Goal: Task Accomplishment & Management: Manage account settings

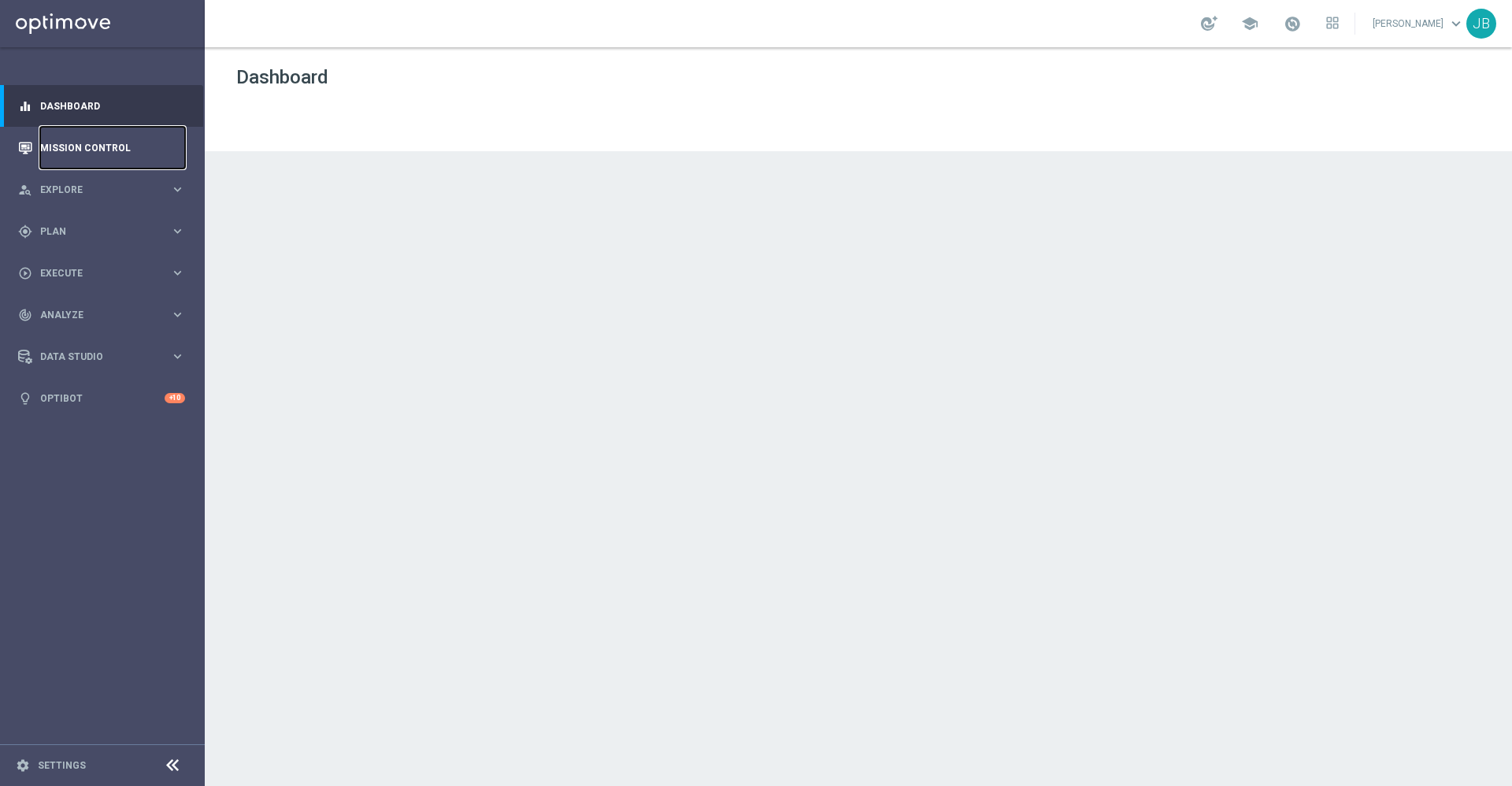
click at [101, 150] on link "Mission Control" at bounding box center [112, 148] width 145 height 42
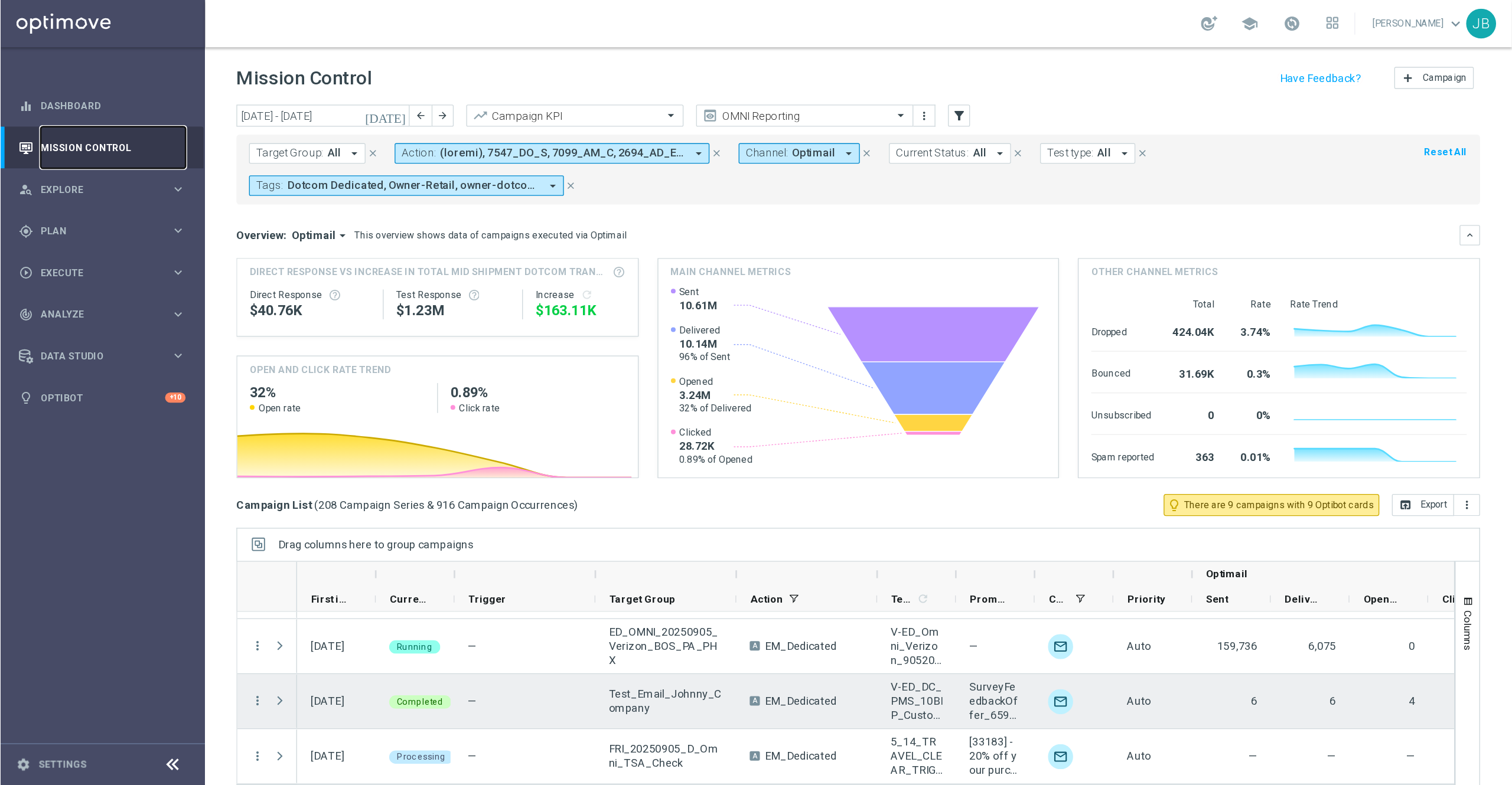
scroll to position [25, 0]
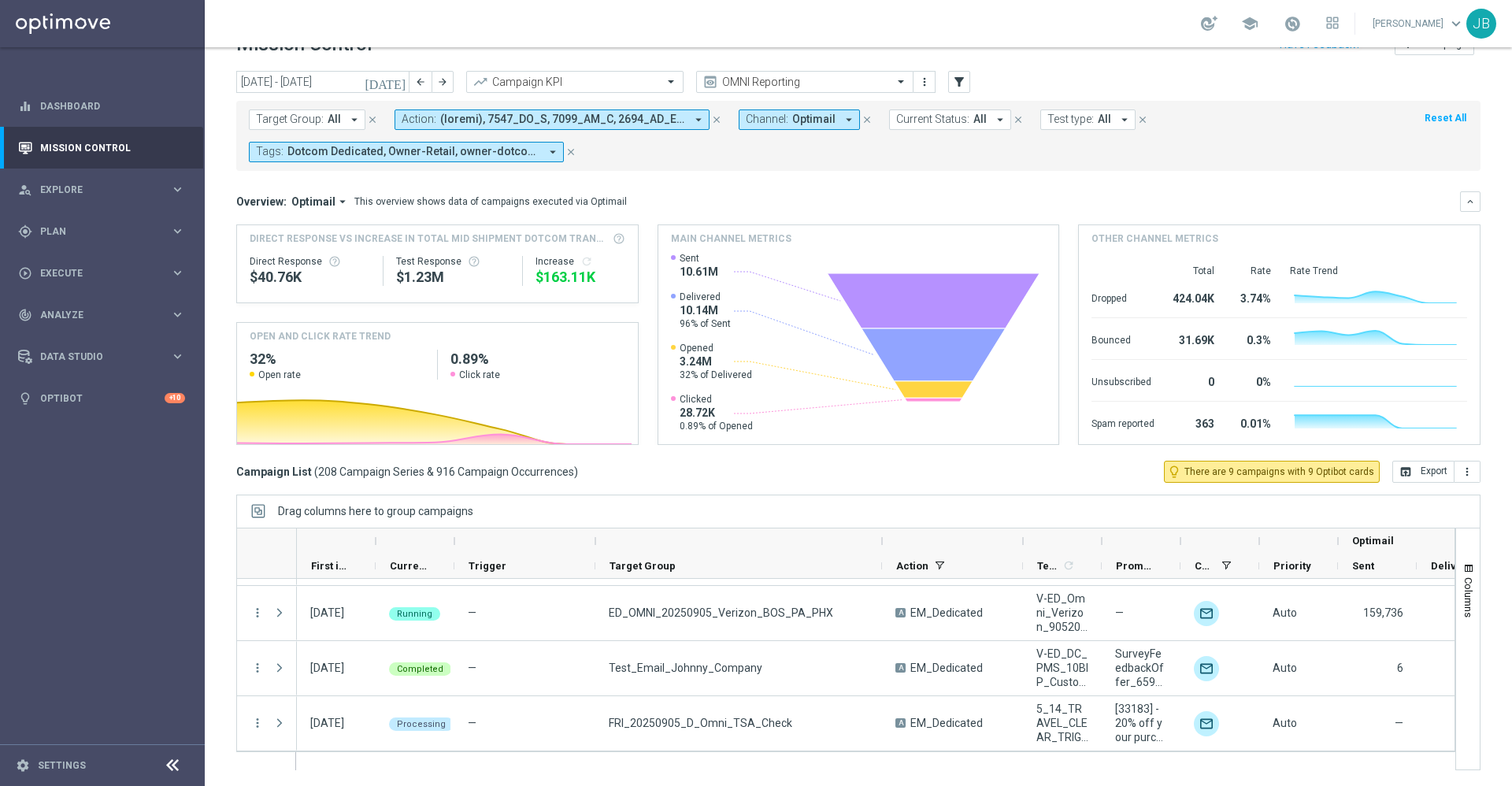
drag, startPoint x: 734, startPoint y: 540, endPoint x: 881, endPoint y: 546, distance: 147.1
click at [881, 546] on div at bounding box center [882, 541] width 7 height 25
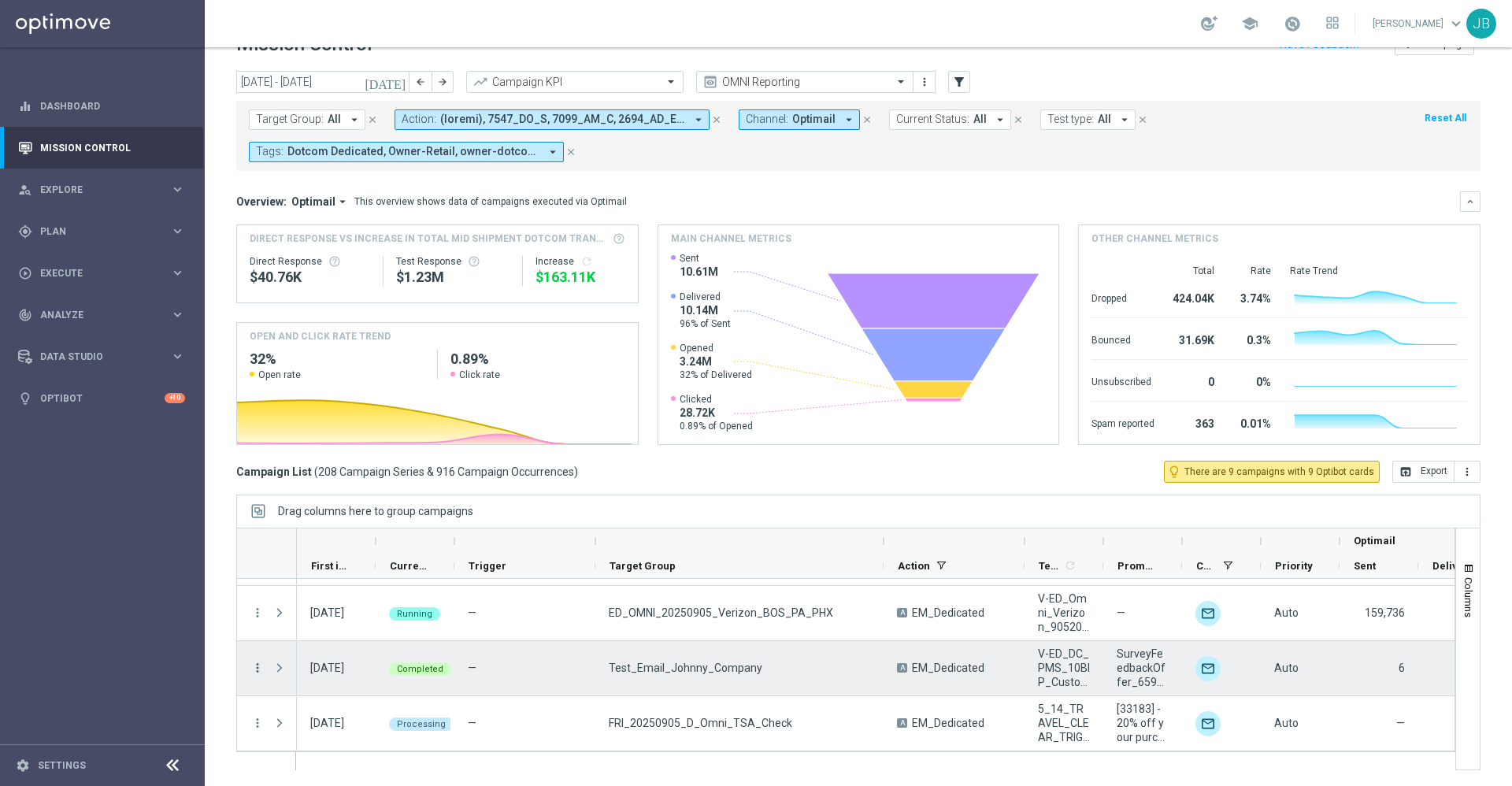
click at [259, 668] on icon "more_vert" at bounding box center [257, 668] width 14 height 14
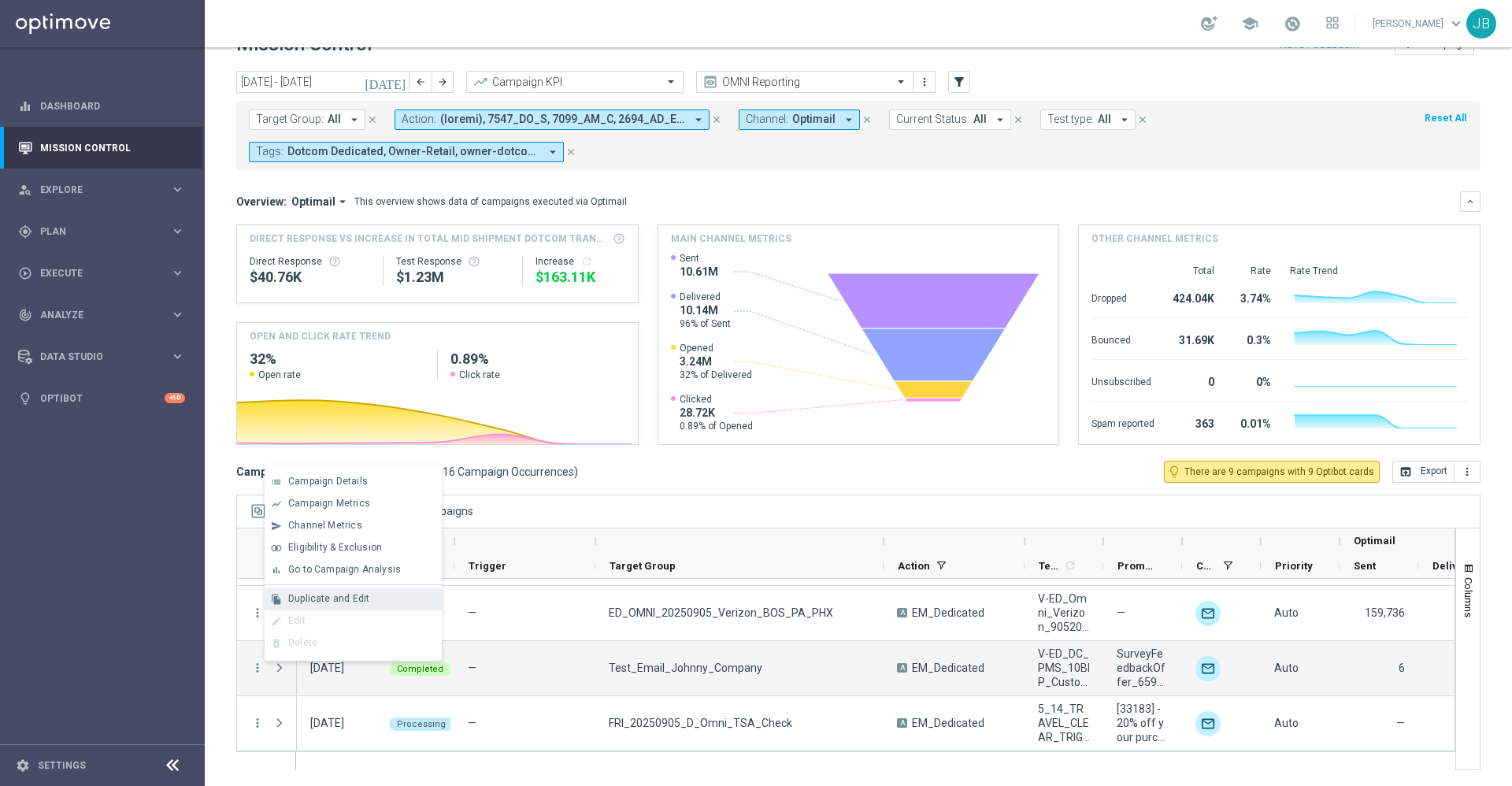
click at [341, 597] on span "Duplicate and Edit" at bounding box center [329, 598] width 81 height 11
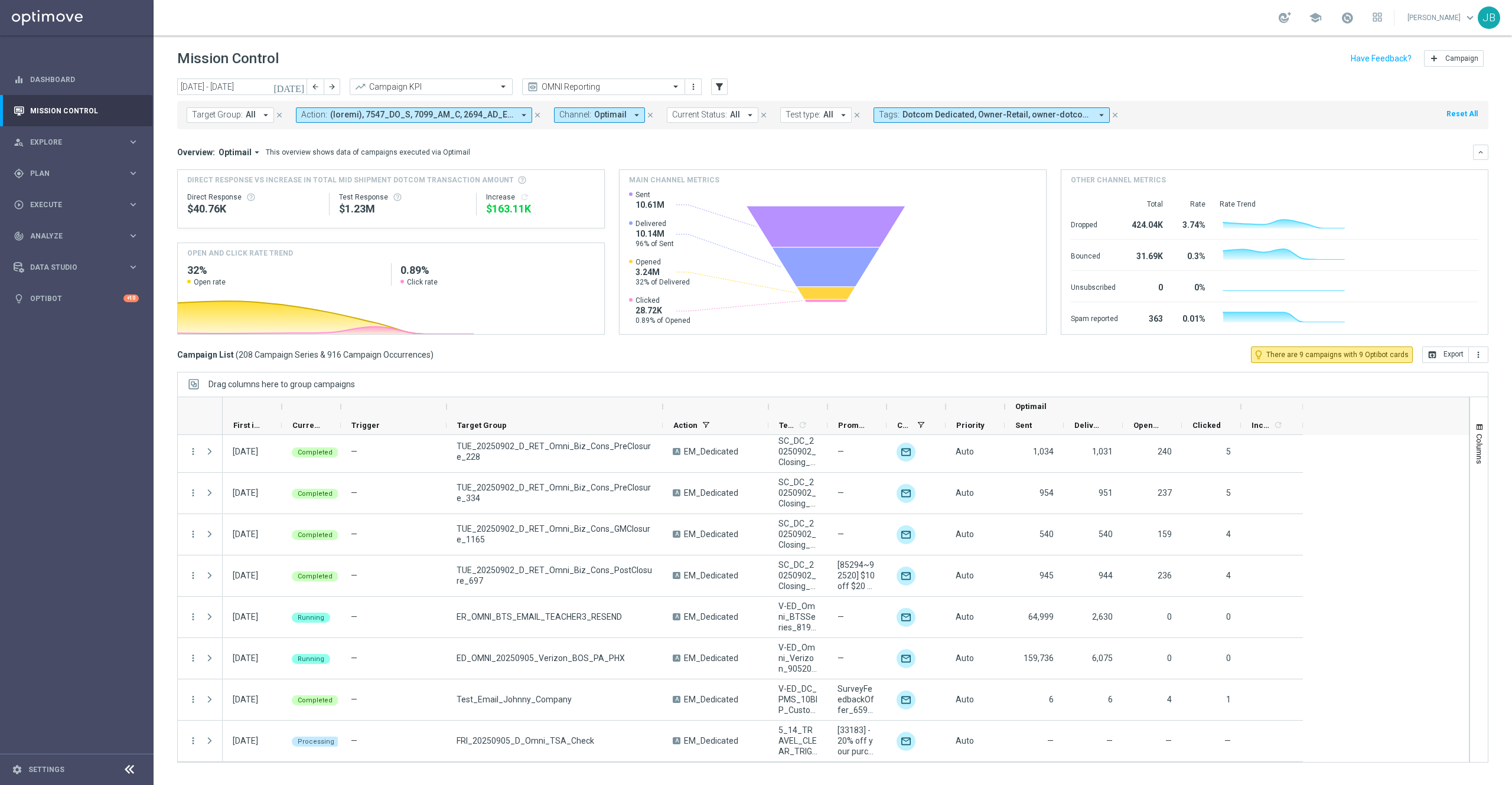
scroll to position [8268, 0]
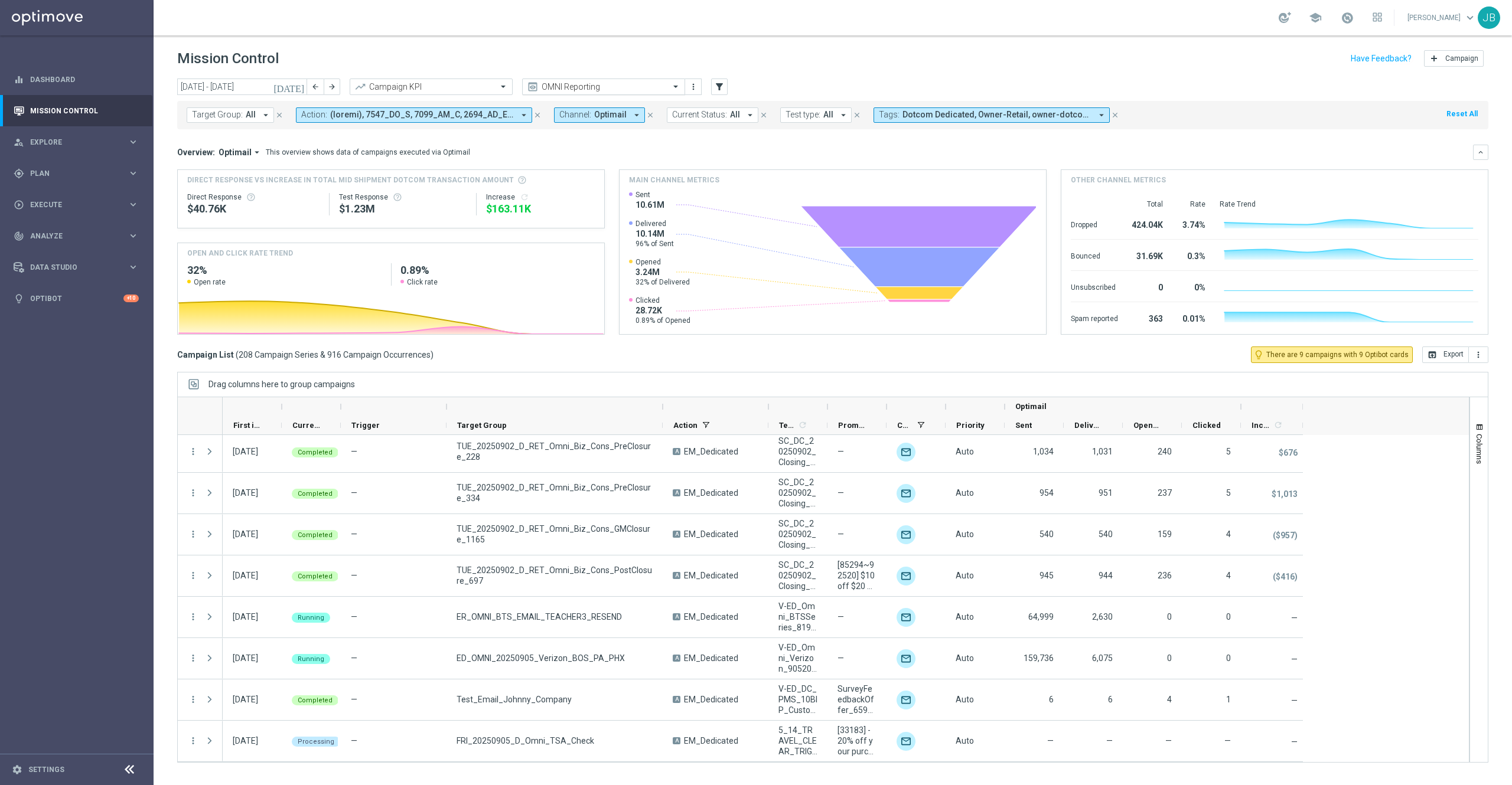
click at [608, 87] on input "text" at bounding box center [592, 87] width 126 height 10
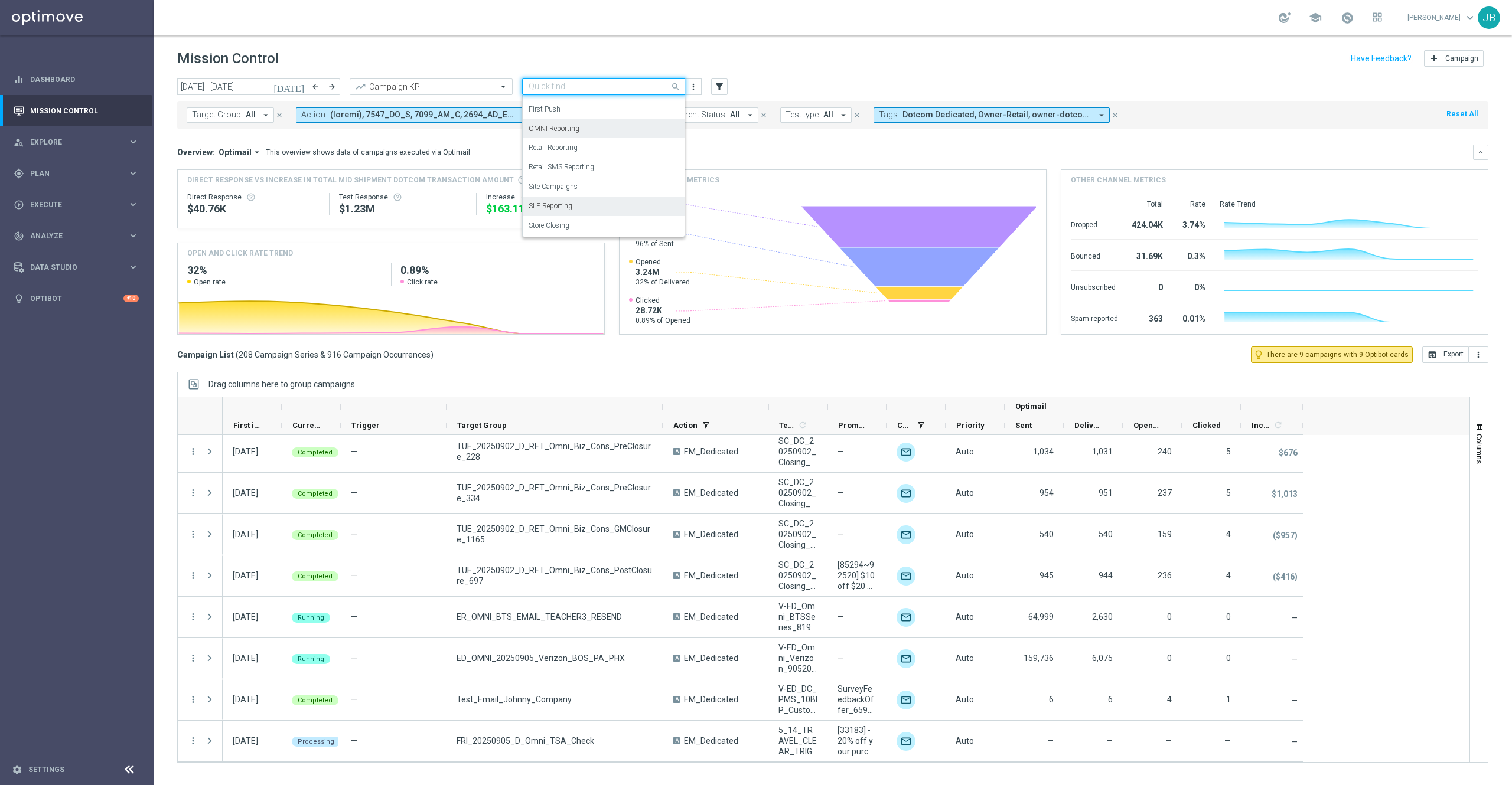
scroll to position [131, 0]
click at [581, 210] on div "SLP Reporting" at bounding box center [604, 207] width 150 height 19
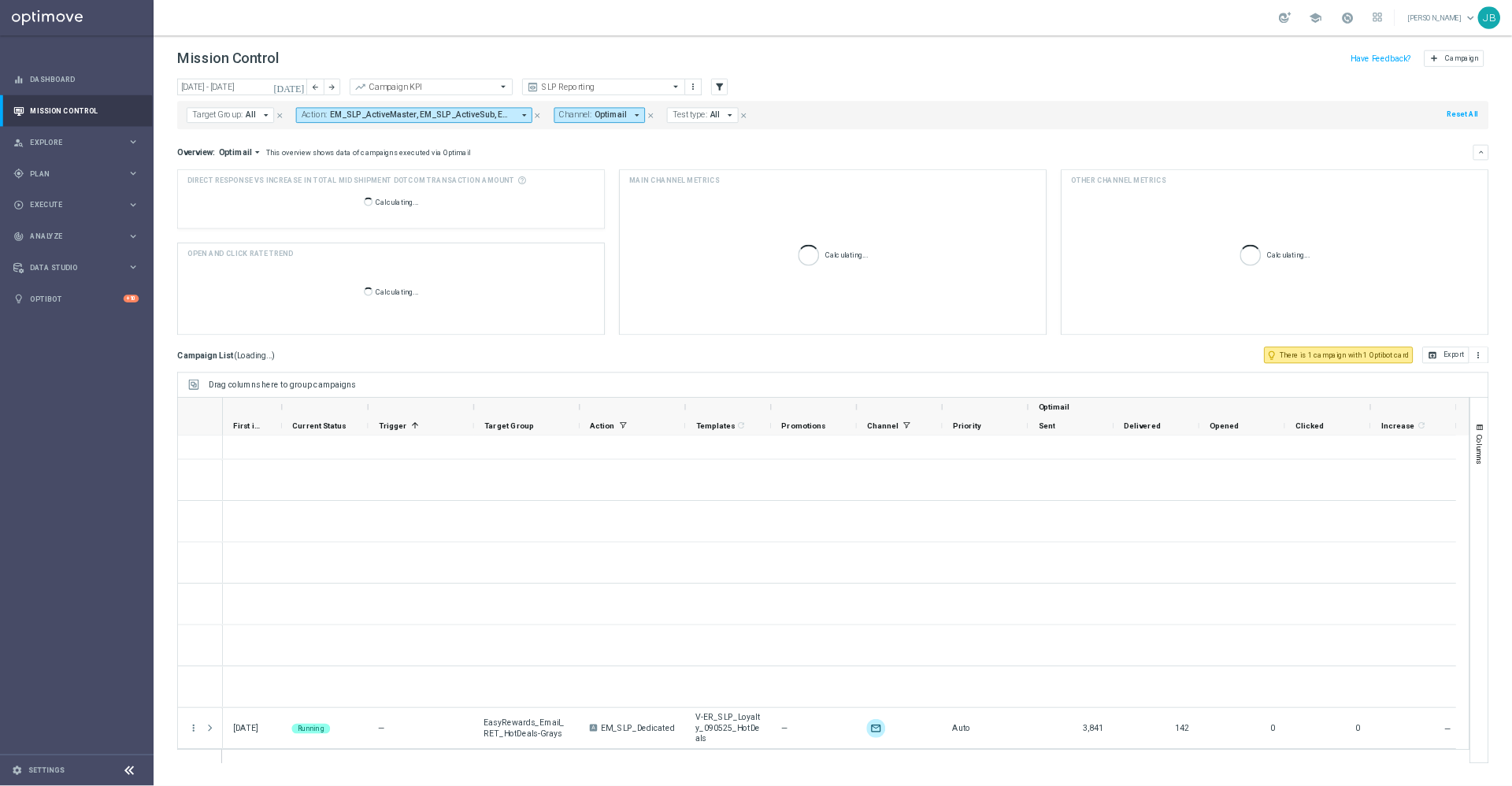
scroll to position [575, 0]
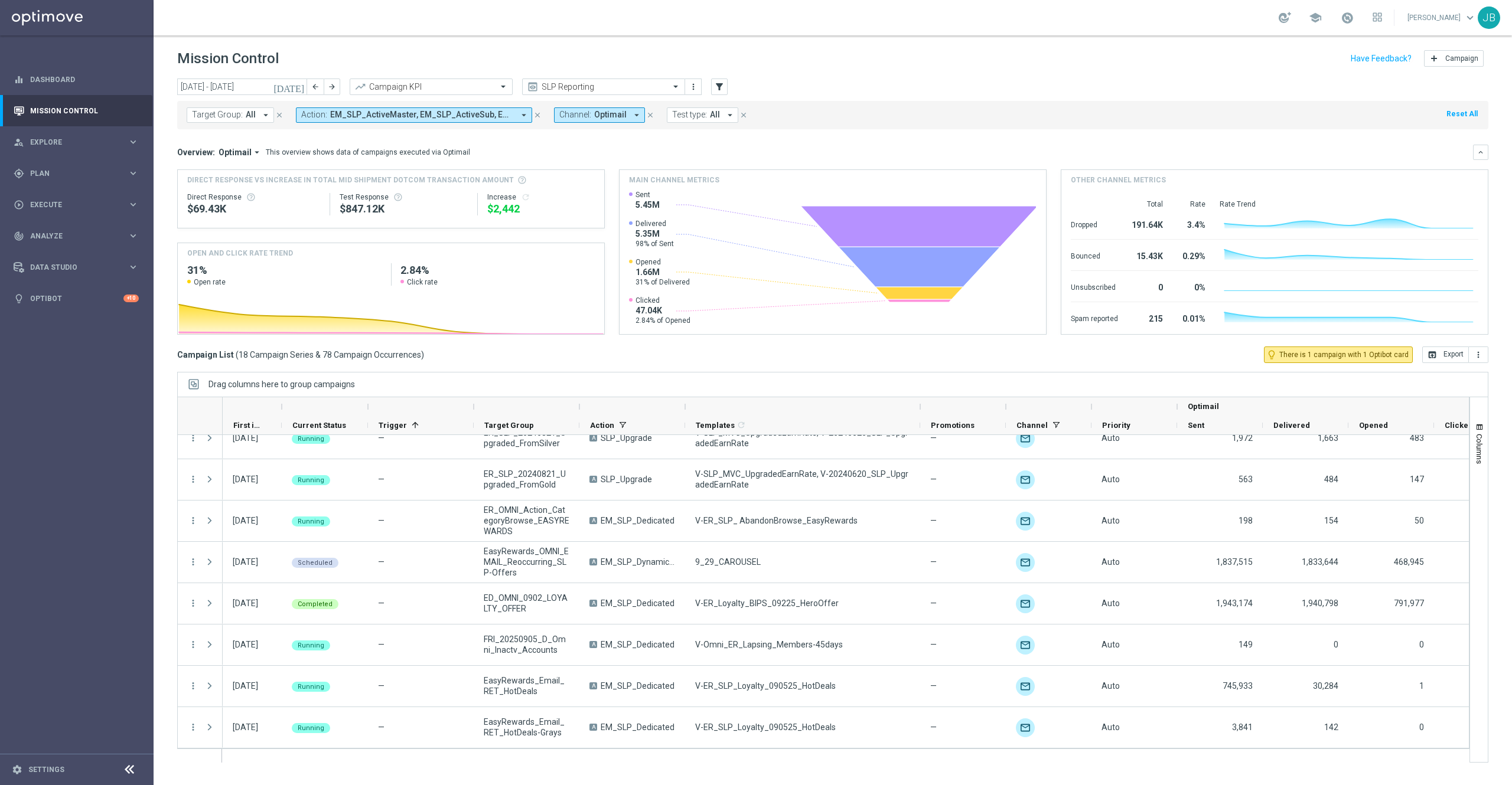
drag, startPoint x: 773, startPoint y: 406, endPoint x: 924, endPoint y: 415, distance: 151.3
click at [922, 415] on div at bounding box center [920, 407] width 5 height 19
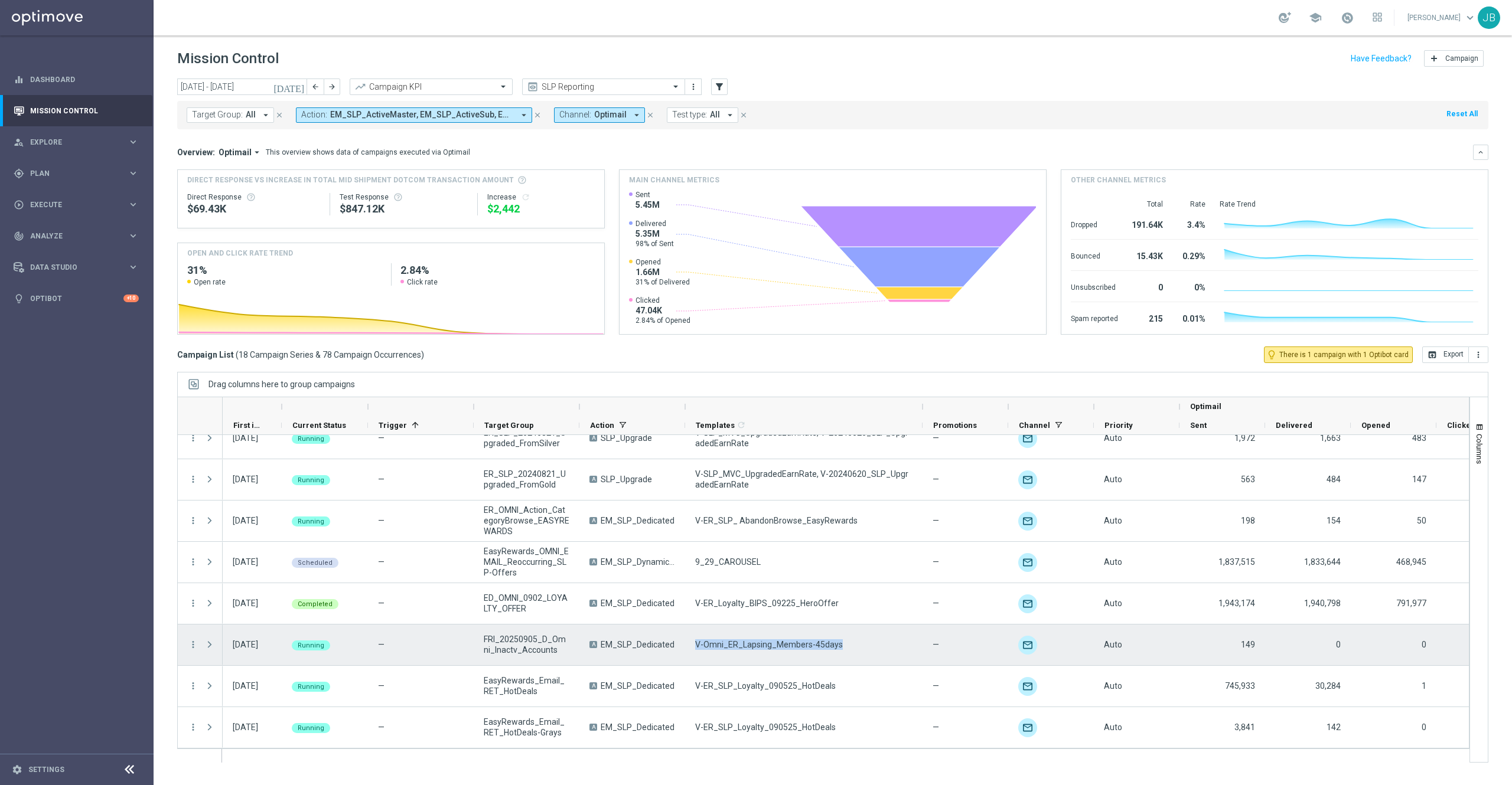
drag, startPoint x: 841, startPoint y: 641, endPoint x: 693, endPoint y: 644, distance: 148.0
click at [693, 588] on div "V-Omni_ER_Lapsing_Members-45days" at bounding box center [804, 645] width 238 height 41
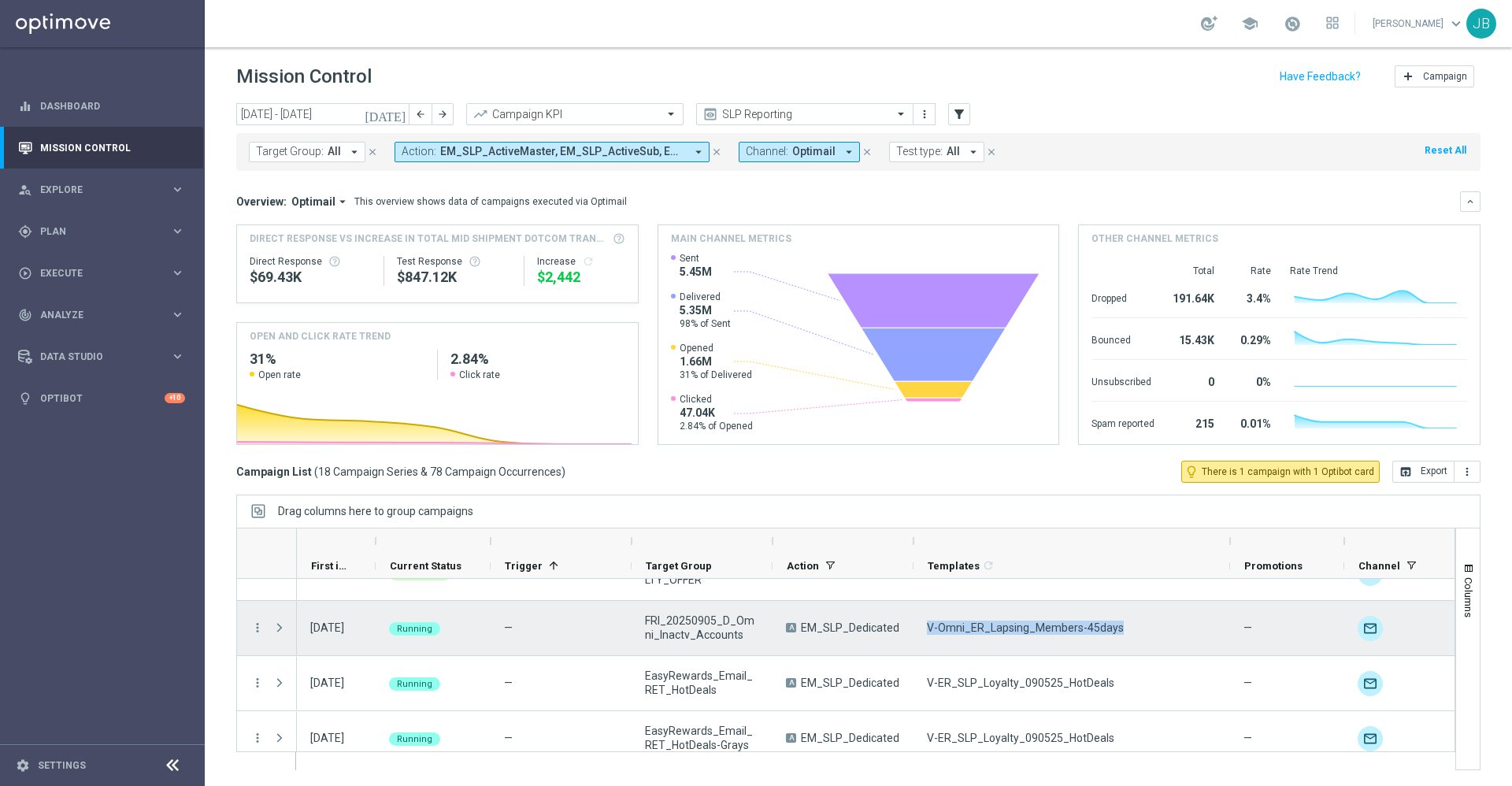
scroll to position [800, 0]
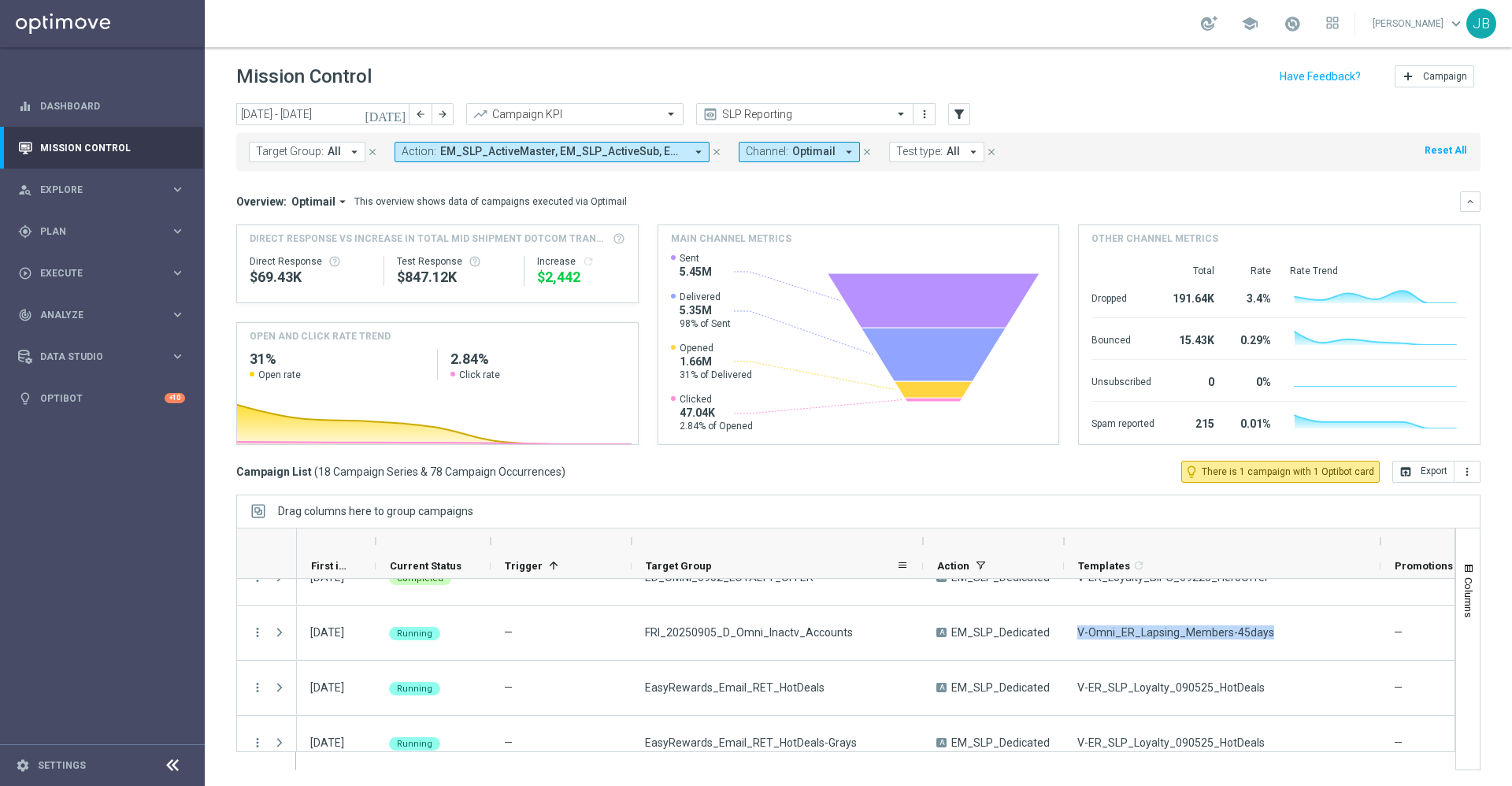
drag, startPoint x: 772, startPoint y: 539, endPoint x: 922, endPoint y: 560, distance: 151.5
click at [922, 560] on div "First in Range" at bounding box center [1296, 554] width 1998 height 50
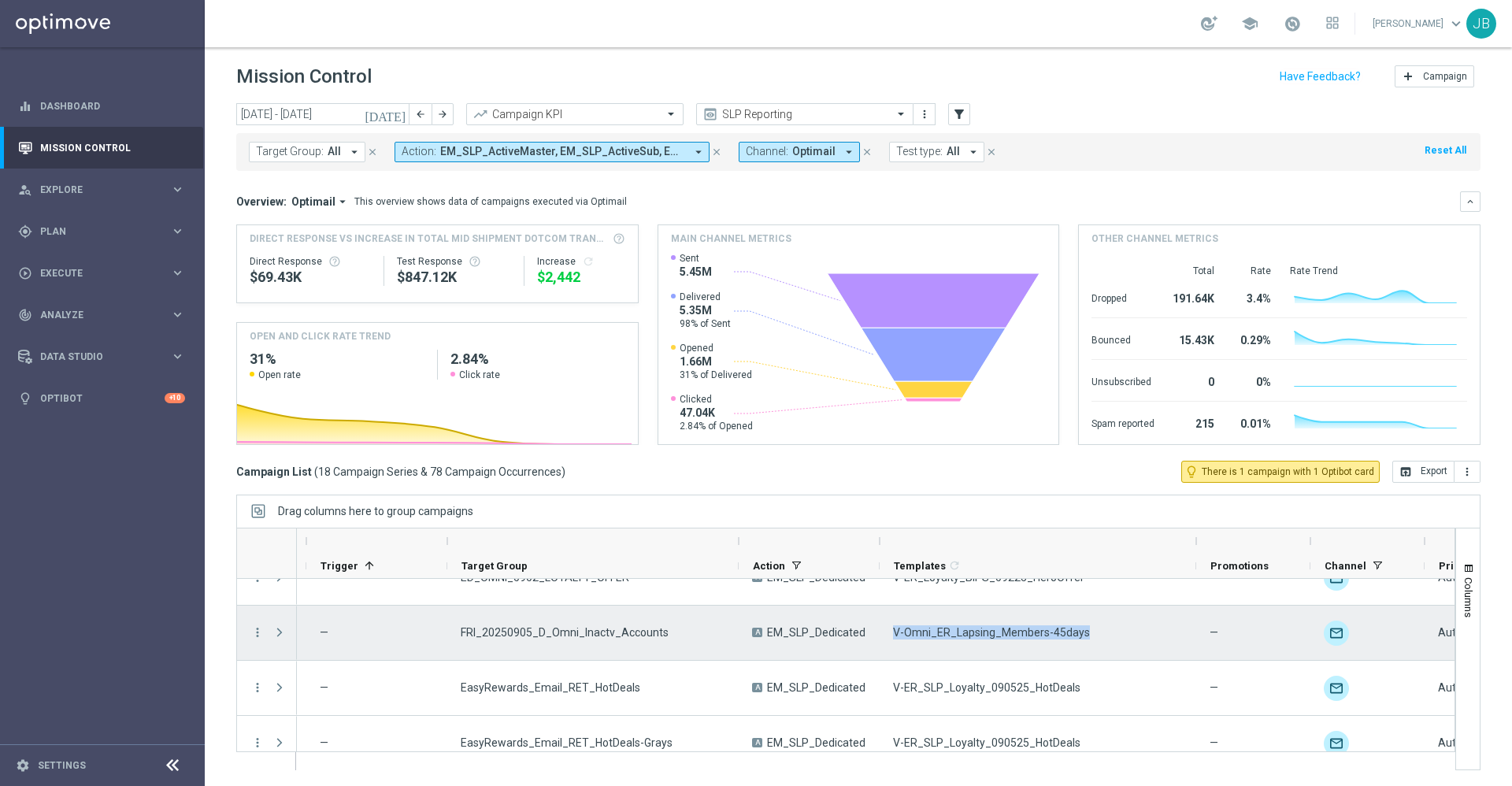
scroll to position [0, 184]
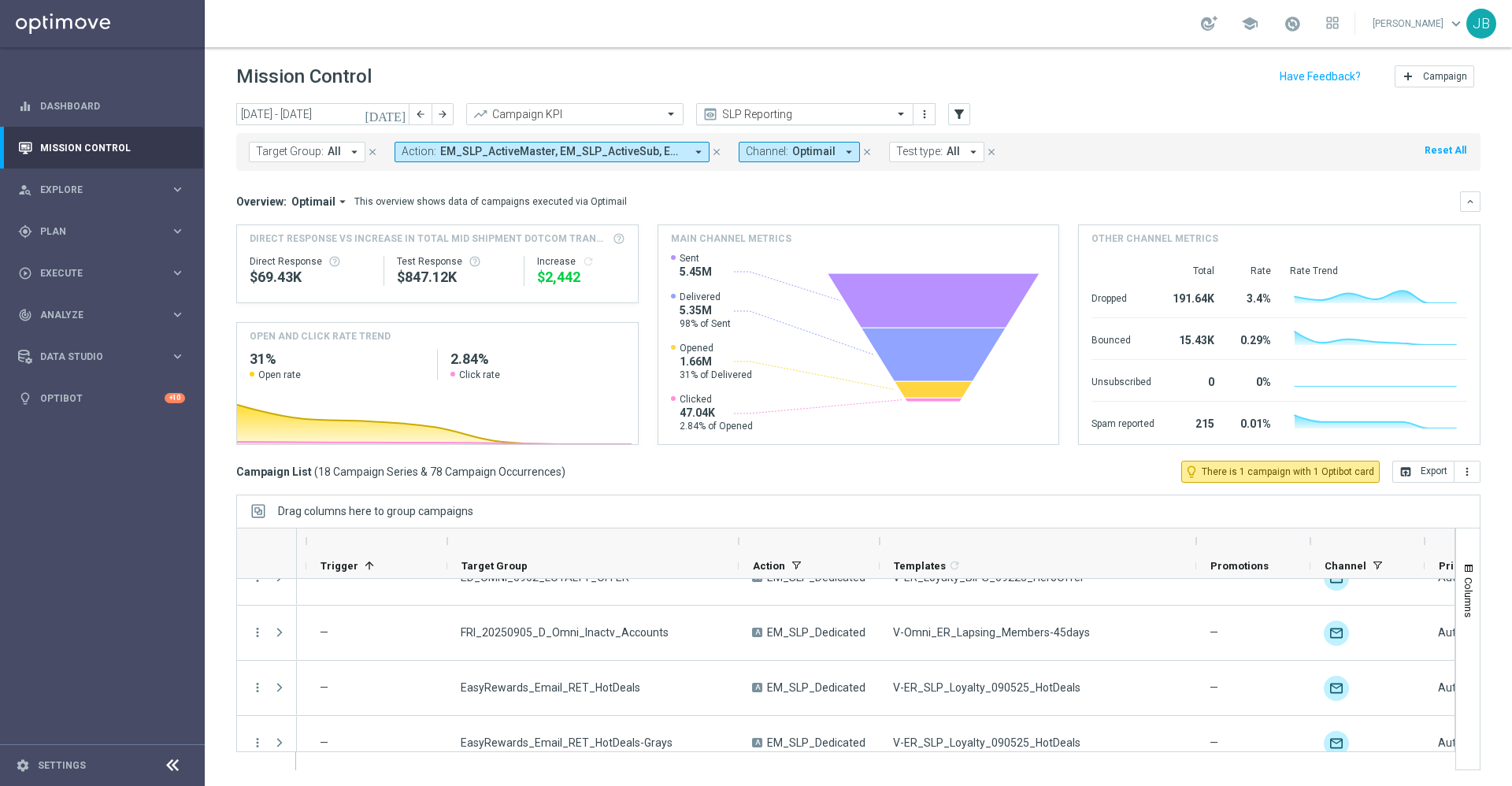
click at [818, 112] on input "text" at bounding box center [789, 115] width 169 height 13
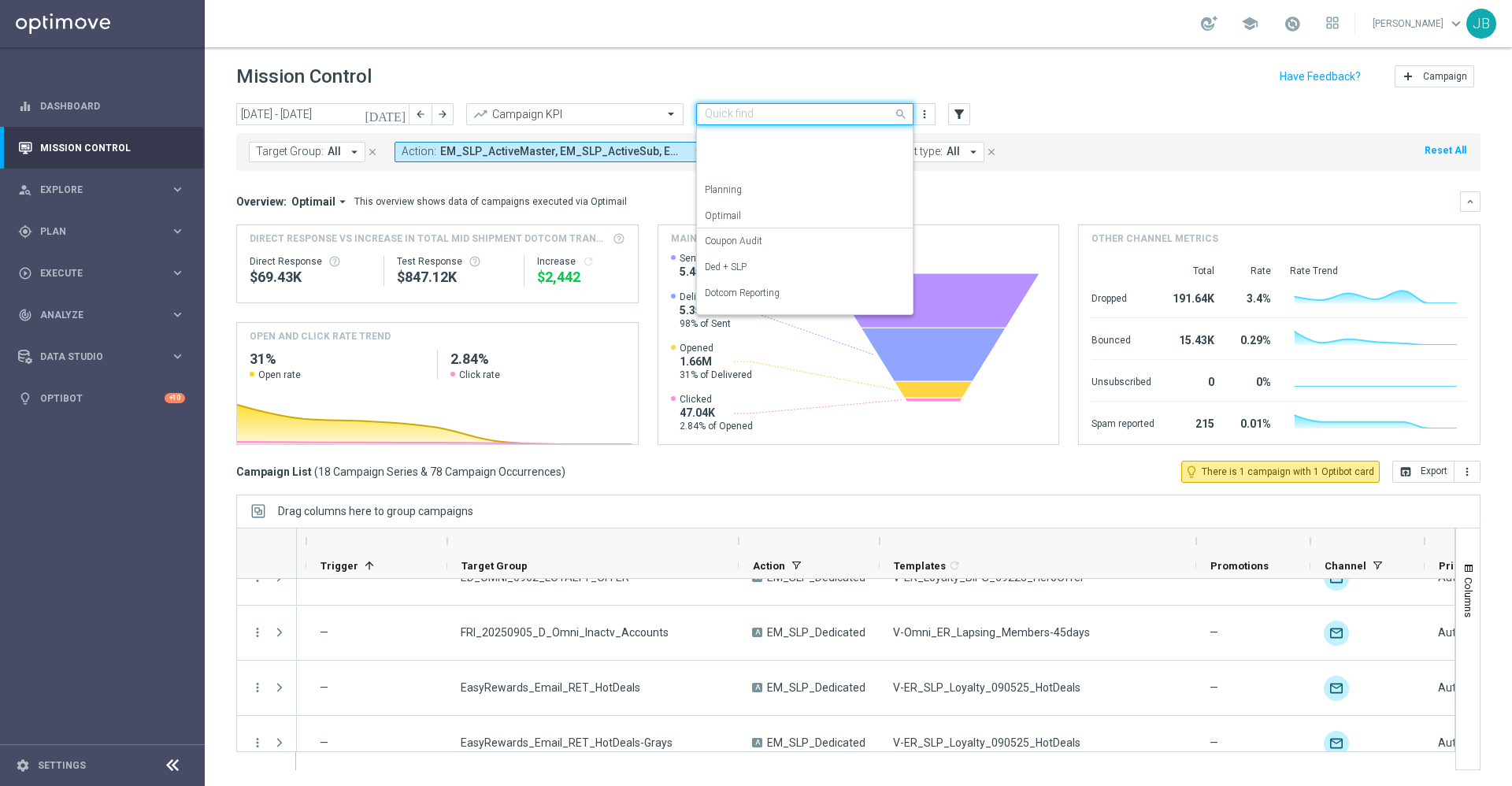
scroll to position [175, 0]
click at [773, 174] on div "OMNI Reporting" at bounding box center [805, 170] width 200 height 26
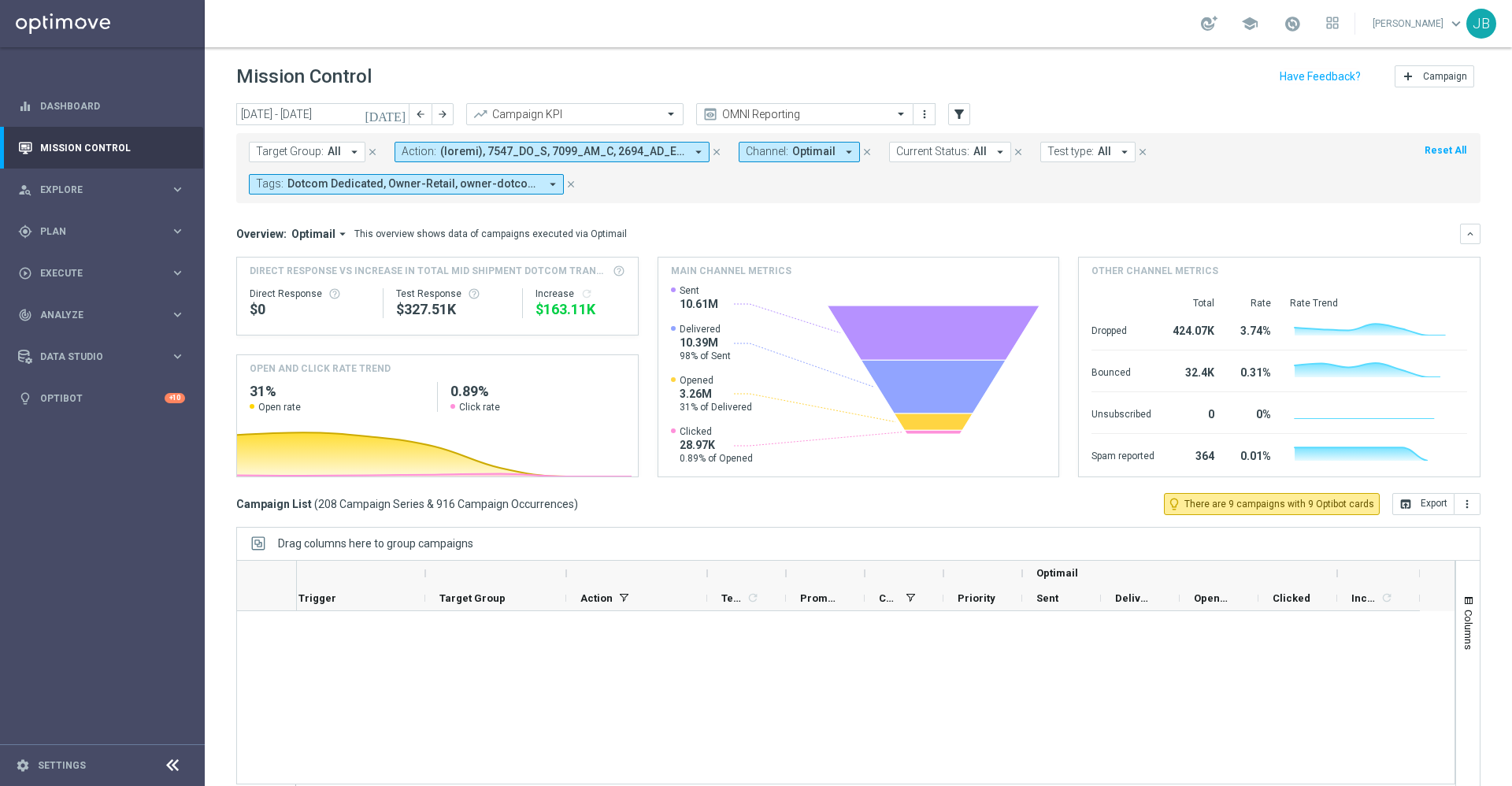
scroll to position [11299, 0]
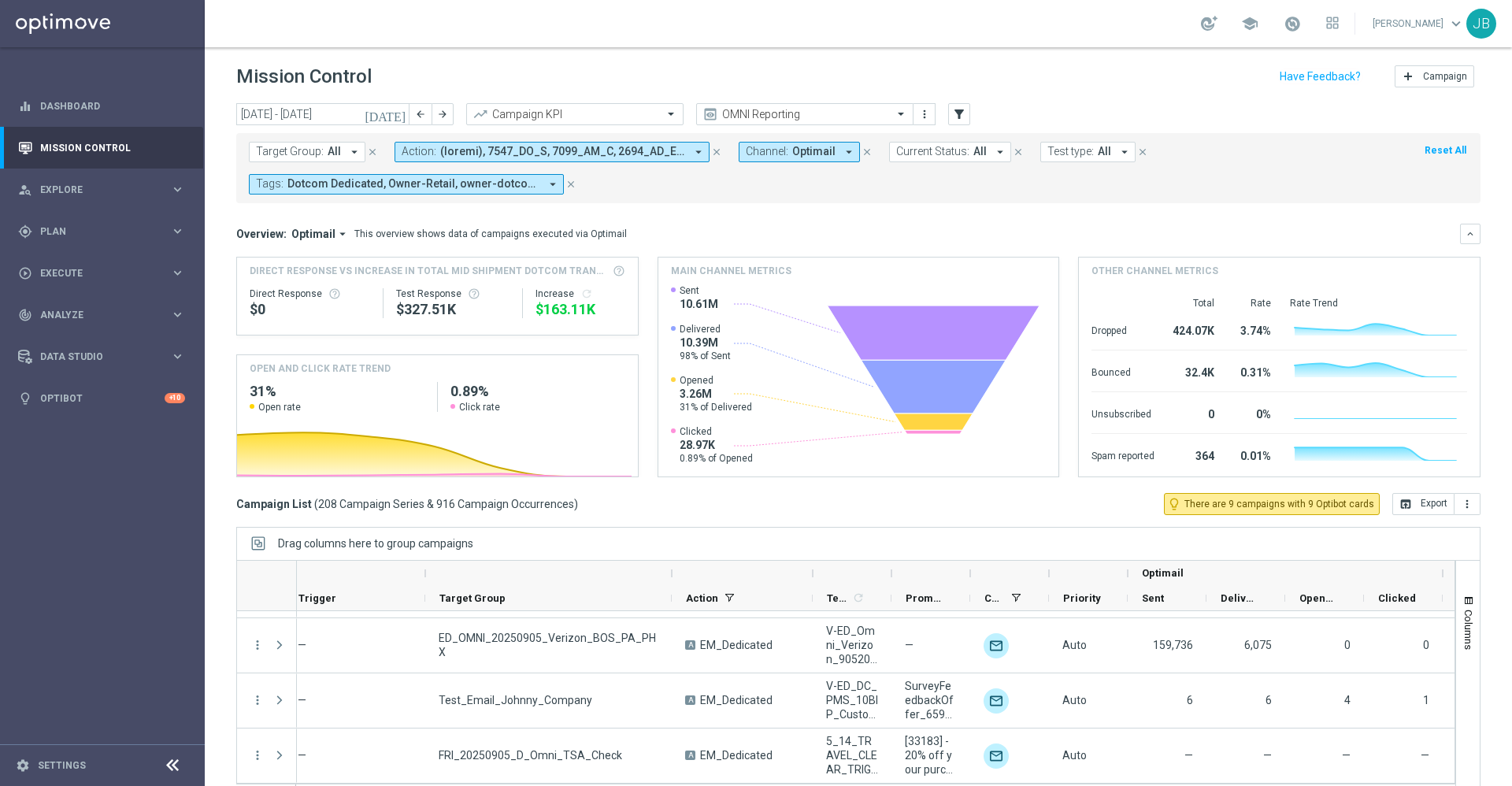
drag, startPoint x: 568, startPoint y: 573, endPoint x: 673, endPoint y: 585, distance: 105.7
click at [673, 585] on div at bounding box center [672, 574] width 7 height 25
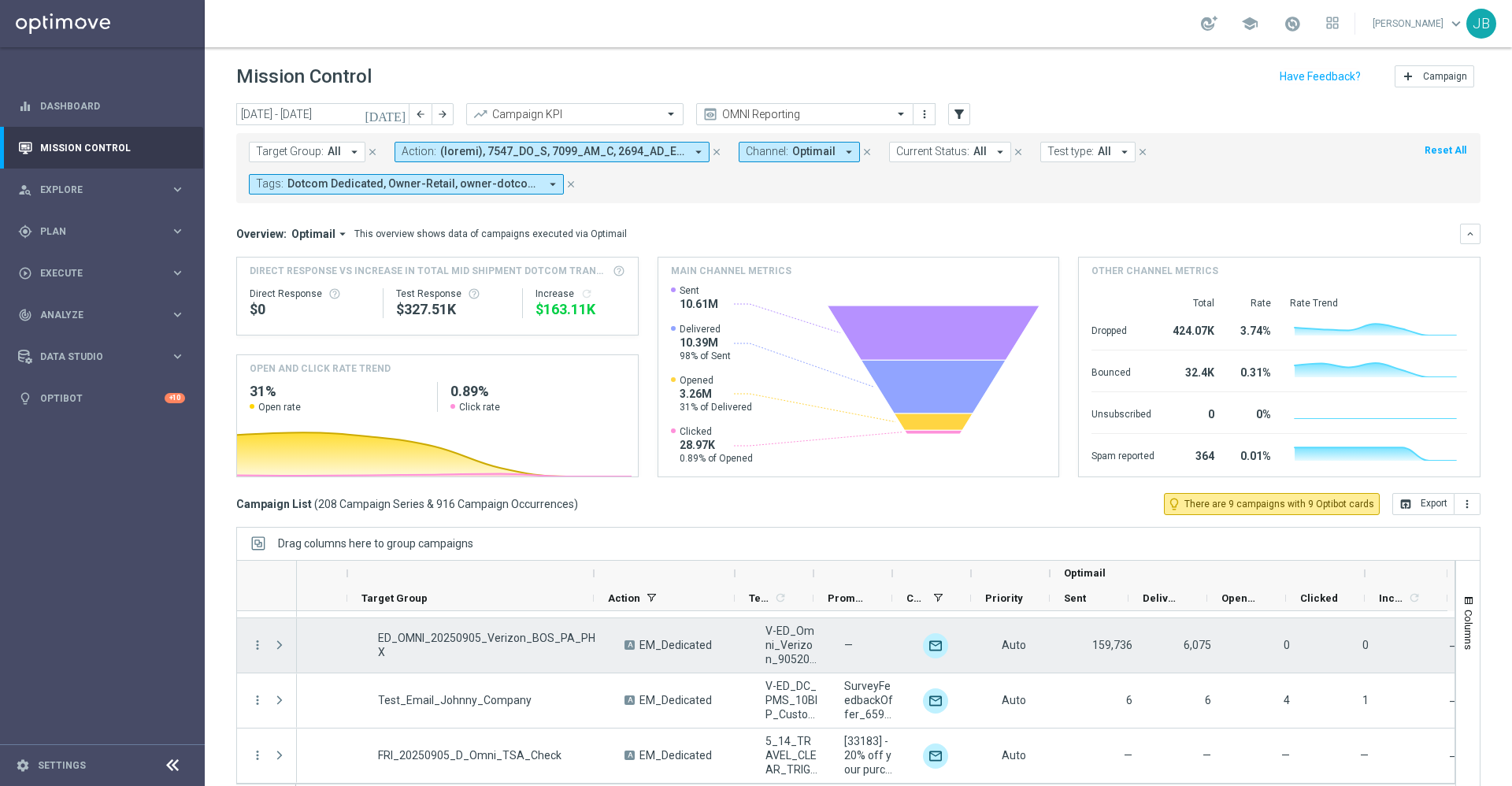
scroll to position [0, 253]
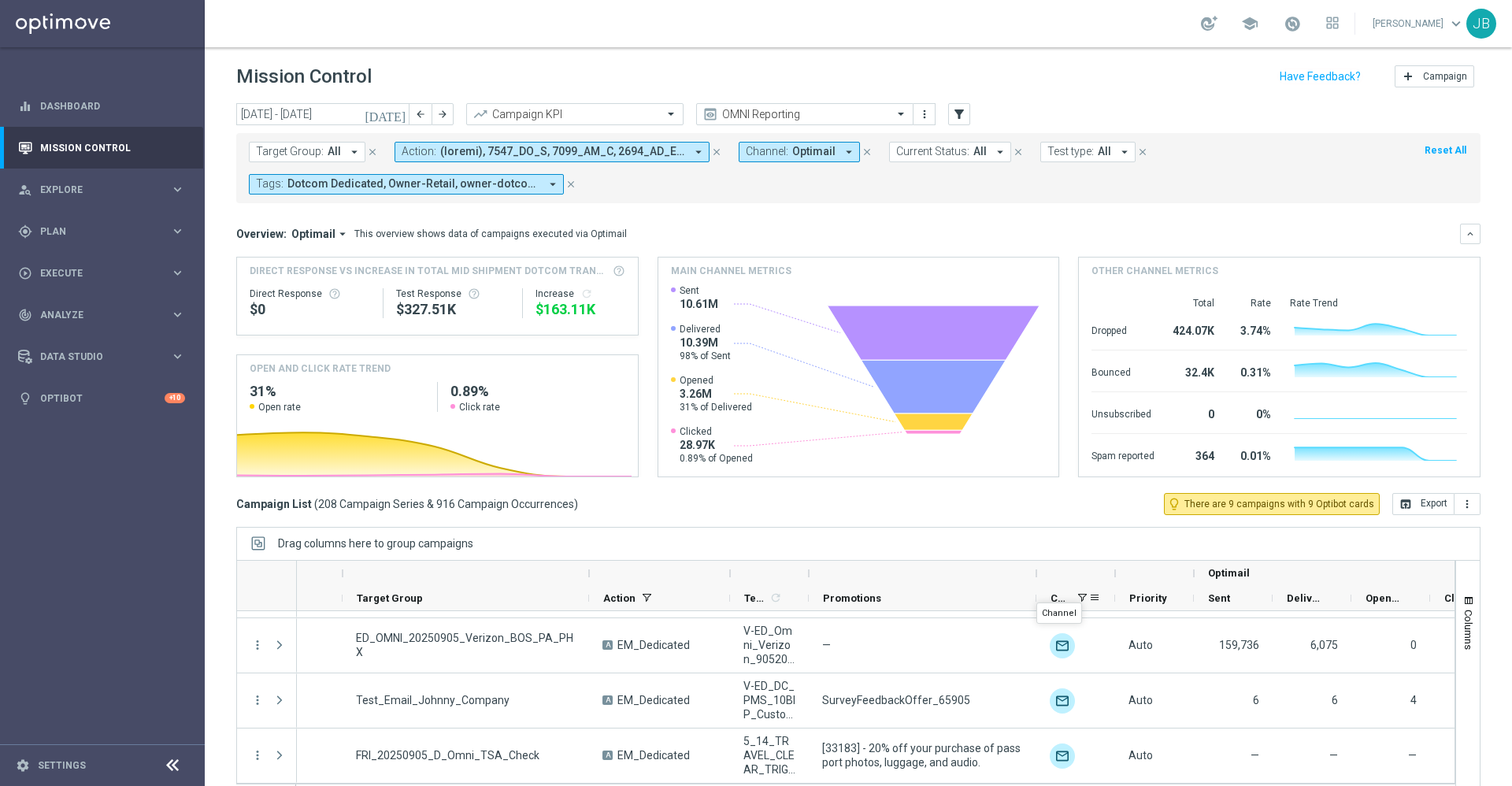
drag, startPoint x: 888, startPoint y: 575, endPoint x: 1037, endPoint y: 589, distance: 149.7
click at [1037, 589] on div "Optimail Current Status 1 Trigger" at bounding box center [818, 586] width 1548 height 50
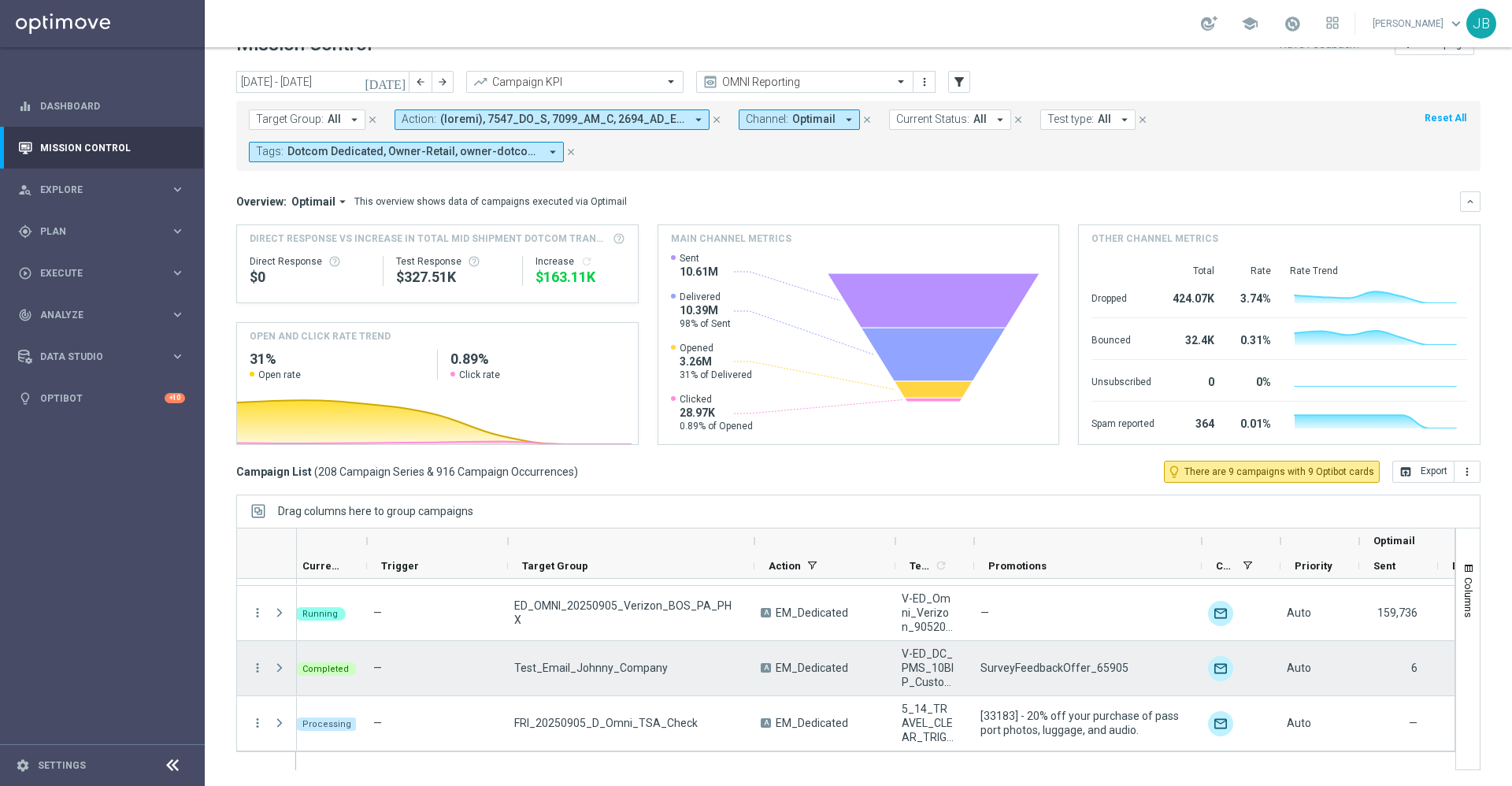
scroll to position [0, 0]
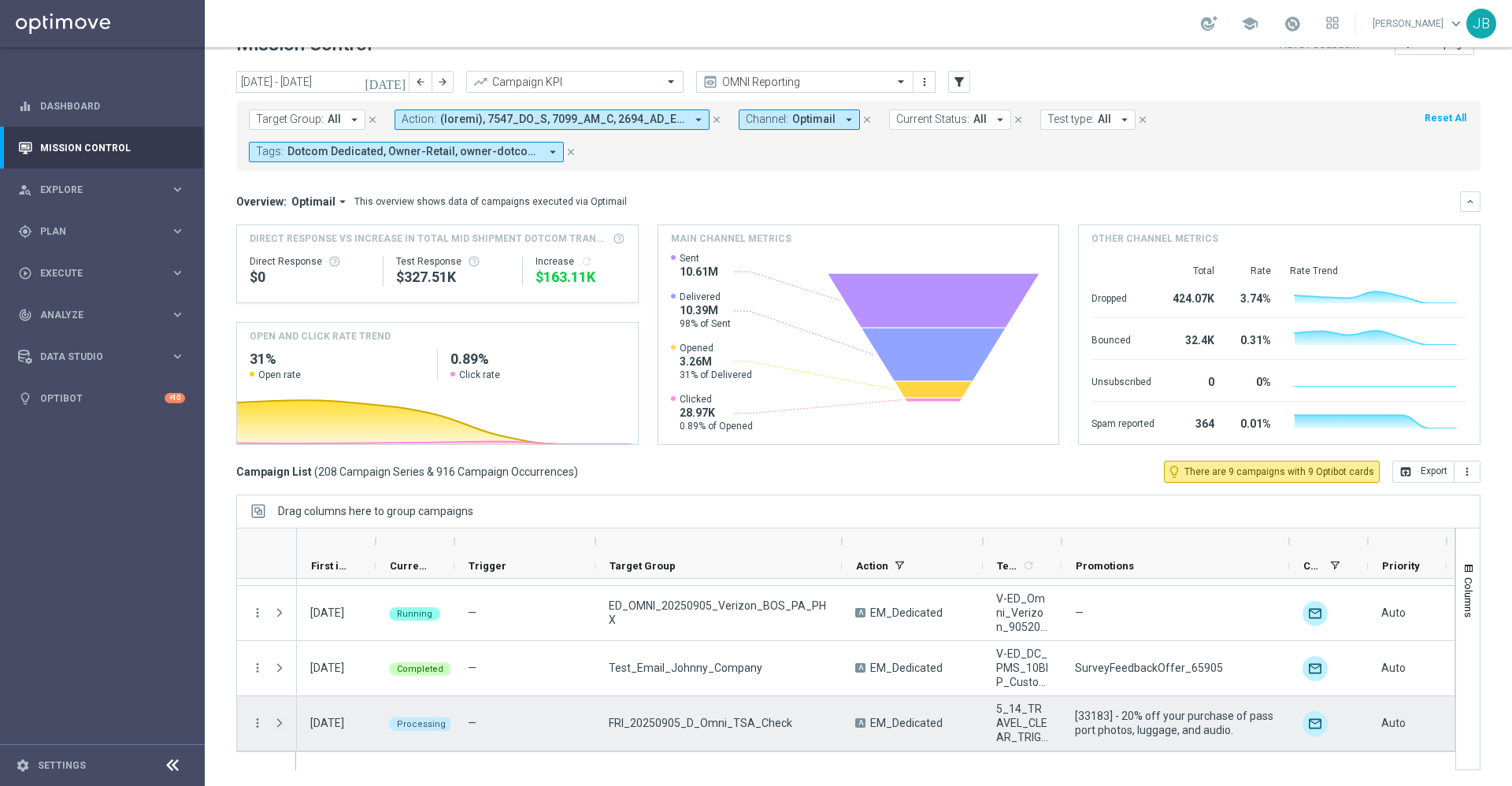
click at [279, 723] on span at bounding box center [279, 723] width 14 height 13
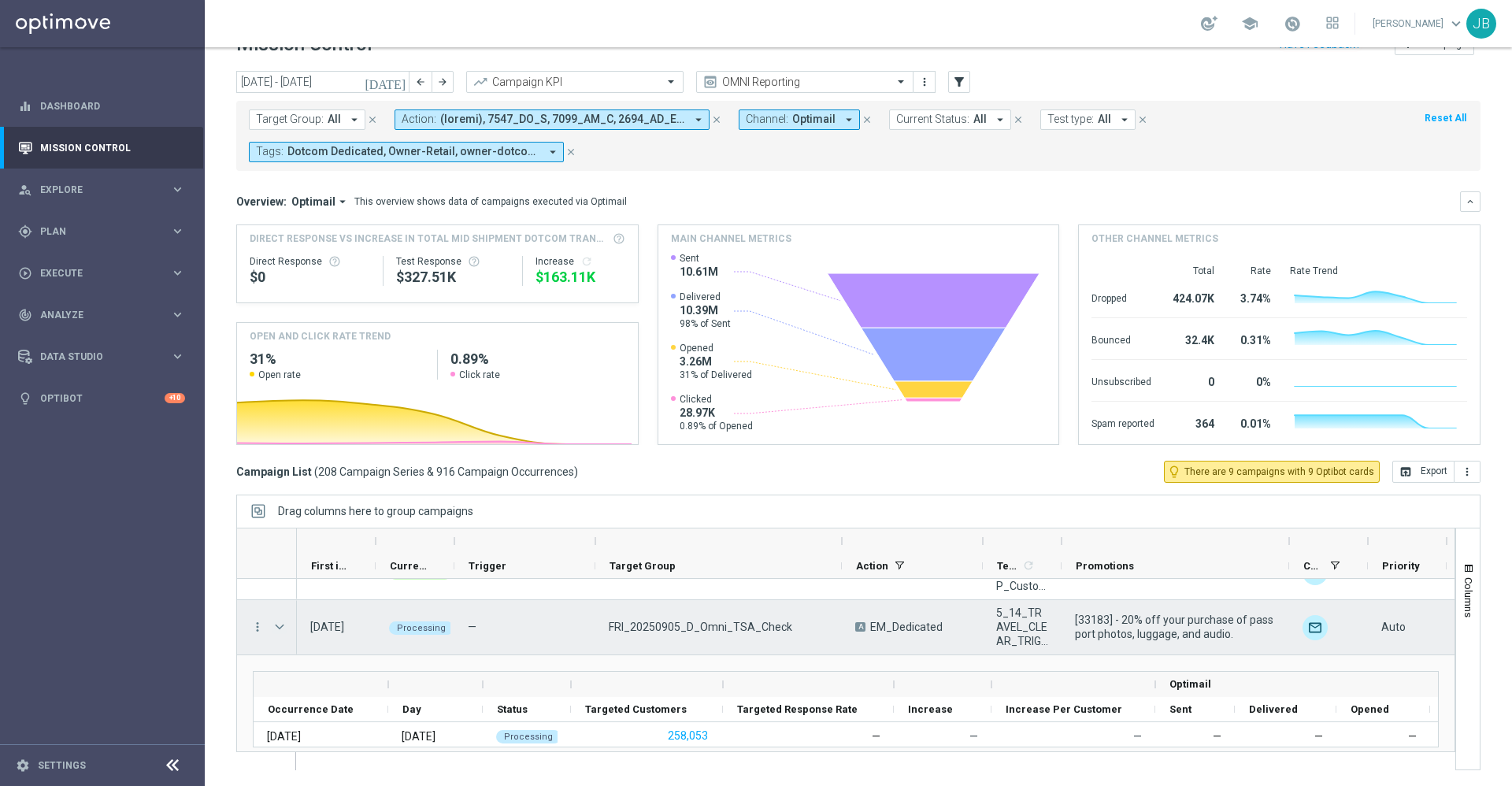
click at [282, 629] on span at bounding box center [279, 627] width 14 height 13
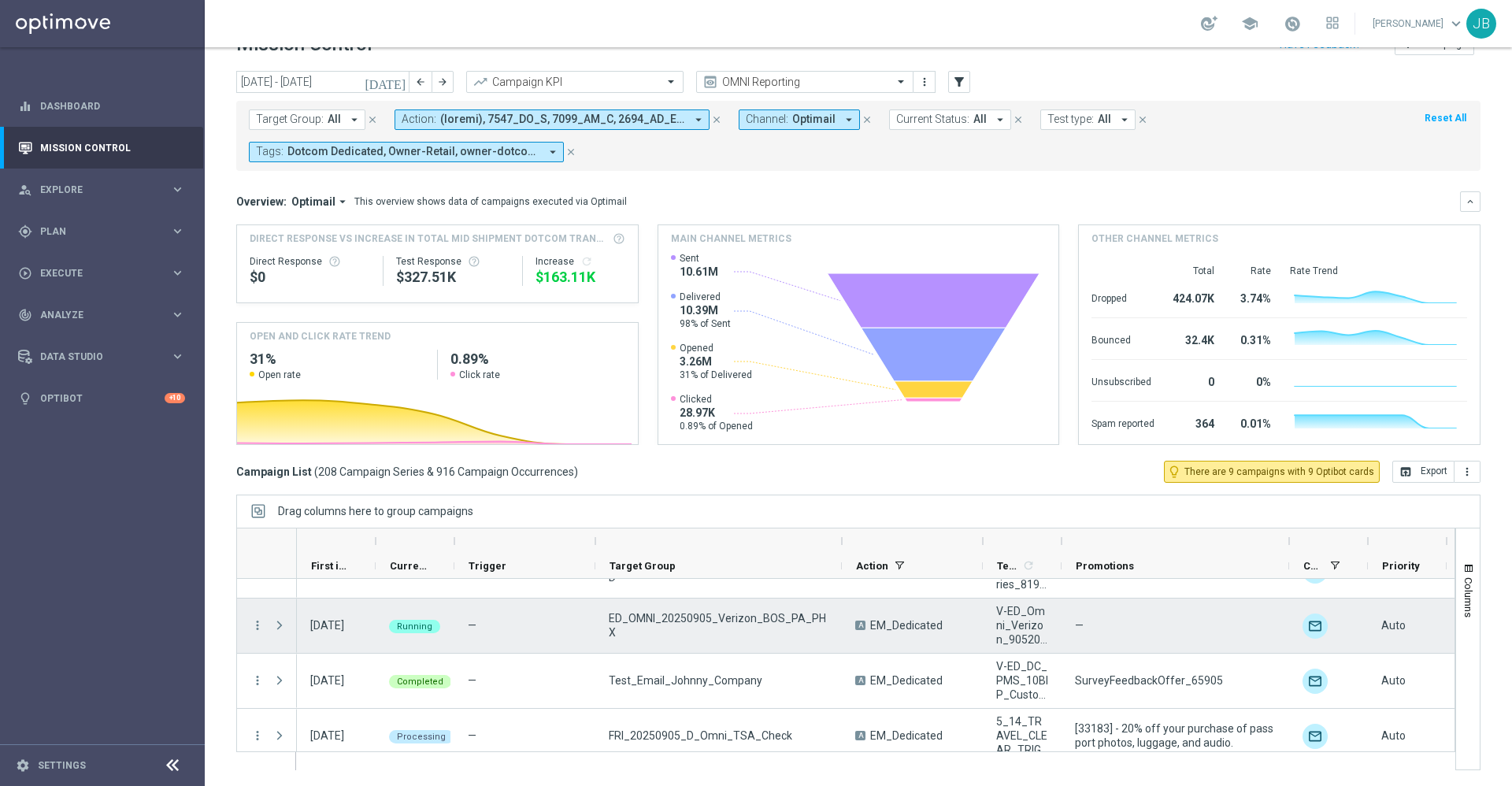
scroll to position [11299, 0]
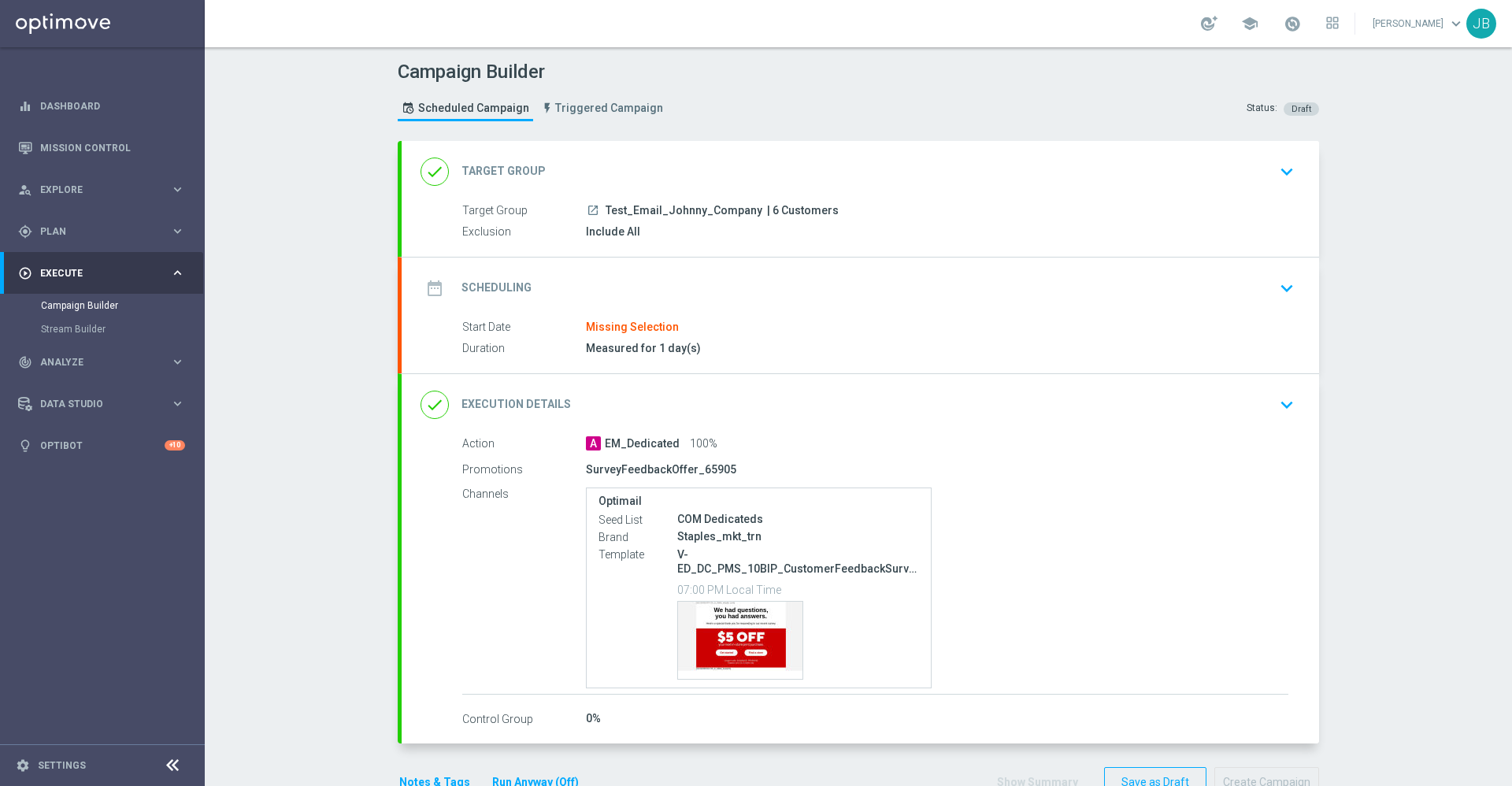
click at [512, 169] on h2 "Target Group" at bounding box center [503, 171] width 85 height 15
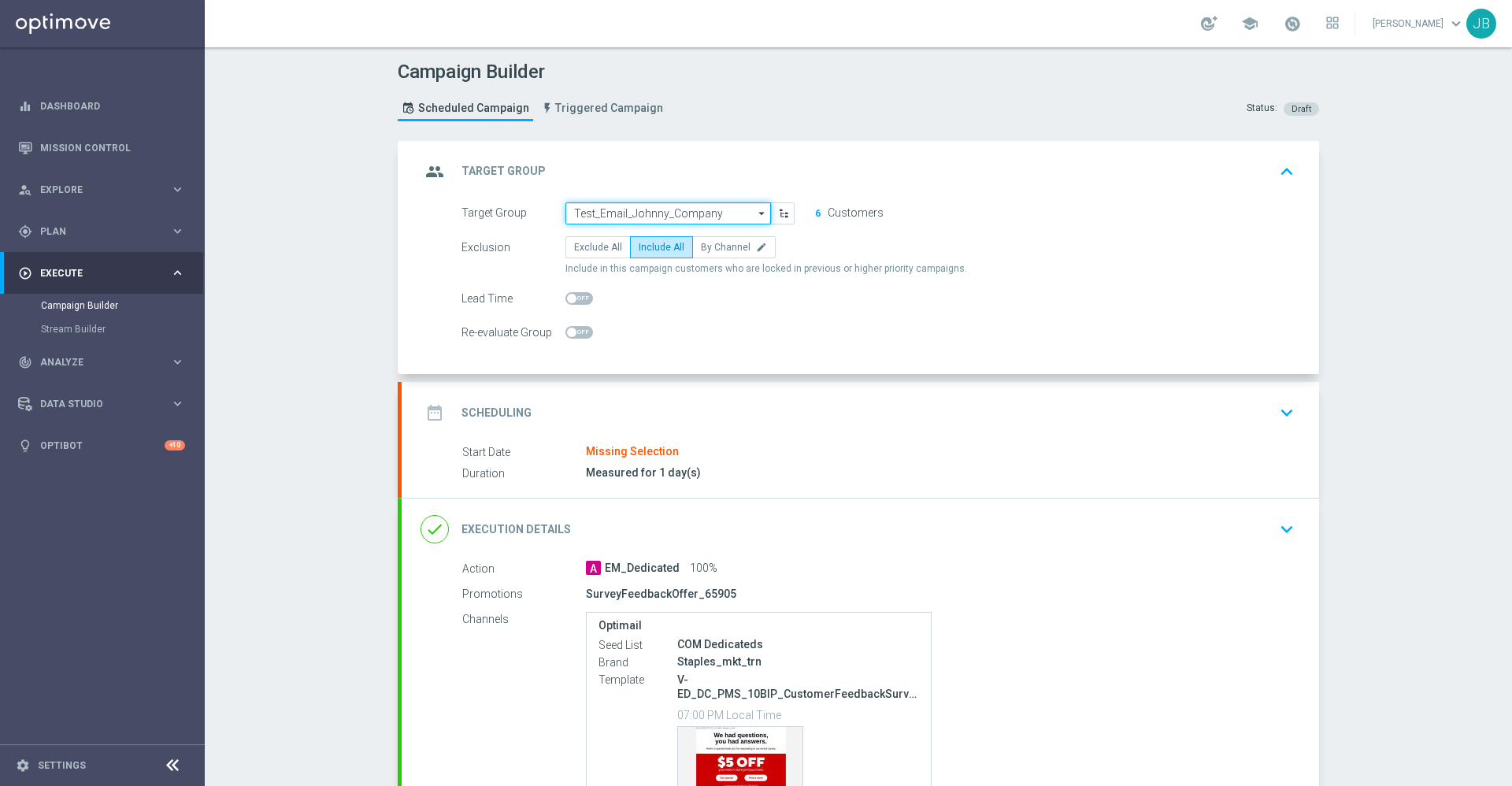
click at [694, 214] on input "Test_Email_Johnny_Company" at bounding box center [668, 213] width 205 height 22
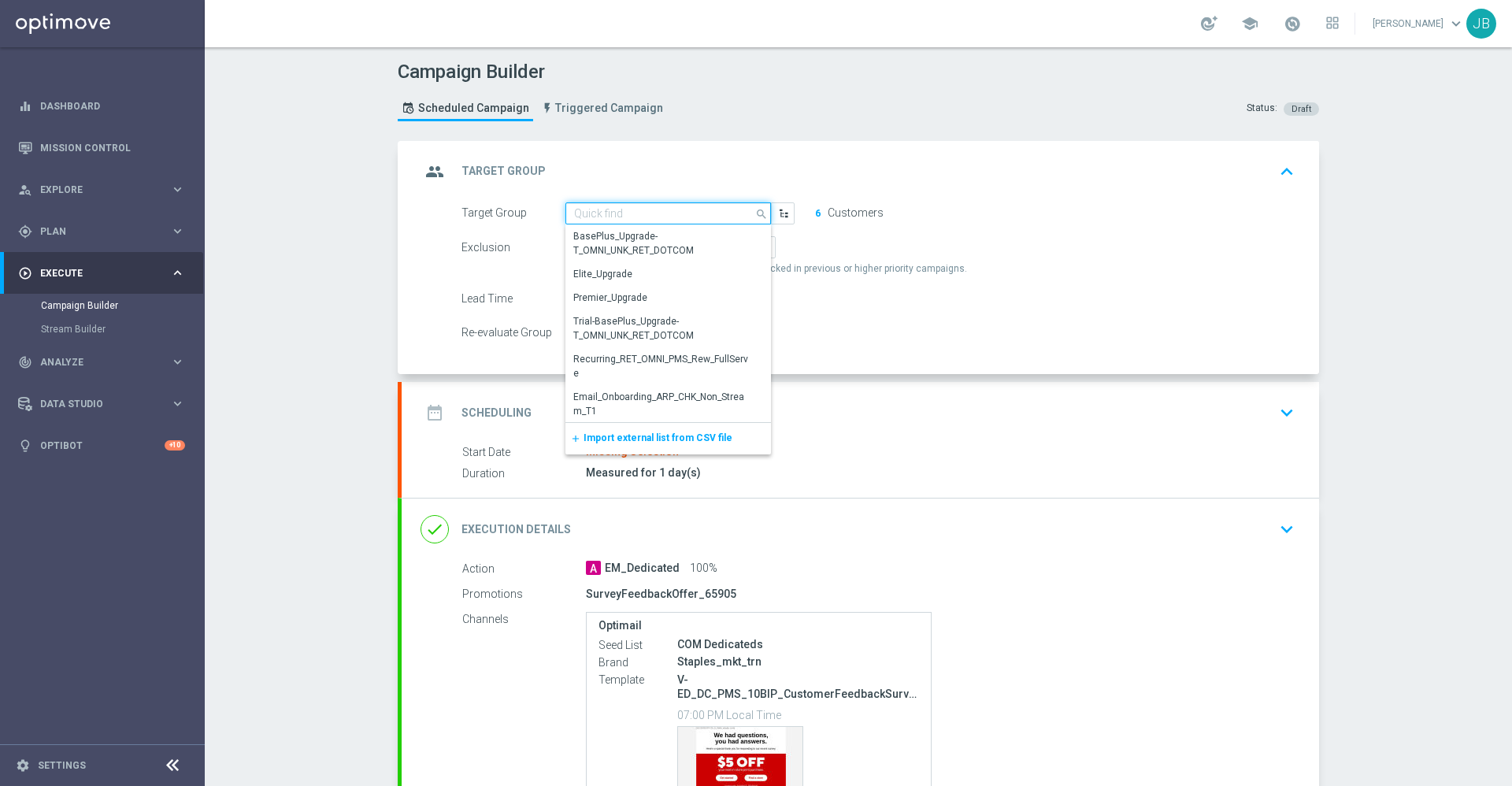
click at [670, 210] on input at bounding box center [668, 213] width 205 height 22
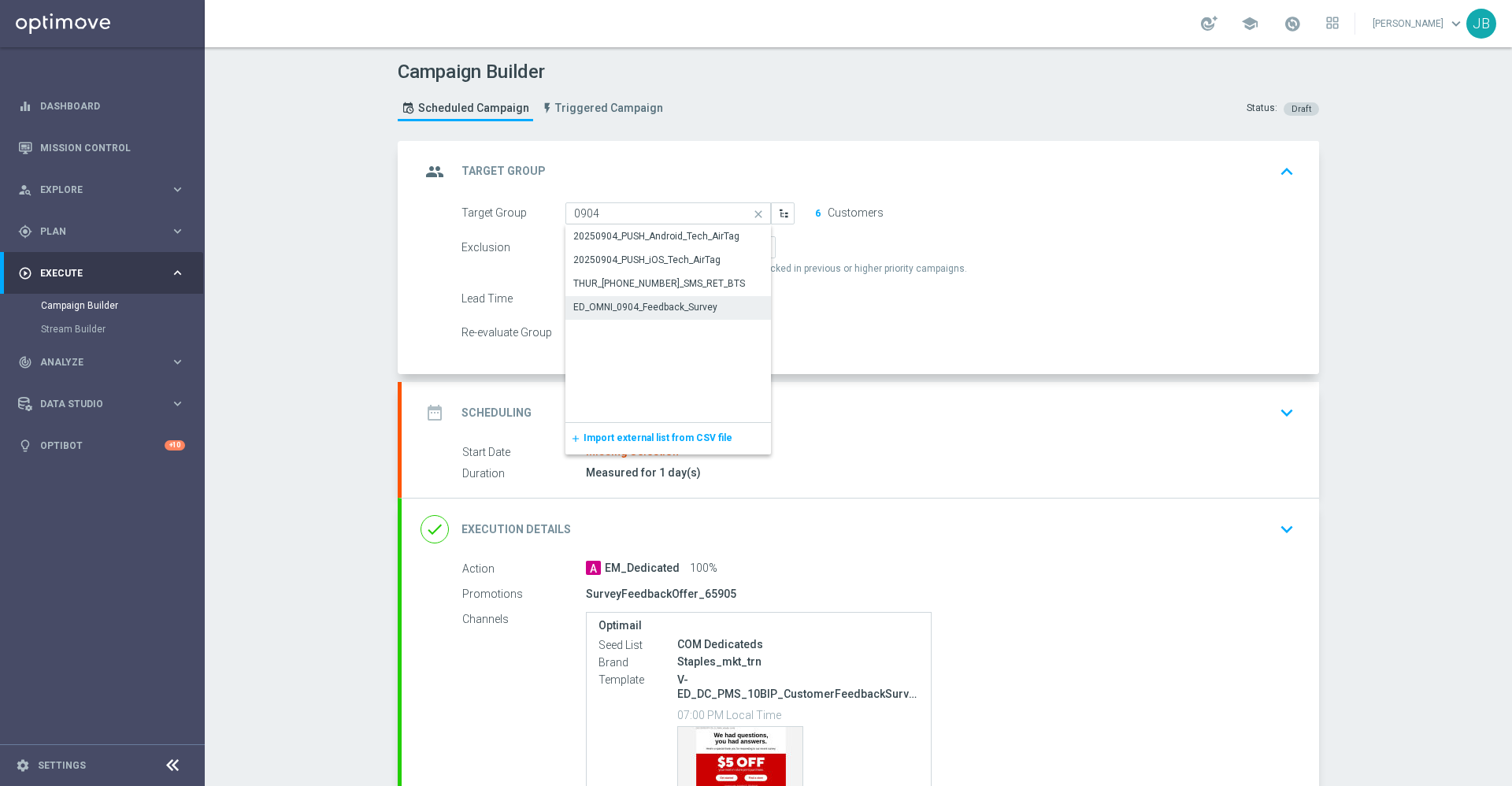
click at [635, 310] on div "ED_OMNI_0904_Feedback_Survey" at bounding box center [646, 307] width 144 height 14
type input "ED_OMNI_0904_Feedback_Survey"
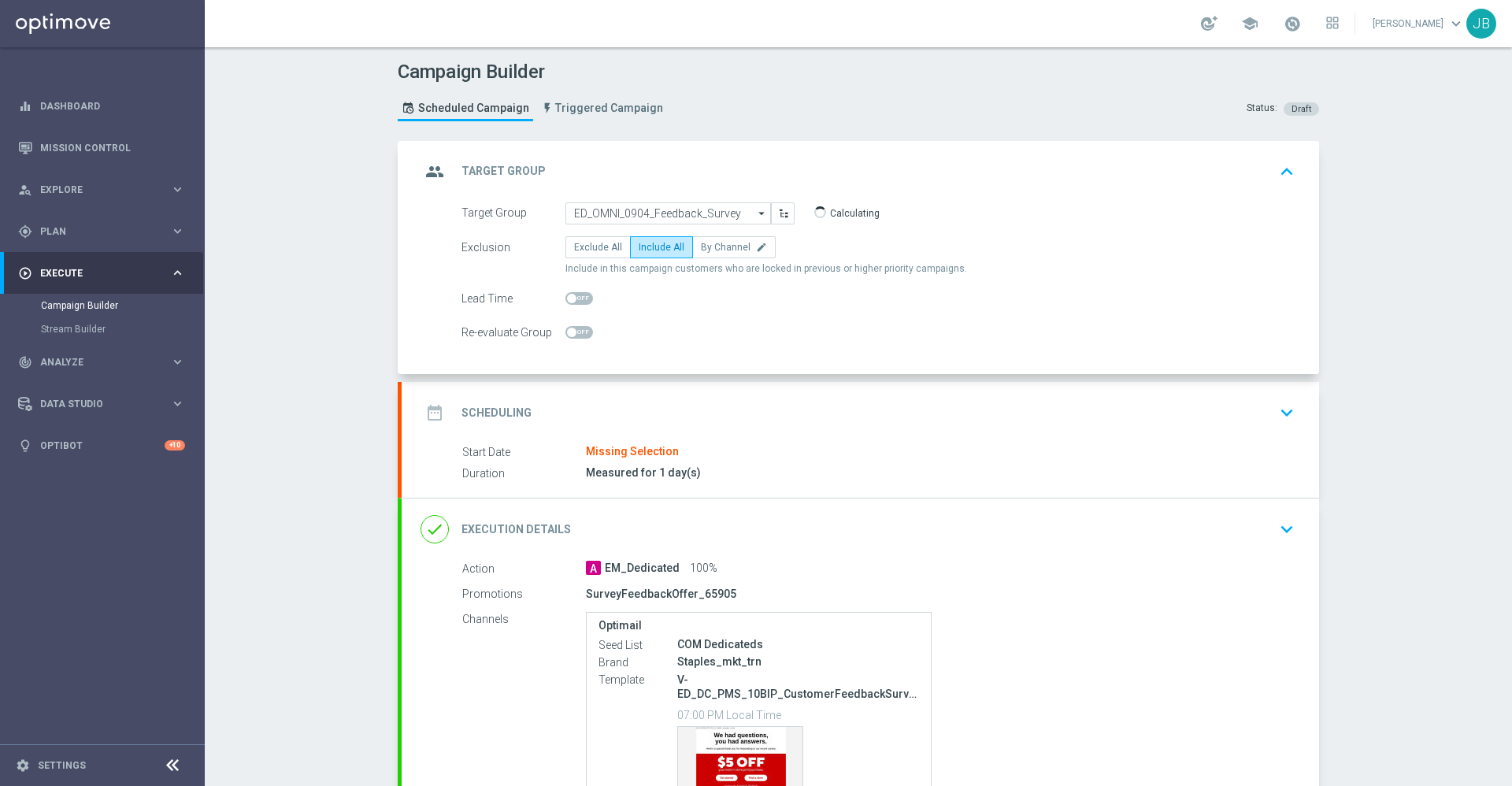
click at [510, 412] on h2 "Scheduling" at bounding box center [496, 414] width 70 height 15
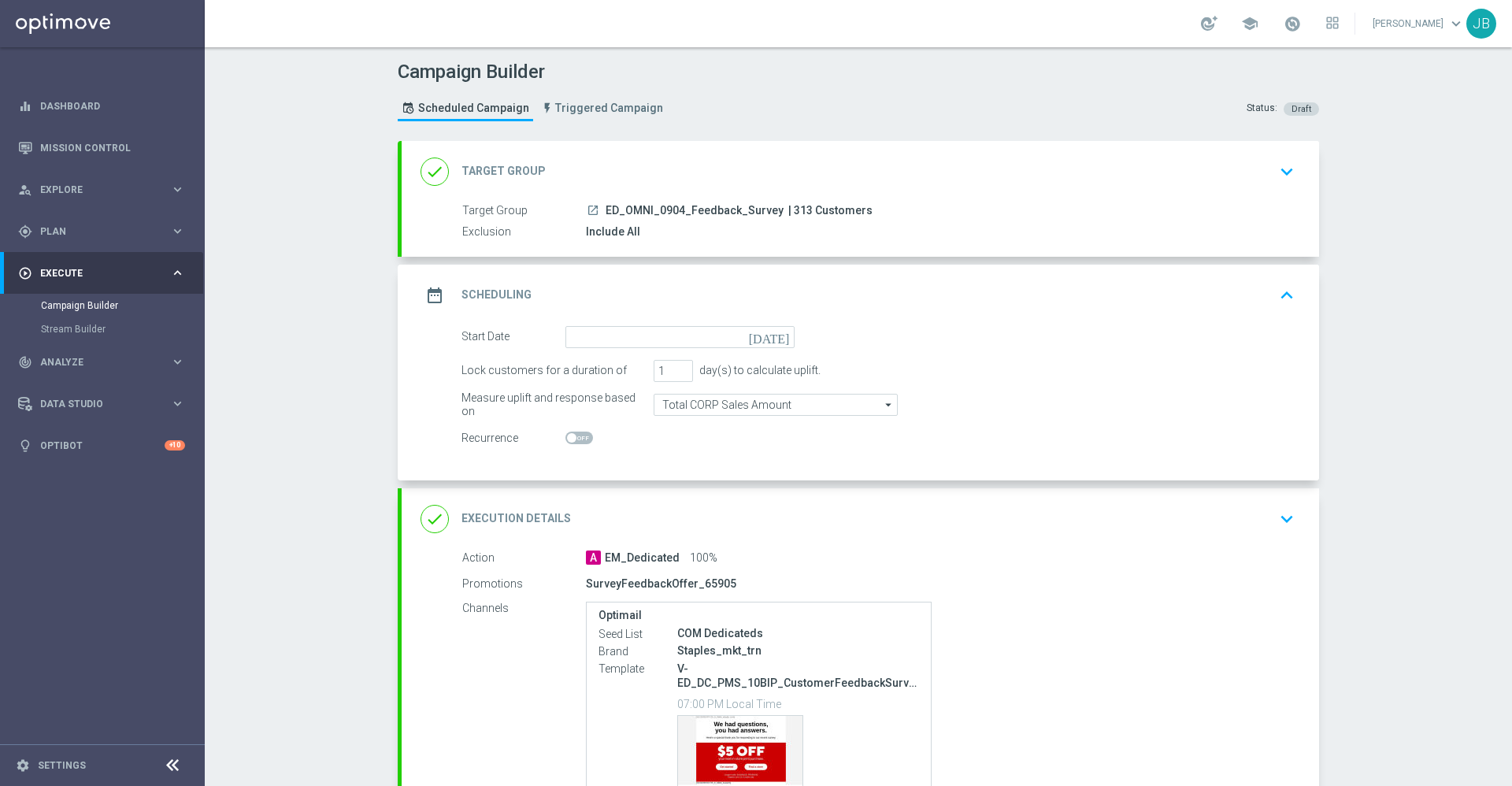
click at [773, 337] on icon "[DATE]" at bounding box center [772, 335] width 46 height 18
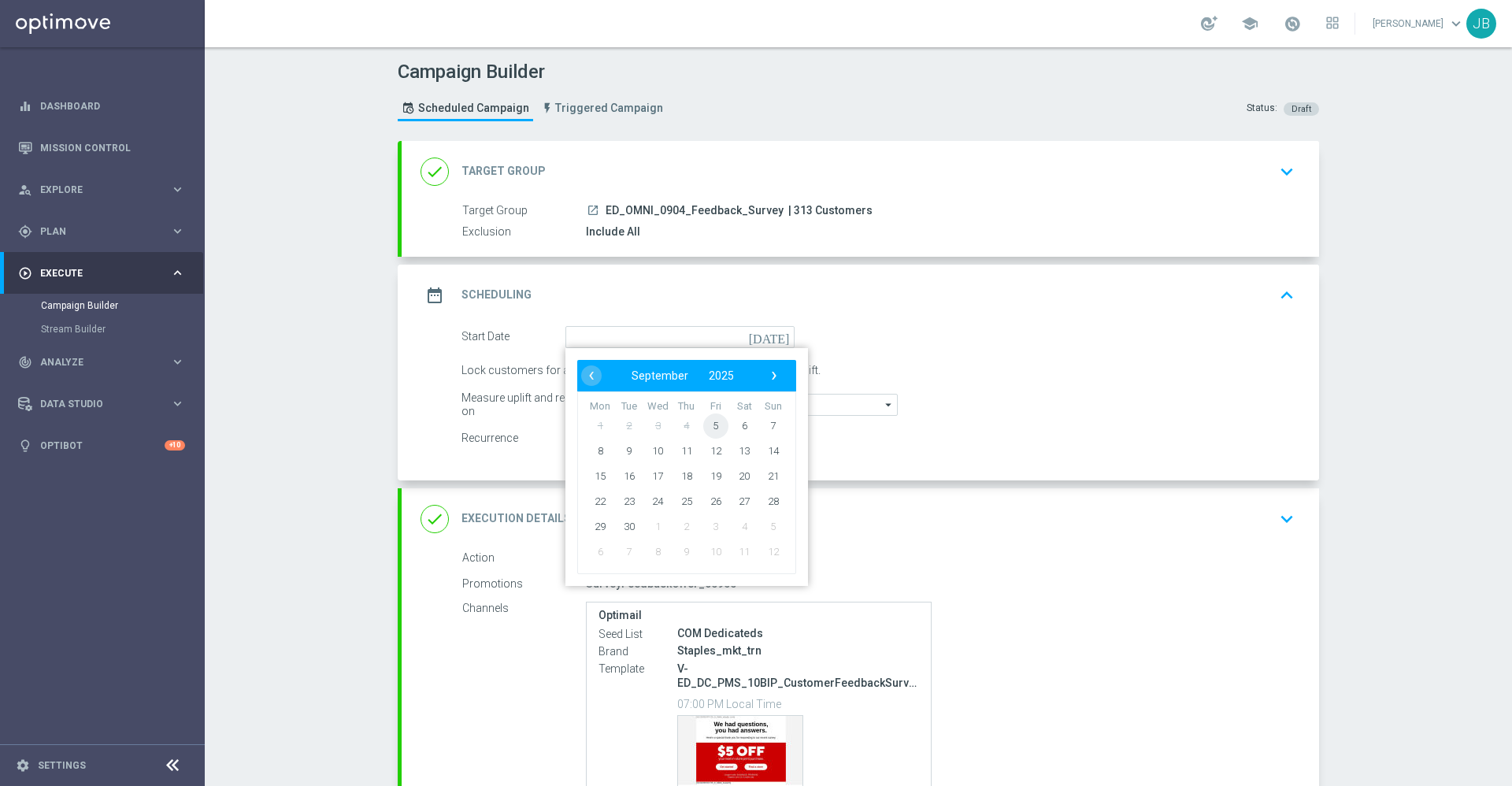
click at [710, 428] on span "5" at bounding box center [716, 425] width 25 height 25
type input "05 Sep 2025"
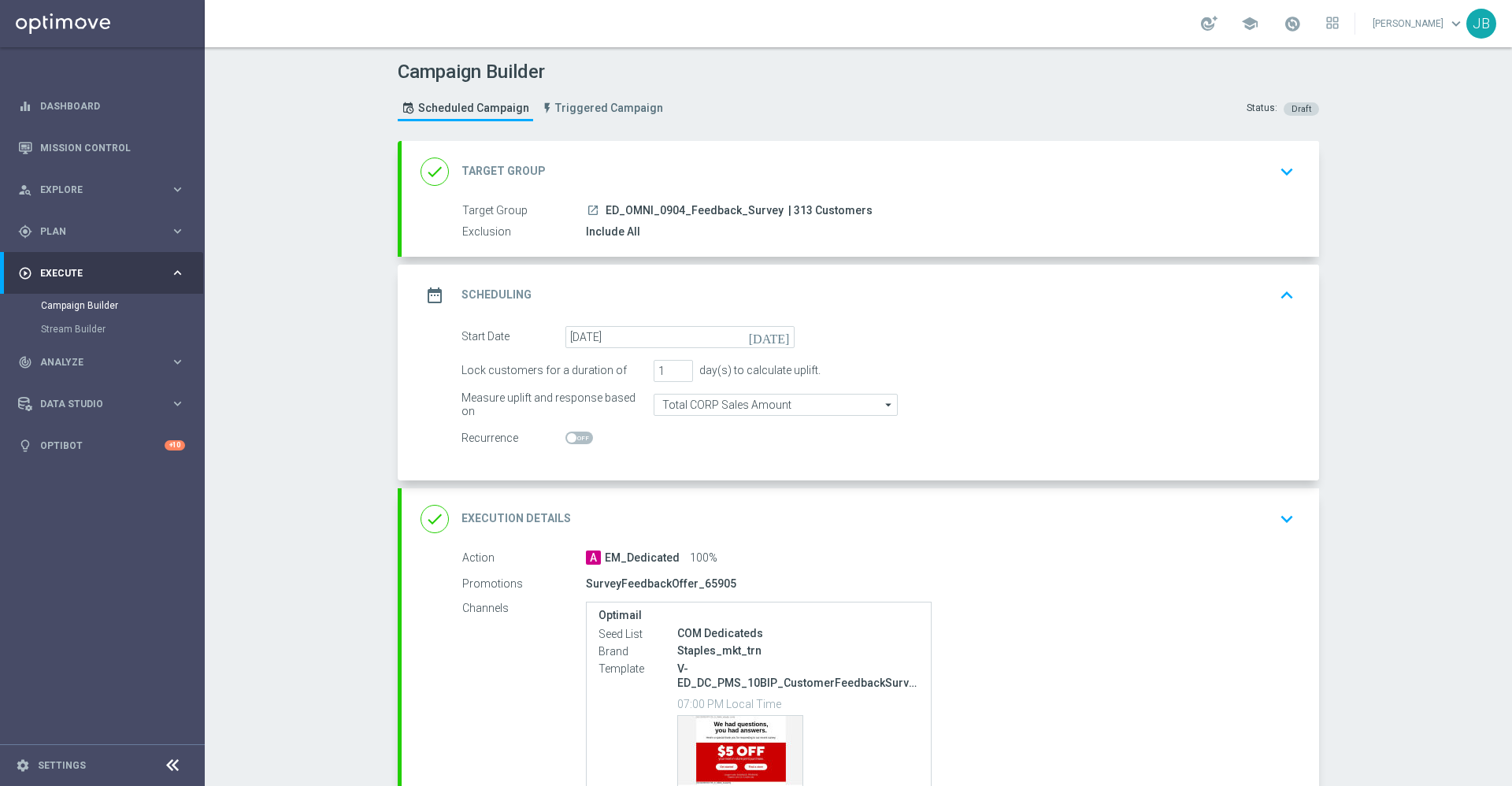
click at [513, 518] on h2 "Execution Details" at bounding box center [516, 519] width 110 height 15
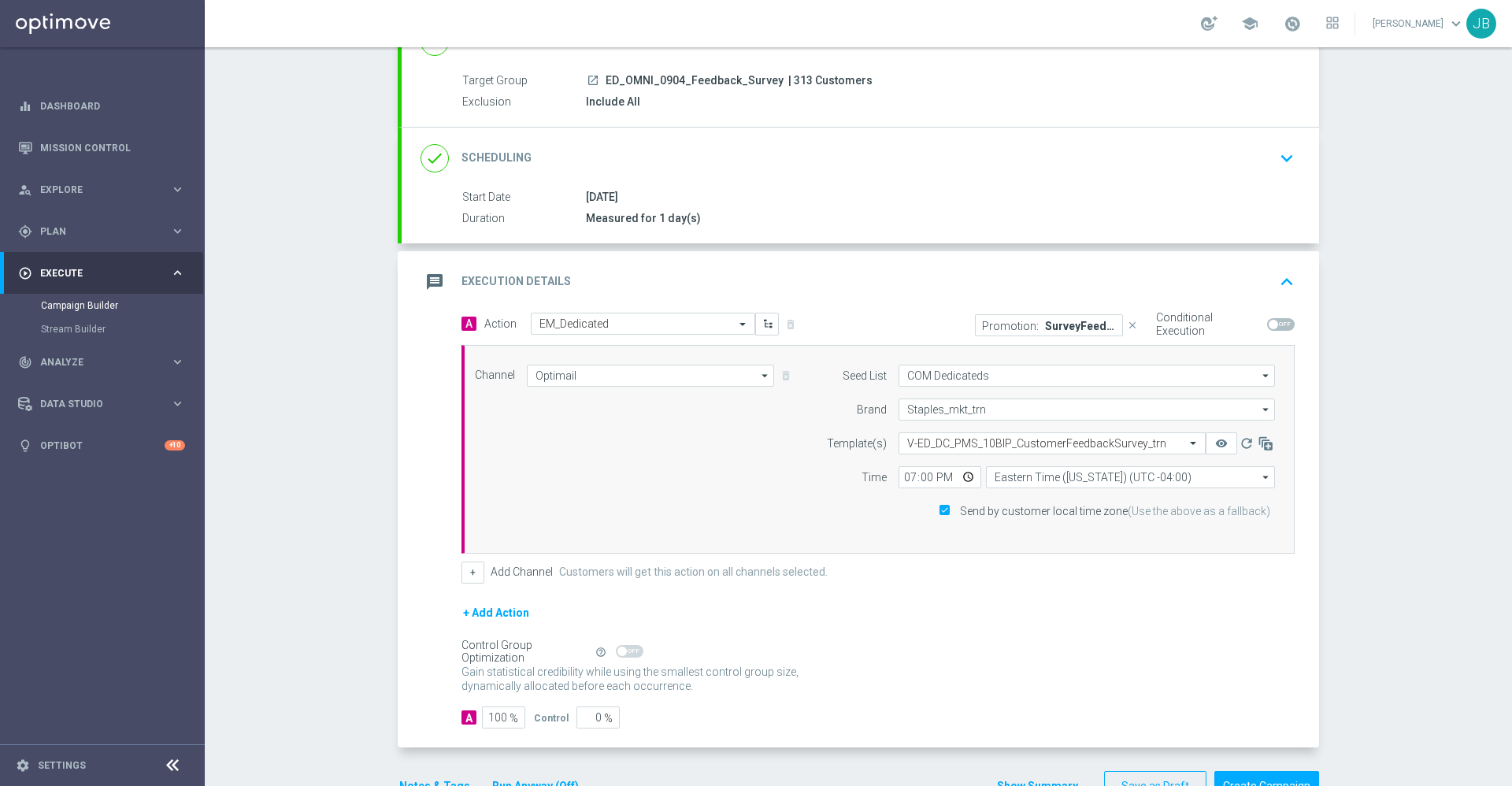
scroll to position [176, 0]
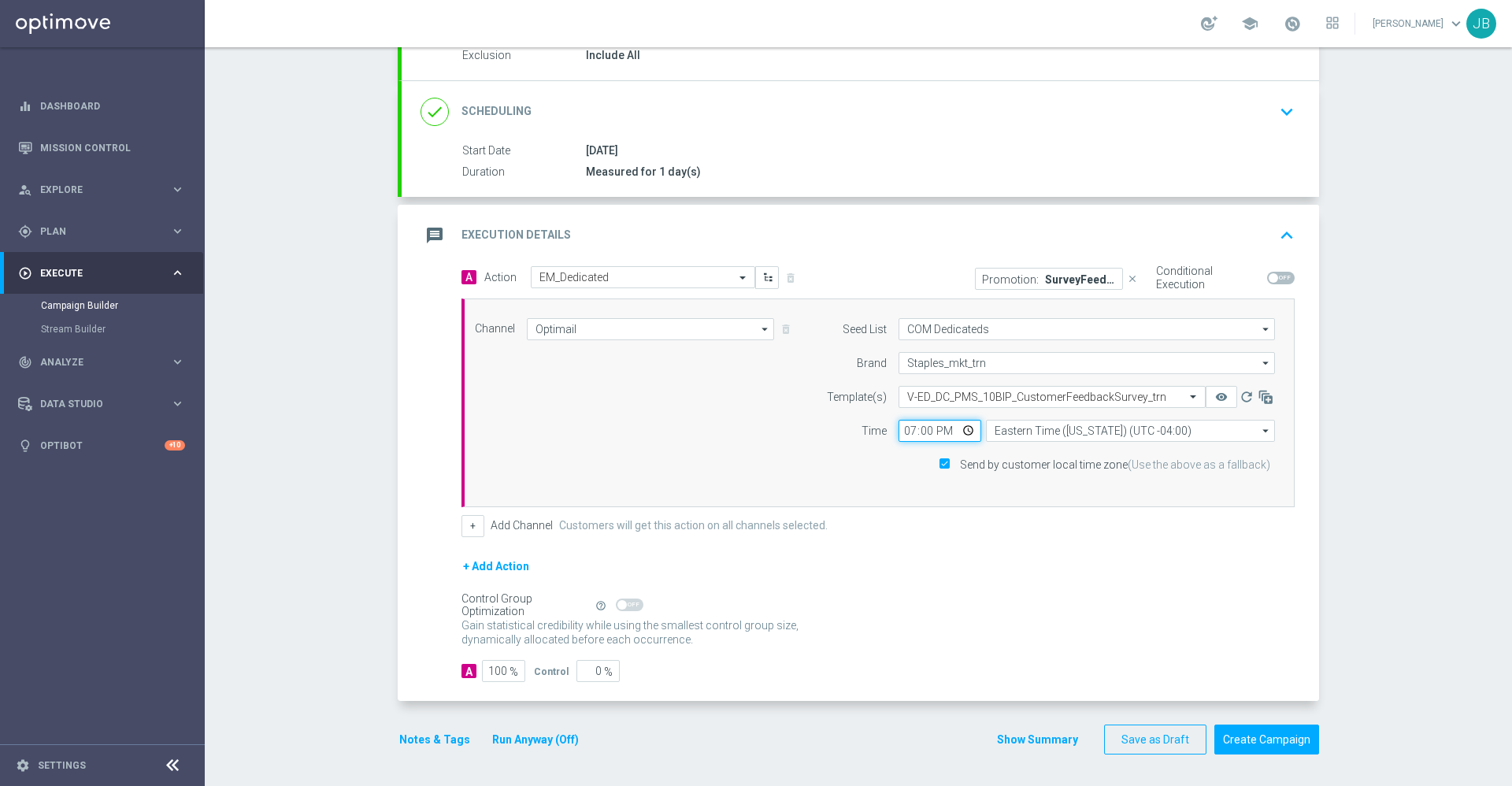
click at [904, 426] on input "19:00" at bounding box center [940, 431] width 83 height 22
type input "14:00"
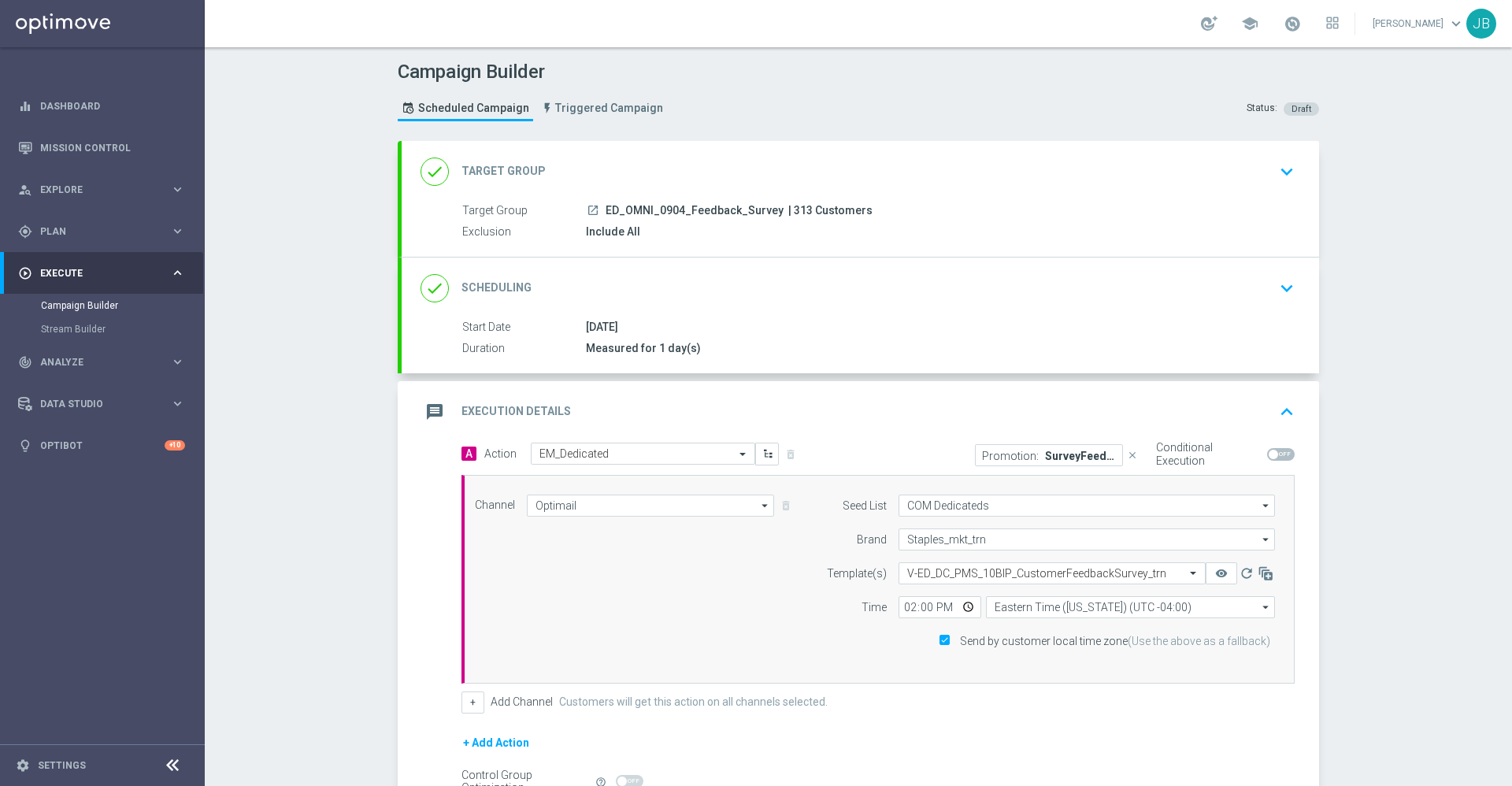
click at [499, 169] on h2 "Target Group" at bounding box center [503, 171] width 85 height 15
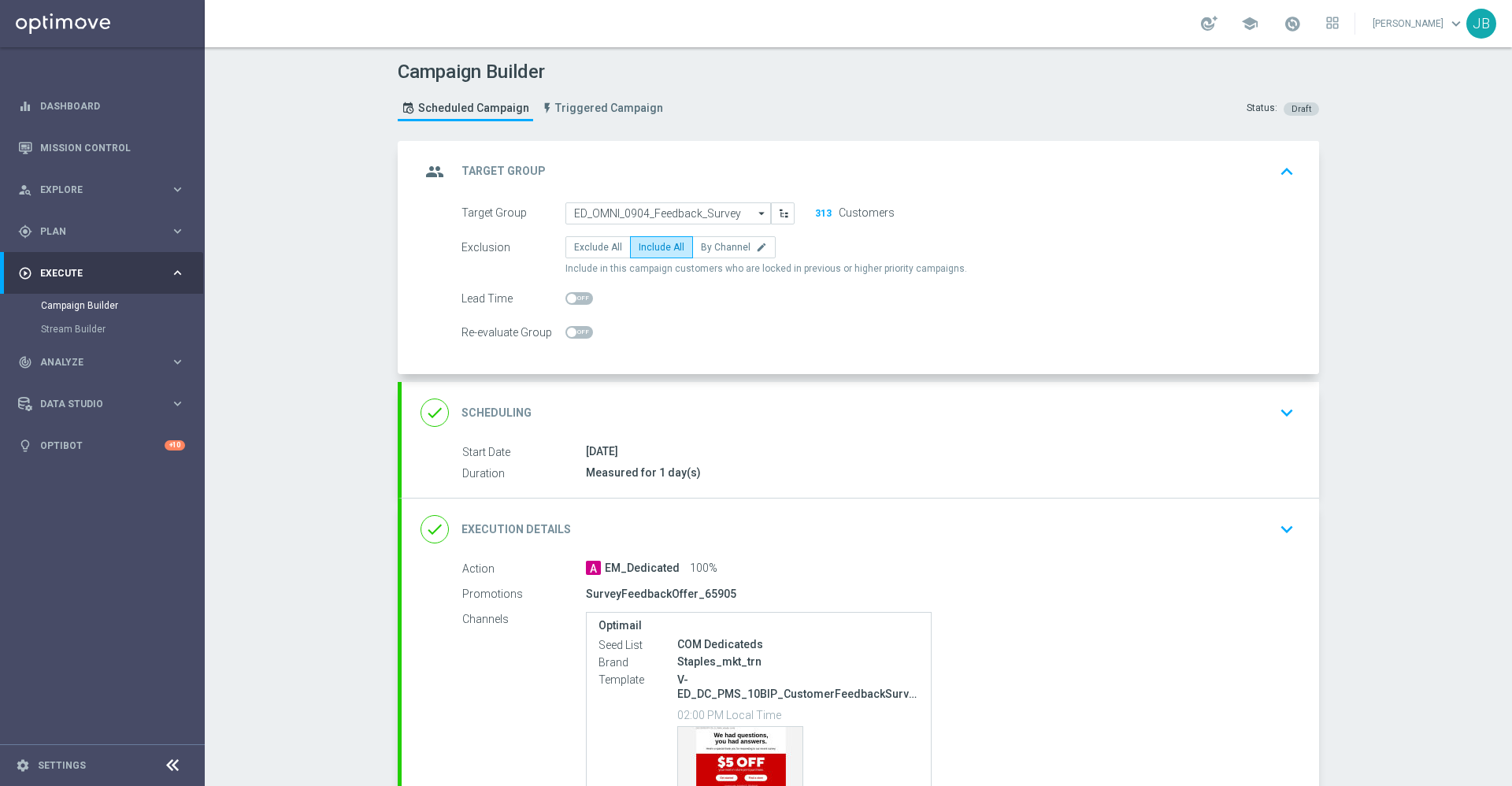
click at [504, 419] on h2 "Scheduling" at bounding box center [496, 414] width 70 height 15
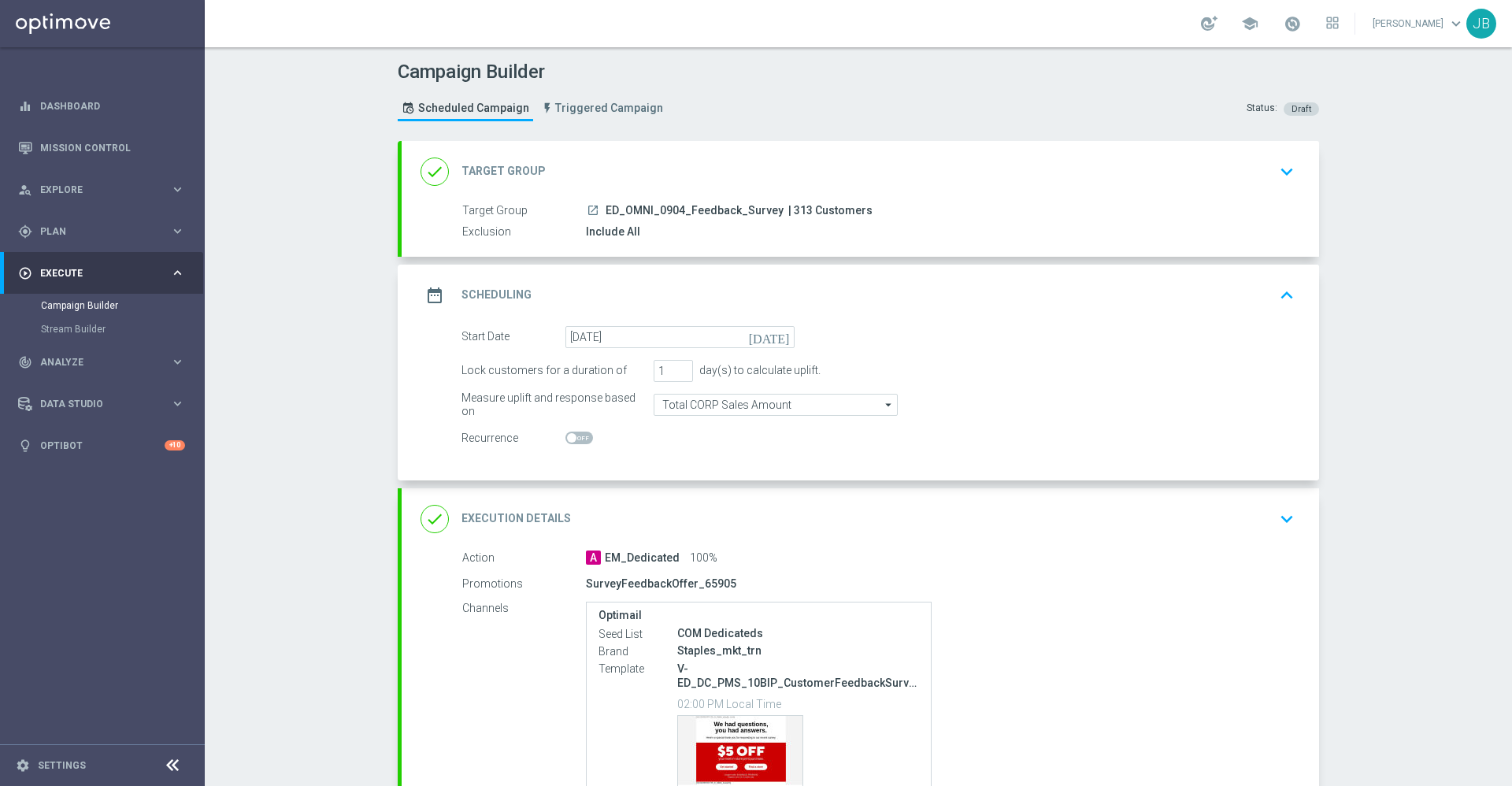
click at [515, 510] on div "done Execution Details" at bounding box center [496, 519] width 150 height 29
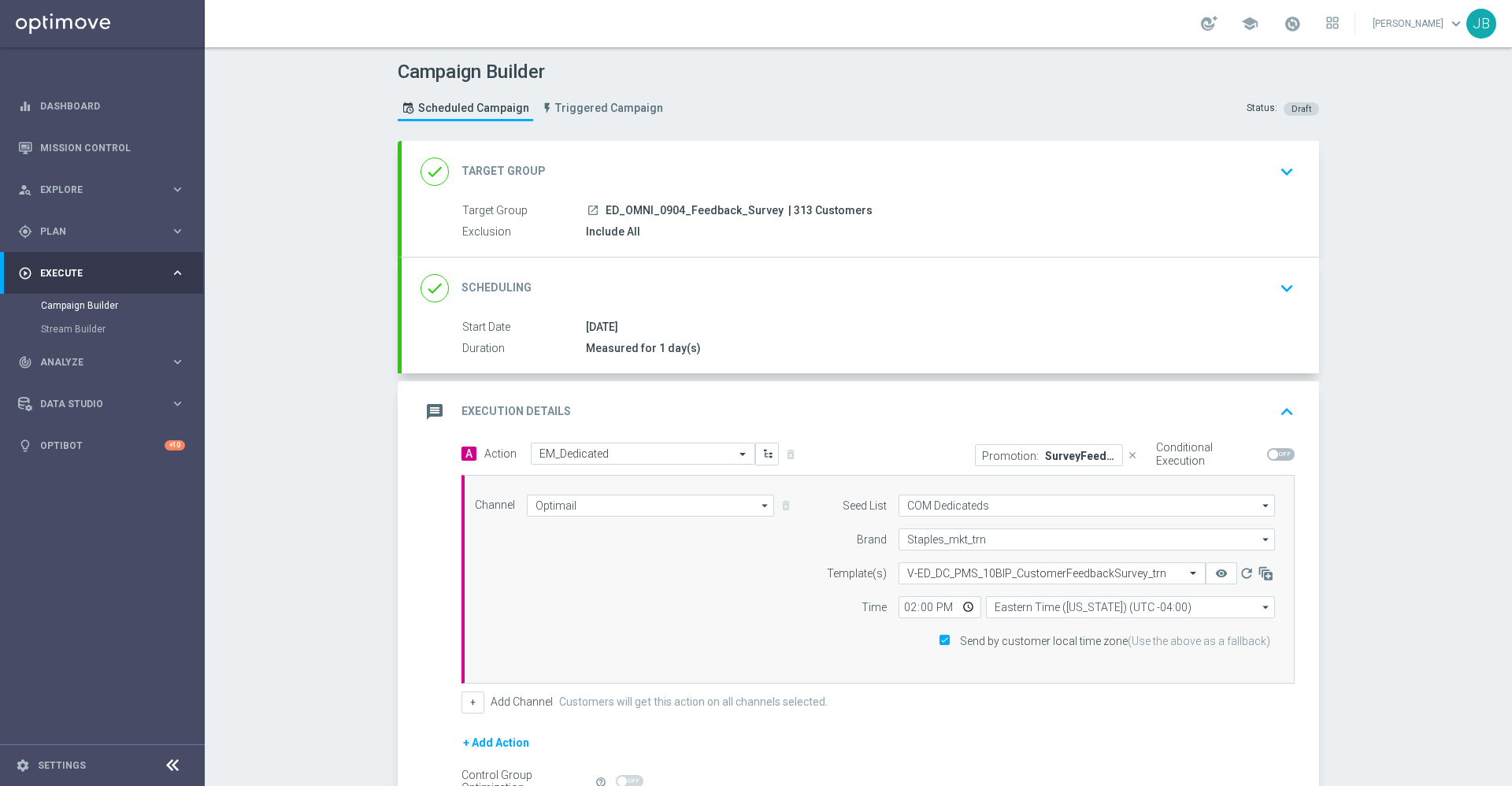
scroll to position [176, 0]
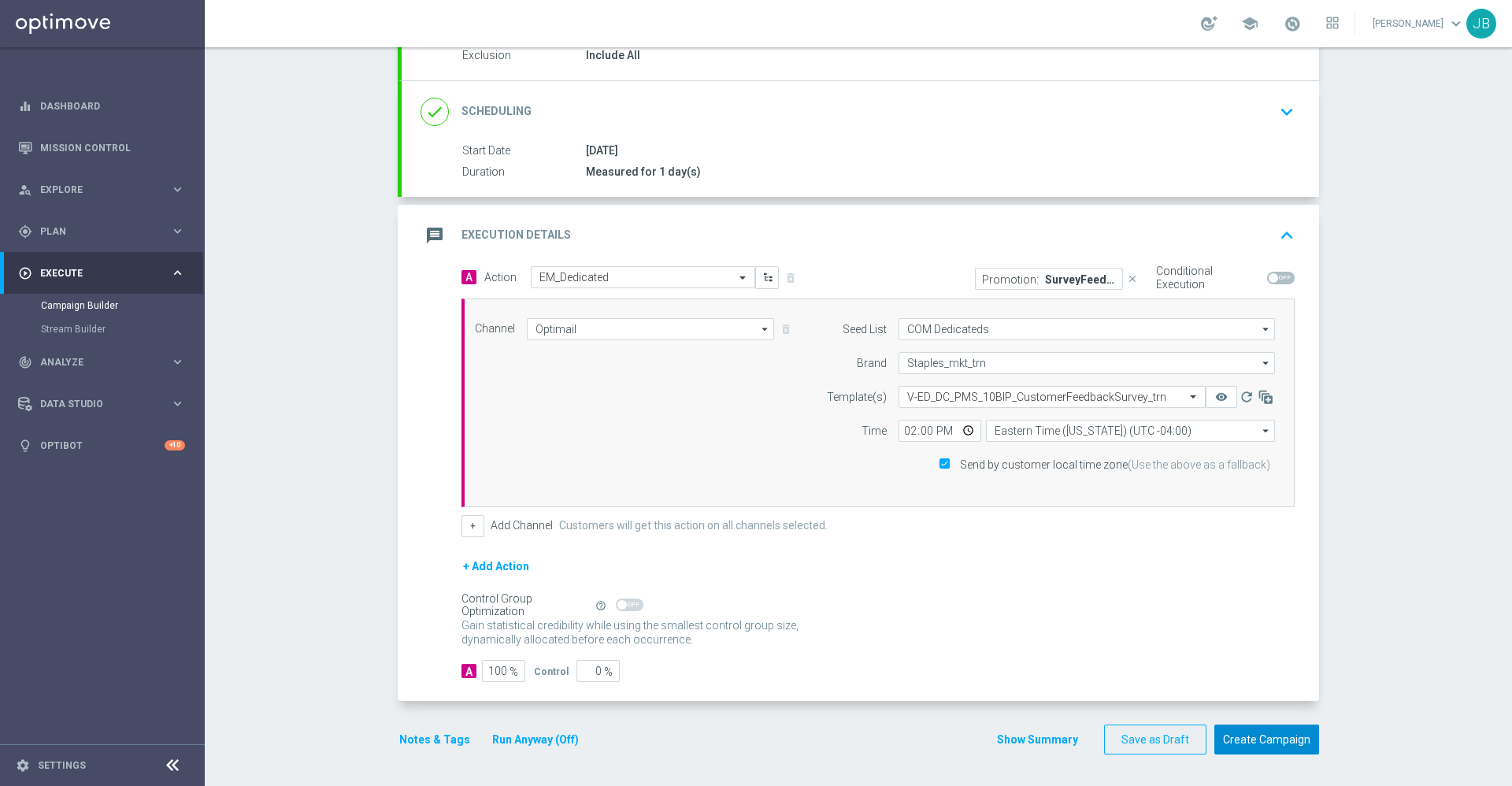
click at [1255, 739] on button "Create Campaign" at bounding box center [1266, 740] width 105 height 31
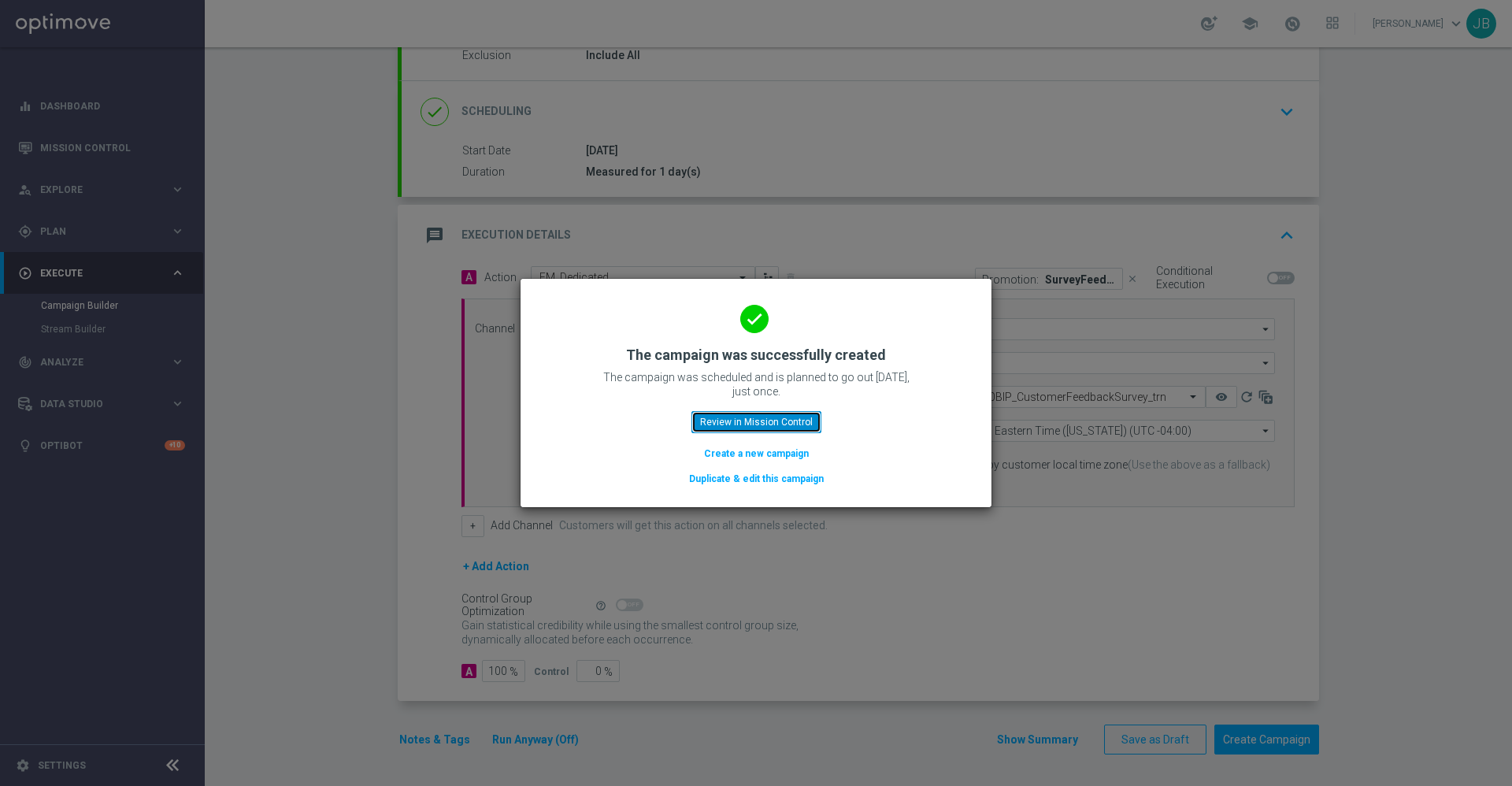
click at [772, 423] on button "Review in Mission Control" at bounding box center [756, 422] width 130 height 22
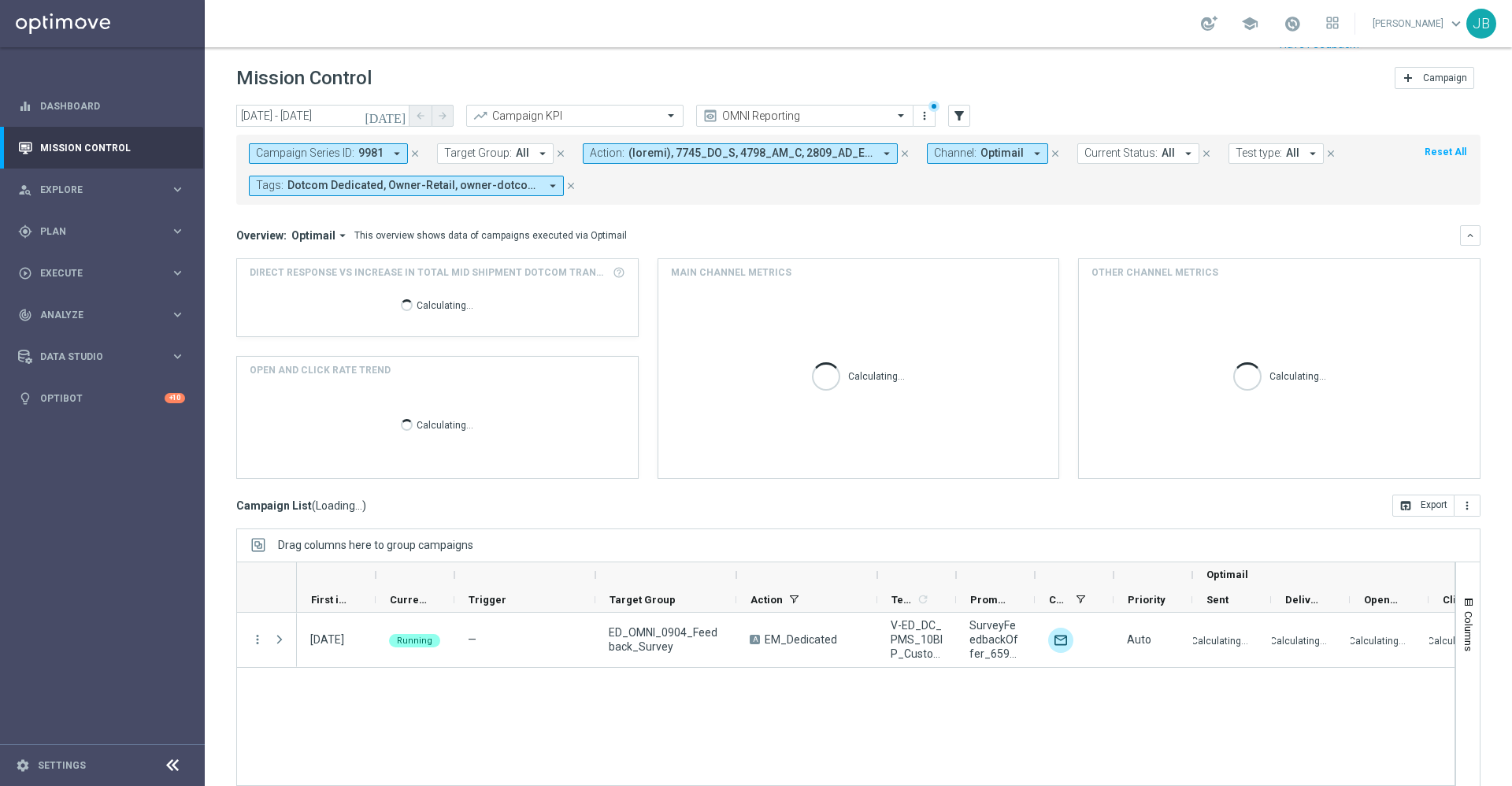
scroll to position [34, 0]
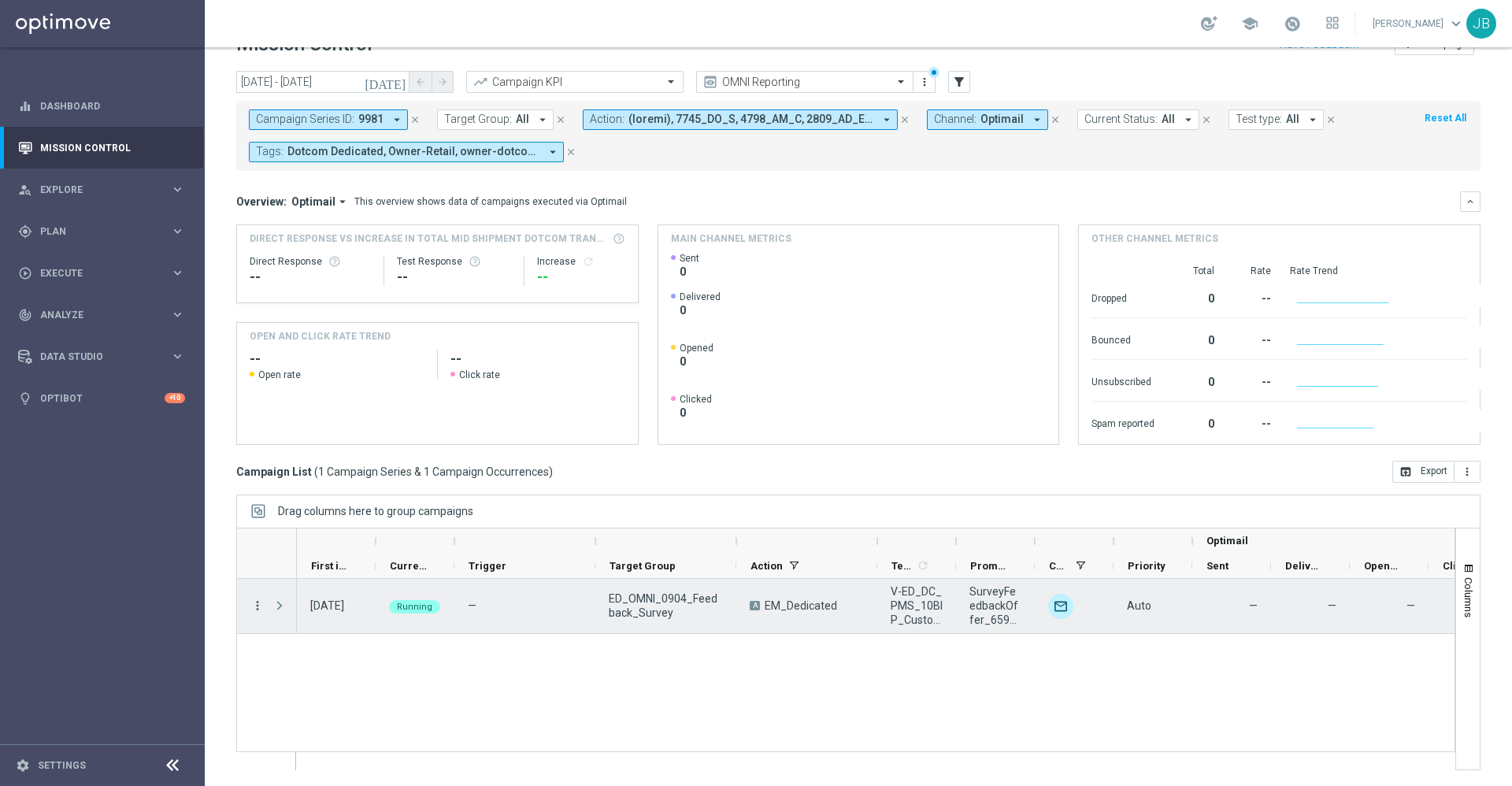
click at [258, 607] on icon "more_vert" at bounding box center [257, 606] width 14 height 14
click at [348, 417] on span "Campaign Details" at bounding box center [328, 419] width 80 height 11
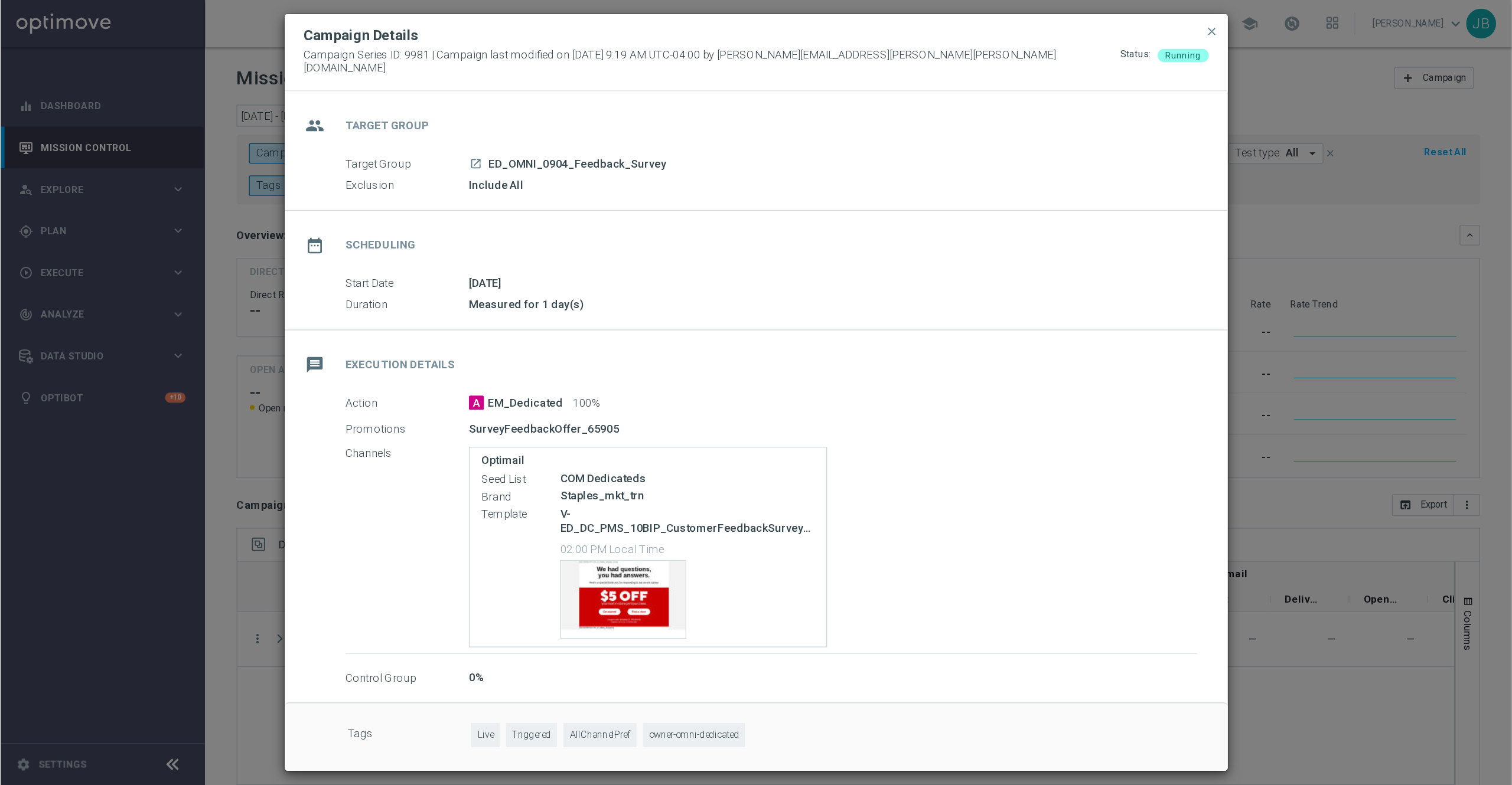
scroll to position [0, 0]
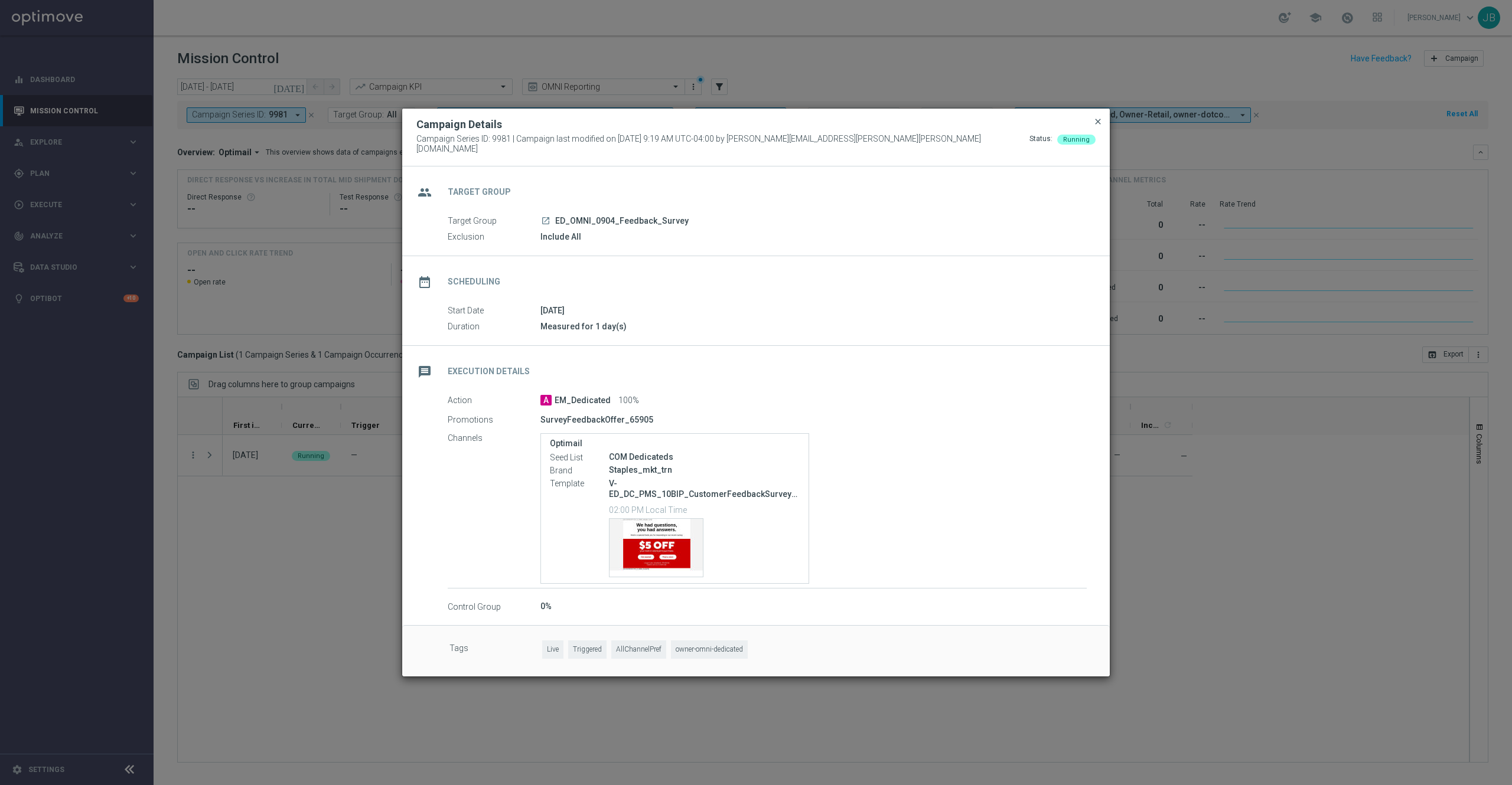
click at [1096, 124] on span "close" at bounding box center [1098, 121] width 9 height 9
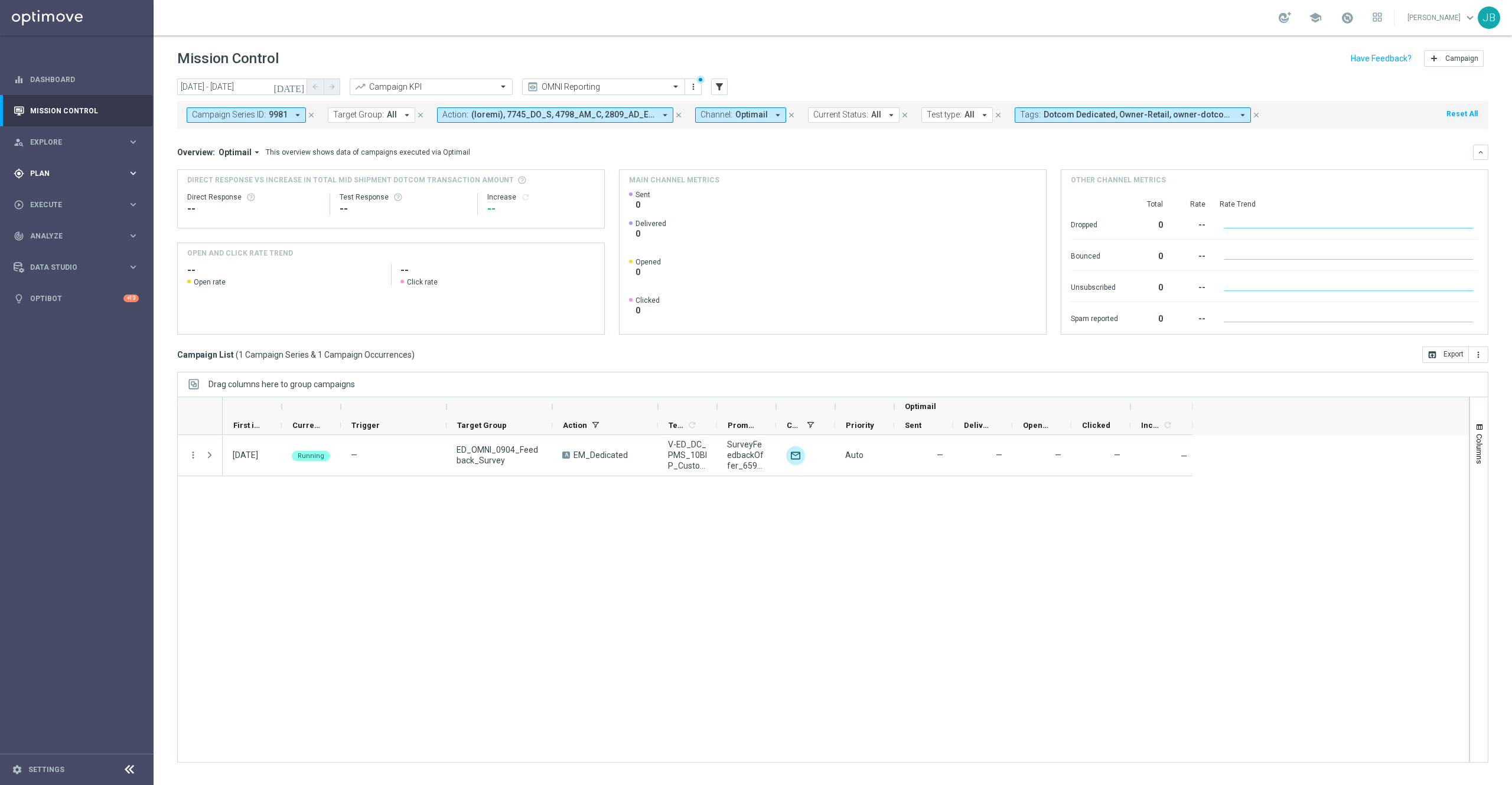
click at [79, 180] on div "gps_fixed Plan keyboard_arrow_right" at bounding box center [76, 173] width 152 height 31
click at [66, 233] on span "Templates" at bounding box center [74, 233] width 84 height 7
click at [52, 250] on link "Optimail" at bounding box center [79, 251] width 86 height 9
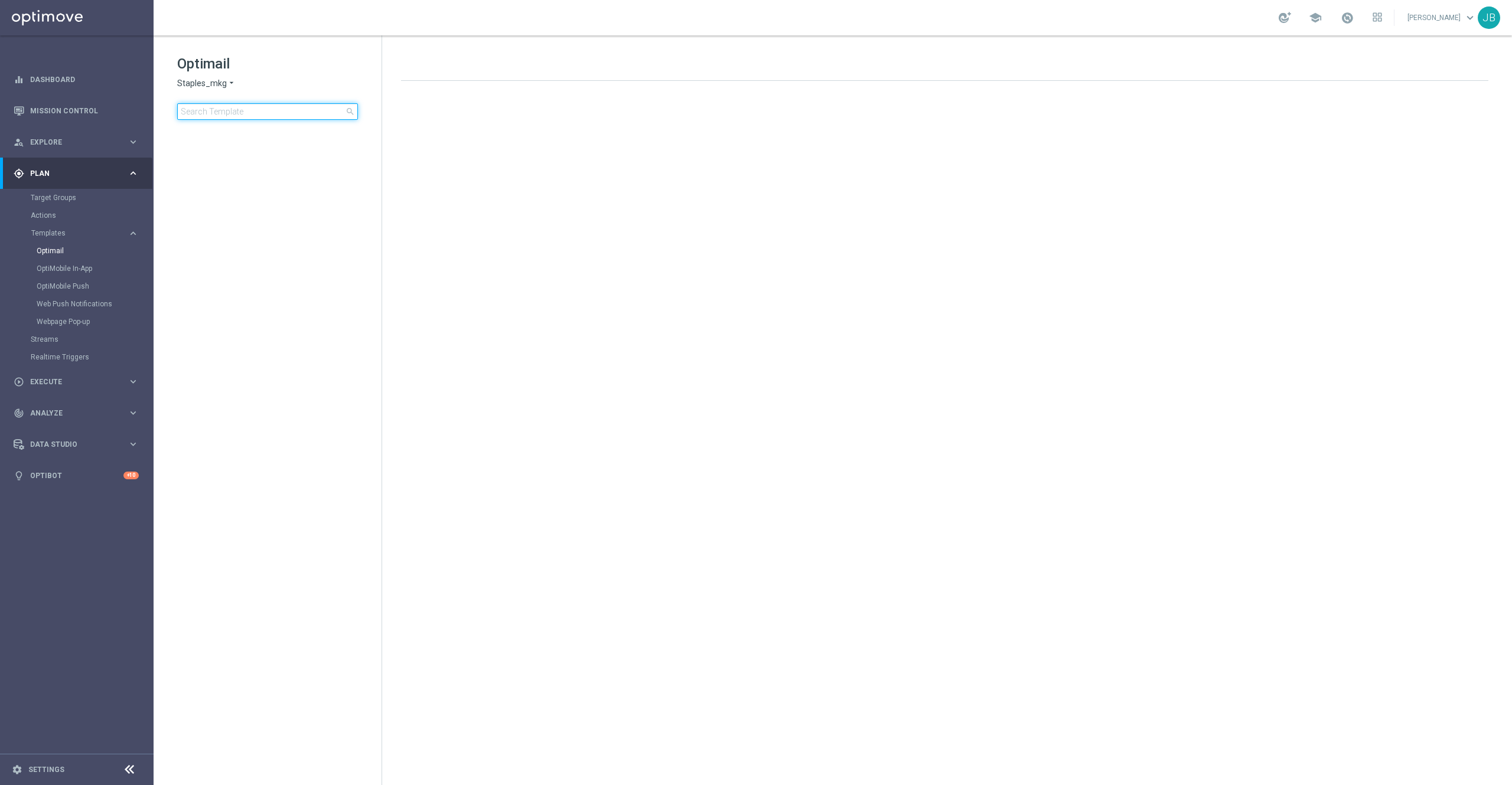
click at [256, 114] on input at bounding box center [267, 111] width 180 height 16
type input "l"
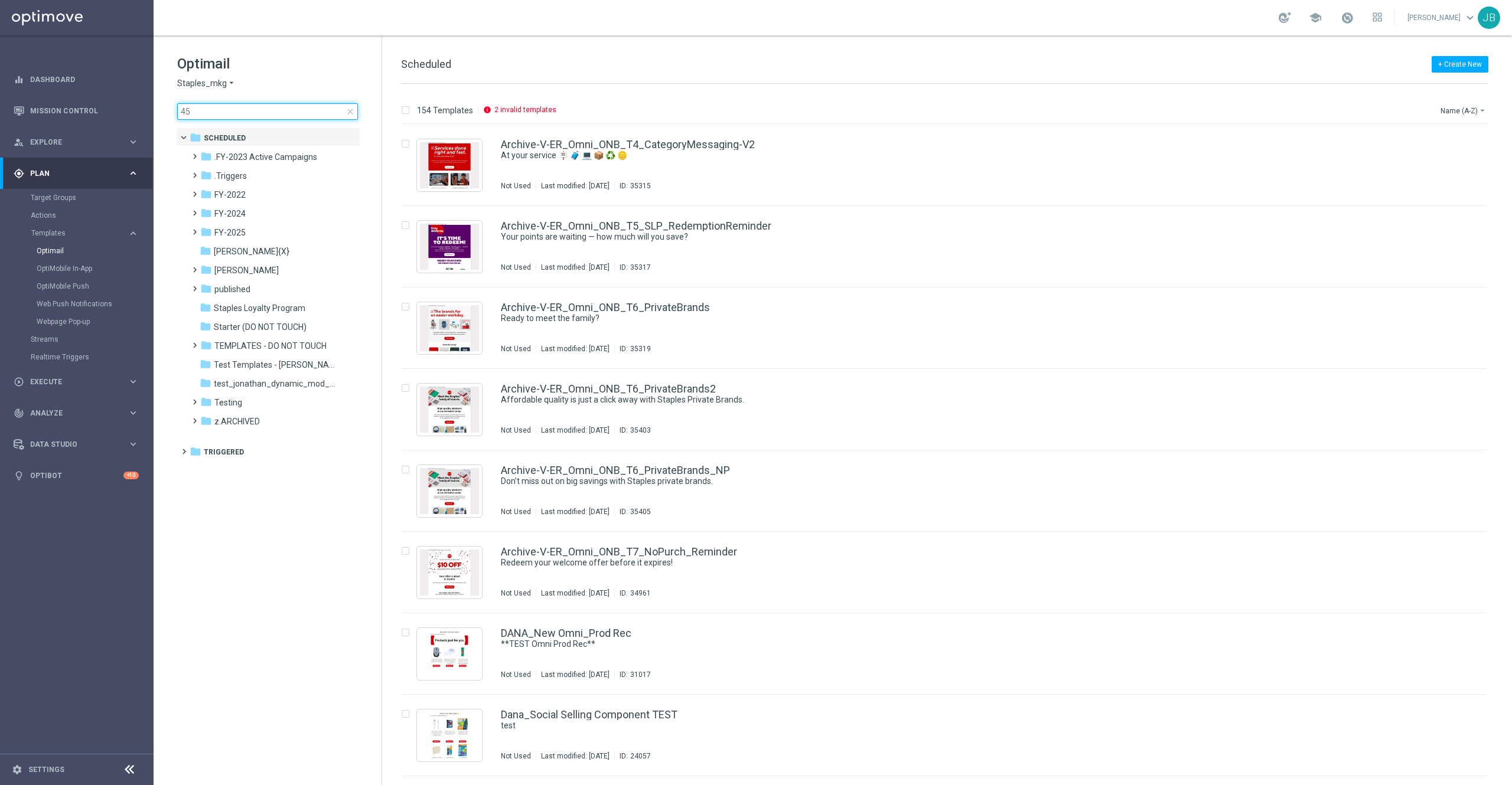
type input "4"
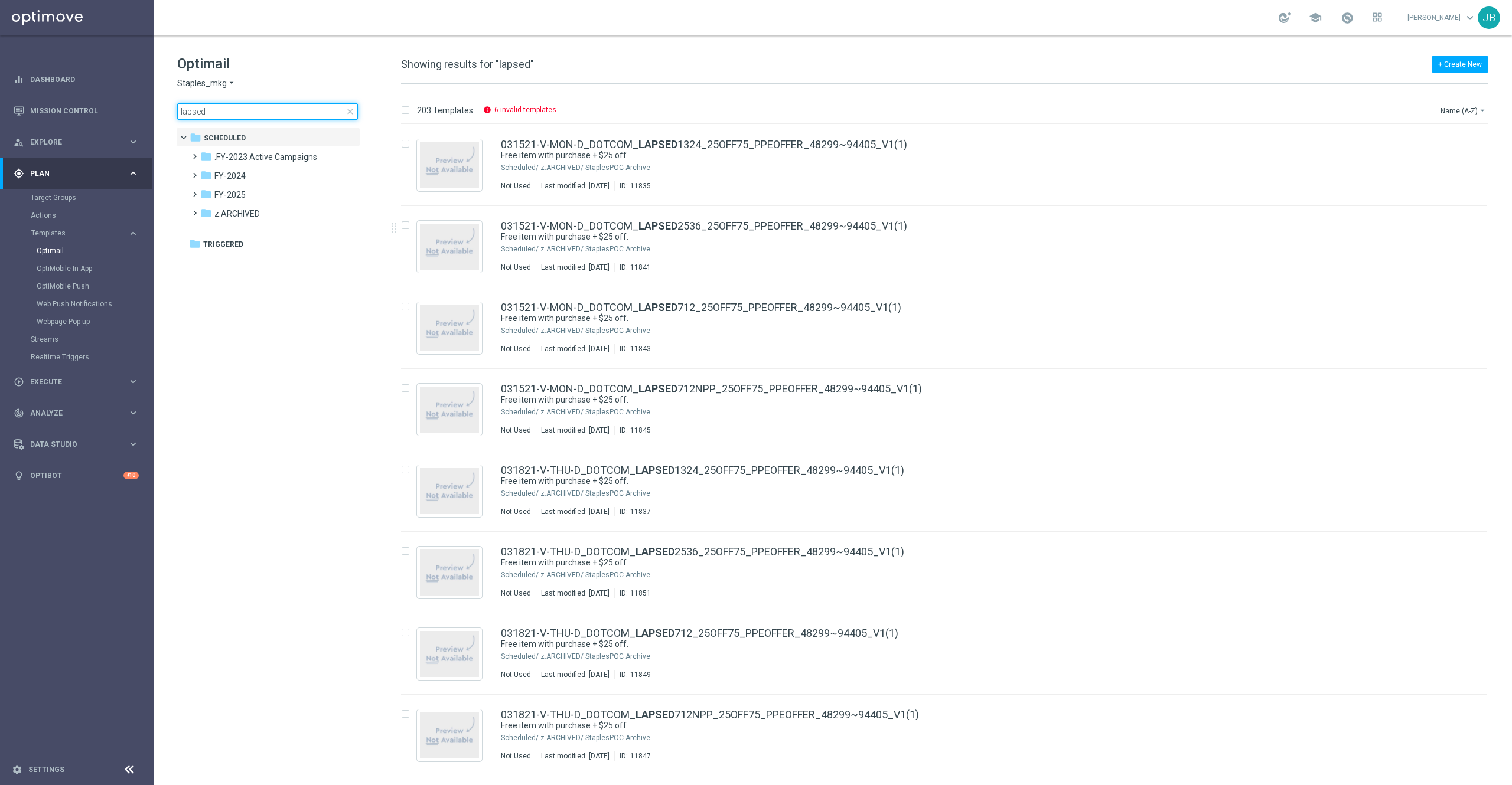
click at [253, 113] on input "lapsed" at bounding box center [267, 111] width 180 height 16
type input "l"
click at [249, 113] on input "\" at bounding box center [267, 111] width 180 height 16
type input "\"
click at [348, 111] on span "close" at bounding box center [350, 111] width 9 height 9
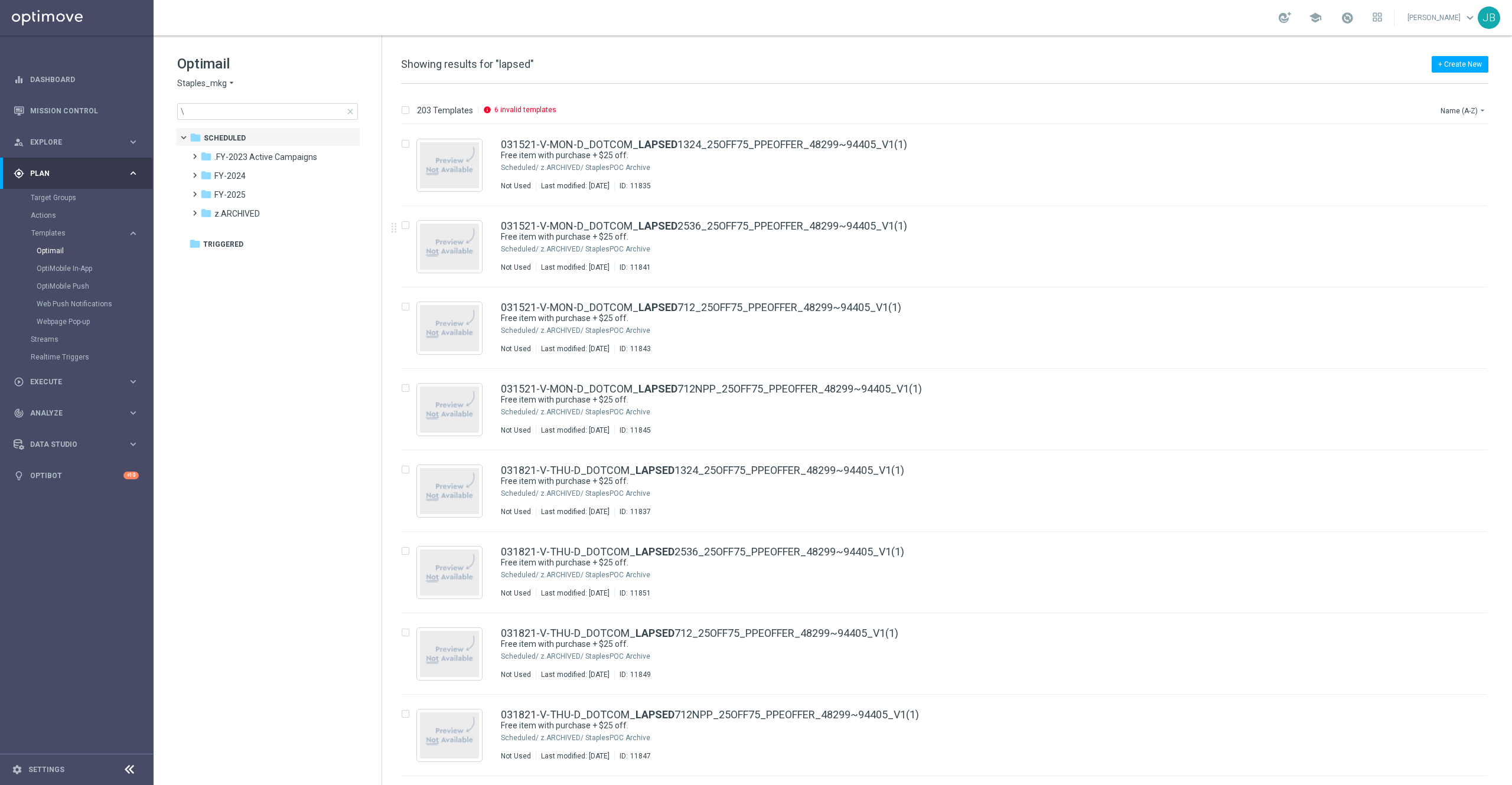
click at [348, 111] on span "close" at bounding box center [350, 111] width 9 height 9
click at [194, 115] on input "\" at bounding box center [267, 111] width 180 height 16
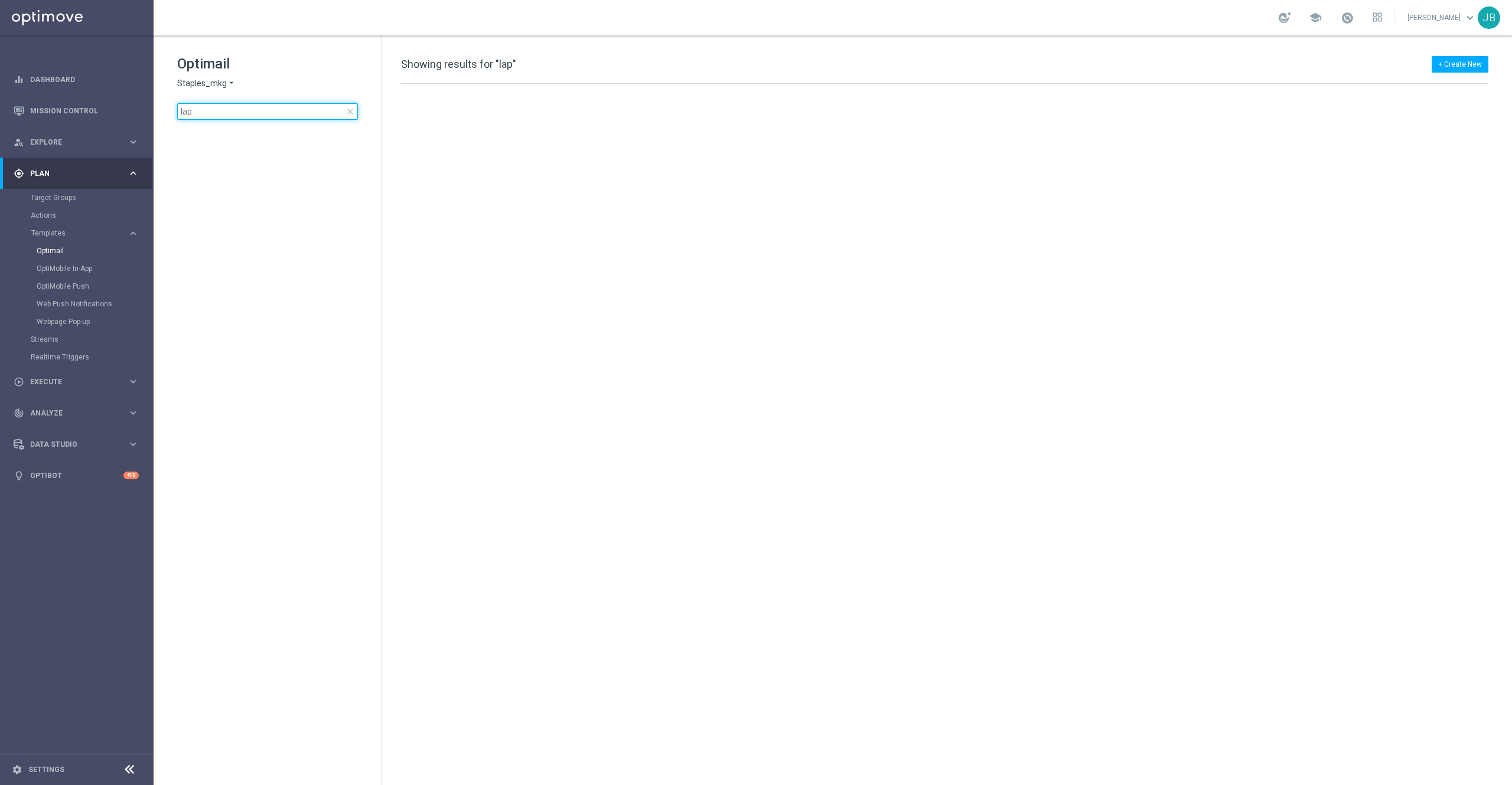
click at [260, 109] on input "lap" at bounding box center [267, 111] width 180 height 16
type input "l"
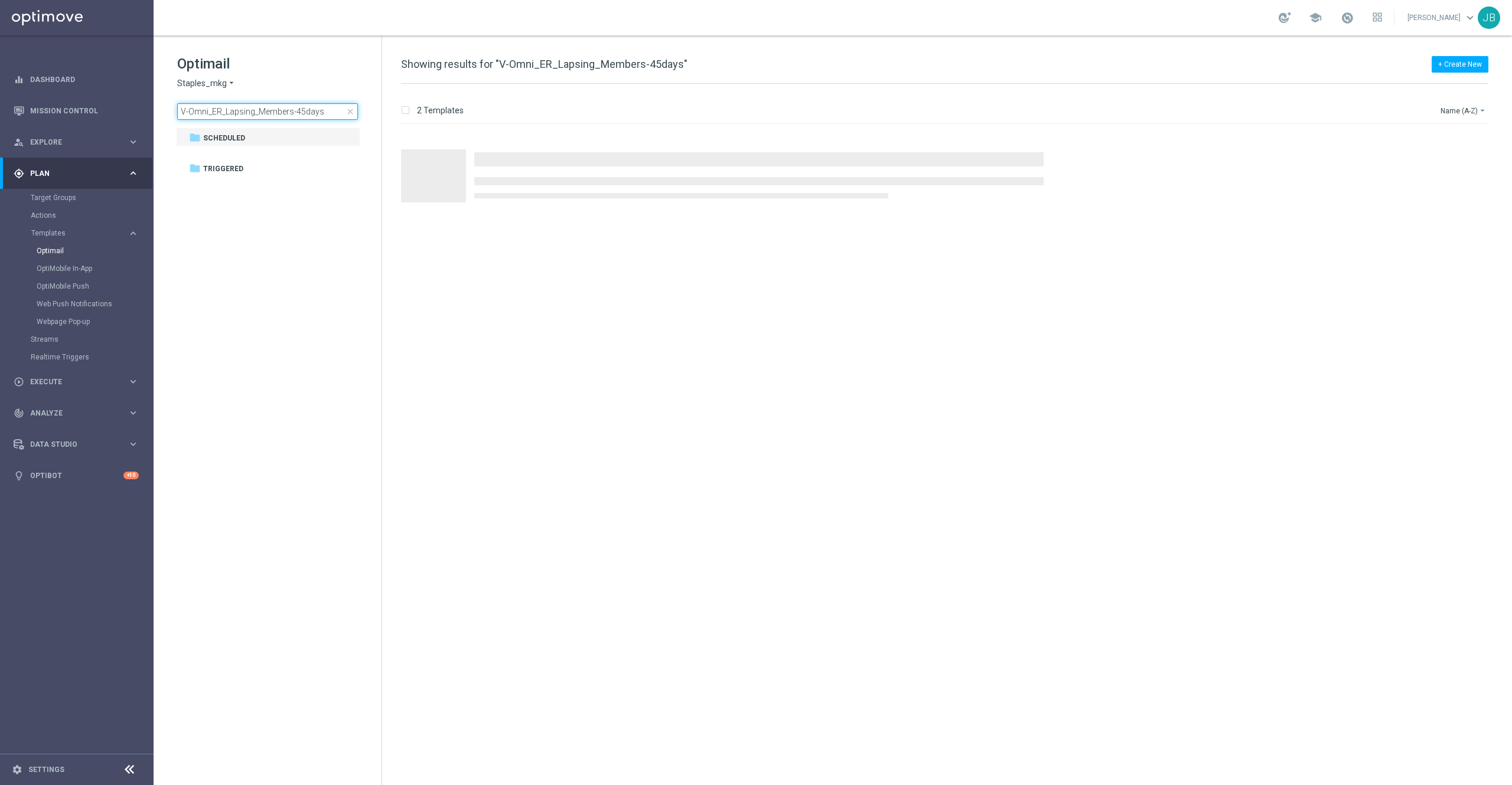
type input "V-Omni_ER_Lapsing_Members-45days"
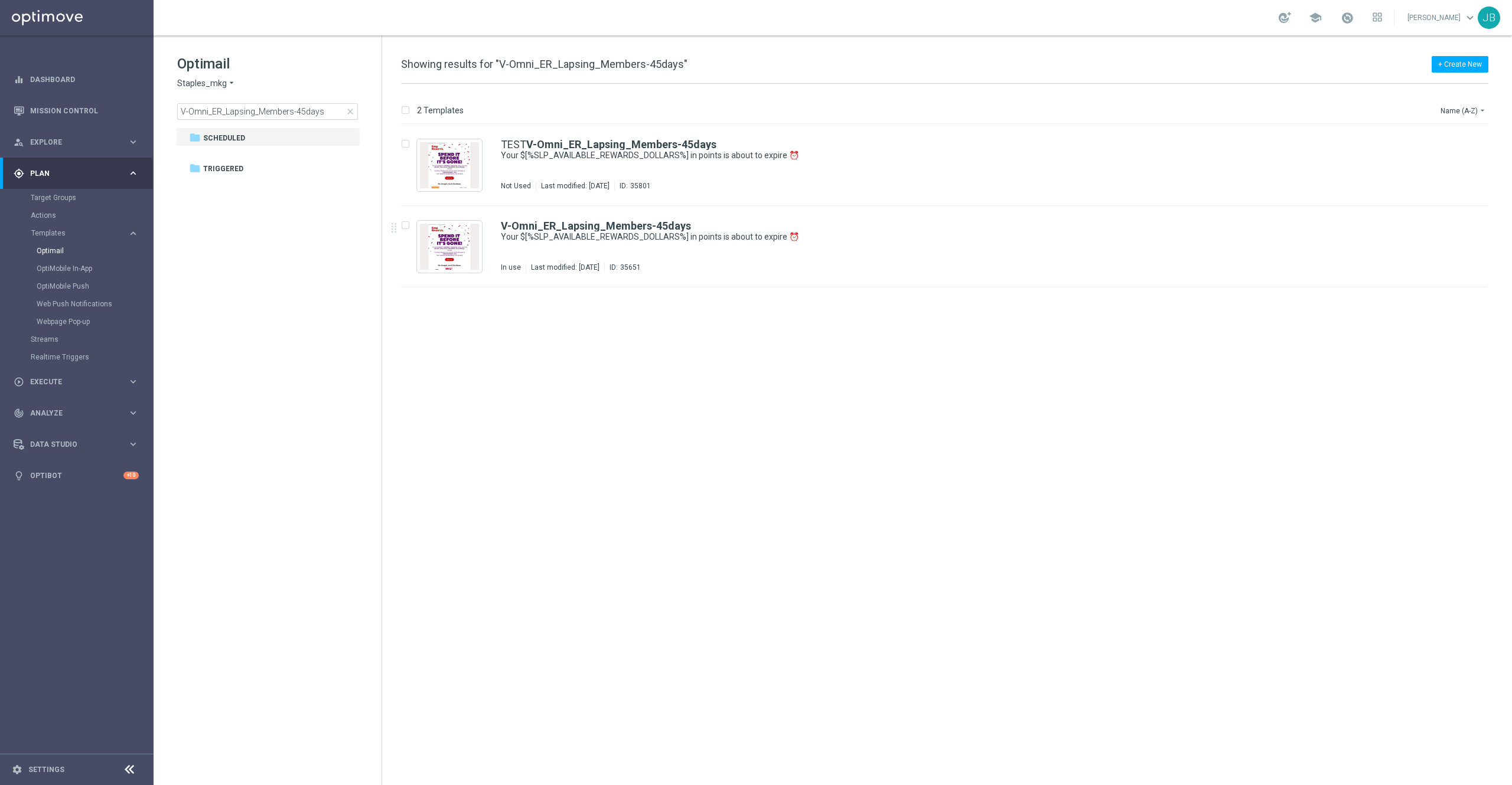
click at [590, 228] on div "insert_drive_file TEST V-Omni_ER_Lapsing_Members-45days Your $[%SLP_AVAILABLE_R…" at bounding box center [949, 454] width 1120 height 661
click at [590, 228] on b "V-Omni_ER_Lapsing_Members-45days" at bounding box center [595, 226] width 190 height 13
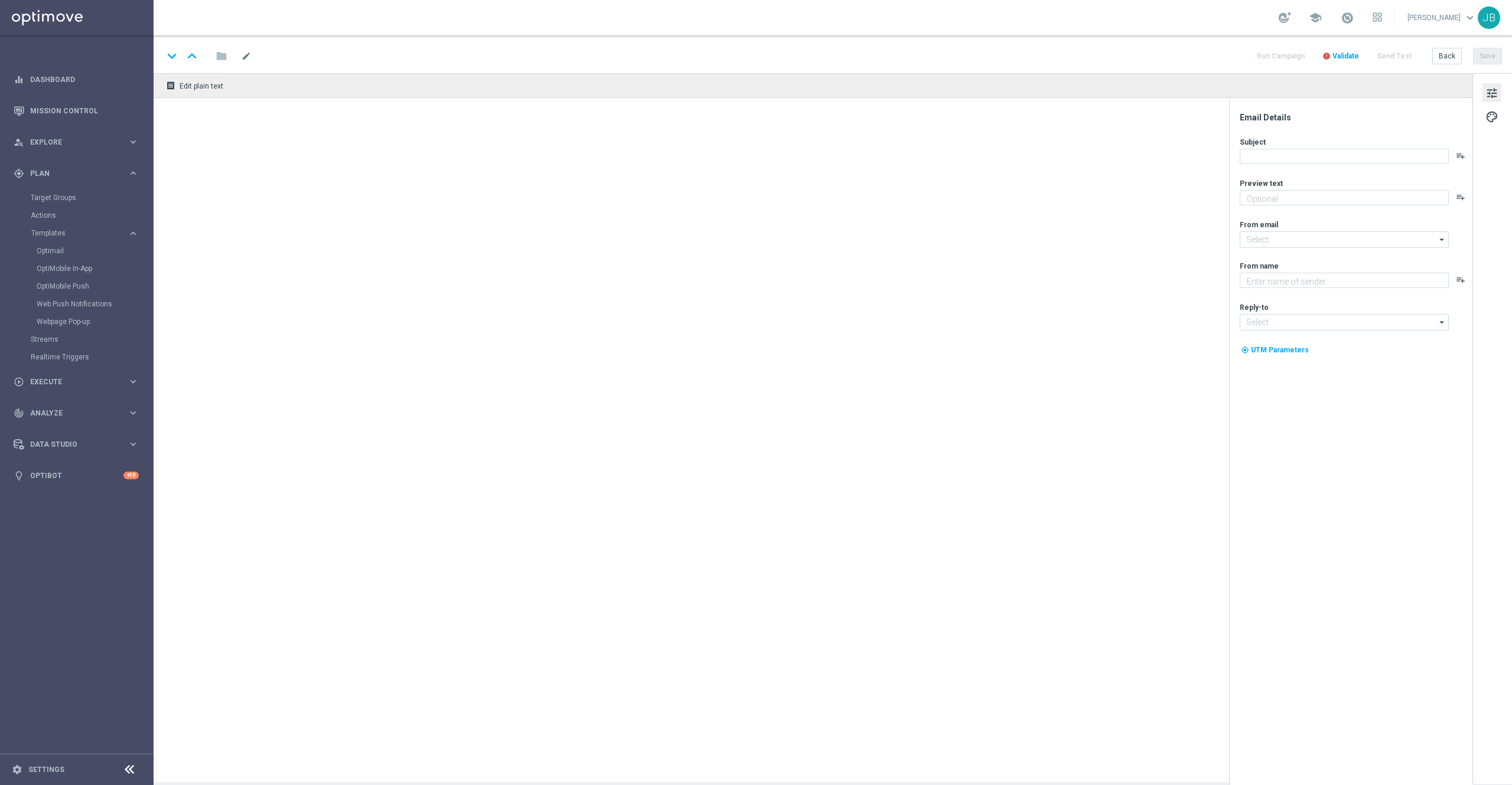
type textarea "Redeem them now before they're gone!"
type input "[EMAIL_ADDRESS][DOMAIN_NAME]"
type textarea "Staples"
type input "[EMAIL_ADDRESS][DOMAIN_NAME]"
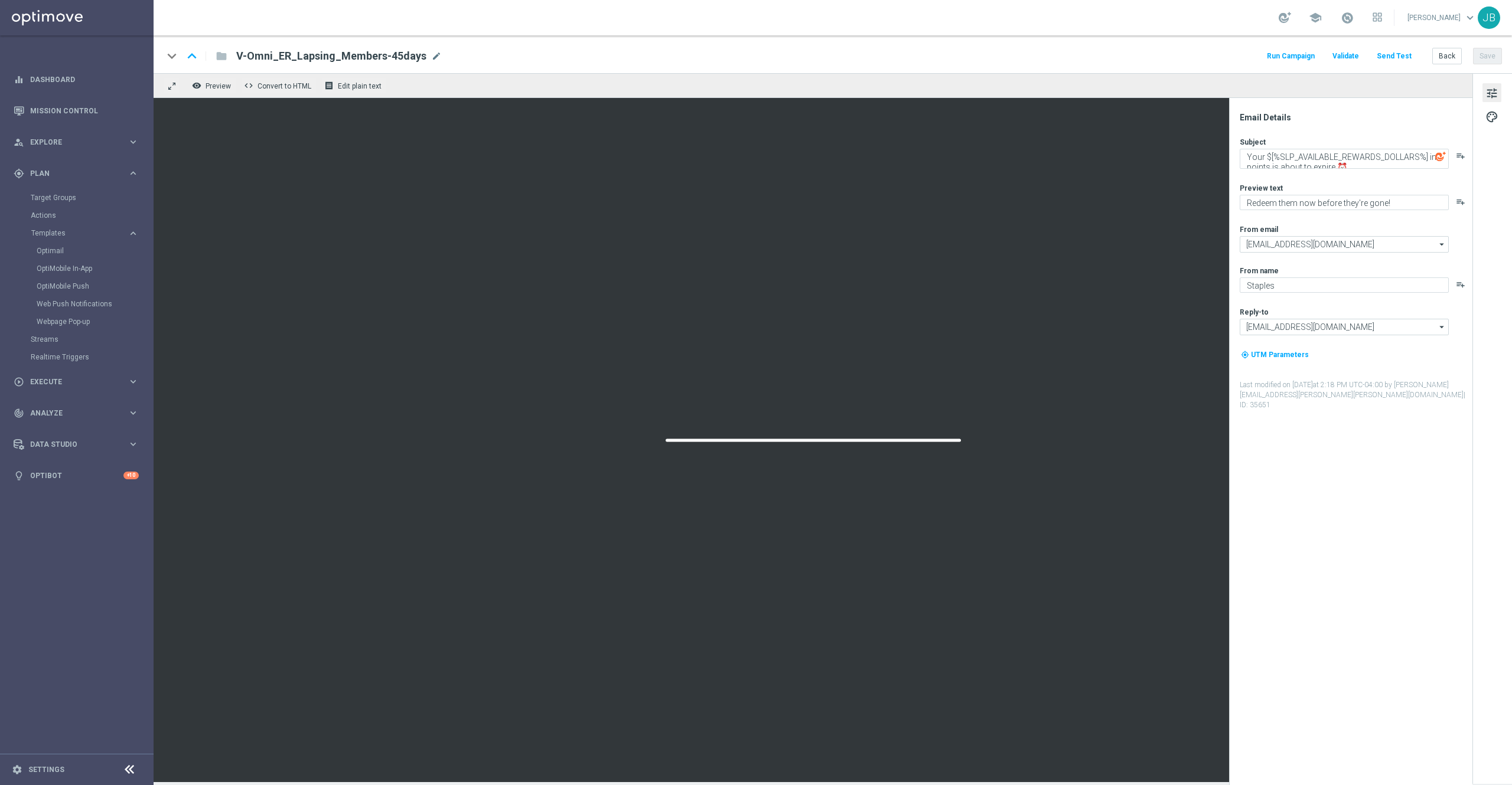
click at [1399, 57] on button "Send Test" at bounding box center [1394, 56] width 38 height 16
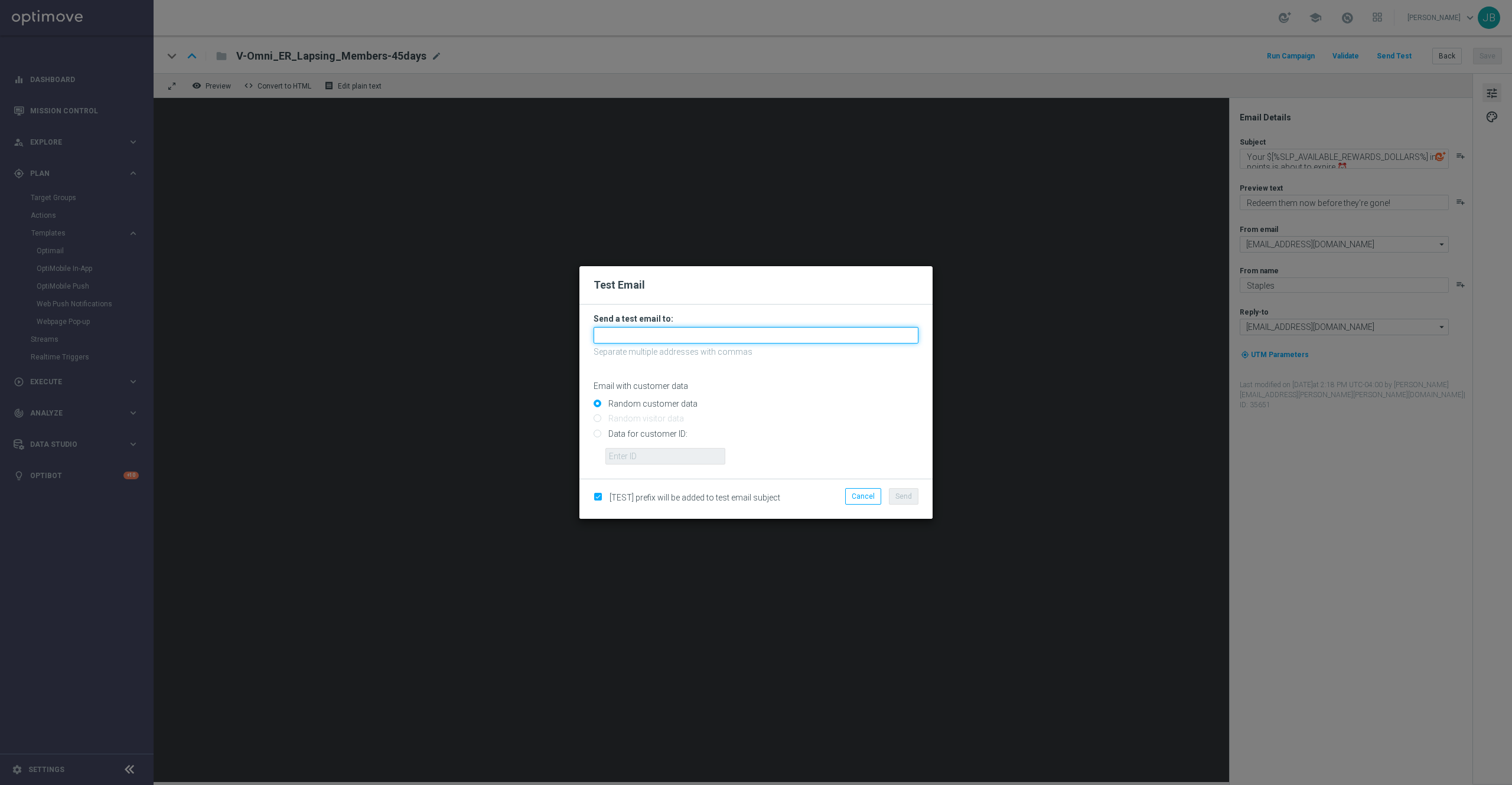
click at [751, 338] on input "text" at bounding box center [756, 335] width 325 height 16
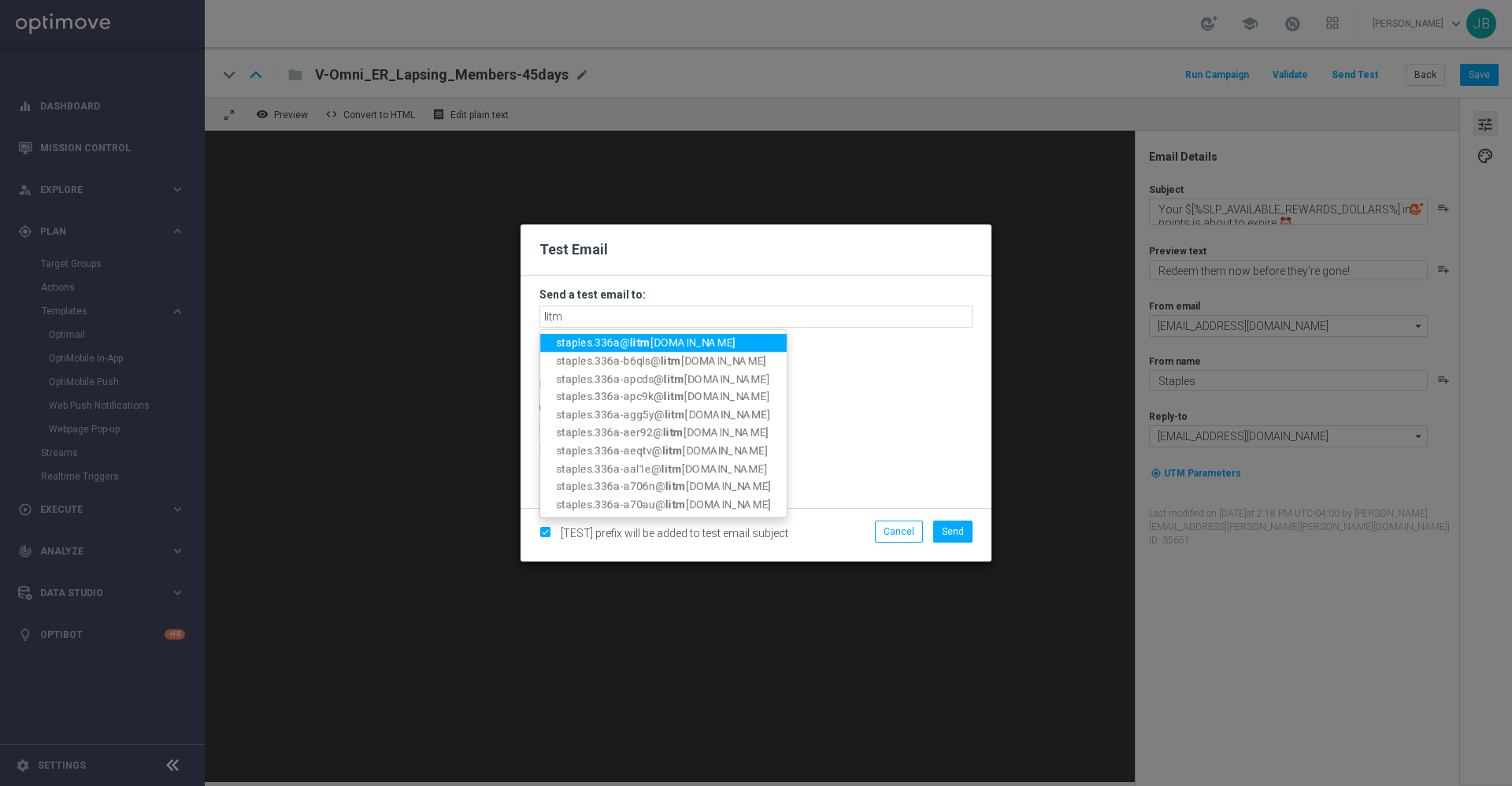
click at [676, 344] on span "staples.336a@ litm [DOMAIN_NAME]" at bounding box center [646, 342] width 179 height 13
type input "[EMAIL_ADDRESS][DOMAIN_NAME]"
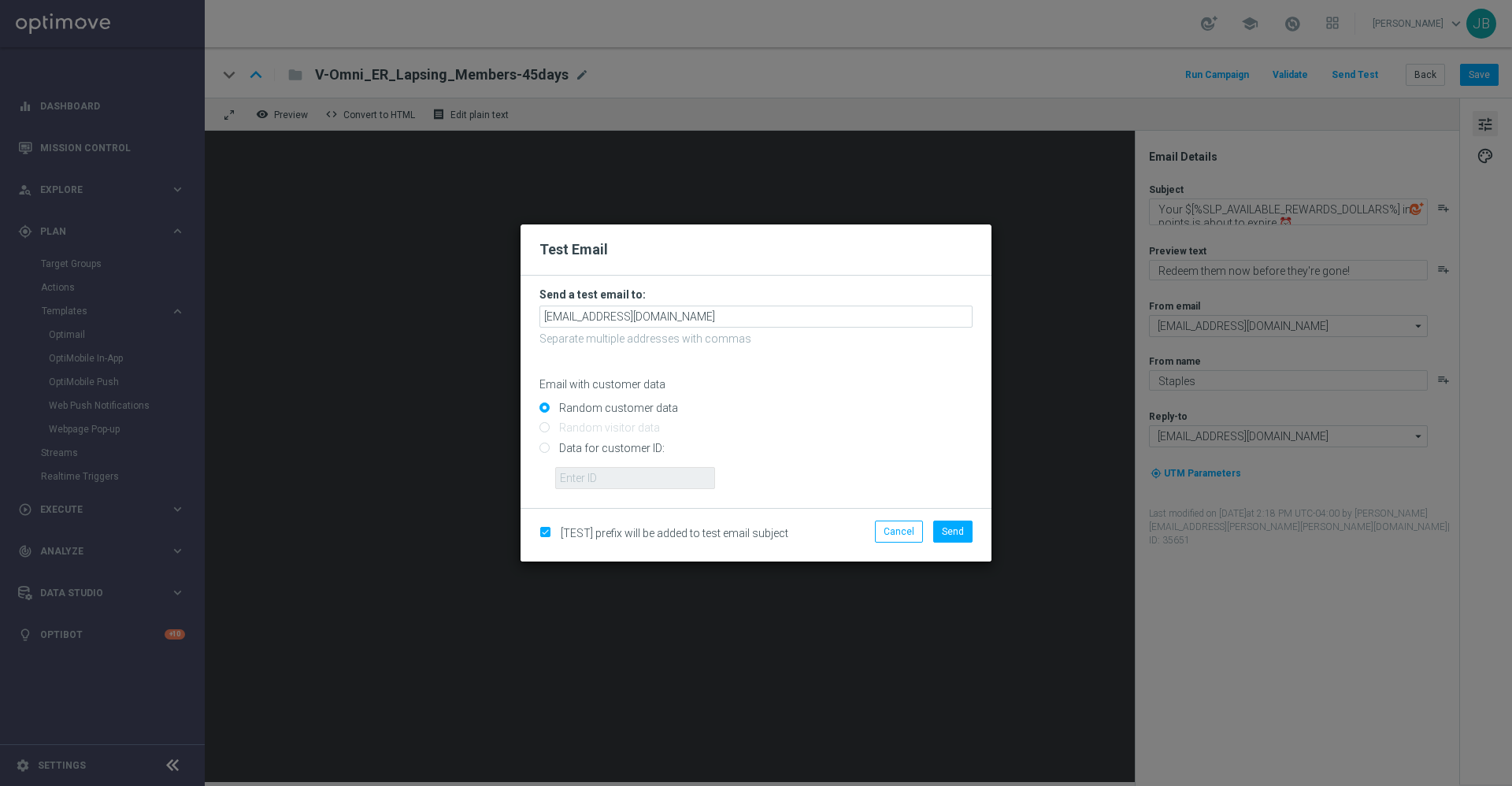
click at [548, 450] on input "Data for customer ID:" at bounding box center [756, 455] width 434 height 22
radio input "true"
click at [594, 476] on input "text" at bounding box center [635, 478] width 160 height 22
click at [600, 479] on input "text" at bounding box center [635, 478] width 160 height 22
paste input "10002094250"
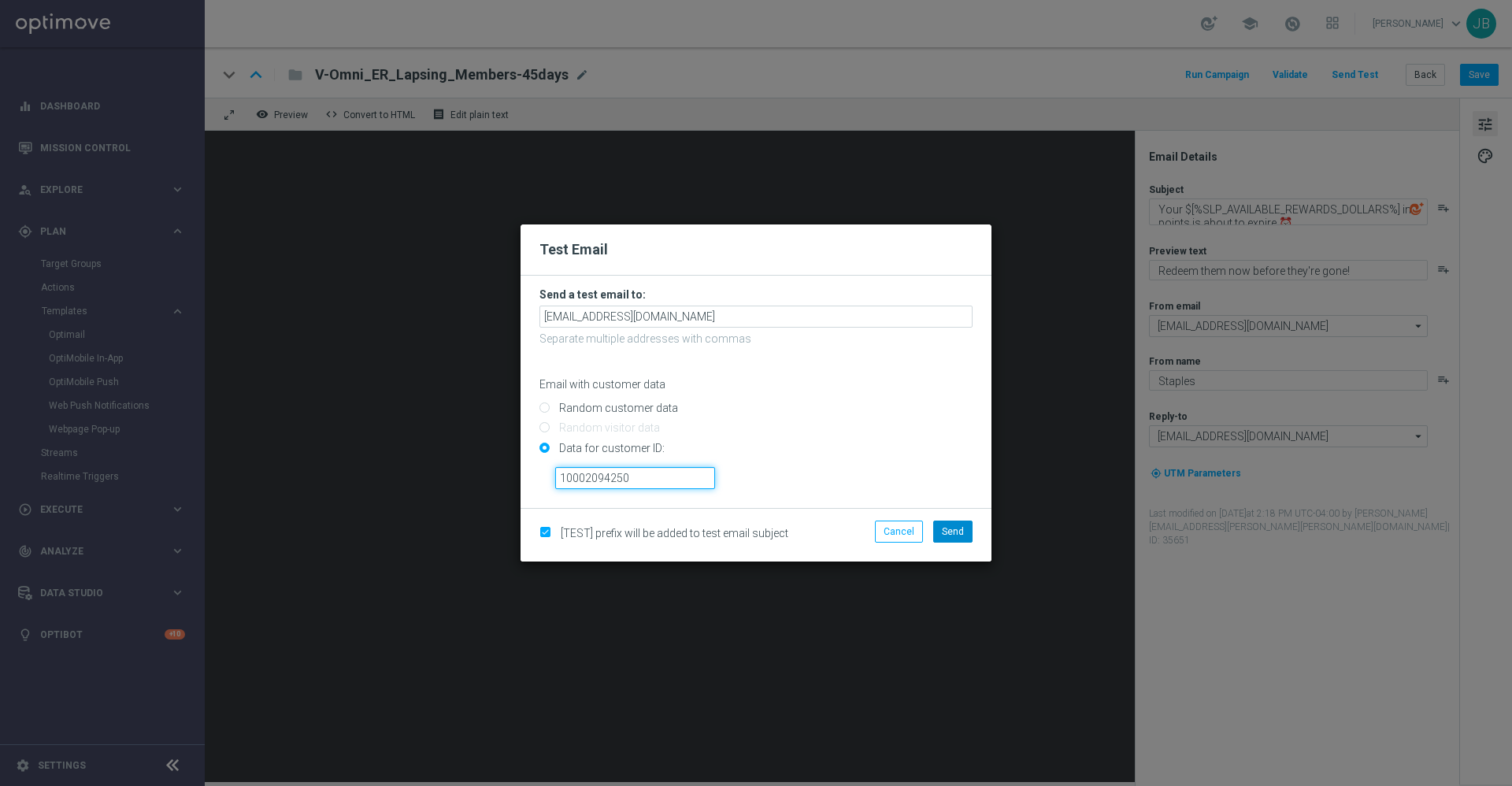
type input "10002094250"
click at [965, 534] on button "Send" at bounding box center [953, 532] width 39 height 22
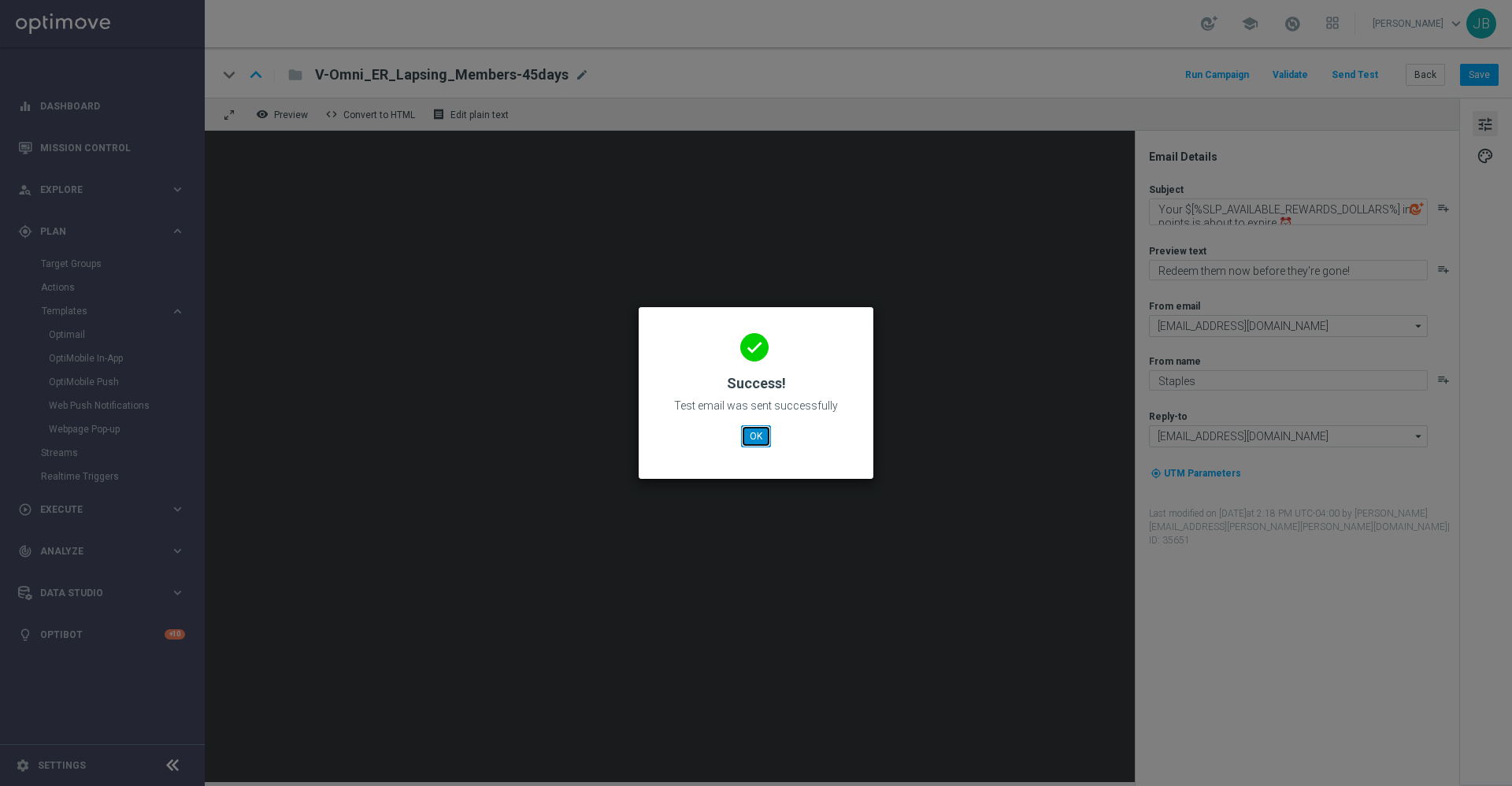
click at [750, 440] on button "OK" at bounding box center [756, 436] width 30 height 22
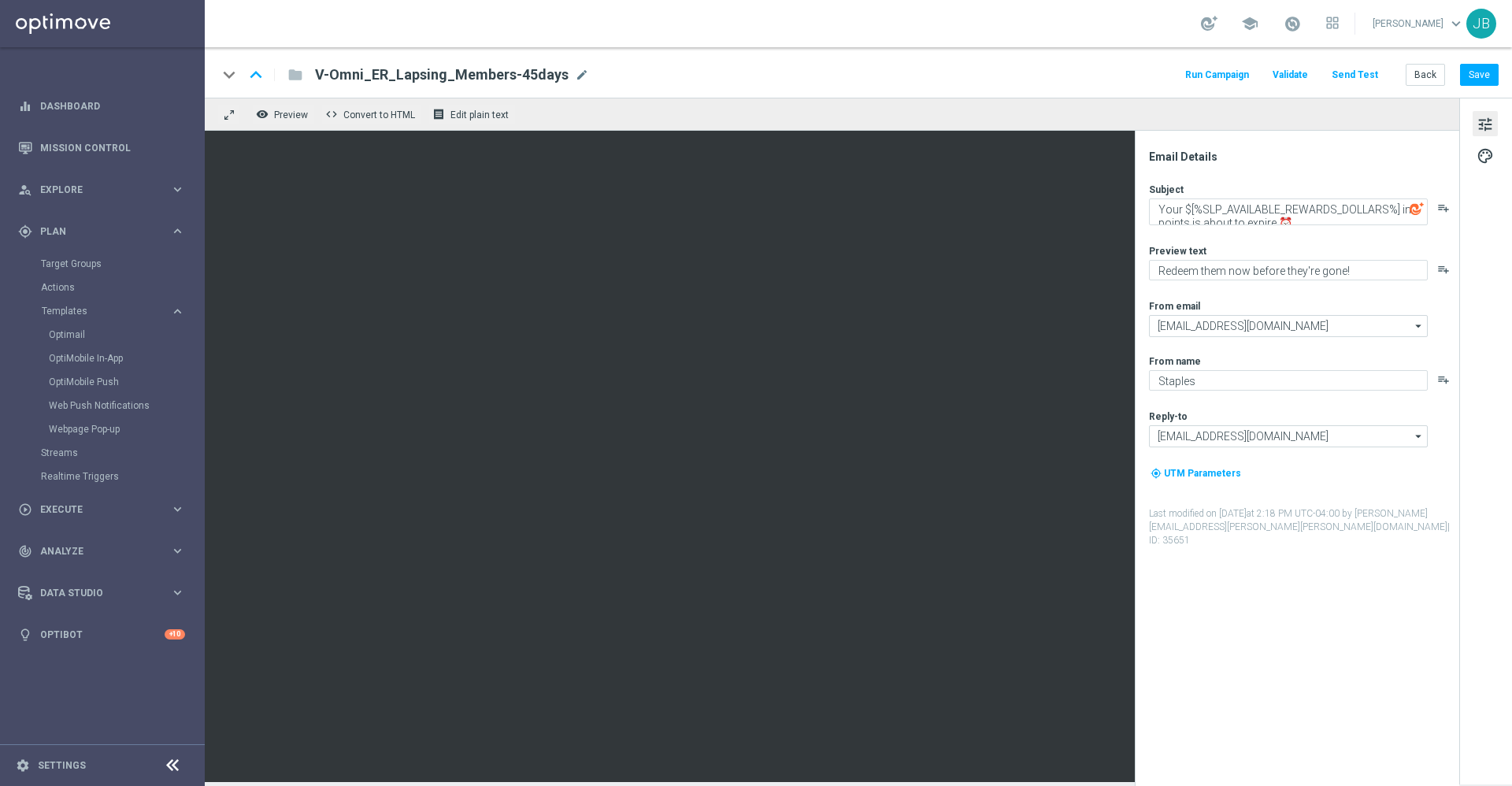
click at [1358, 75] on button "Send Test" at bounding box center [1354, 75] width 51 height 21
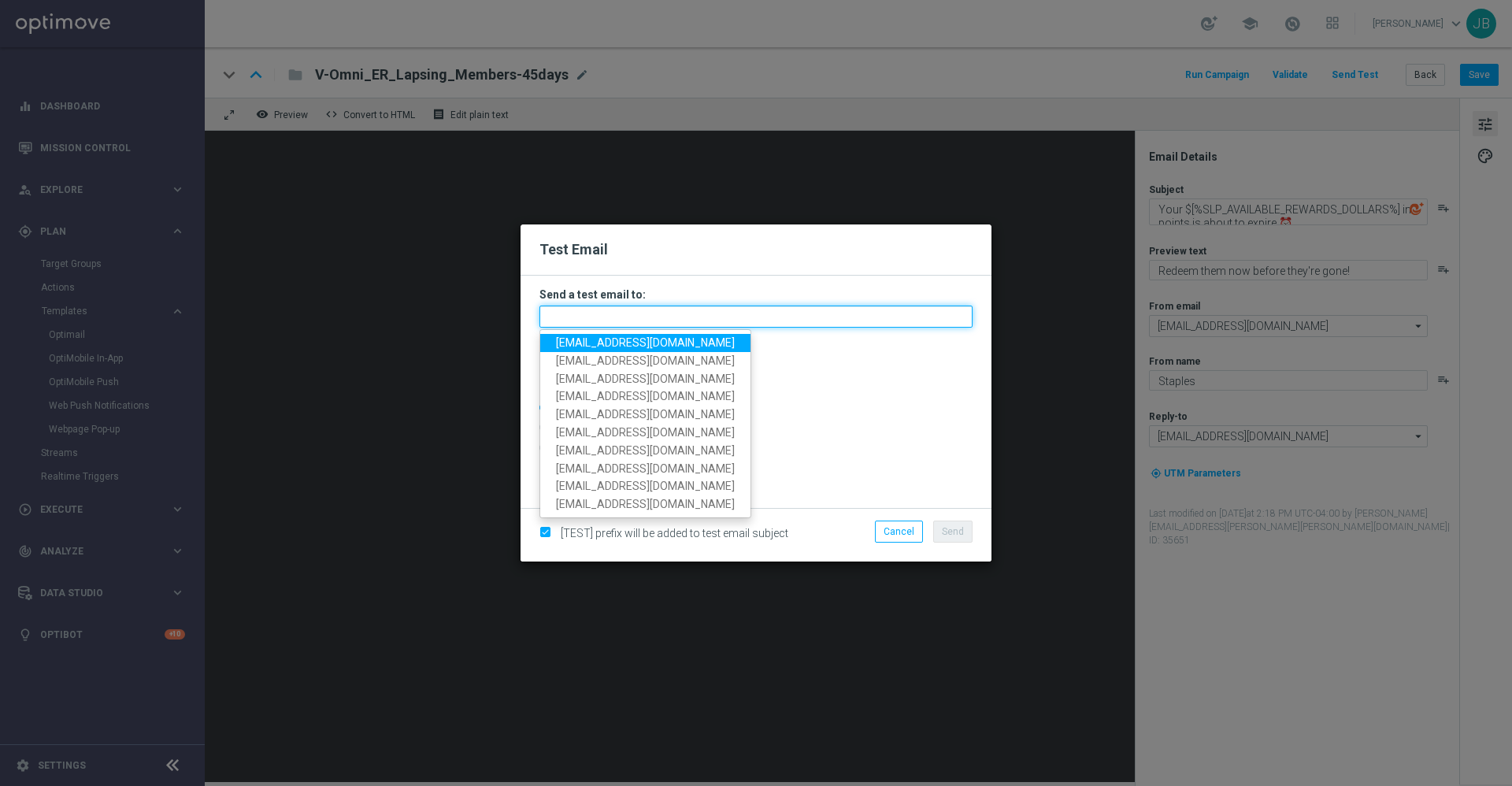
click at [803, 315] on input "text" at bounding box center [756, 316] width 434 height 22
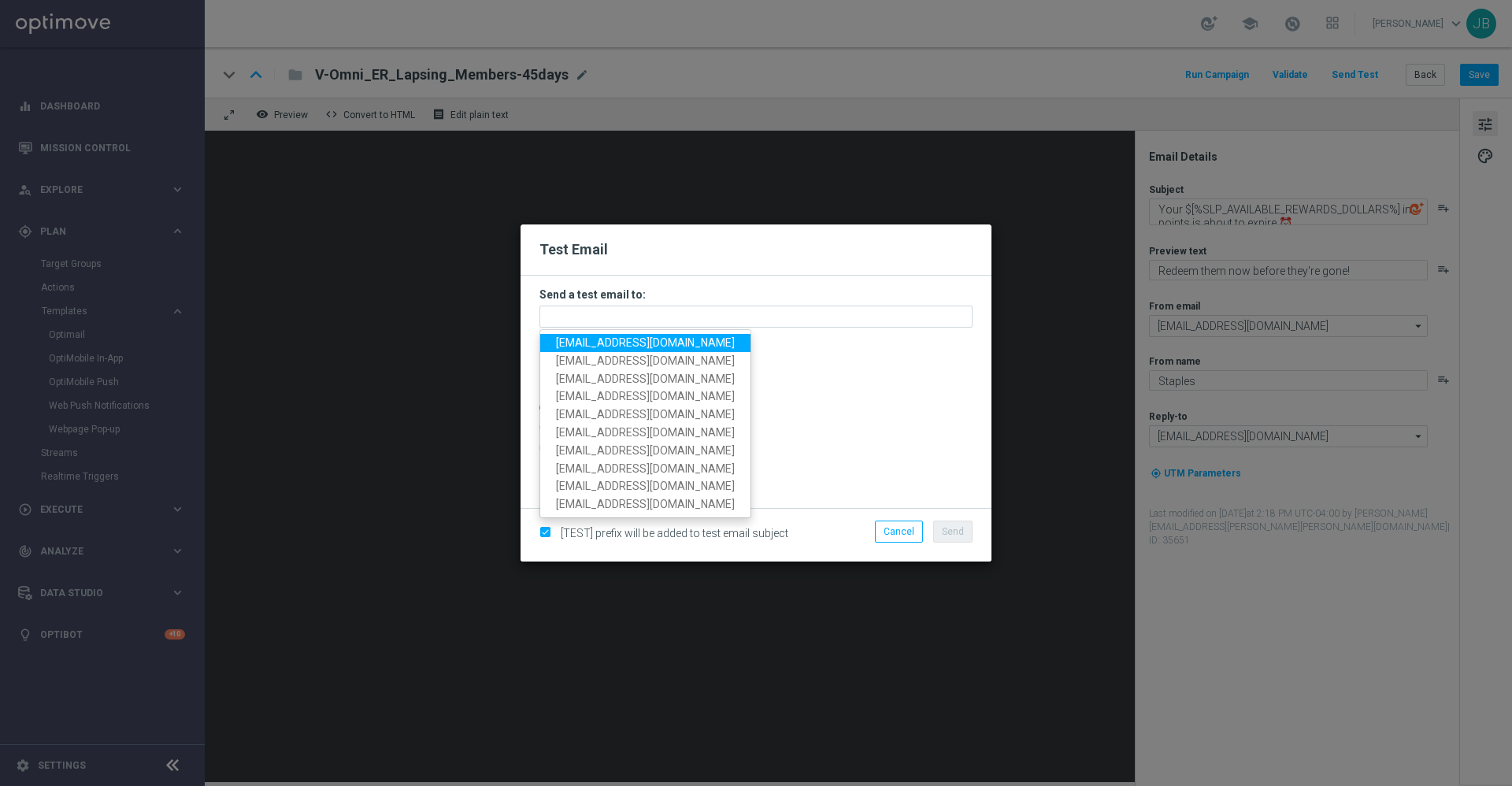
click at [668, 341] on span "[EMAIL_ADDRESS][DOMAIN_NAME]" at bounding box center [645, 342] width 179 height 13
type input "[EMAIL_ADDRESS][DOMAIN_NAME]"
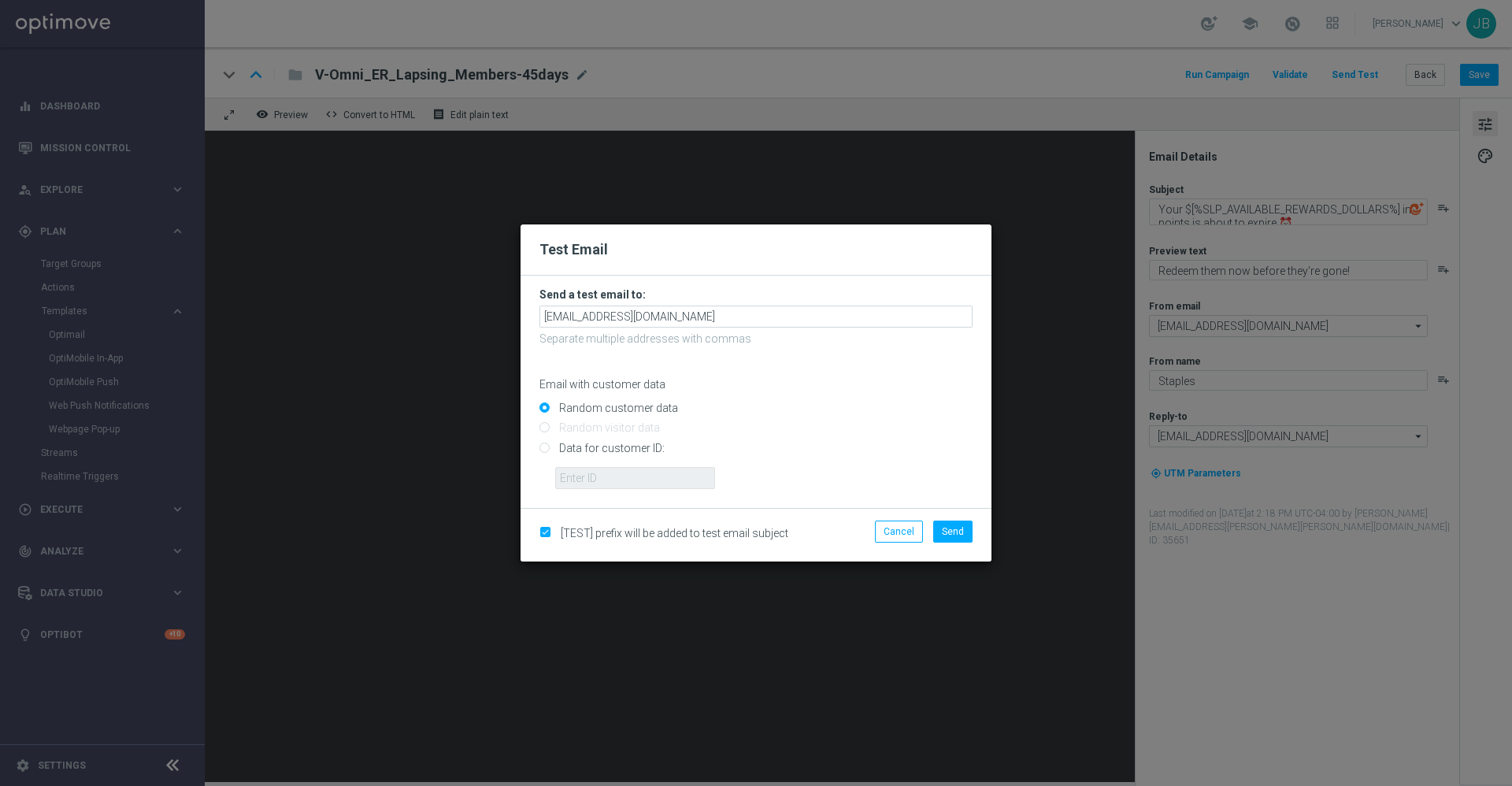
click at [542, 448] on input "Data for customer ID:" at bounding box center [756, 455] width 434 height 22
radio input "true"
click at [604, 485] on input "text" at bounding box center [635, 478] width 160 height 22
click at [620, 471] on input "text" at bounding box center [635, 478] width 160 height 22
paste input "10019729525"
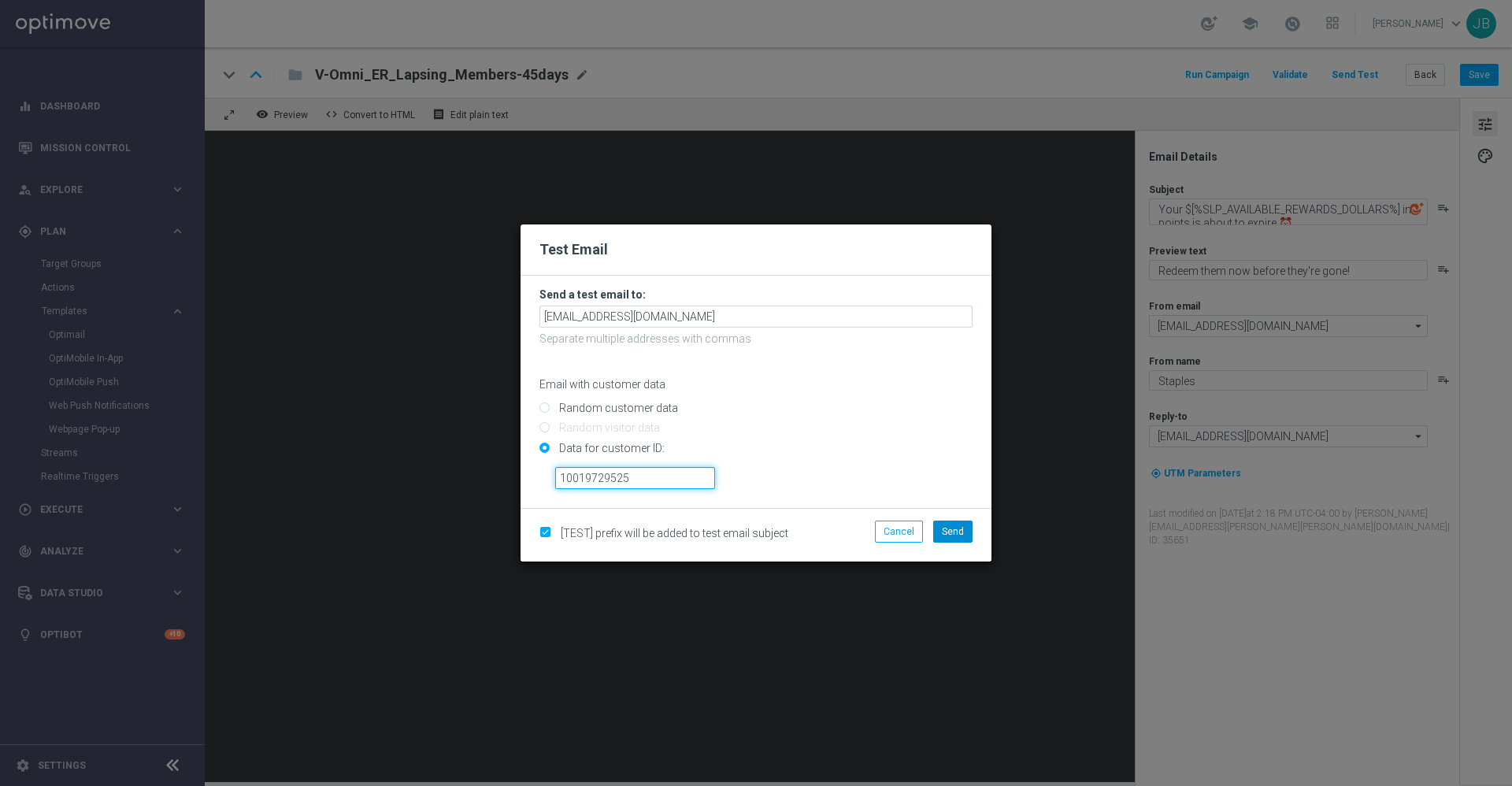
type input "10019729525"
click at [957, 526] on span "Send" at bounding box center [953, 531] width 22 height 11
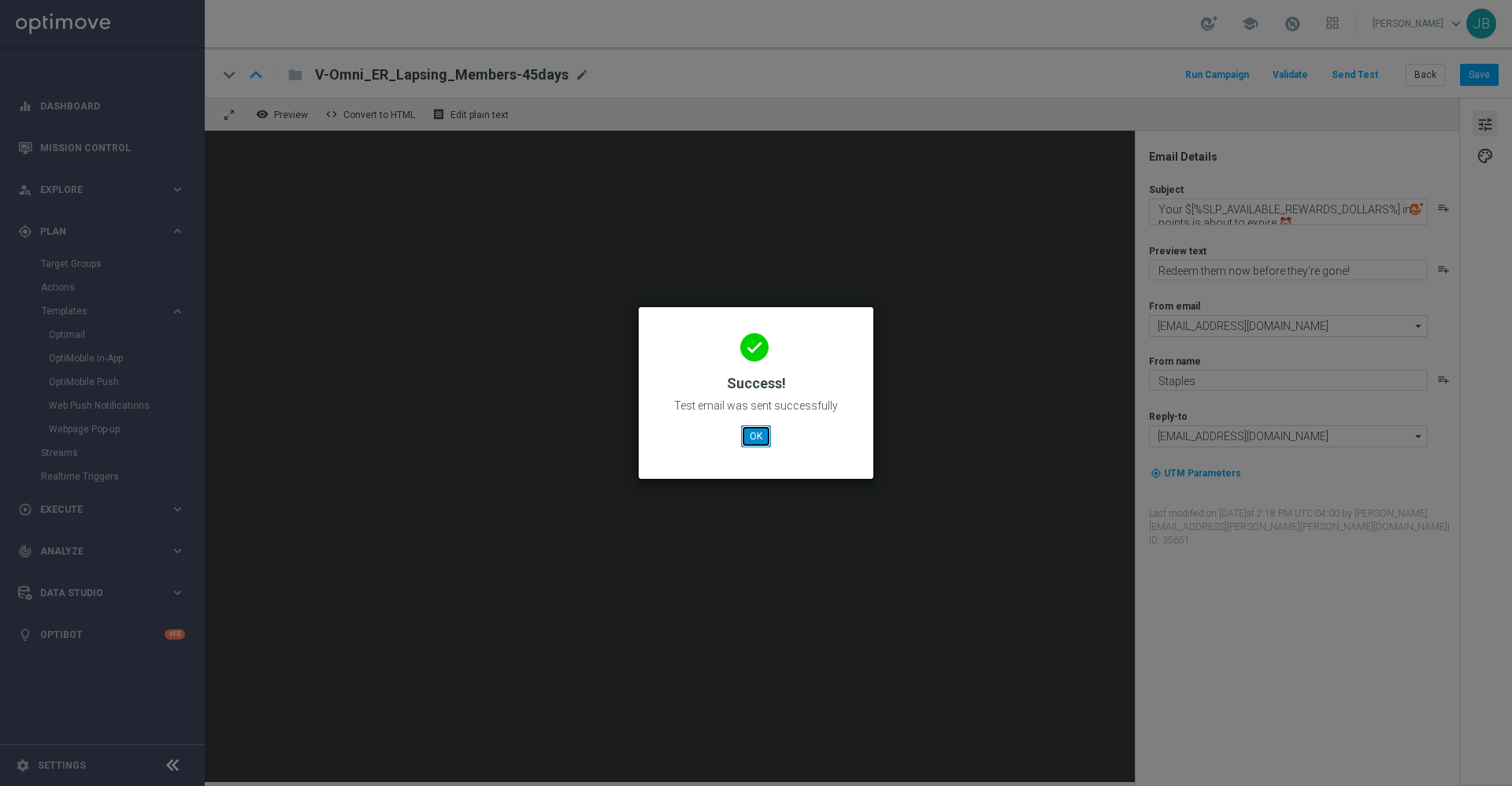
click at [761, 436] on button "OK" at bounding box center [756, 436] width 30 height 22
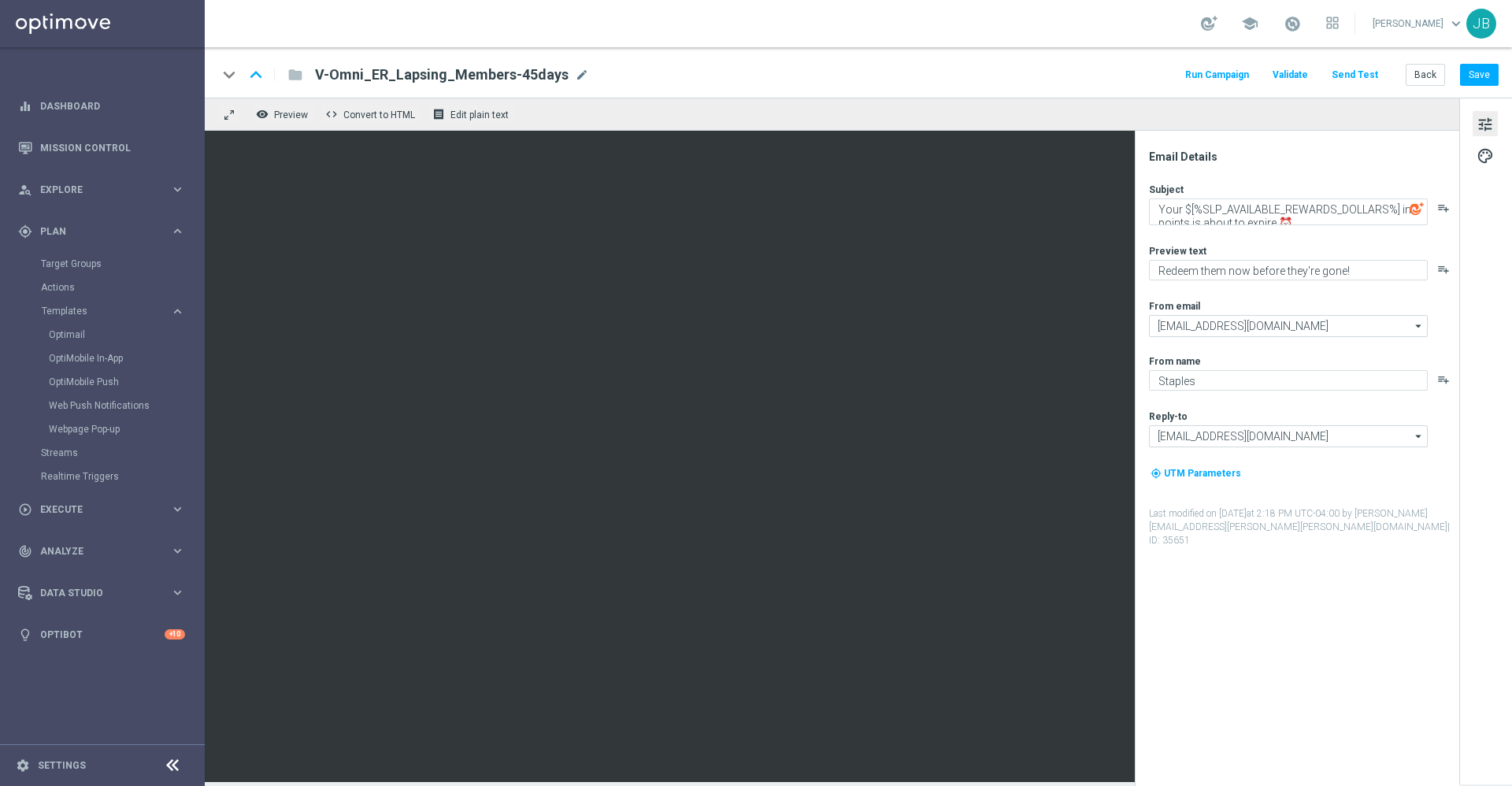
click at [1355, 73] on button "Send Test" at bounding box center [1354, 75] width 51 height 21
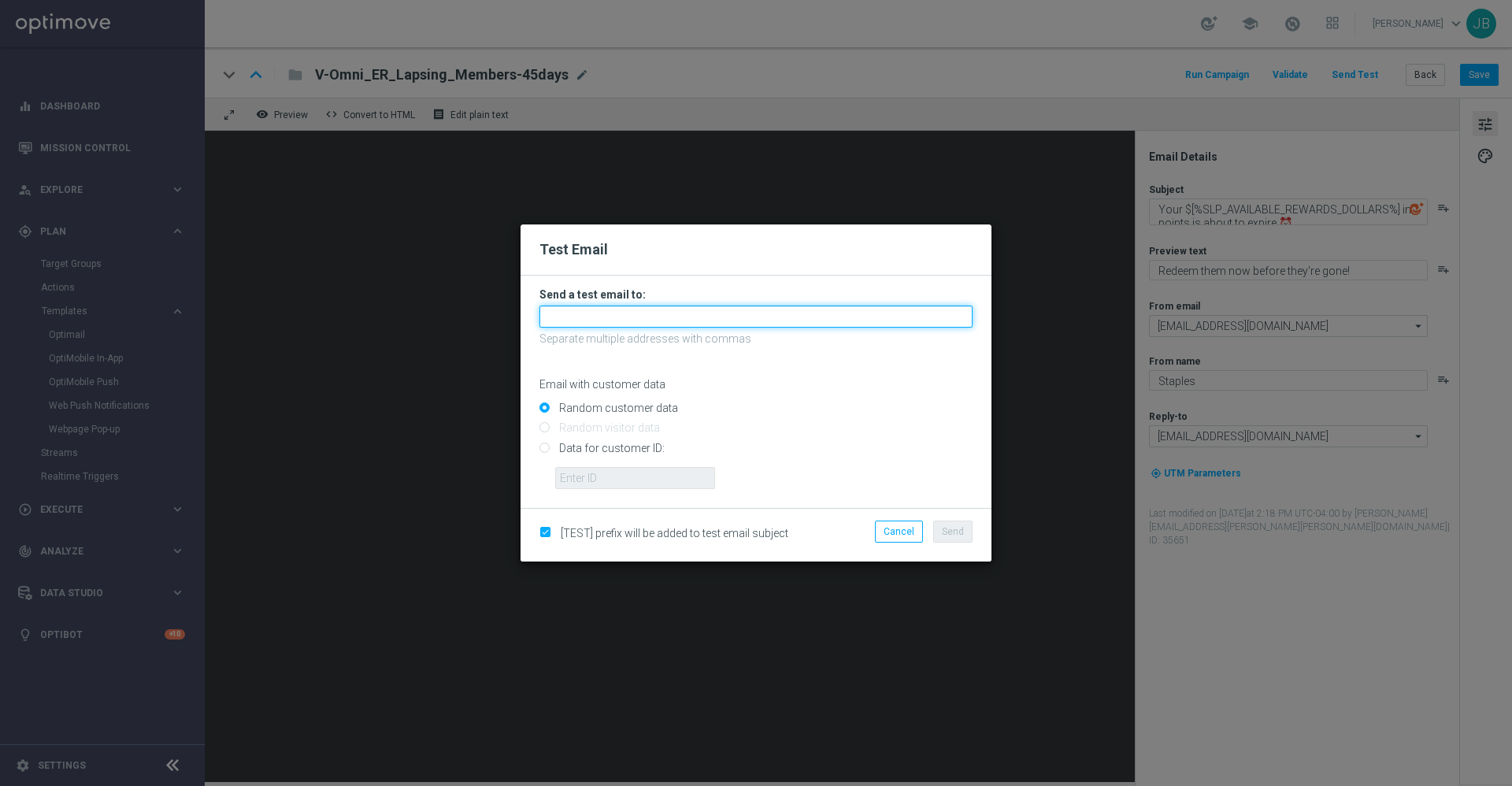
click at [709, 322] on input "text" at bounding box center [756, 316] width 434 height 22
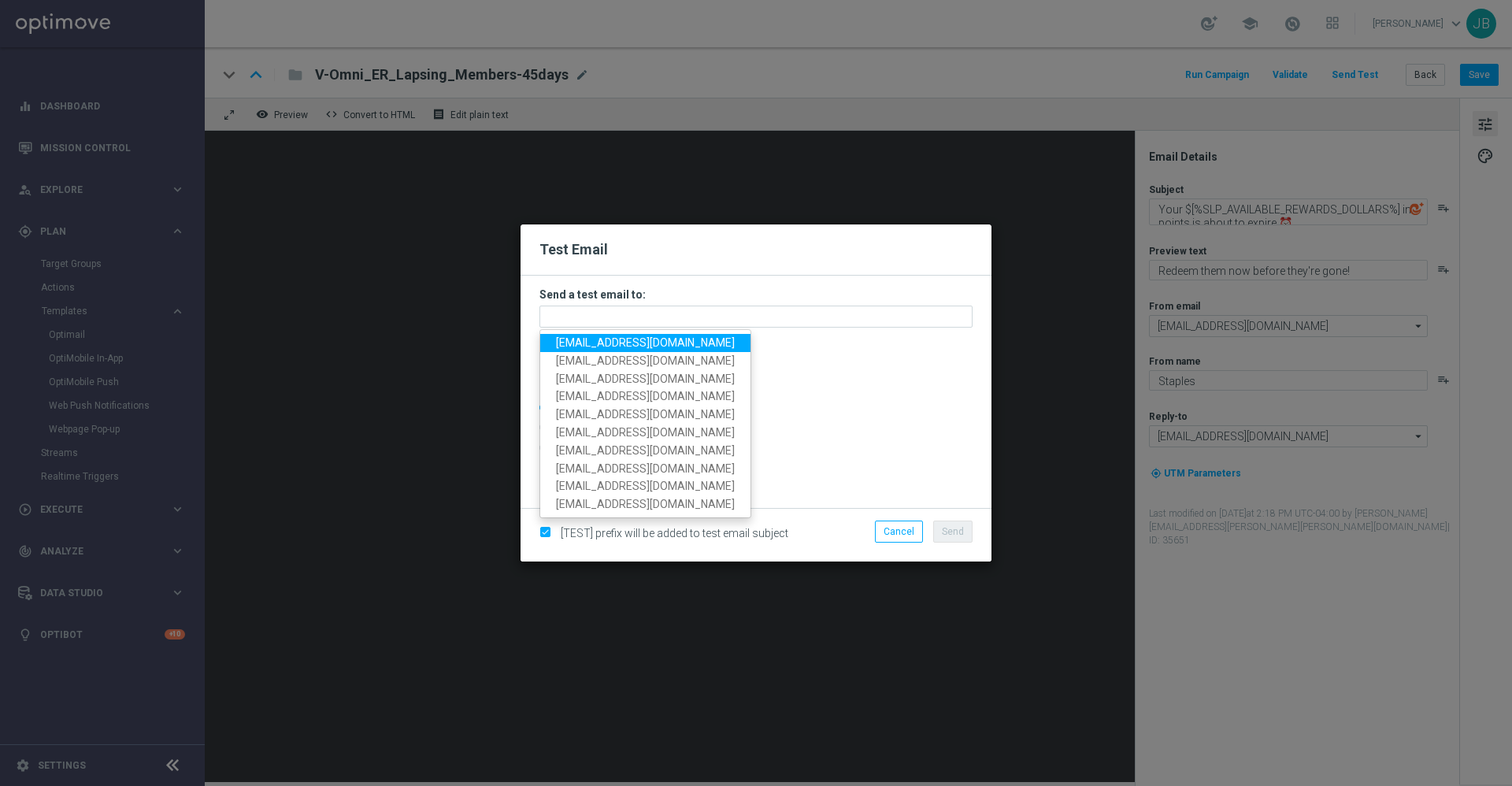
click at [688, 343] on span "staples.336a@litmusemail.com" at bounding box center [645, 342] width 179 height 13
type input "staples.336a@litmusemail.com"
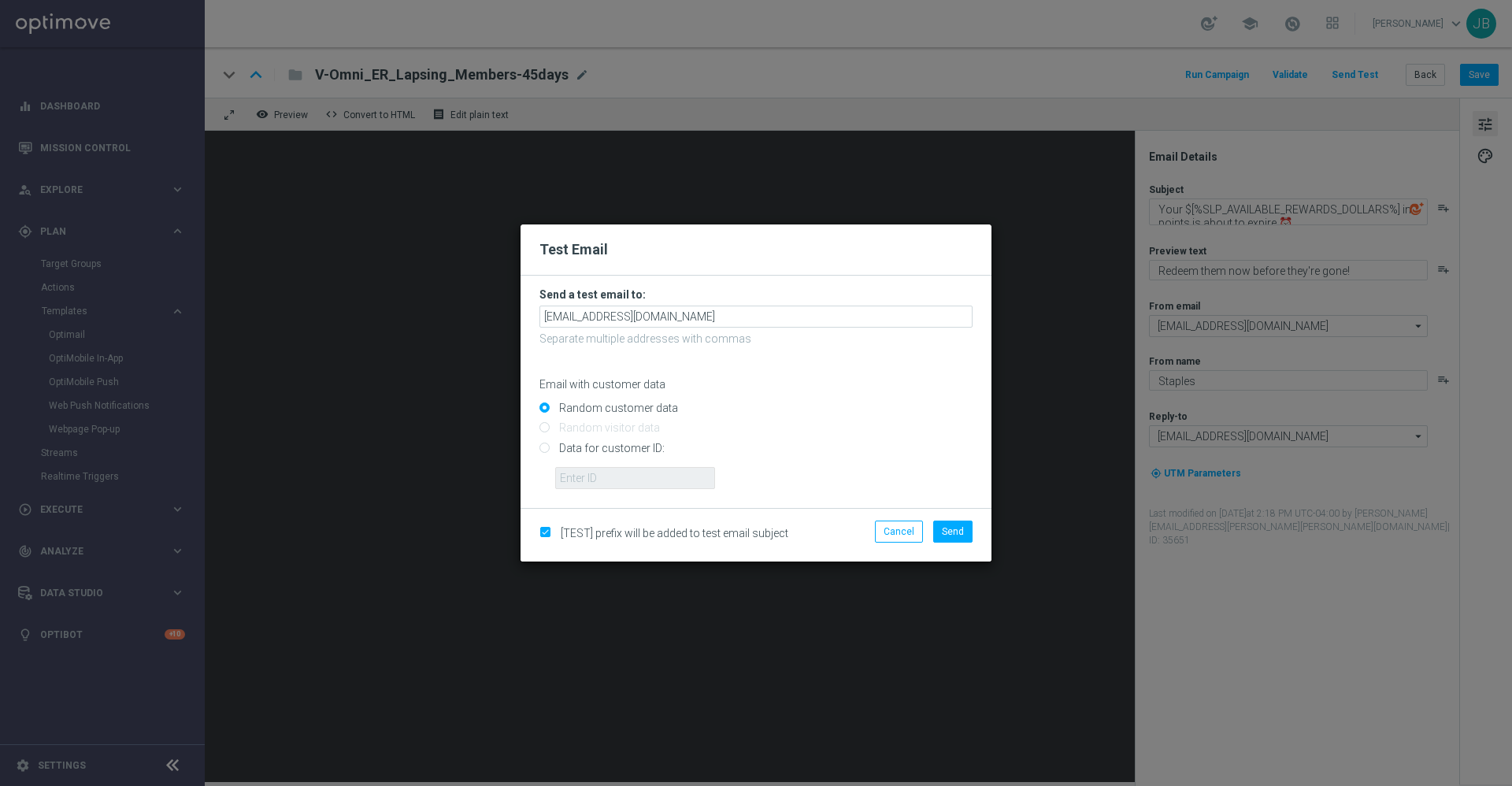
click at [546, 448] on input "Data for customer ID:" at bounding box center [756, 455] width 434 height 22
radio input "true"
click at [617, 487] on input "text" at bounding box center [635, 478] width 160 height 22
paste input "10001825248"
type input "10001825248"
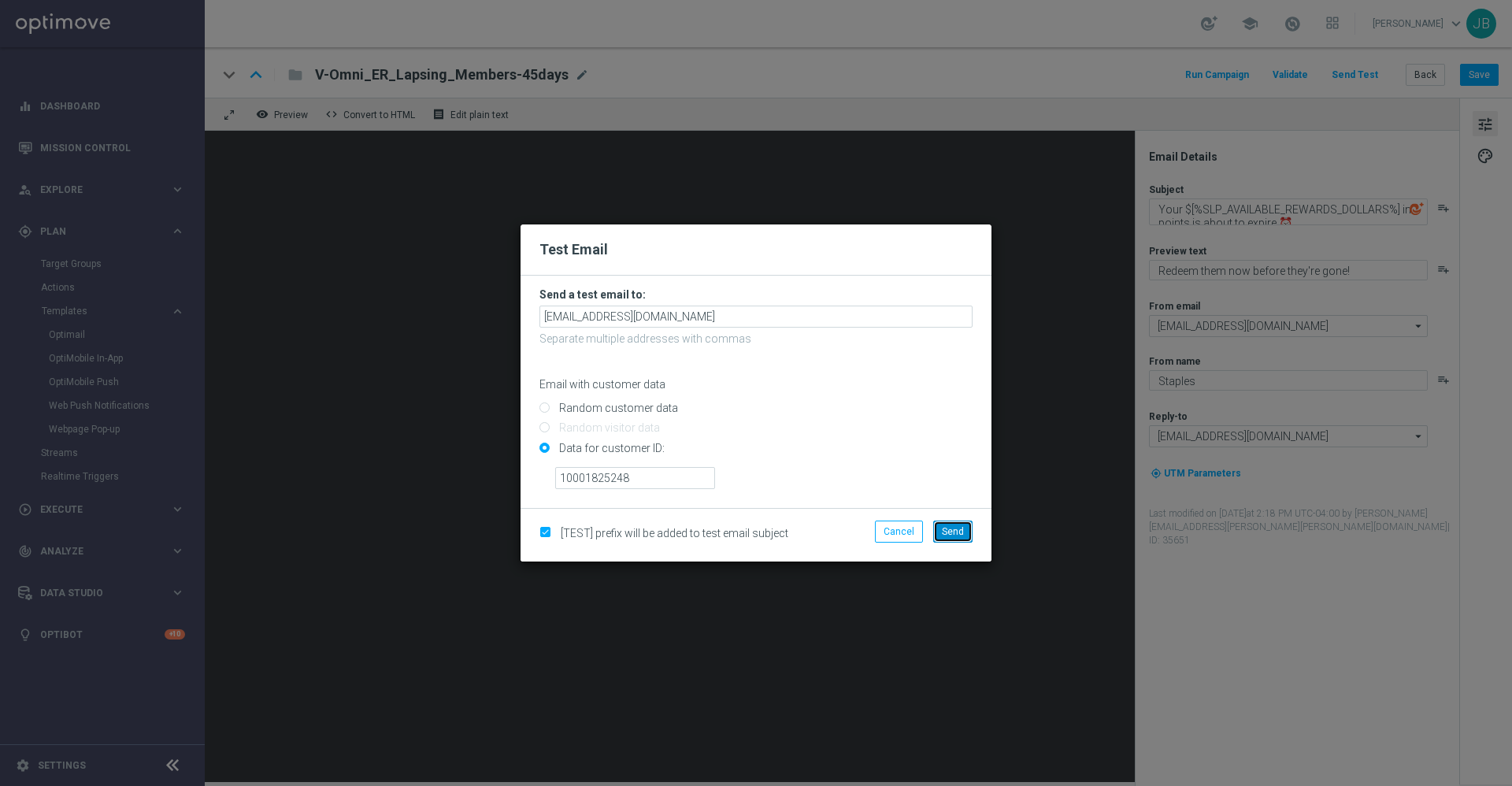
click at [962, 532] on span "Send" at bounding box center [953, 531] width 22 height 11
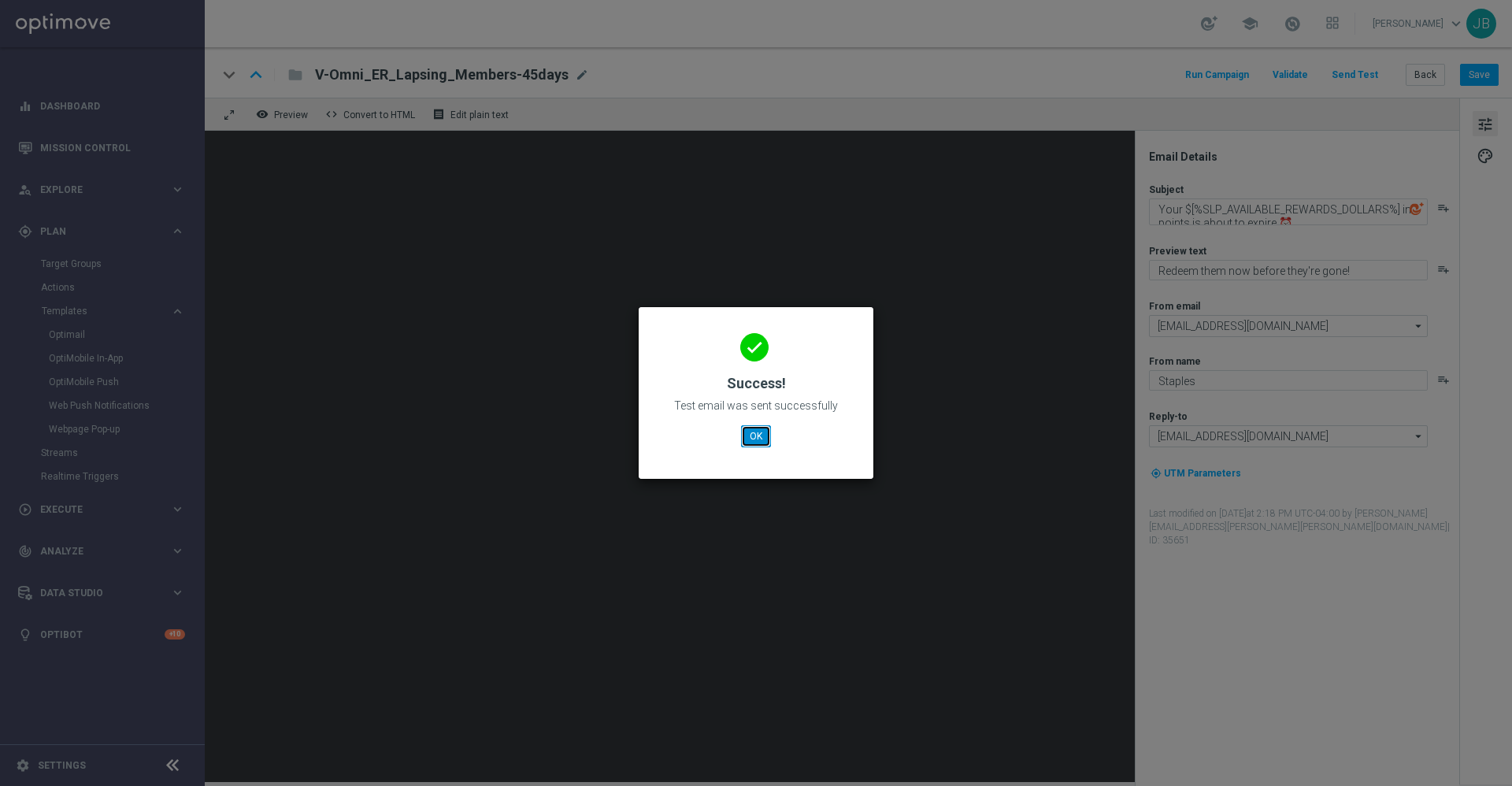
click at [763, 444] on button "OK" at bounding box center [756, 436] width 30 height 22
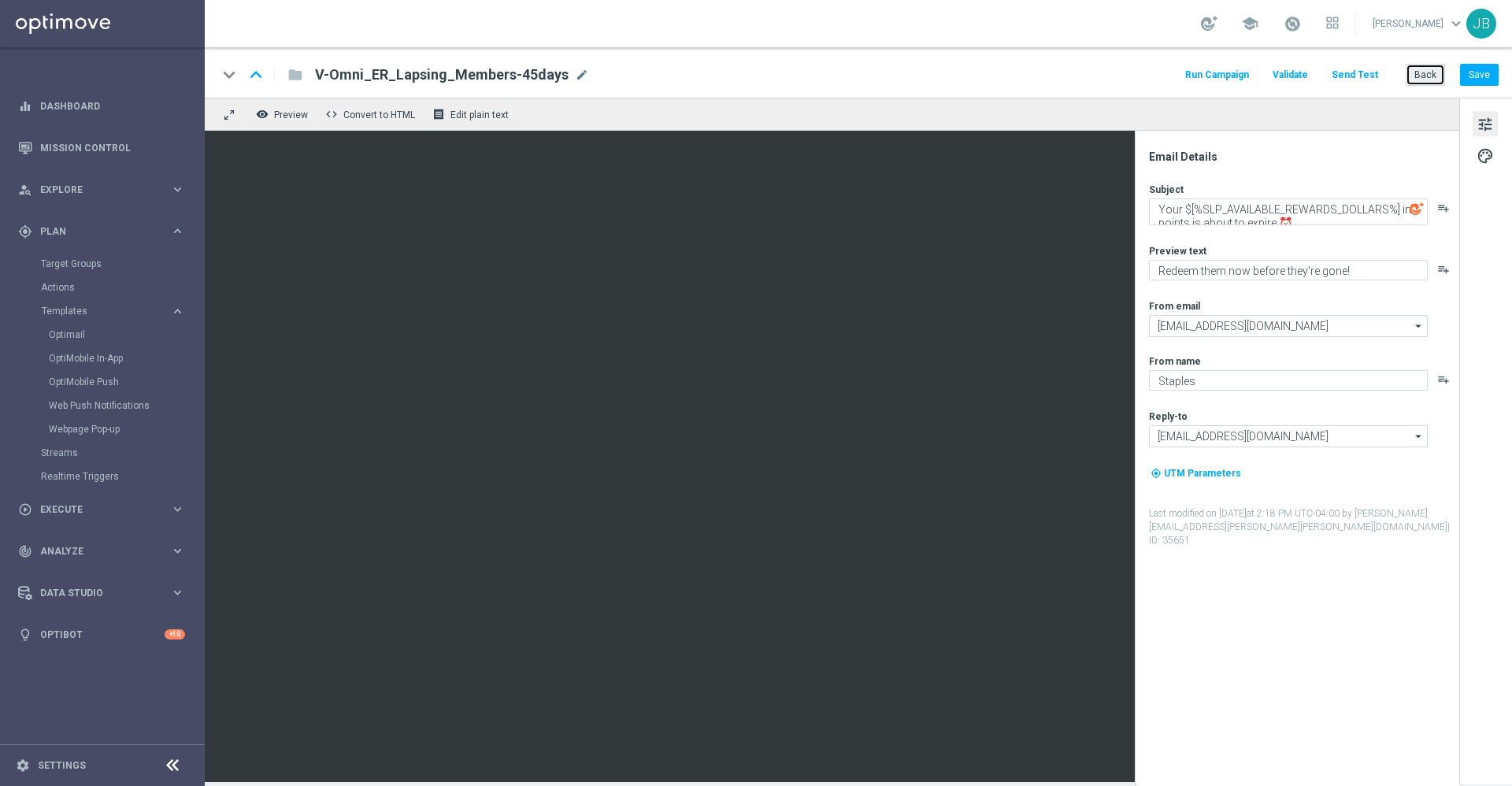
click at [1431, 73] on button "Back" at bounding box center [1426, 75] width 39 height 22
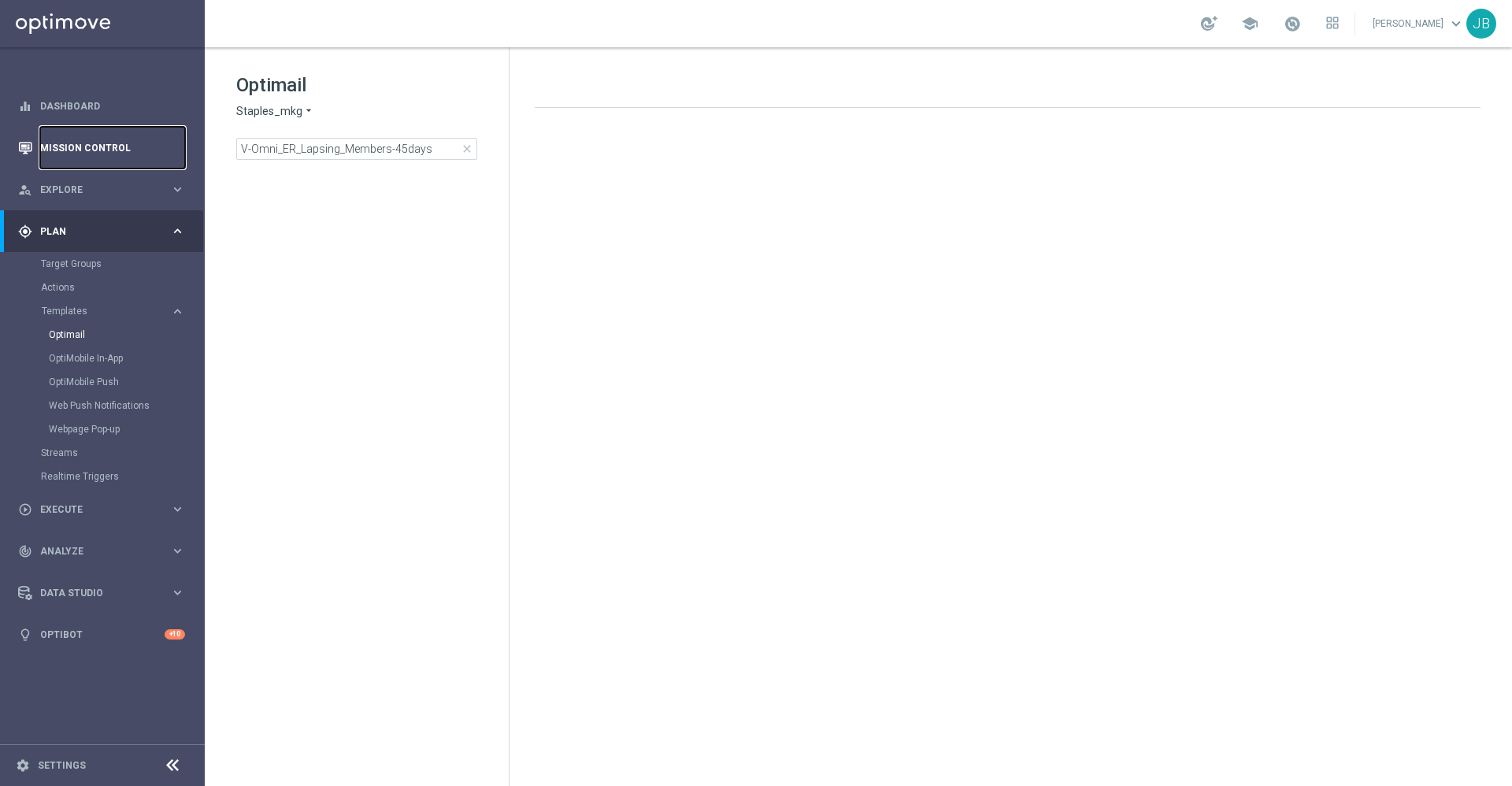
click at [70, 145] on link "Mission Control" at bounding box center [112, 148] width 145 height 42
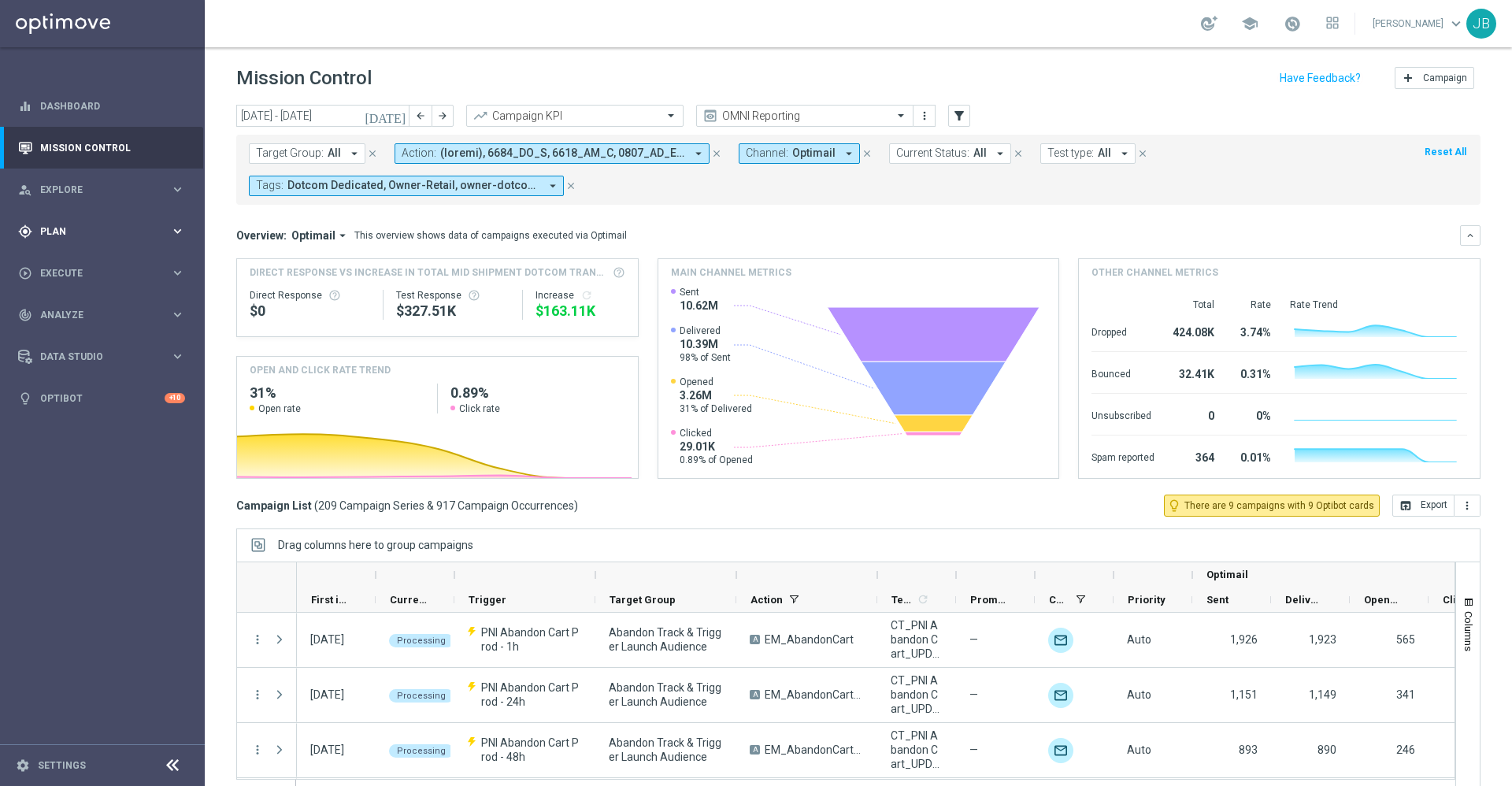
click at [79, 232] on span "Plan" at bounding box center [105, 232] width 130 height 9
click at [92, 256] on div "Target Groups" at bounding box center [122, 264] width 162 height 23
click at [95, 264] on link "Target Groups" at bounding box center [102, 263] width 123 height 13
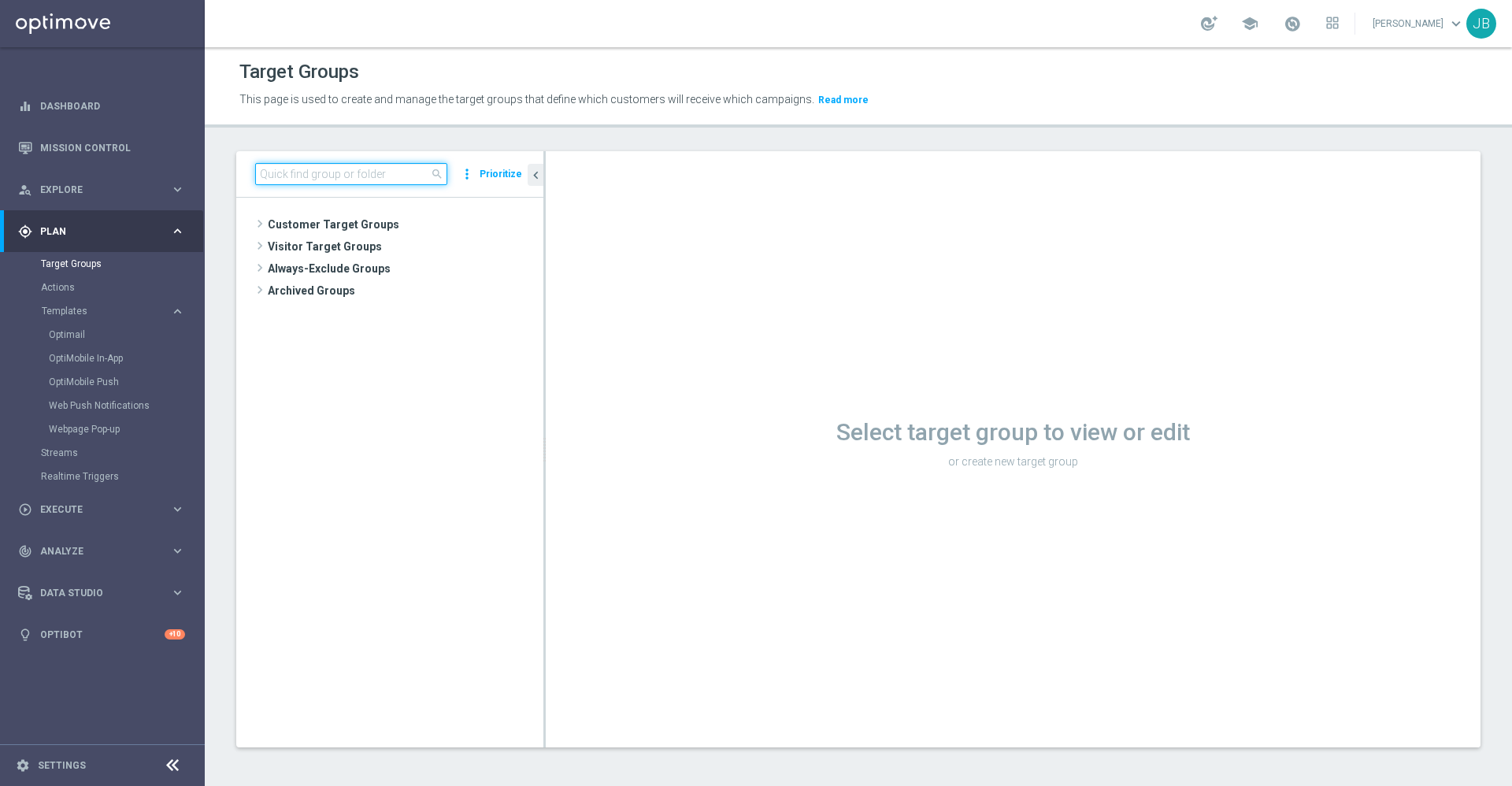
click at [318, 179] on input at bounding box center [351, 174] width 192 height 22
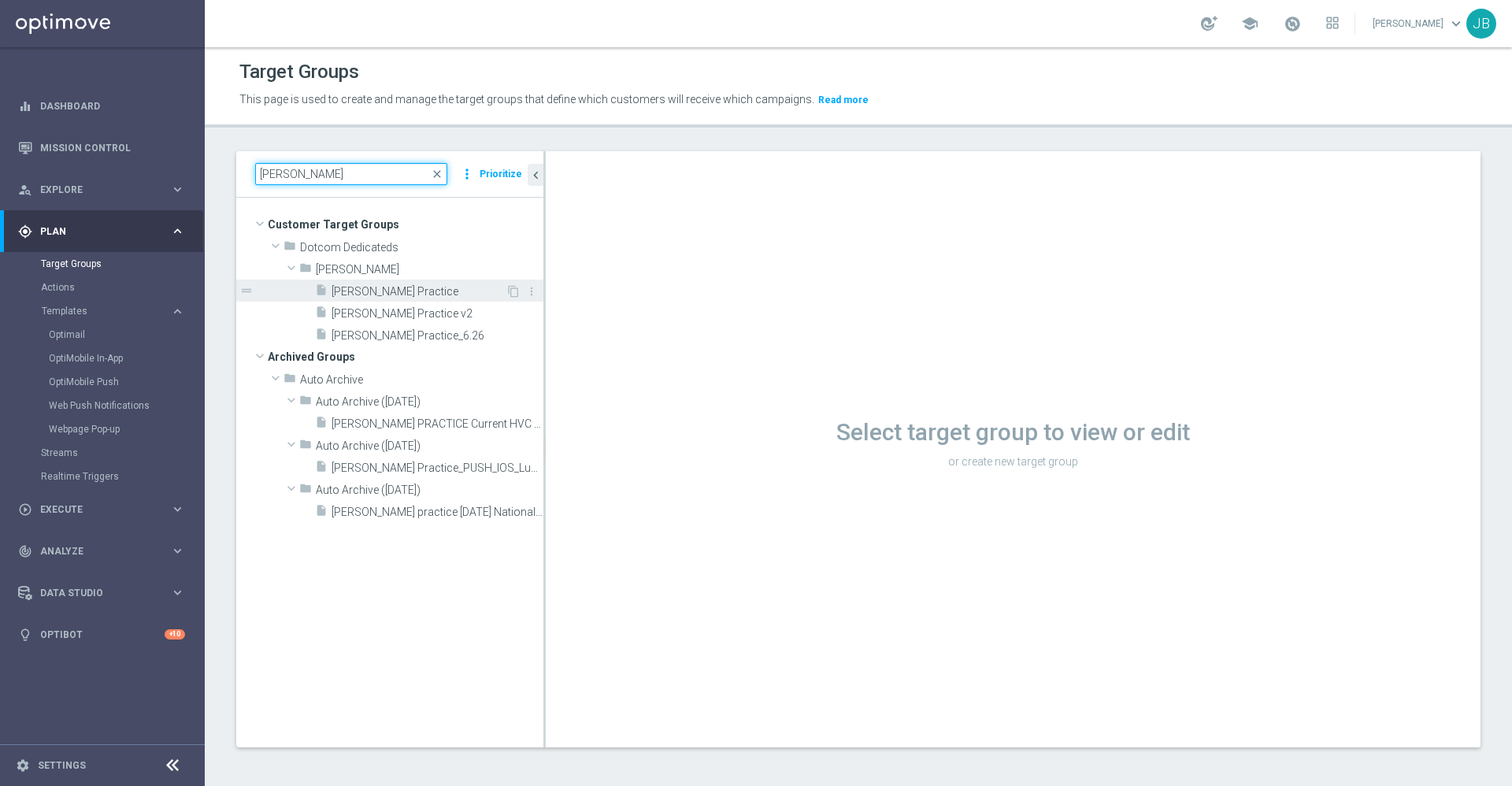
type input "johnny pr"
click at [372, 292] on span "Johnny Practice" at bounding box center [418, 292] width 174 height 13
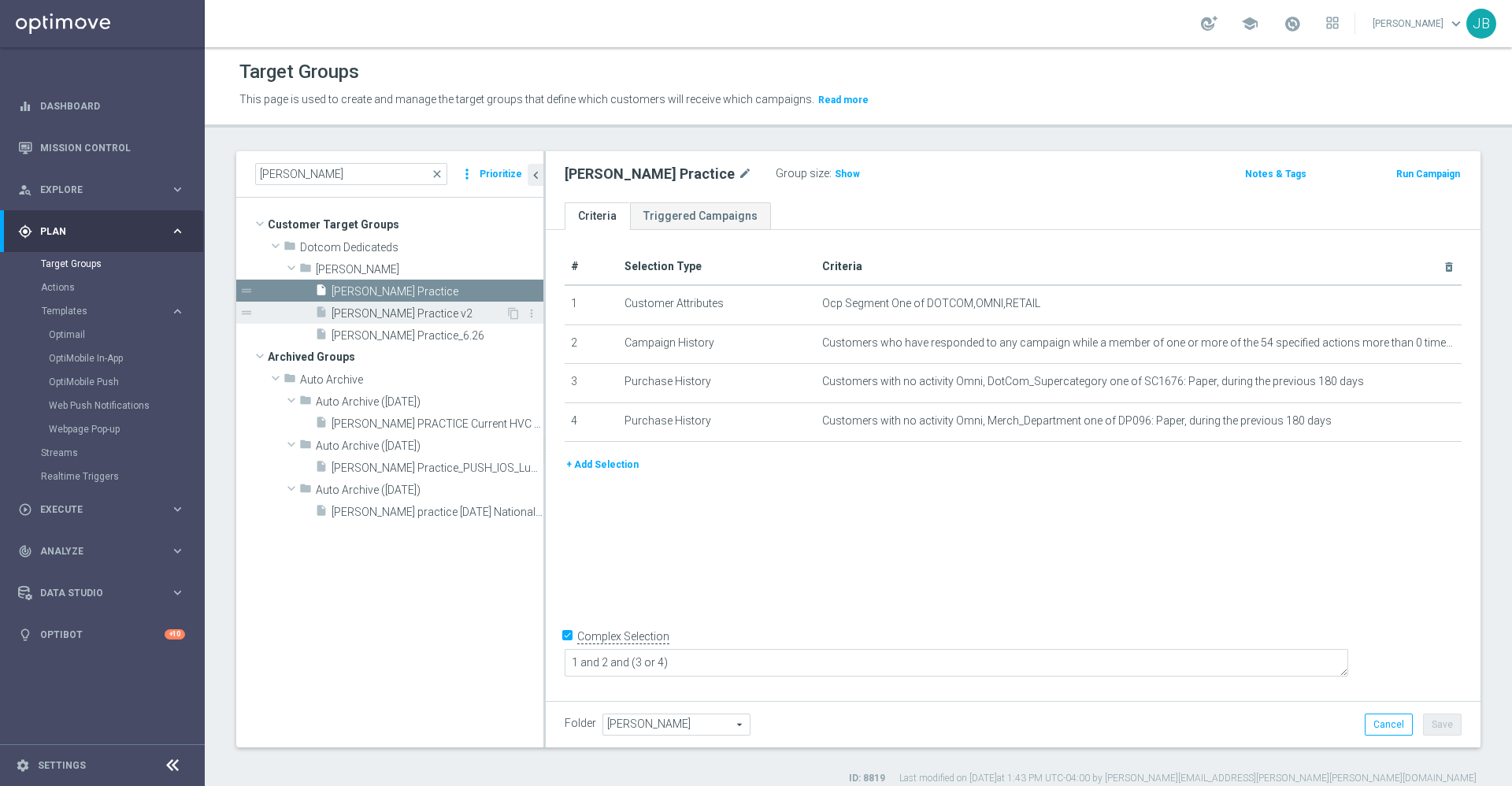
click at [408, 312] on span "Johnny Practice v2" at bounding box center [418, 314] width 174 height 13
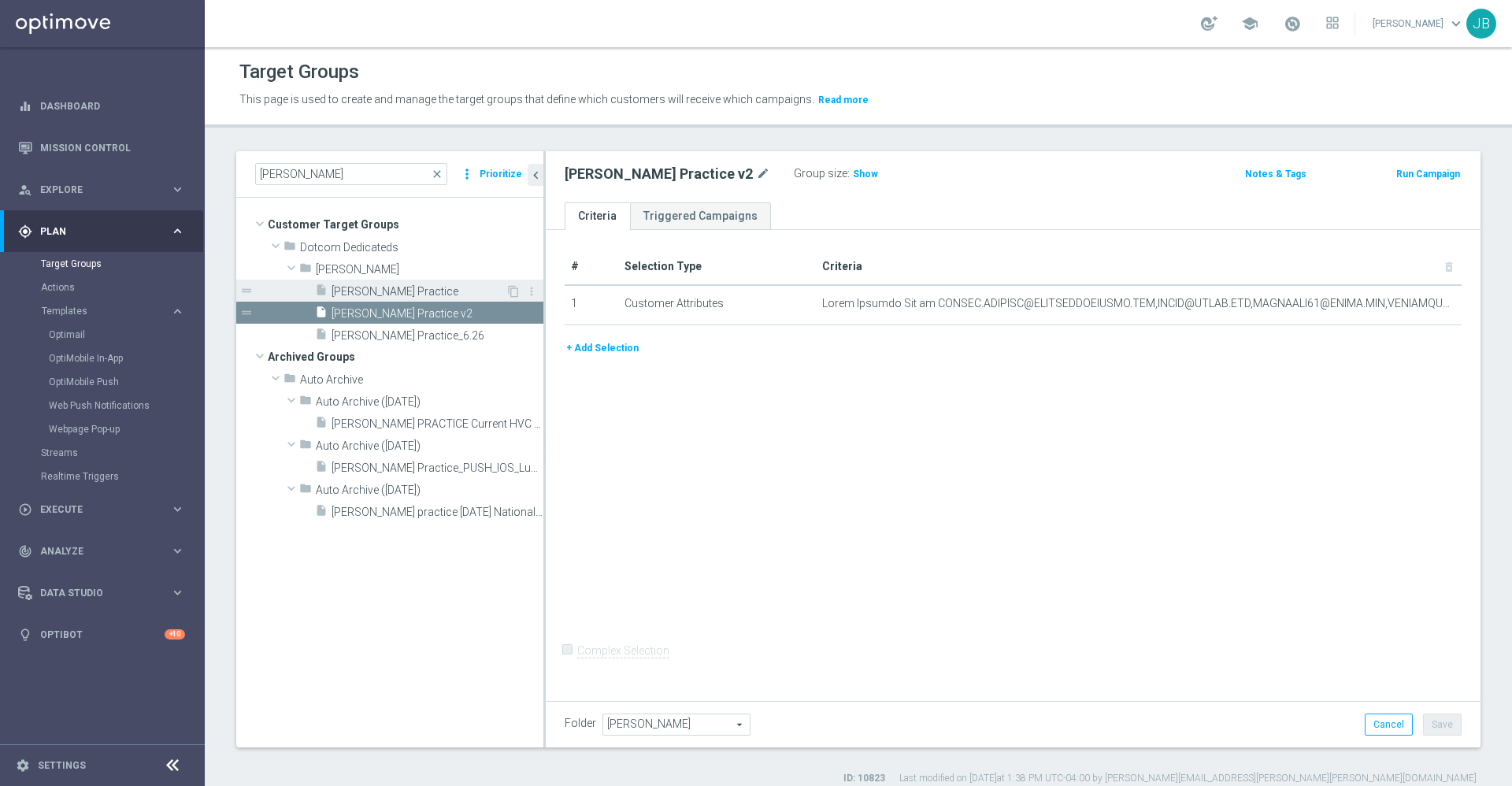
click at [385, 295] on span "Johnny Practice" at bounding box center [418, 292] width 174 height 13
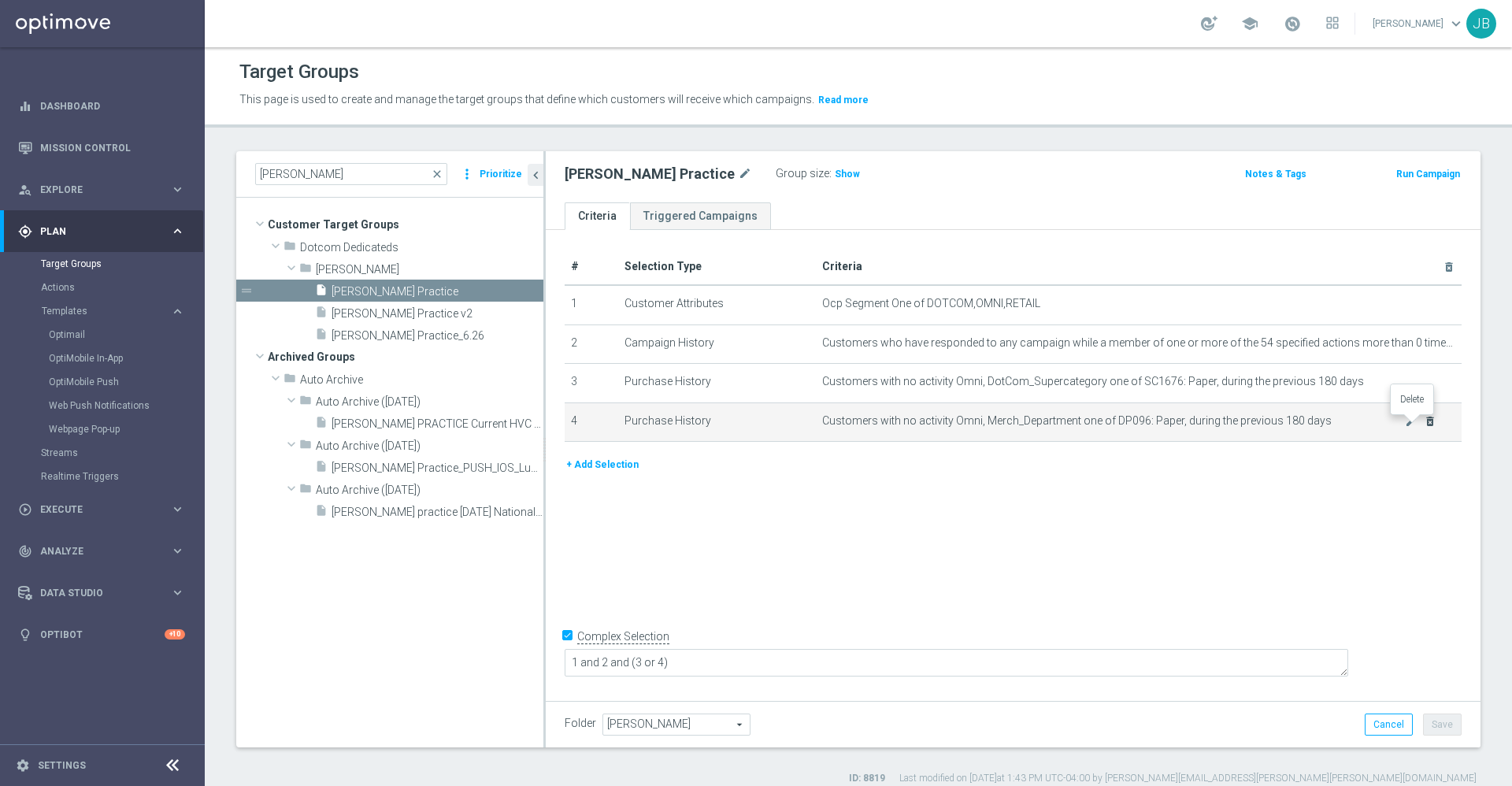
click at [1424, 423] on icon "delete_forever" at bounding box center [1430, 421] width 13 height 13
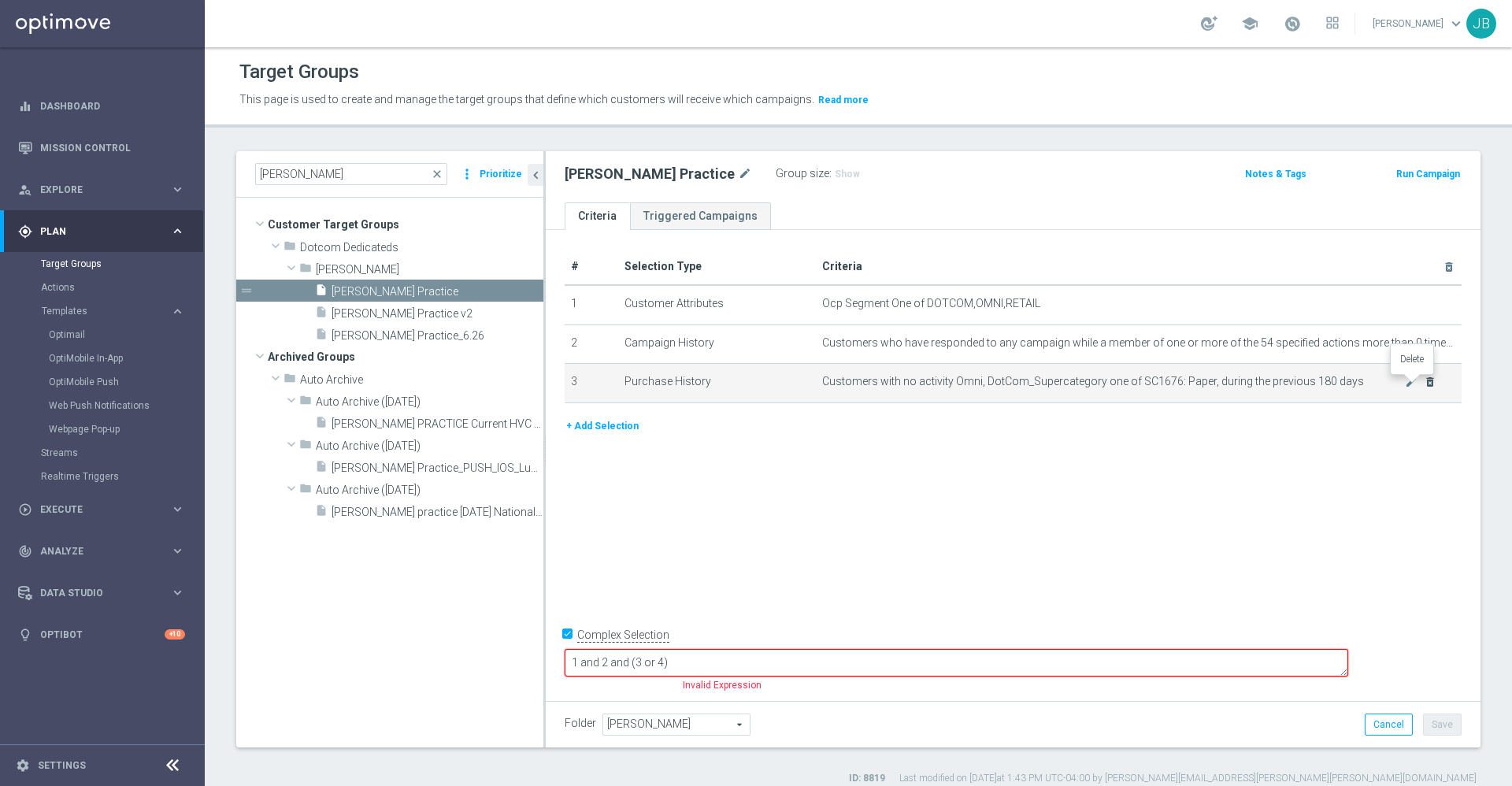
click at [1424, 388] on icon "delete_forever" at bounding box center [1430, 382] width 13 height 13
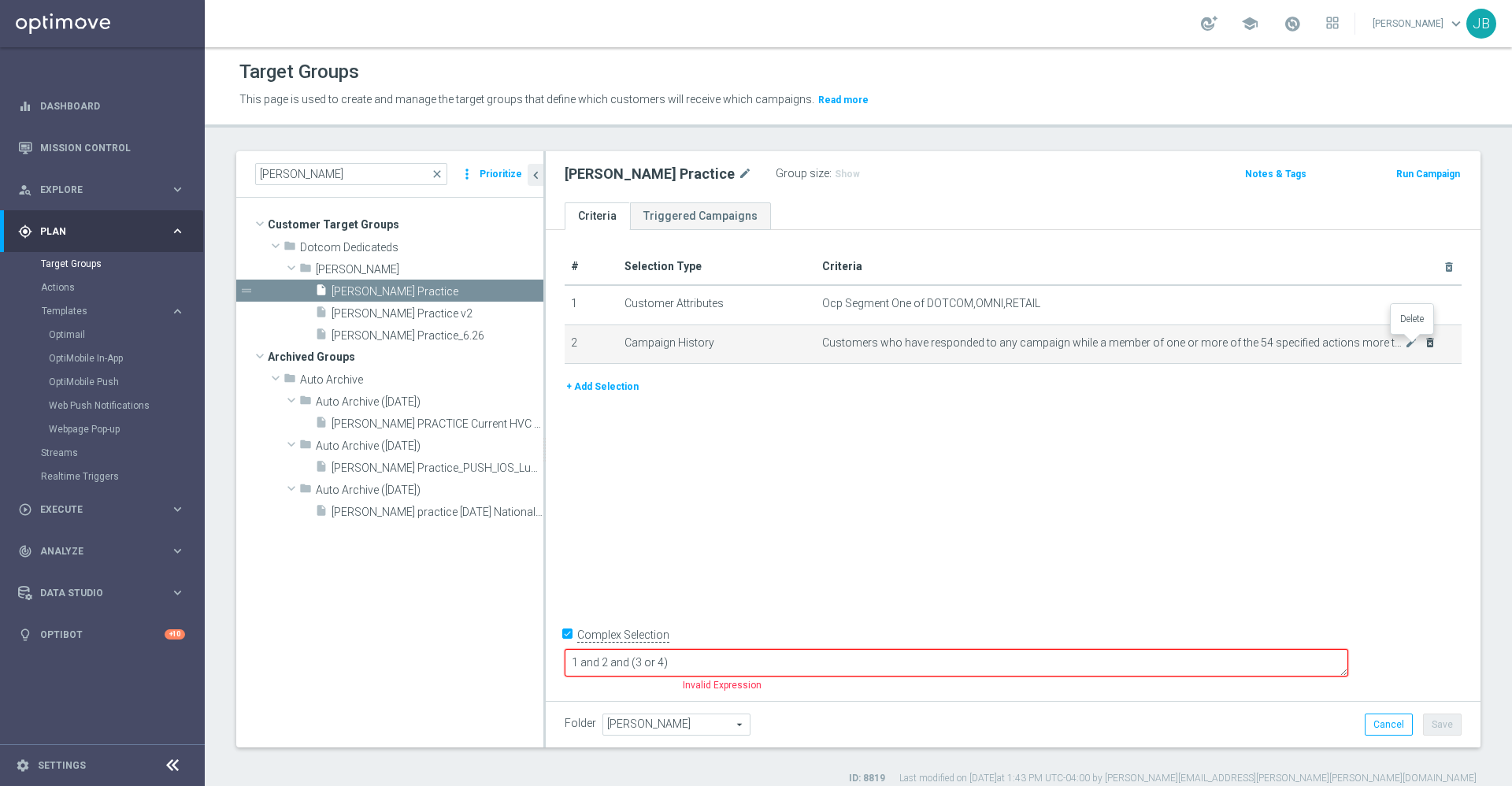
click at [1424, 346] on icon "delete_forever" at bounding box center [1430, 342] width 13 height 13
checkbox input "false"
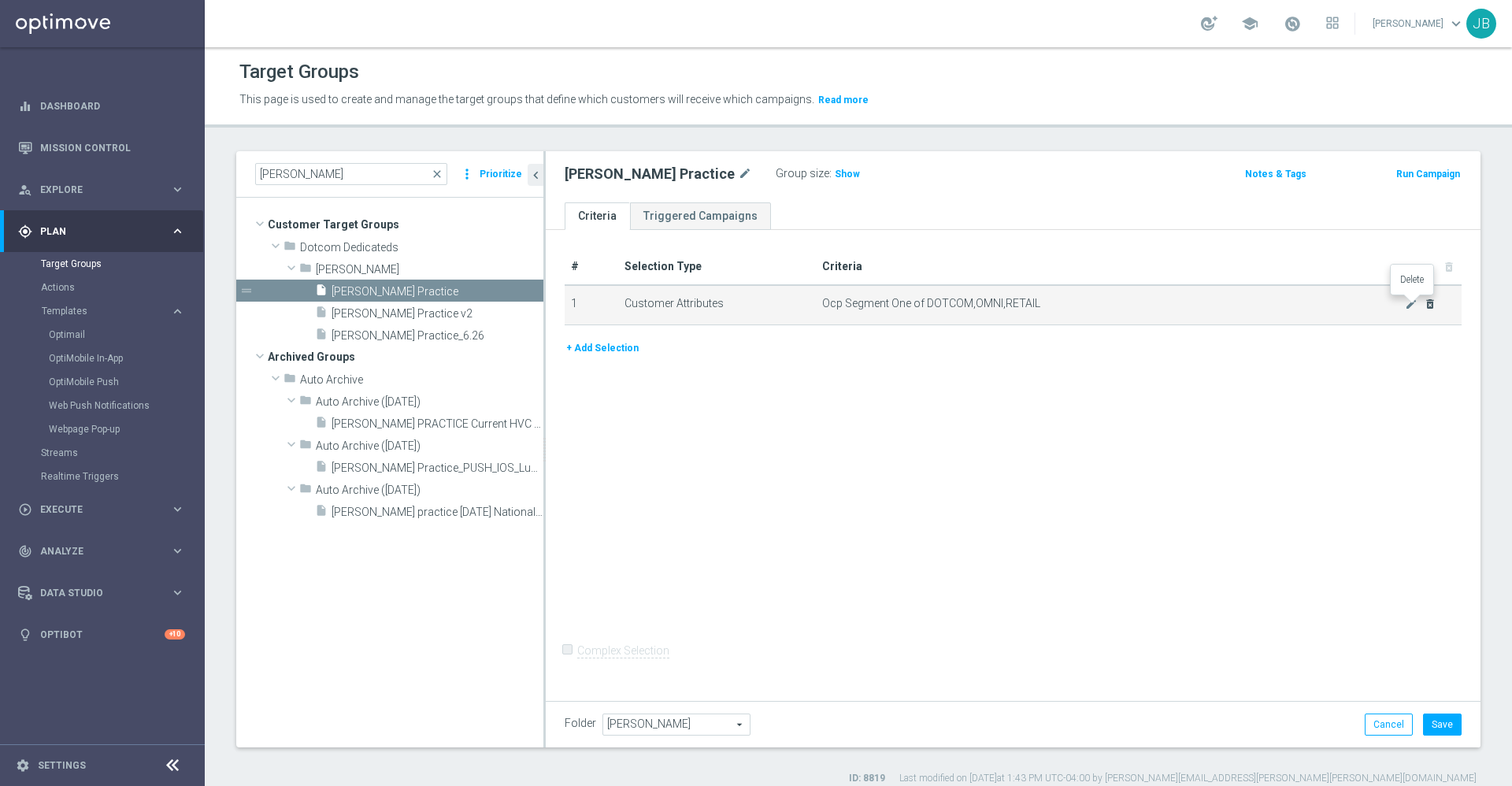
click at [1424, 305] on icon "delete_forever" at bounding box center [1430, 304] width 13 height 13
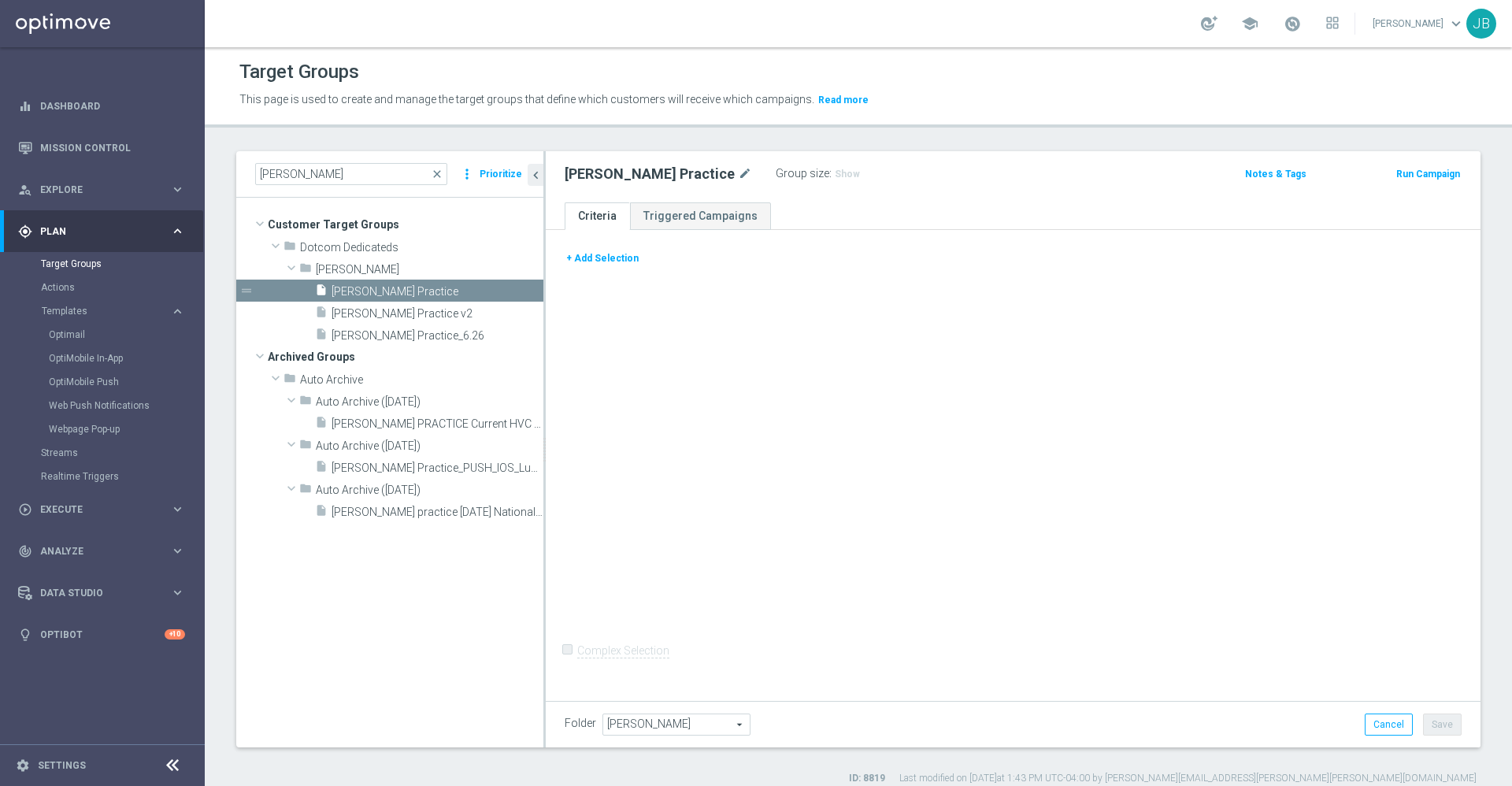
click at [621, 262] on button "+ Add Selection" at bounding box center [602, 258] width 75 height 18
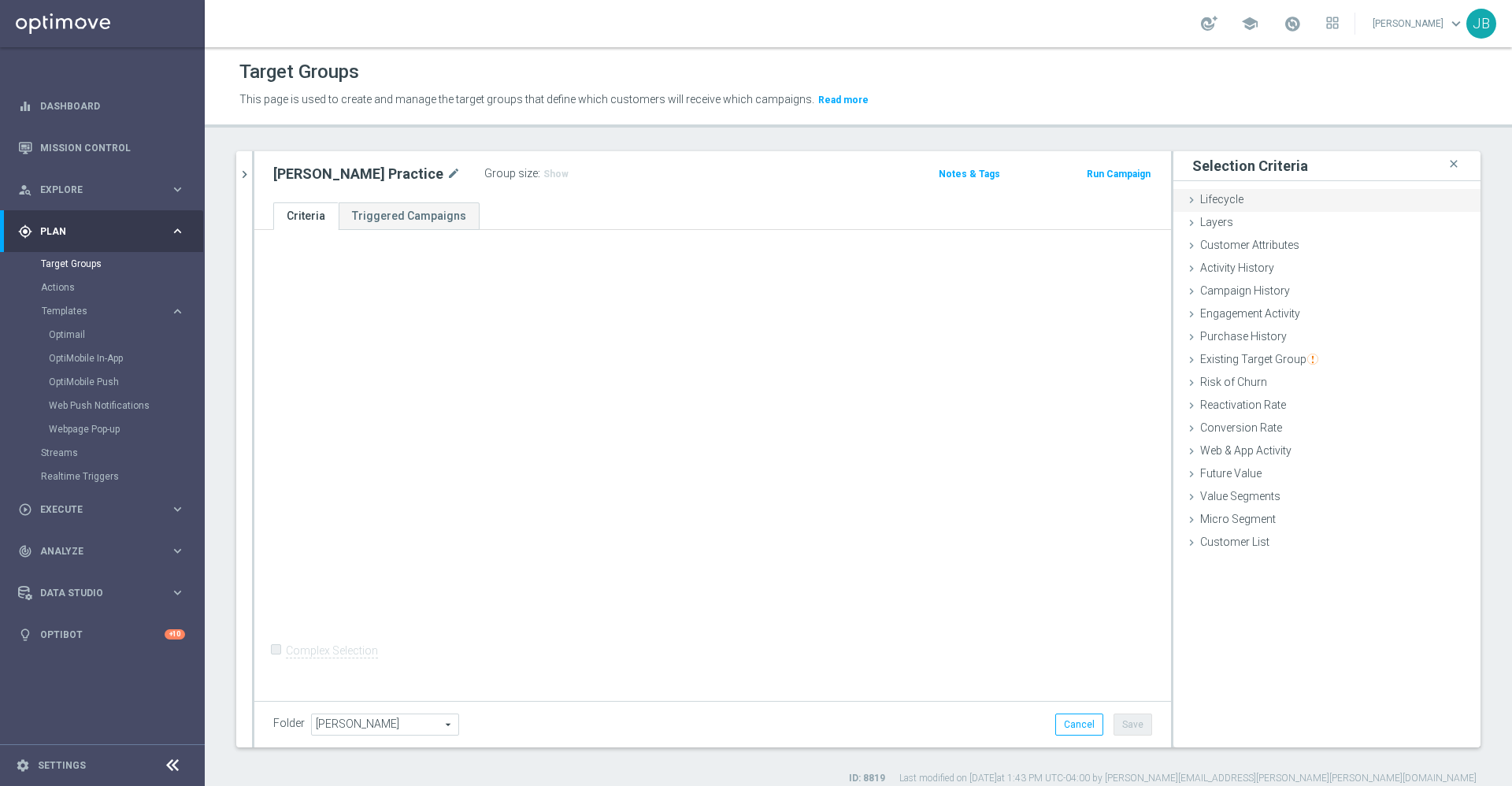
click at [1210, 203] on span "Lifecycle" at bounding box center [1222, 199] width 44 height 13
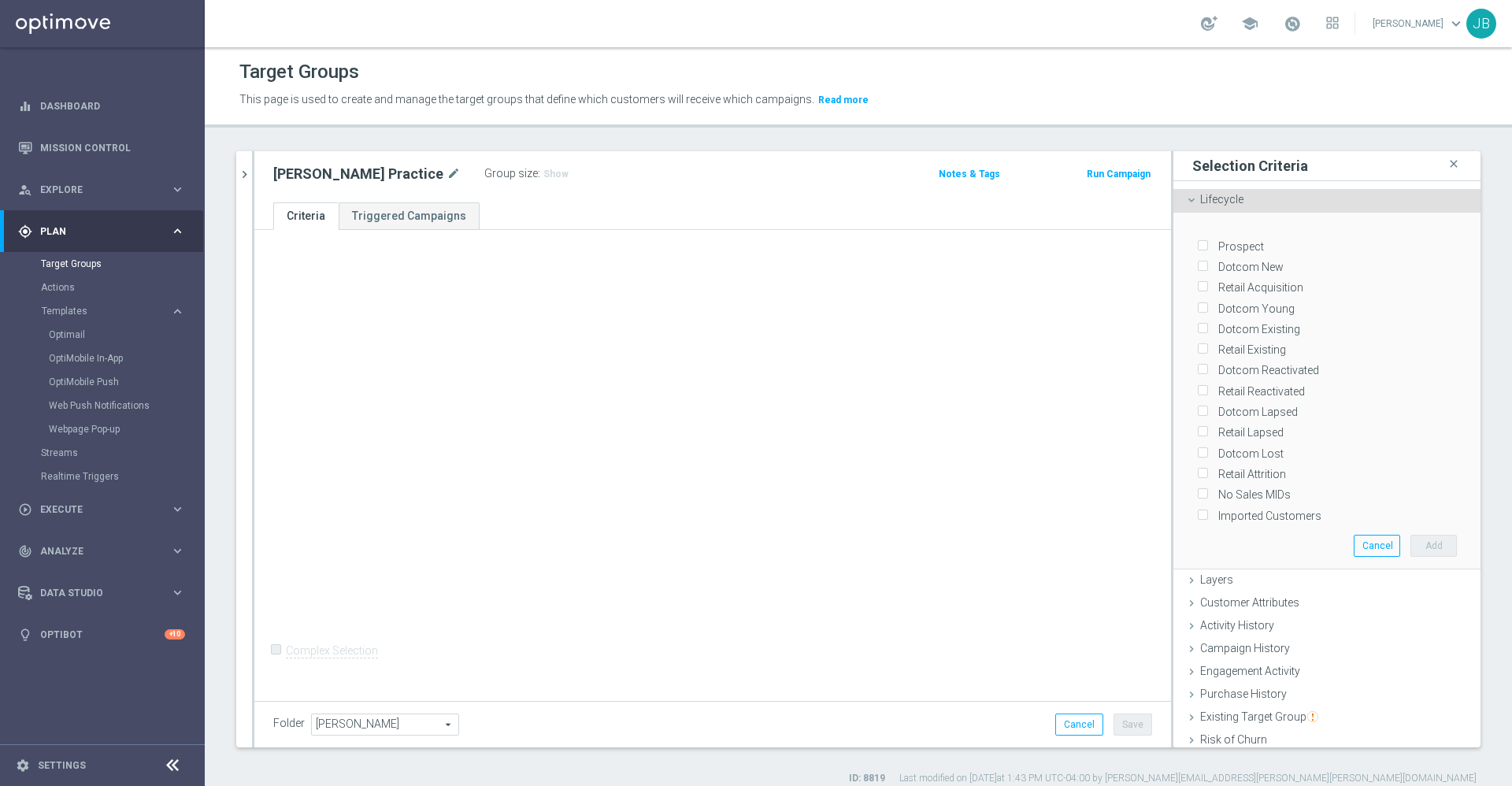
click at [1223, 363] on label "Dotcom Reactivated" at bounding box center [1265, 370] width 107 height 14
click at [1208, 366] on input "Dotcom Reactivated" at bounding box center [1203, 371] width 10 height 10
checkbox input "true"
click at [1233, 384] on label "Retail Reactivated" at bounding box center [1259, 391] width 92 height 14
click at [1208, 386] on input "Retail Reactivated" at bounding box center [1203, 391] width 10 height 10
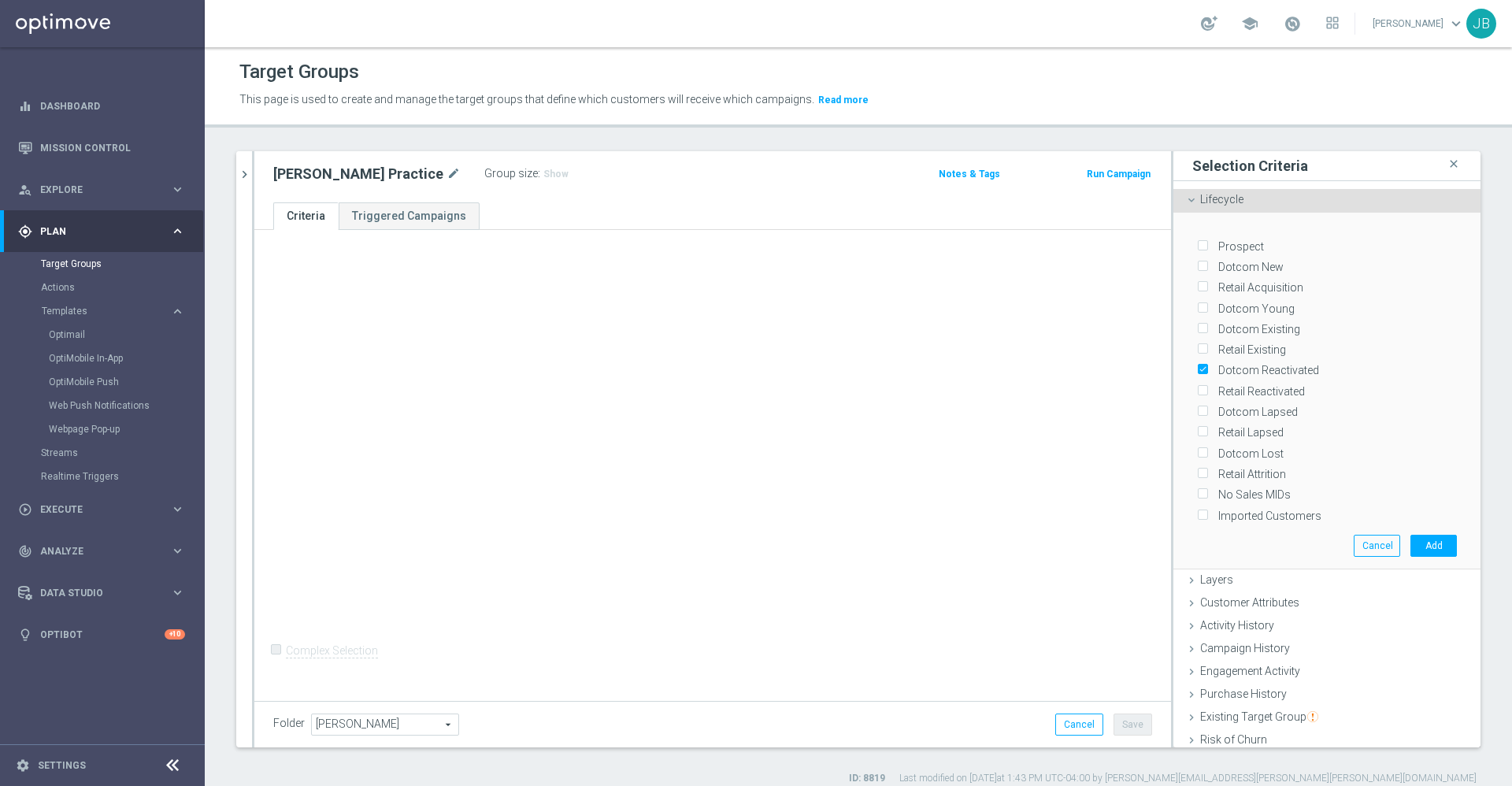
checkbox input "true"
click at [1411, 535] on button "Add" at bounding box center [1433, 546] width 46 height 22
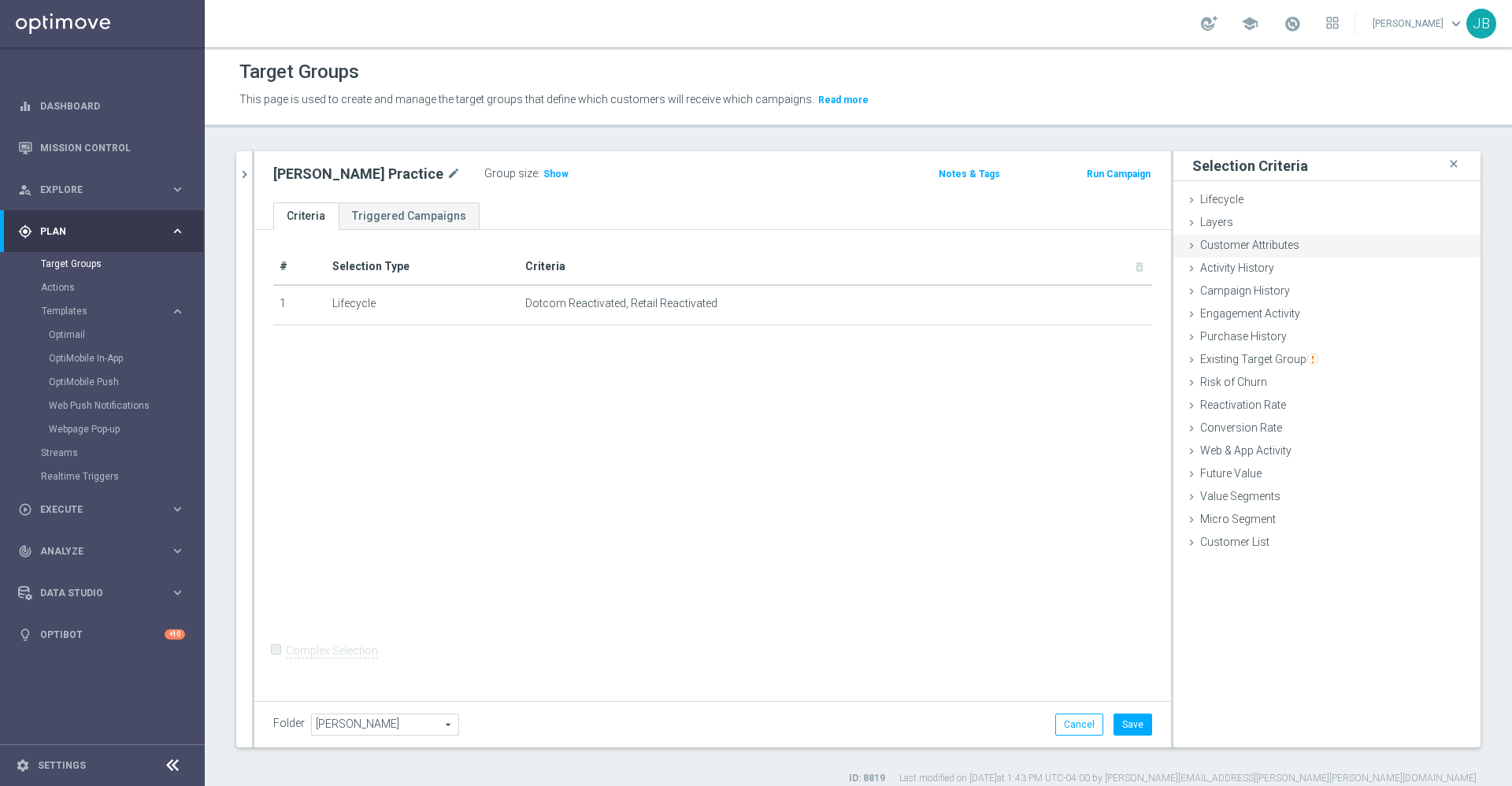
click at [1261, 239] on span "Customer Attributes" at bounding box center [1250, 245] width 99 height 13
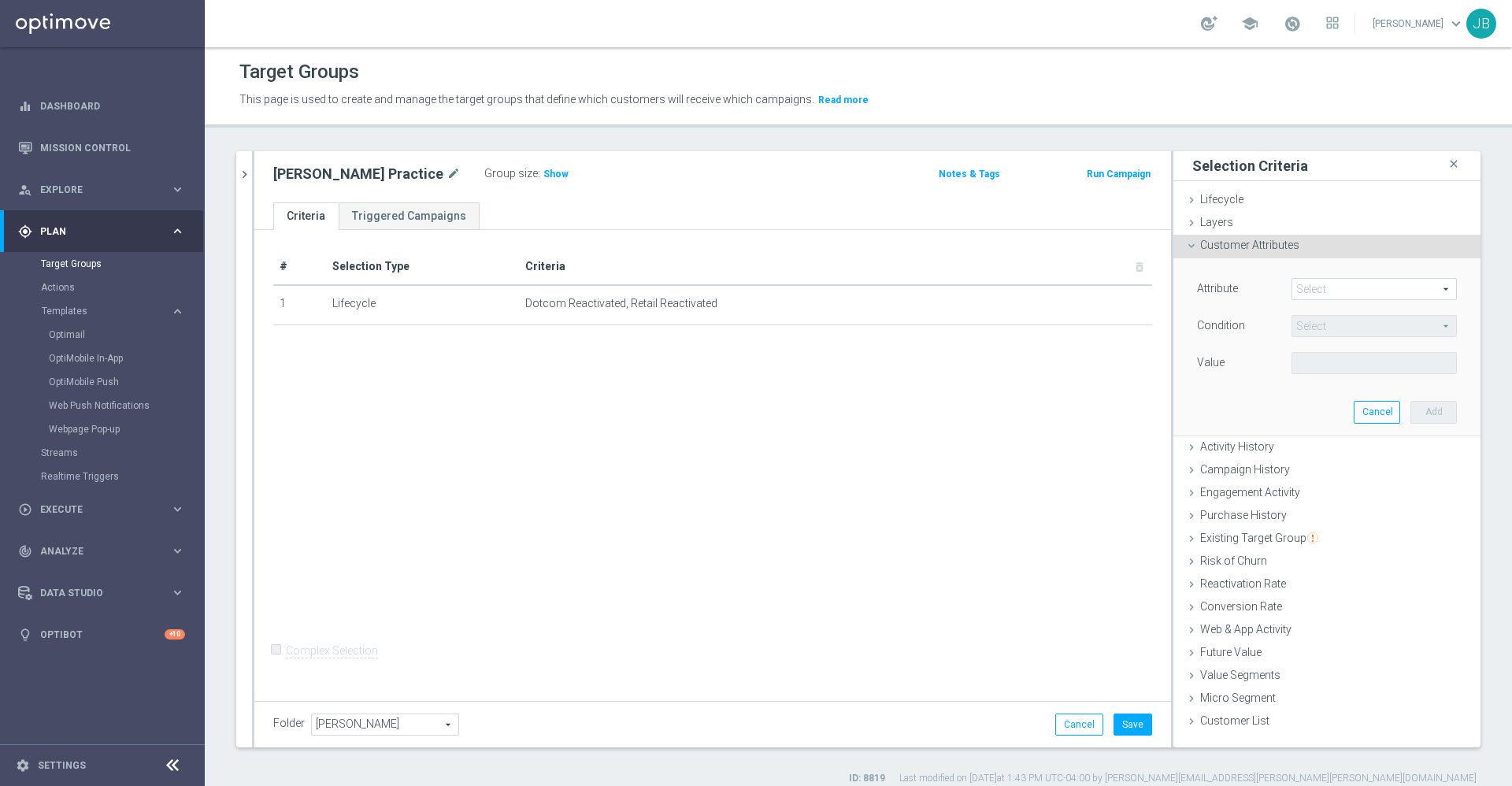
click at [1324, 286] on span at bounding box center [1374, 289] width 164 height 20
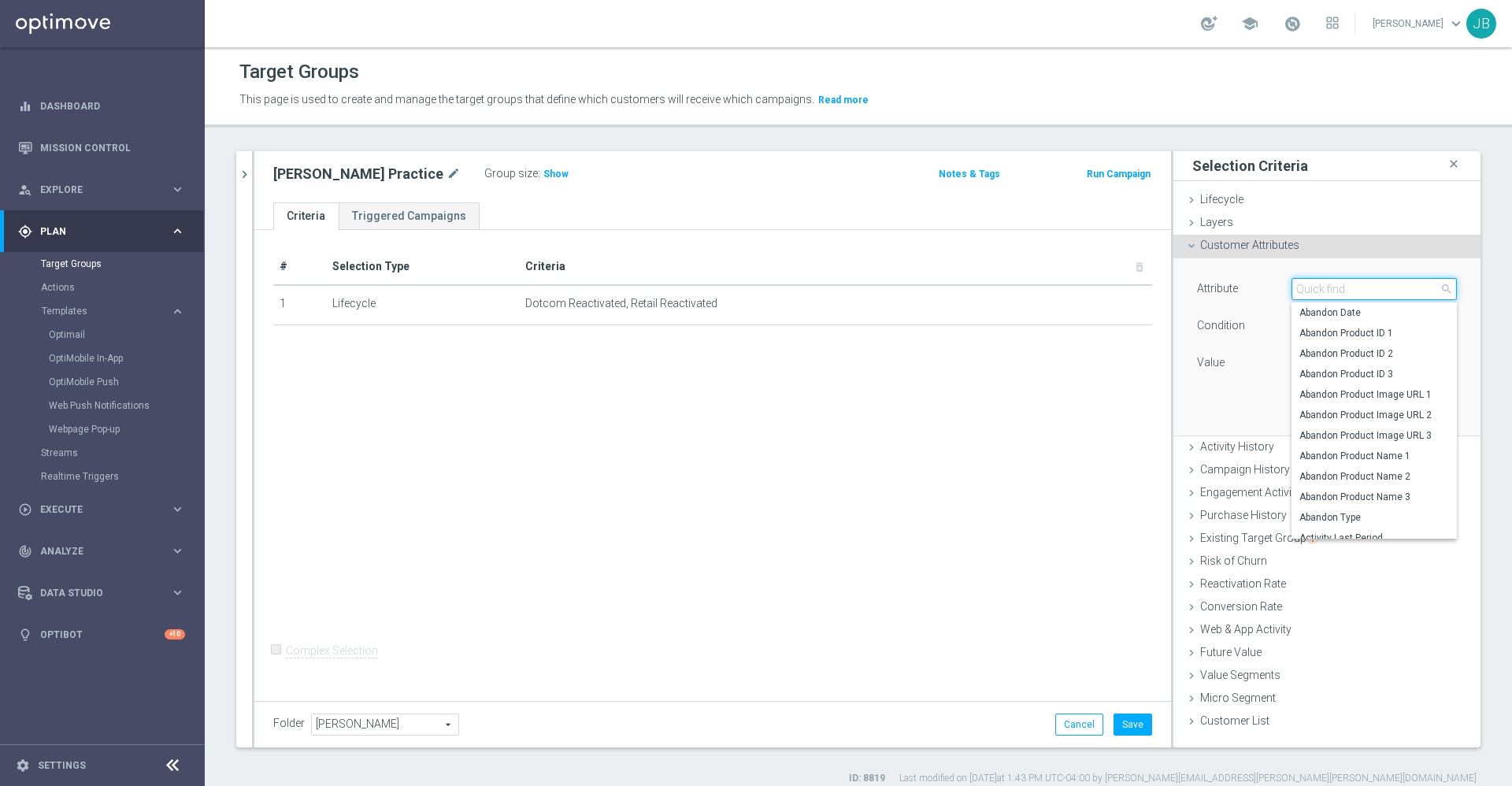
click at [1324, 286] on input "search" at bounding box center [1374, 289] width 165 height 22
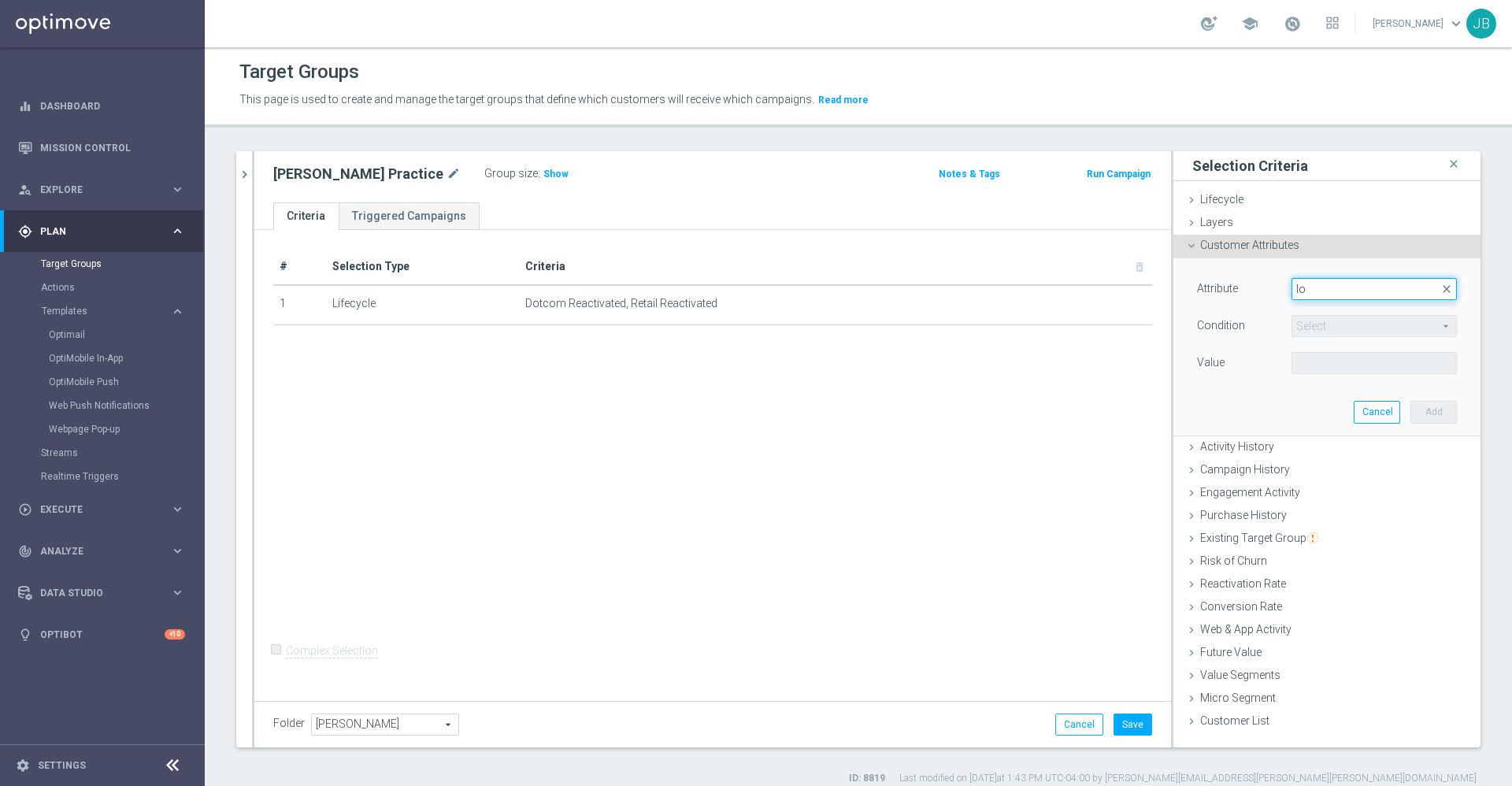
type input "l"
type input "slp easy"
click at [1330, 316] on span "SLP Easy Rewards Number" at bounding box center [1374, 312] width 149 height 13
type input "SLP Easy Rewards Number"
click at [1331, 325] on span "Equals" at bounding box center [1374, 326] width 164 height 20
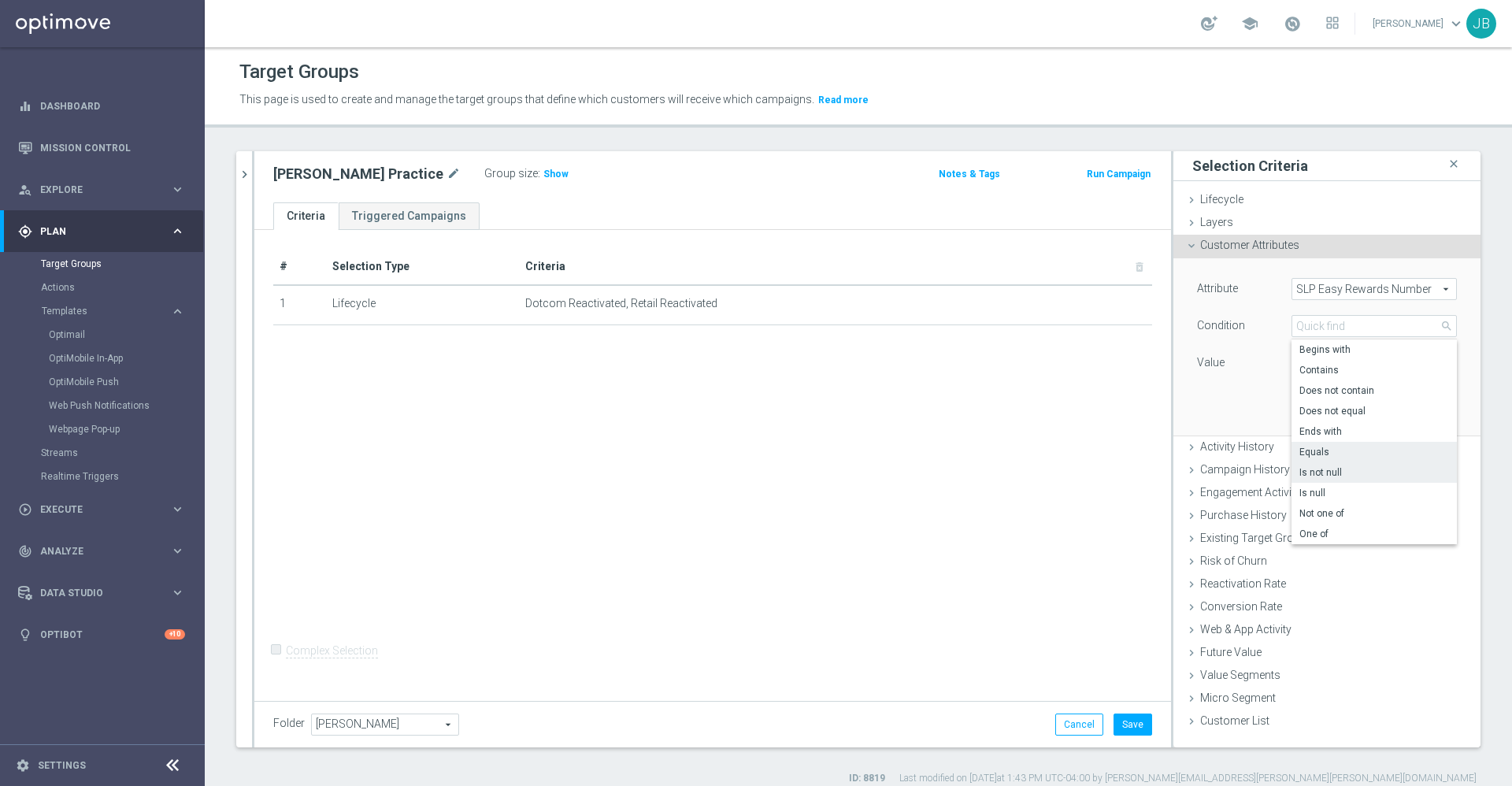
click at [1325, 476] on span "Is not null" at bounding box center [1374, 472] width 149 height 13
type input "Is not null"
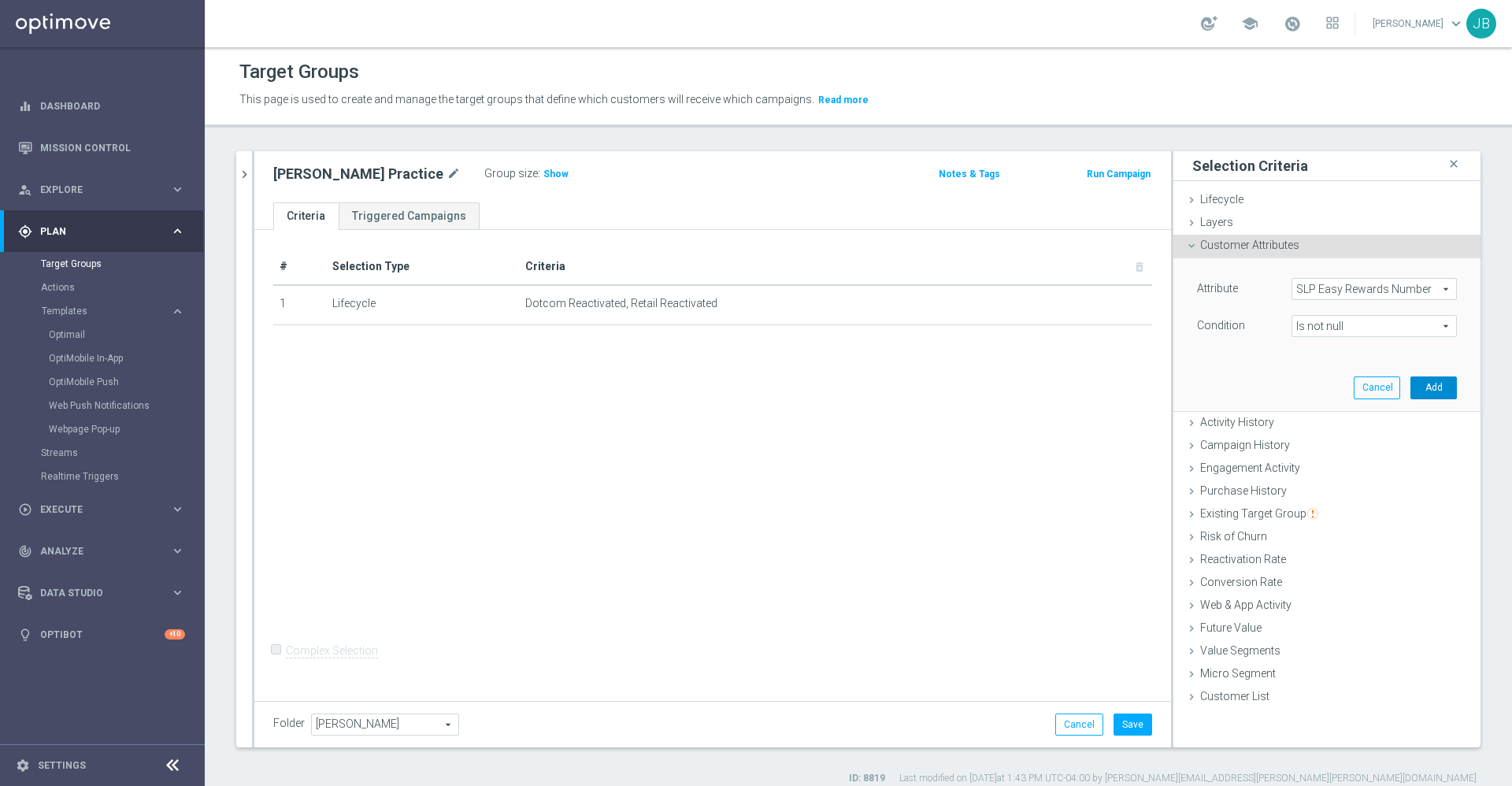
click at [1416, 388] on button "Add" at bounding box center [1433, 388] width 46 height 22
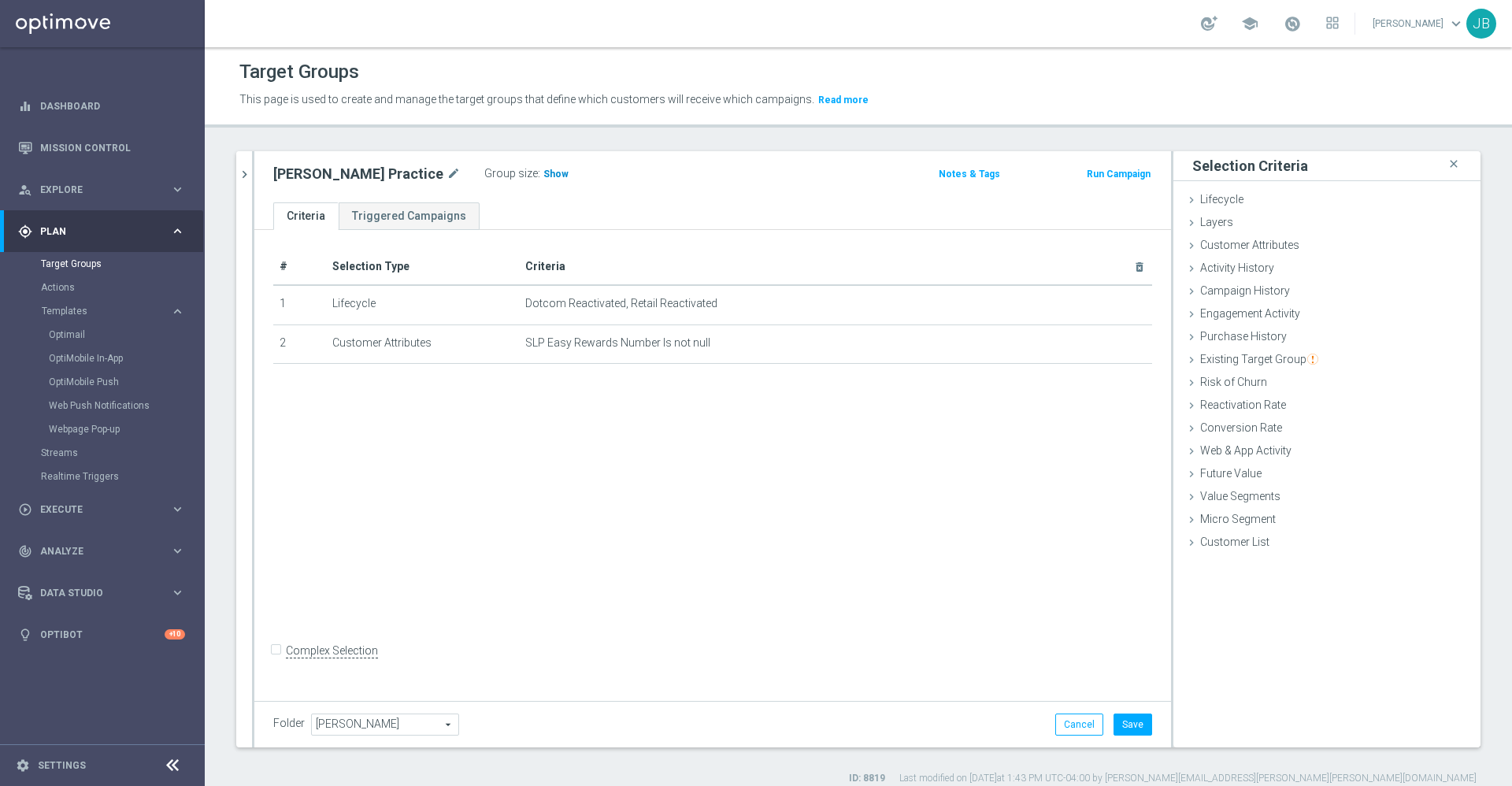
click at [543, 174] on span "Show" at bounding box center [556, 174] width 25 height 11
click at [1114, 716] on button "Save" at bounding box center [1133, 725] width 39 height 22
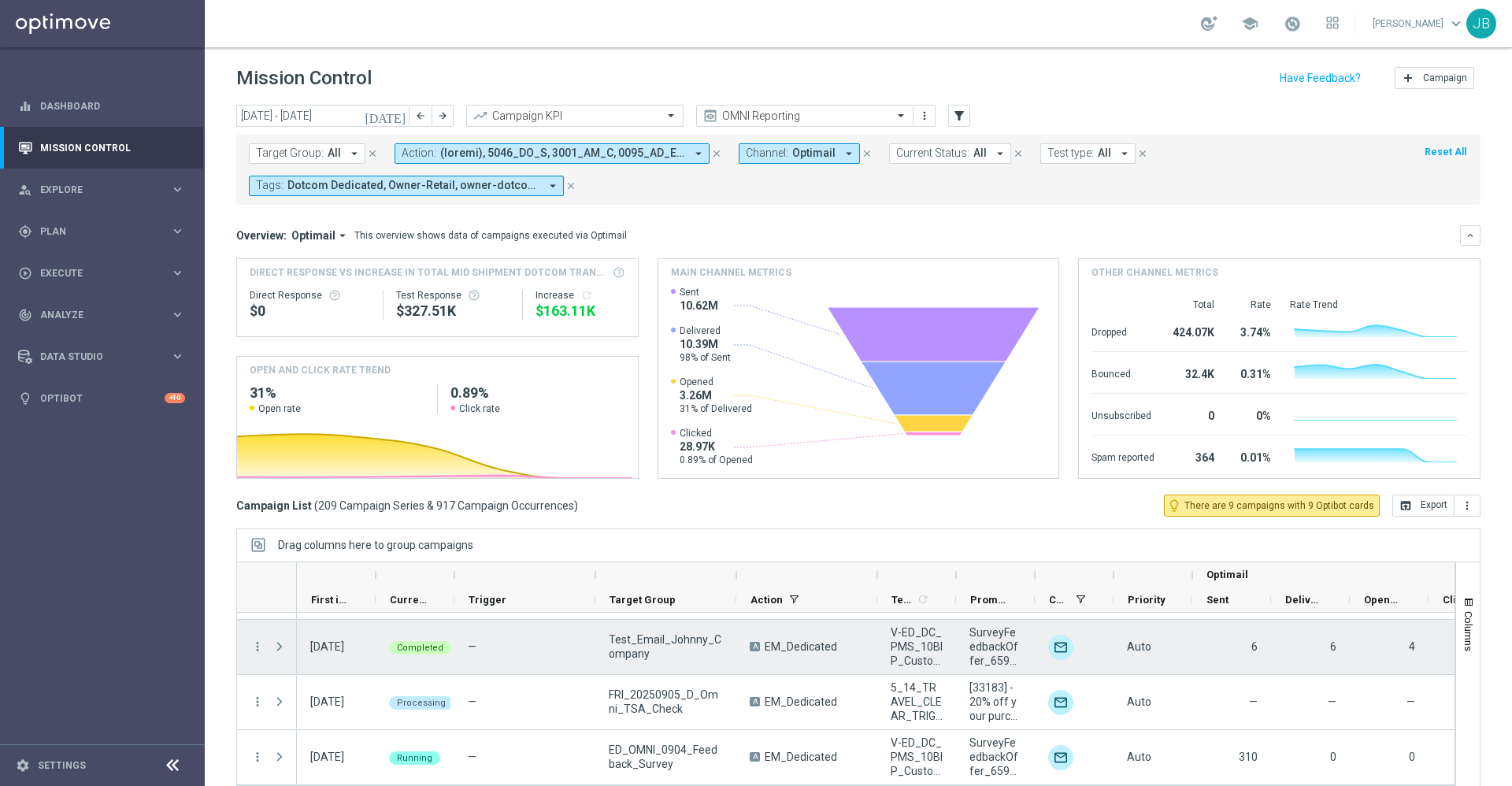
scroll to position [34, 0]
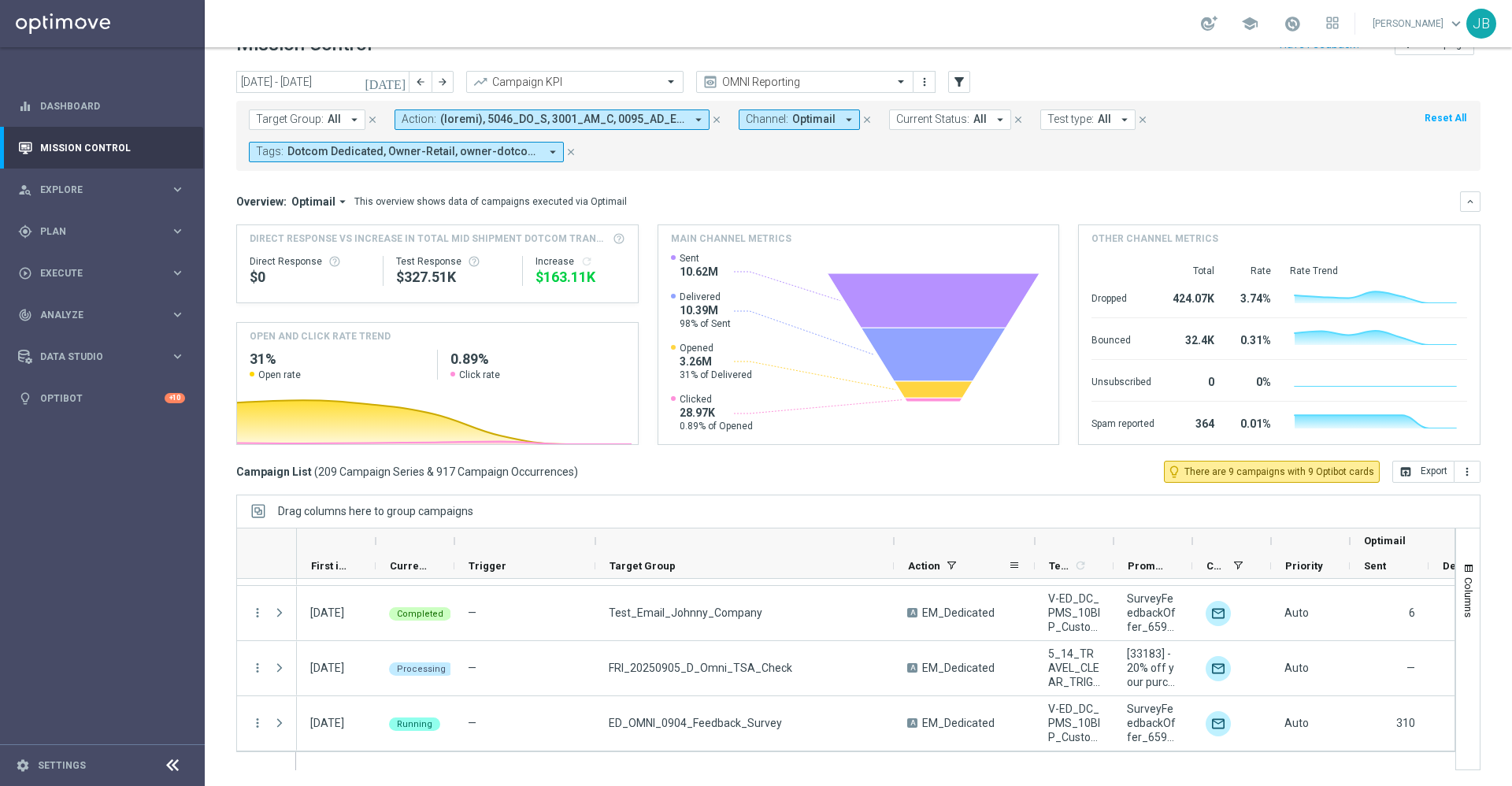
drag, startPoint x: 737, startPoint y: 539, endPoint x: 895, endPoint y: 564, distance: 160.0
click at [895, 564] on div "Optimail First in Range" at bounding box center [1022, 554] width 1451 height 50
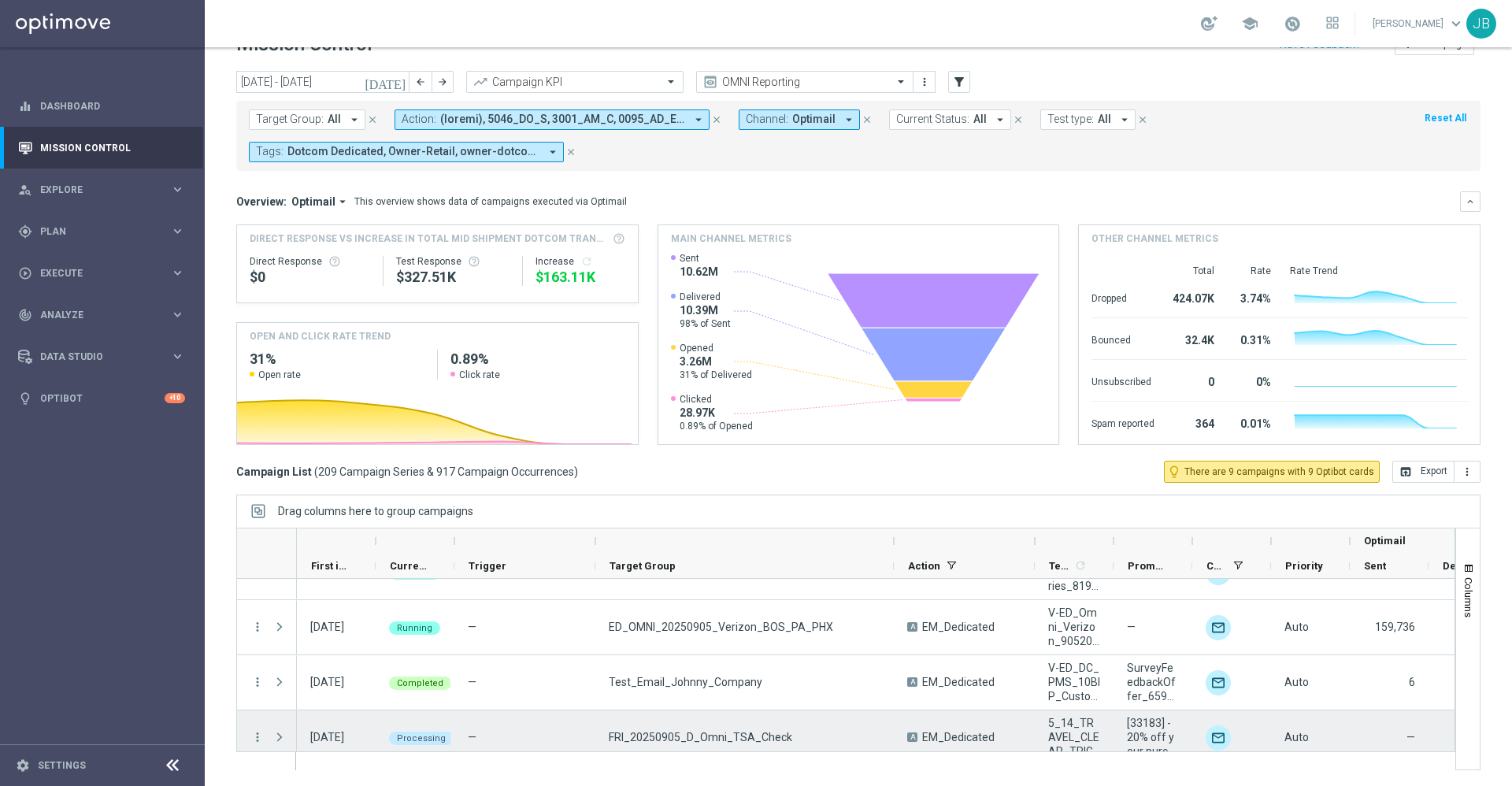
scroll to position [11355, 0]
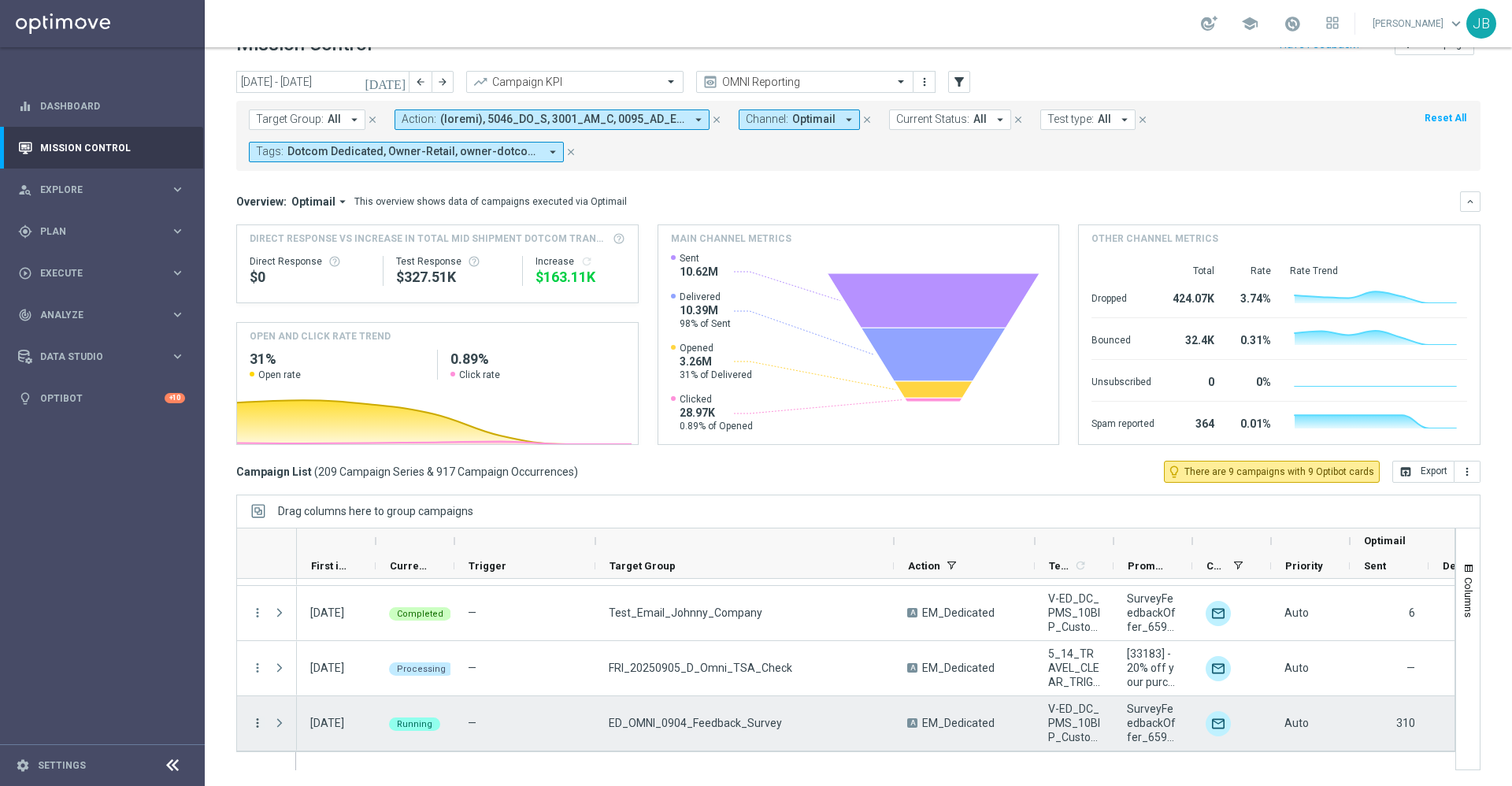
click at [258, 725] on icon "more_vert" at bounding box center [257, 723] width 14 height 14
click at [340, 538] on span "Campaign Details" at bounding box center [328, 536] width 80 height 11
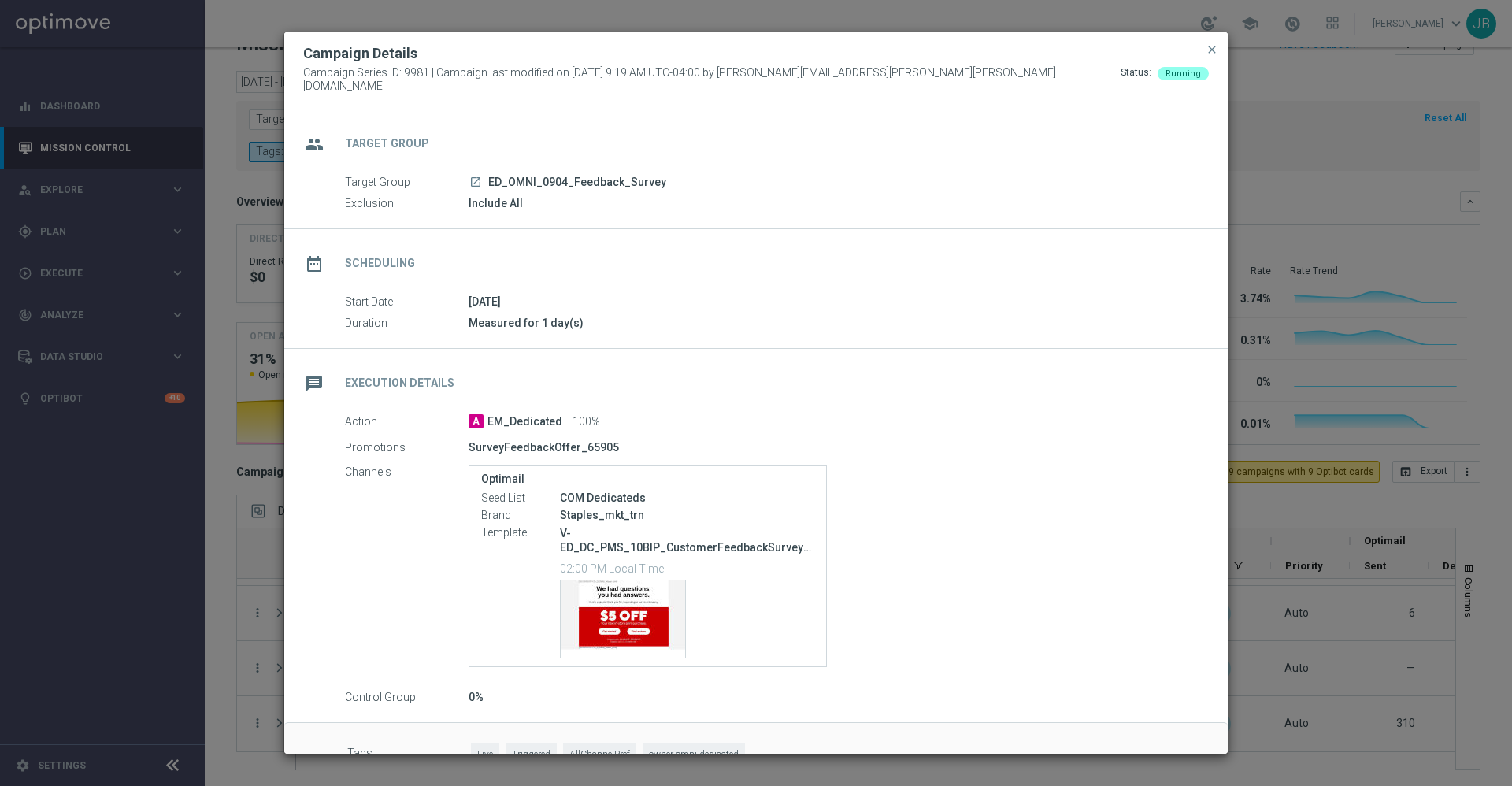
scroll to position [36, 0]
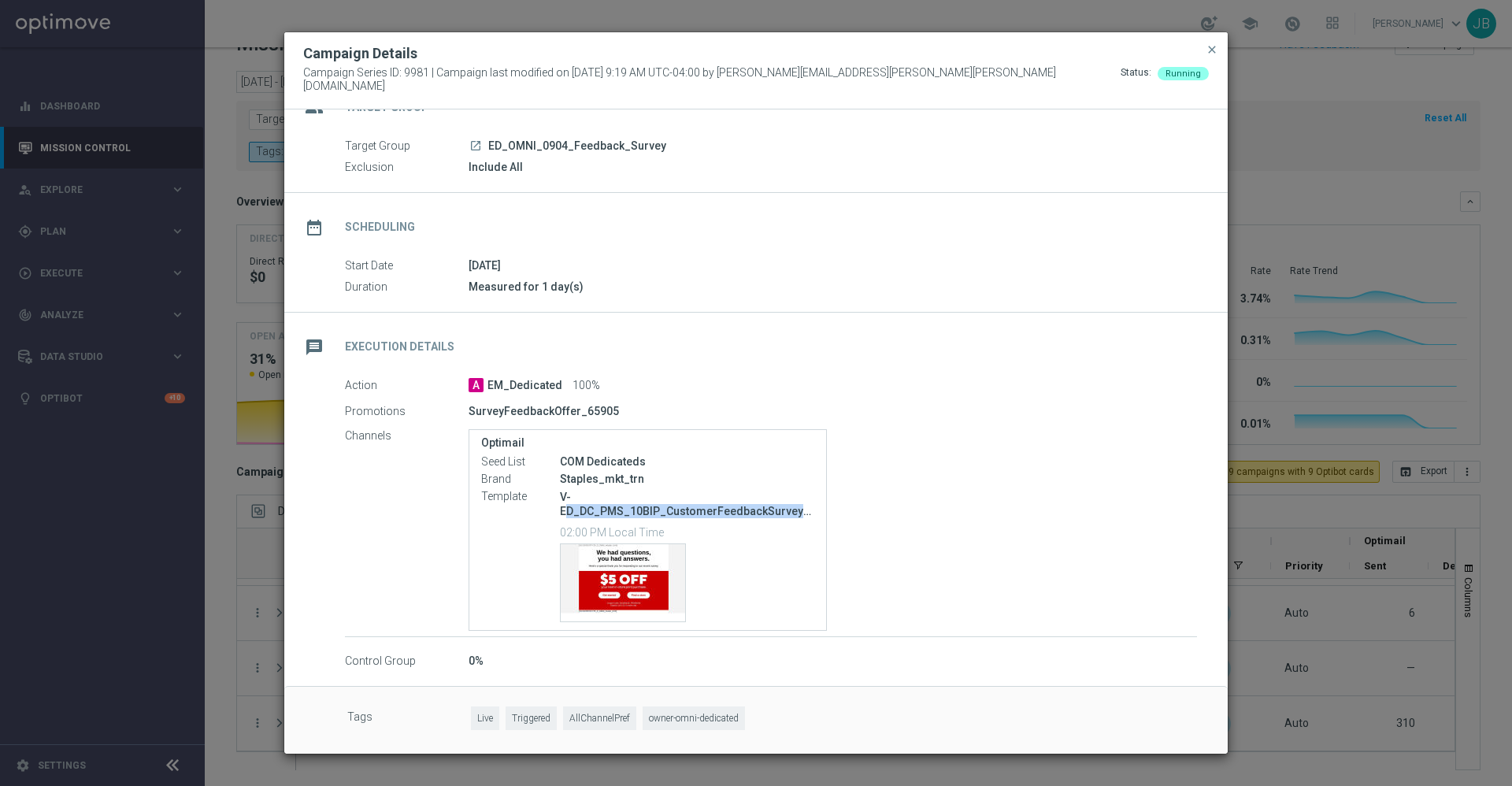
drag, startPoint x: 567, startPoint y: 500, endPoint x: 822, endPoint y: 511, distance: 255.2
click at [822, 511] on div "Optimail Seed List COM Dedicateds Brand Staples_mkt_trn Template V-ED_DC_PMS_10…" at bounding box center [833, 530] width 729 height 201
click at [1212, 56] on span "close" at bounding box center [1212, 49] width 13 height 13
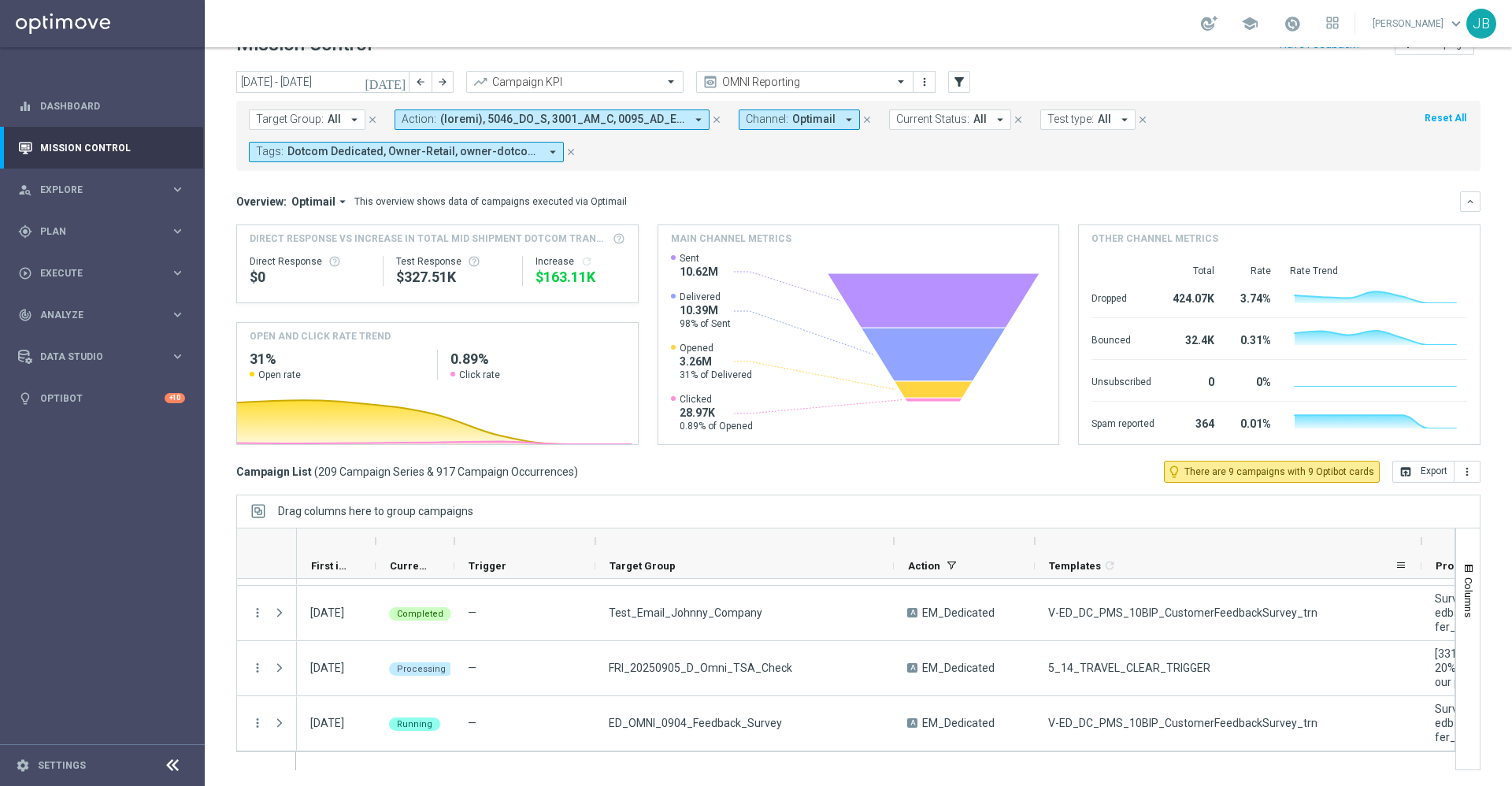
drag, startPoint x: 1113, startPoint y: 545, endPoint x: 1421, endPoint y: 573, distance: 309.3
click at [1421, 573] on div "First in Range" at bounding box center [1176, 554] width 1759 height 50
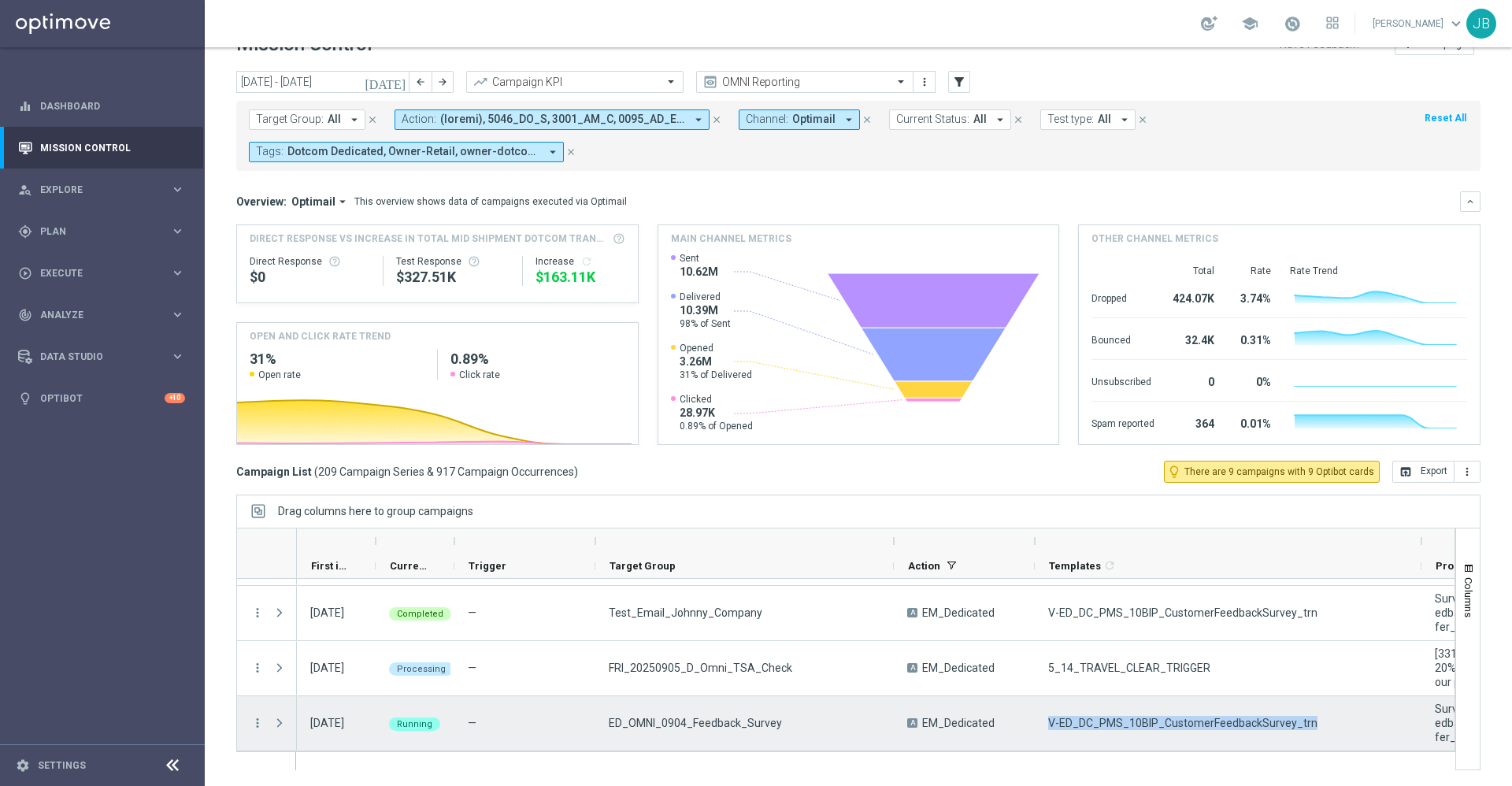
drag, startPoint x: 1309, startPoint y: 723, endPoint x: 1042, endPoint y: 732, distance: 267.2
click at [1042, 732] on div "V-ED_DC_PMS_10BIP_CustomerFeedbackSurvey_trn" at bounding box center [1228, 723] width 387 height 55
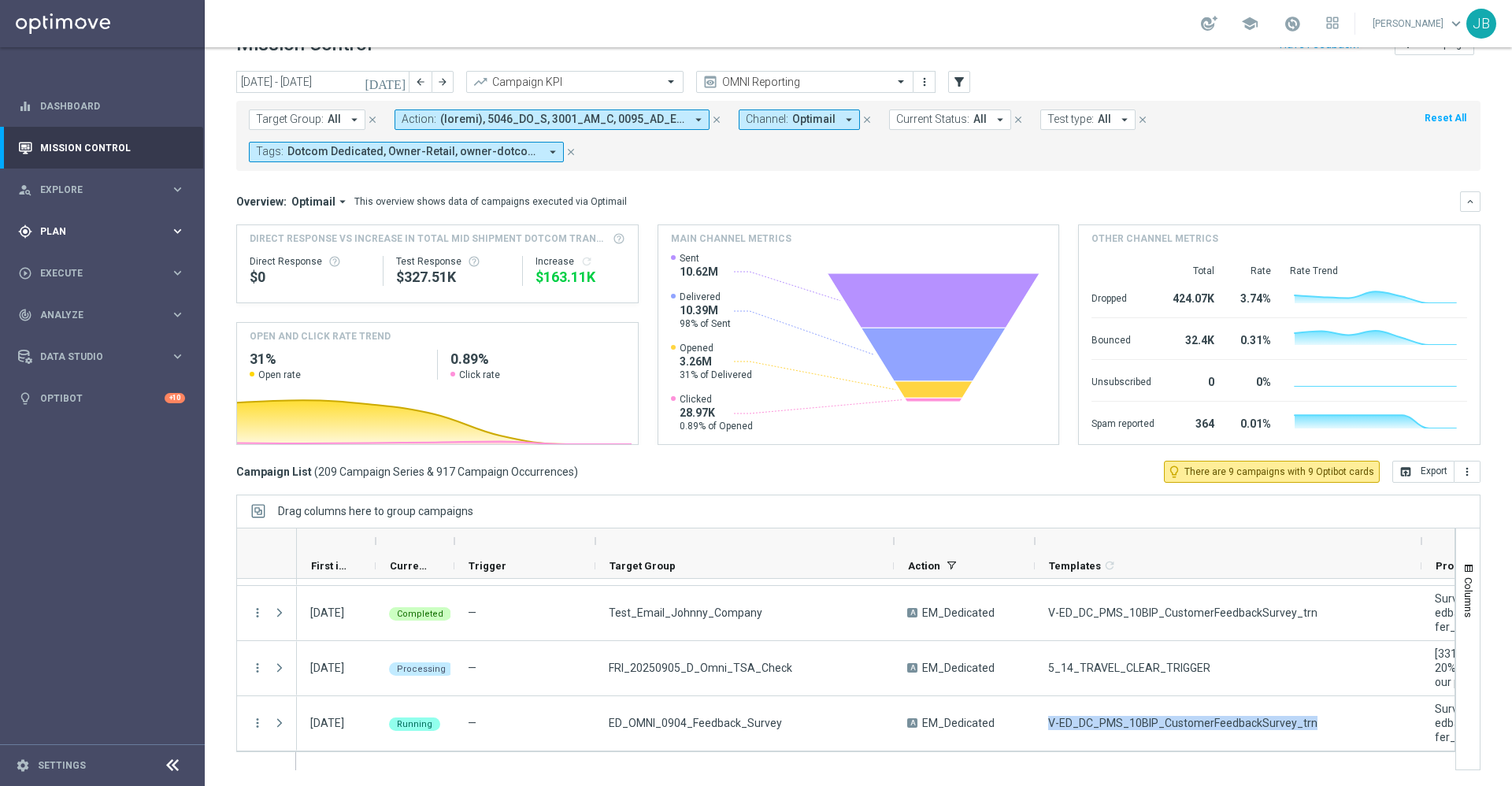
click at [90, 240] on div "gps_fixed Plan keyboard_arrow_right" at bounding box center [101, 232] width 203 height 42
click at [86, 314] on span "Templates" at bounding box center [98, 310] width 112 height 9
click at [87, 335] on link "Optimail" at bounding box center [106, 335] width 115 height 13
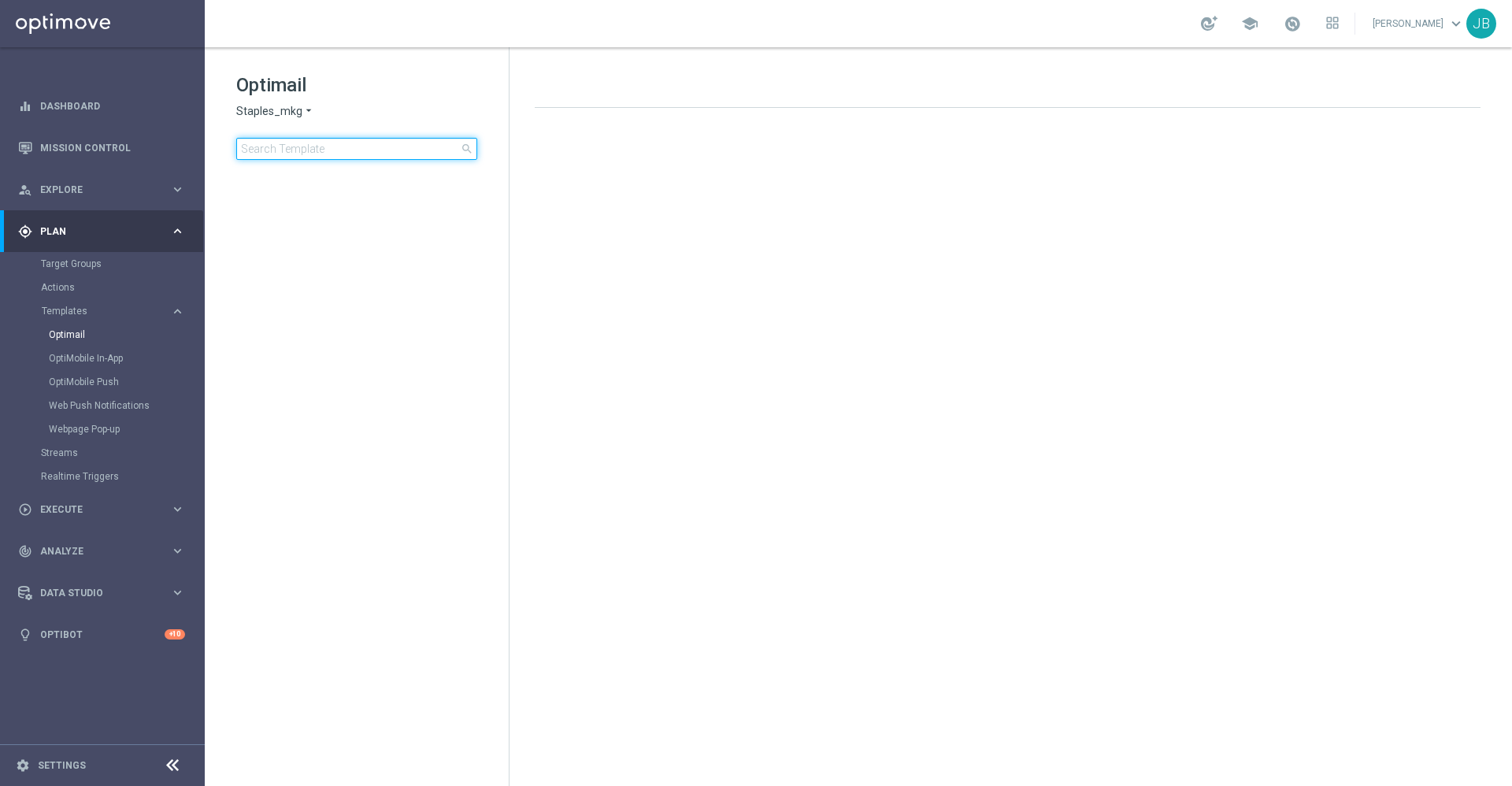
click at [308, 150] on input at bounding box center [356, 148] width 241 height 22
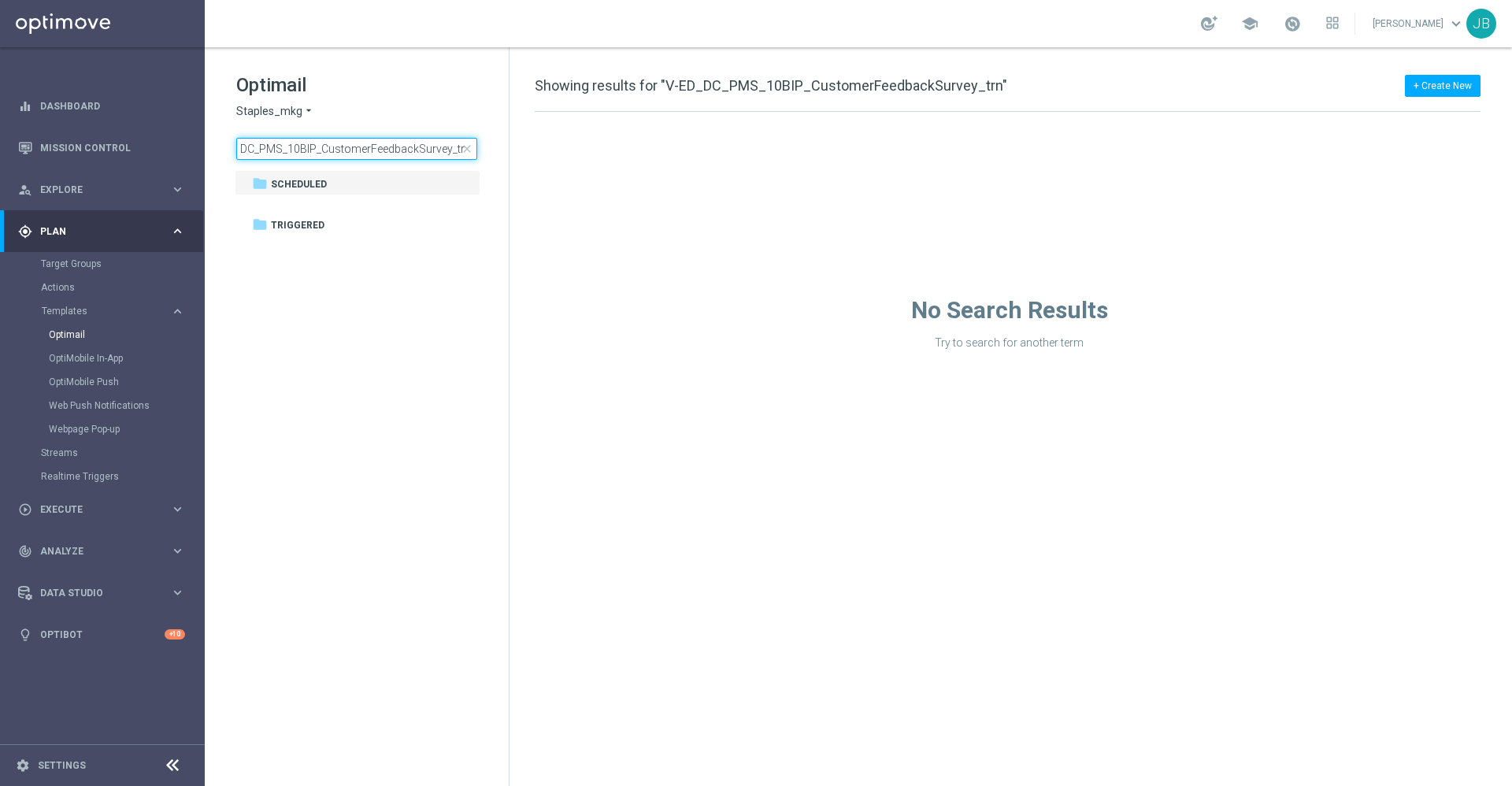
type input "V-ED_DC_PMS_10BIP_CustomerFeedbackSurvey_trn"
click at [303, 113] on icon "arrow_drop_down" at bounding box center [309, 112] width 13 height 15
click at [0, 0] on span "Staples_mkt_trn" at bounding box center [0, 0] width 0 height 0
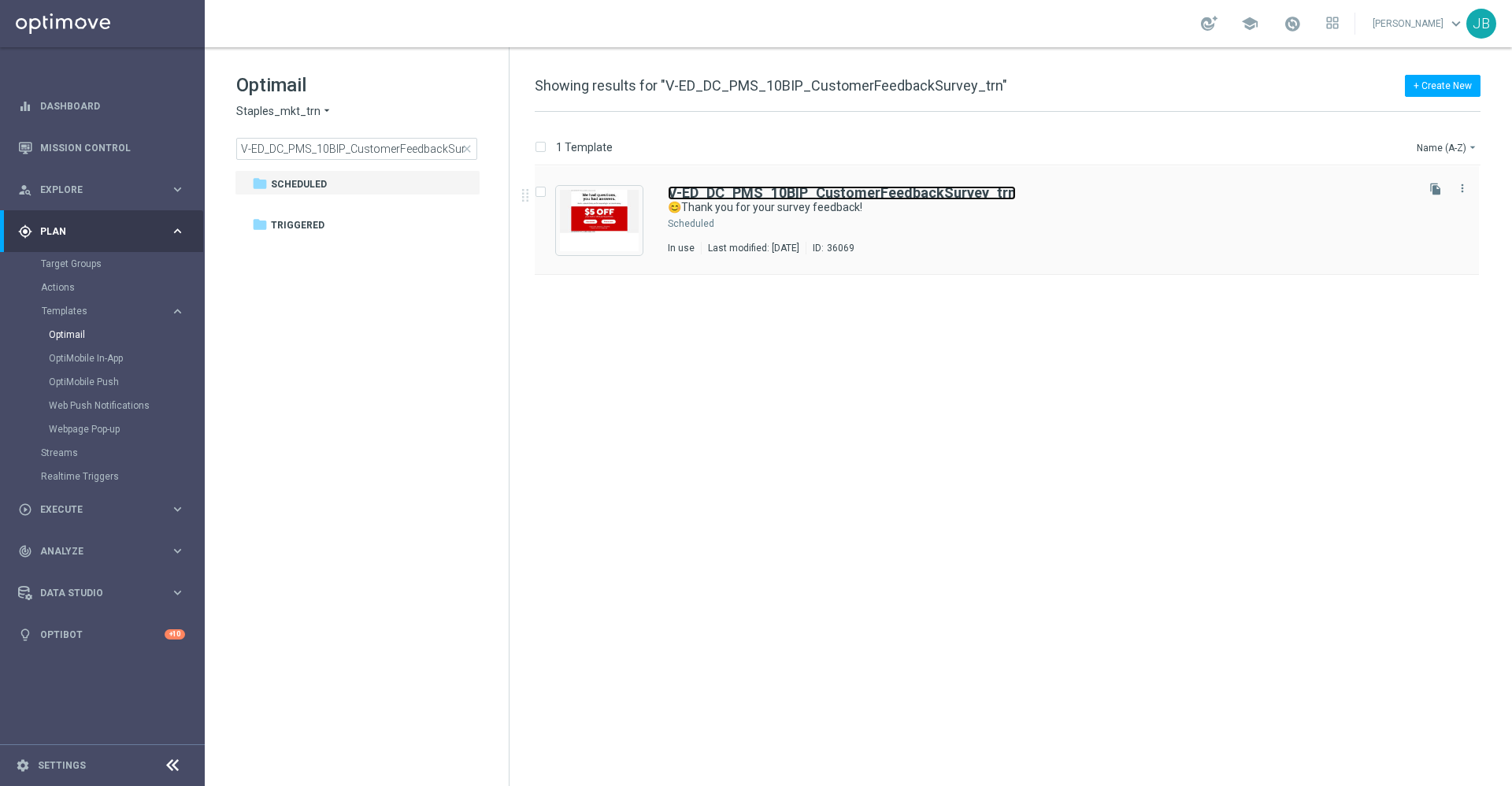
click at [738, 192] on b "V-ED_DC_PMS_10BIP_CustomerFeedbackSurvey_trn" at bounding box center [841, 193] width 348 height 17
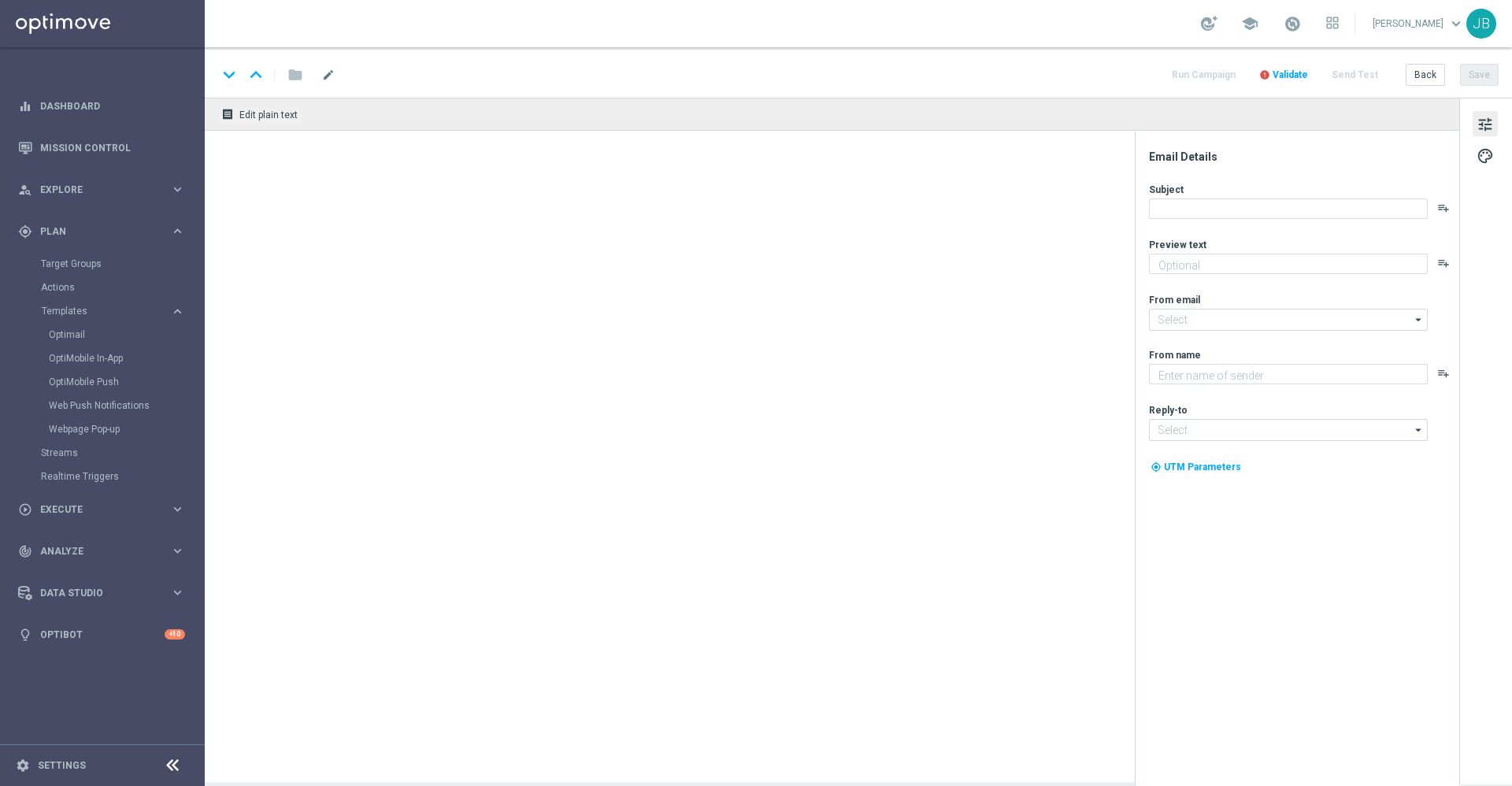
type textarea "Here's $5 off your next in-store print purchase."
type input "Staples@info.staples.com"
type textarea "Staples"
type input "[EMAIL_ADDRESS][DOMAIN_NAME]"
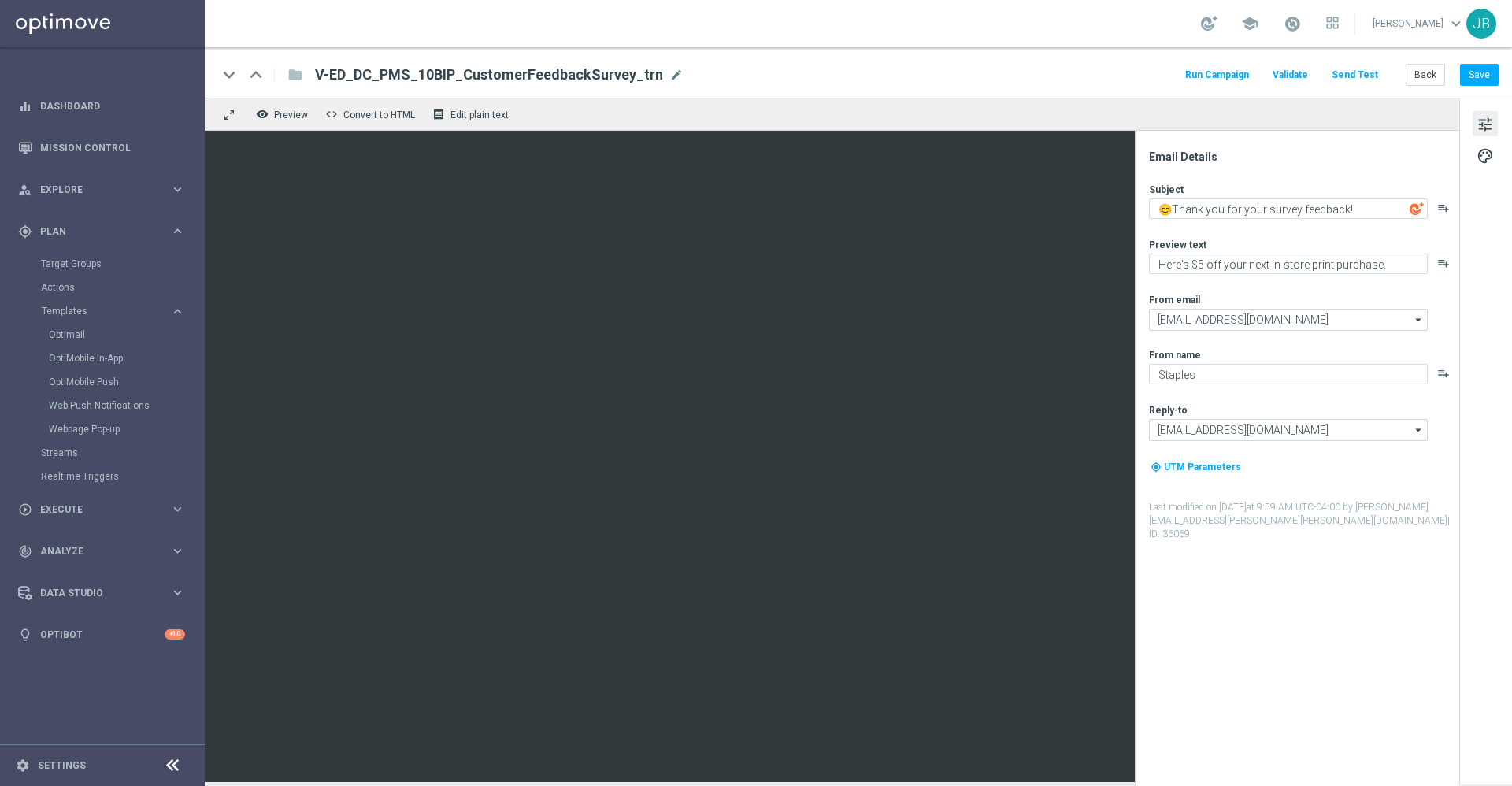
click at [1368, 72] on button "Send Test" at bounding box center [1354, 75] width 51 height 21
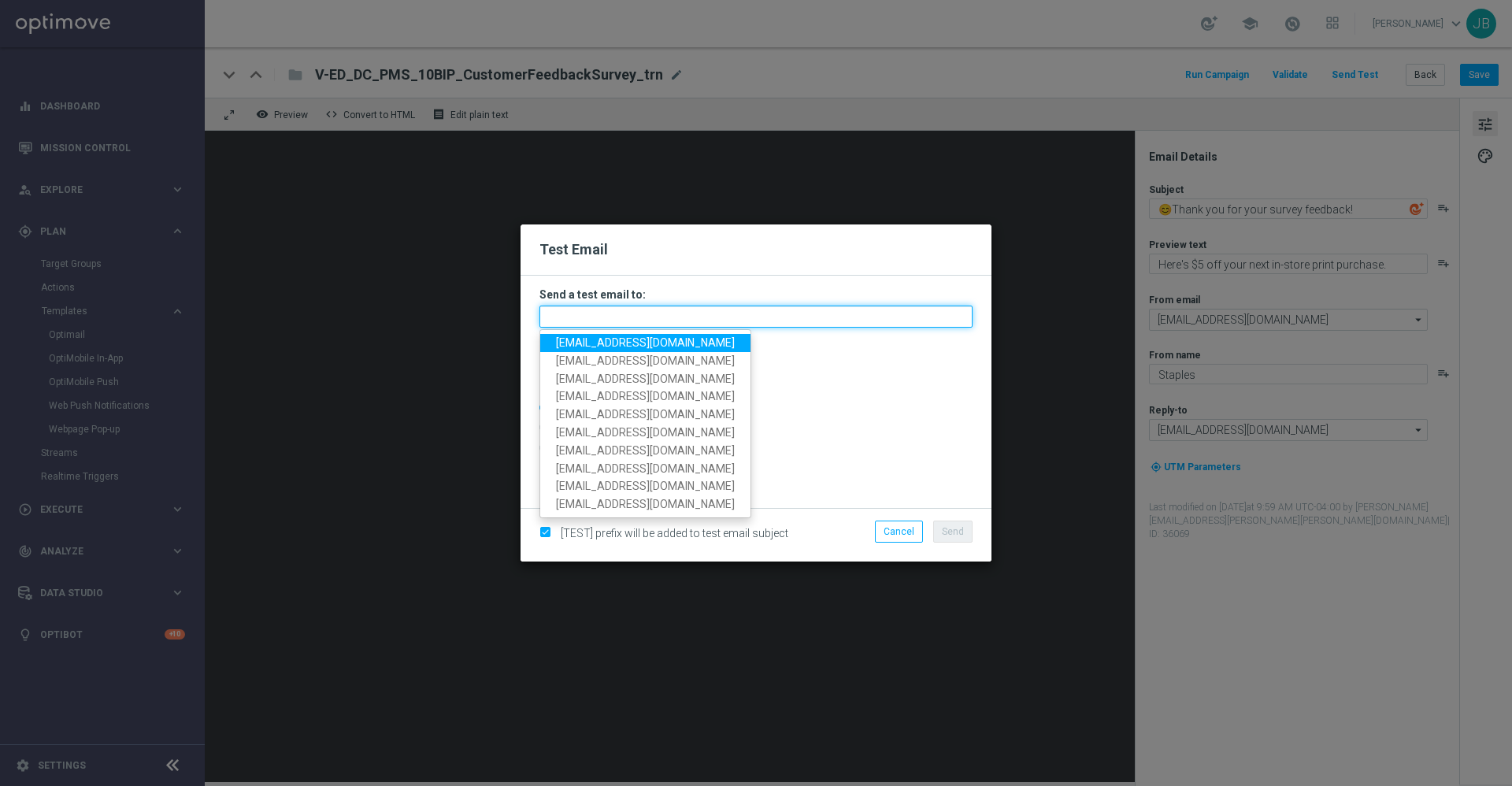
click at [634, 317] on input "text" at bounding box center [756, 316] width 434 height 22
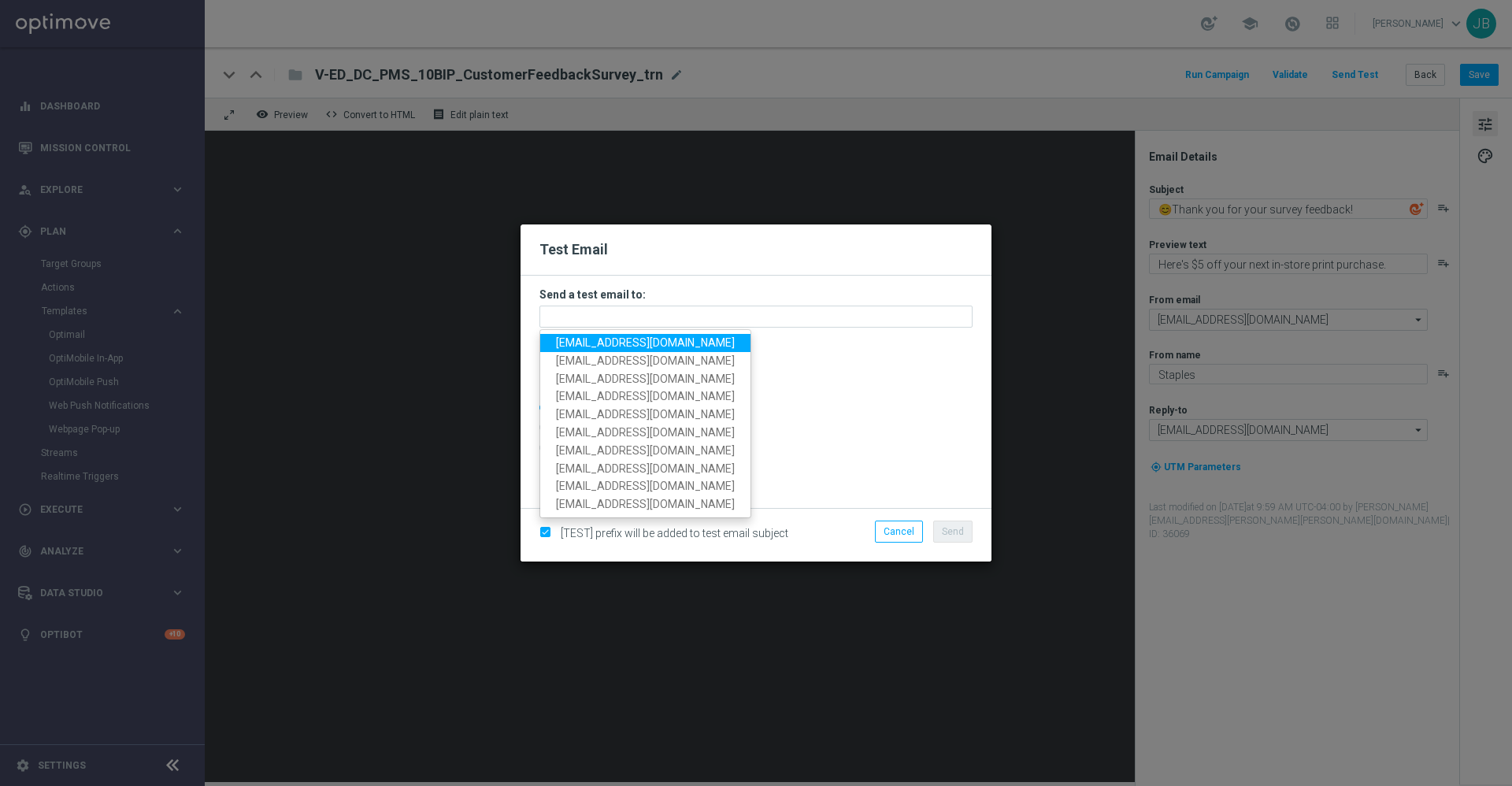
click at [634, 343] on span "[EMAIL_ADDRESS][DOMAIN_NAME]" at bounding box center [645, 342] width 179 height 13
type input "[EMAIL_ADDRESS][DOMAIN_NAME]"
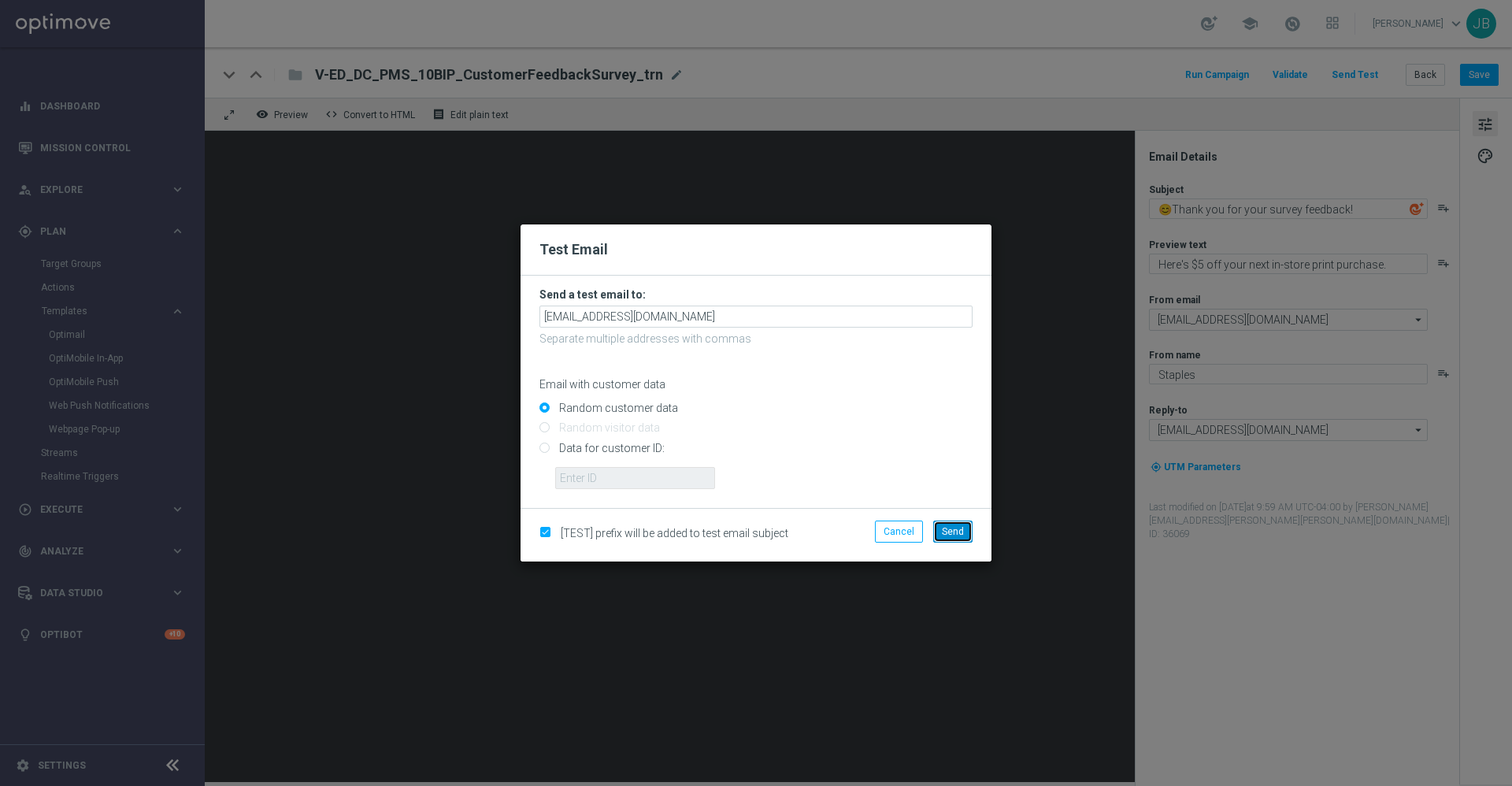
click at [960, 530] on span "Send" at bounding box center [953, 531] width 22 height 11
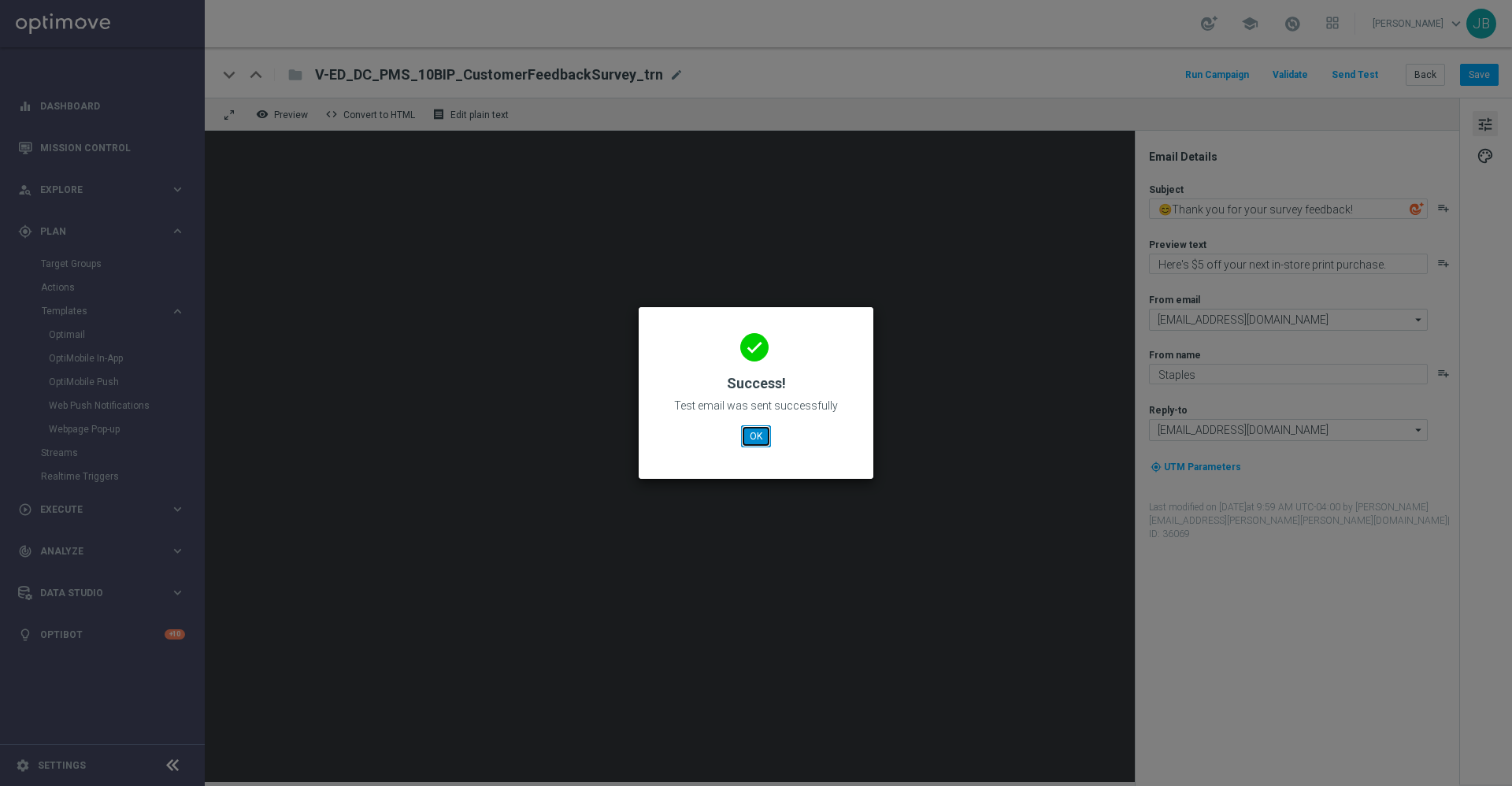
click at [766, 436] on button "OK" at bounding box center [756, 436] width 30 height 22
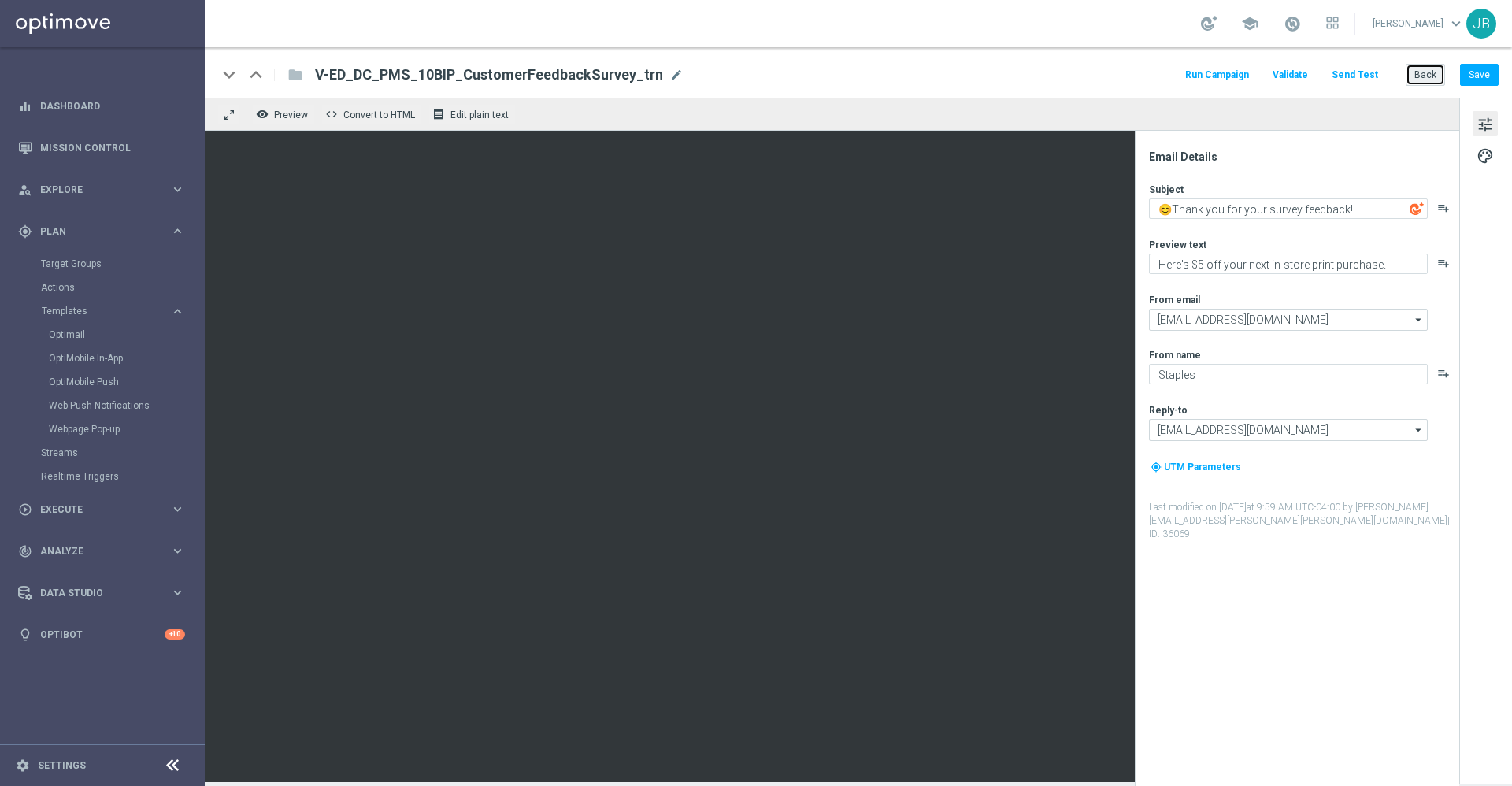
click at [1423, 81] on button "Back" at bounding box center [1426, 75] width 39 height 22
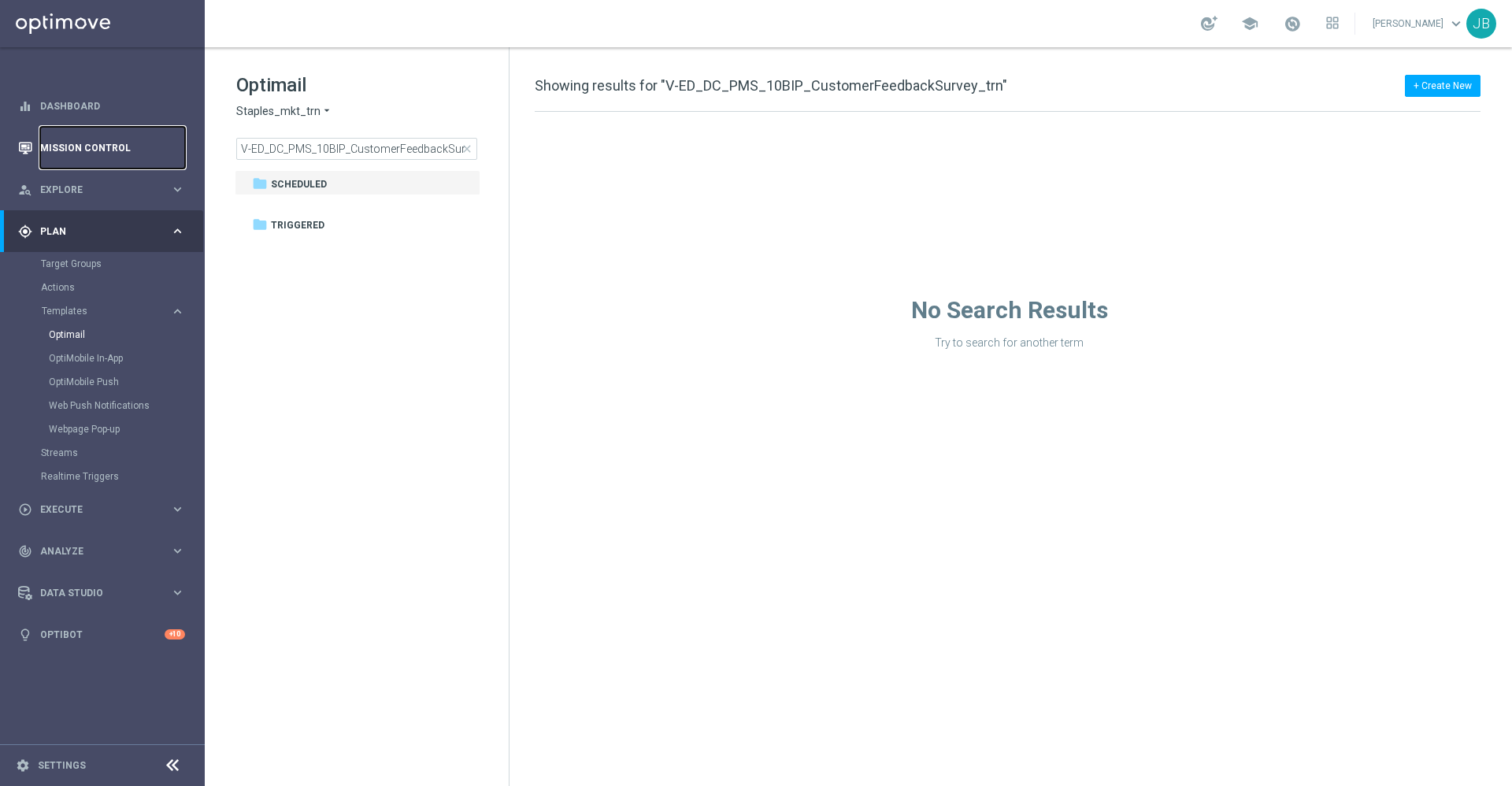
click at [110, 150] on link "Mission Control" at bounding box center [112, 148] width 145 height 42
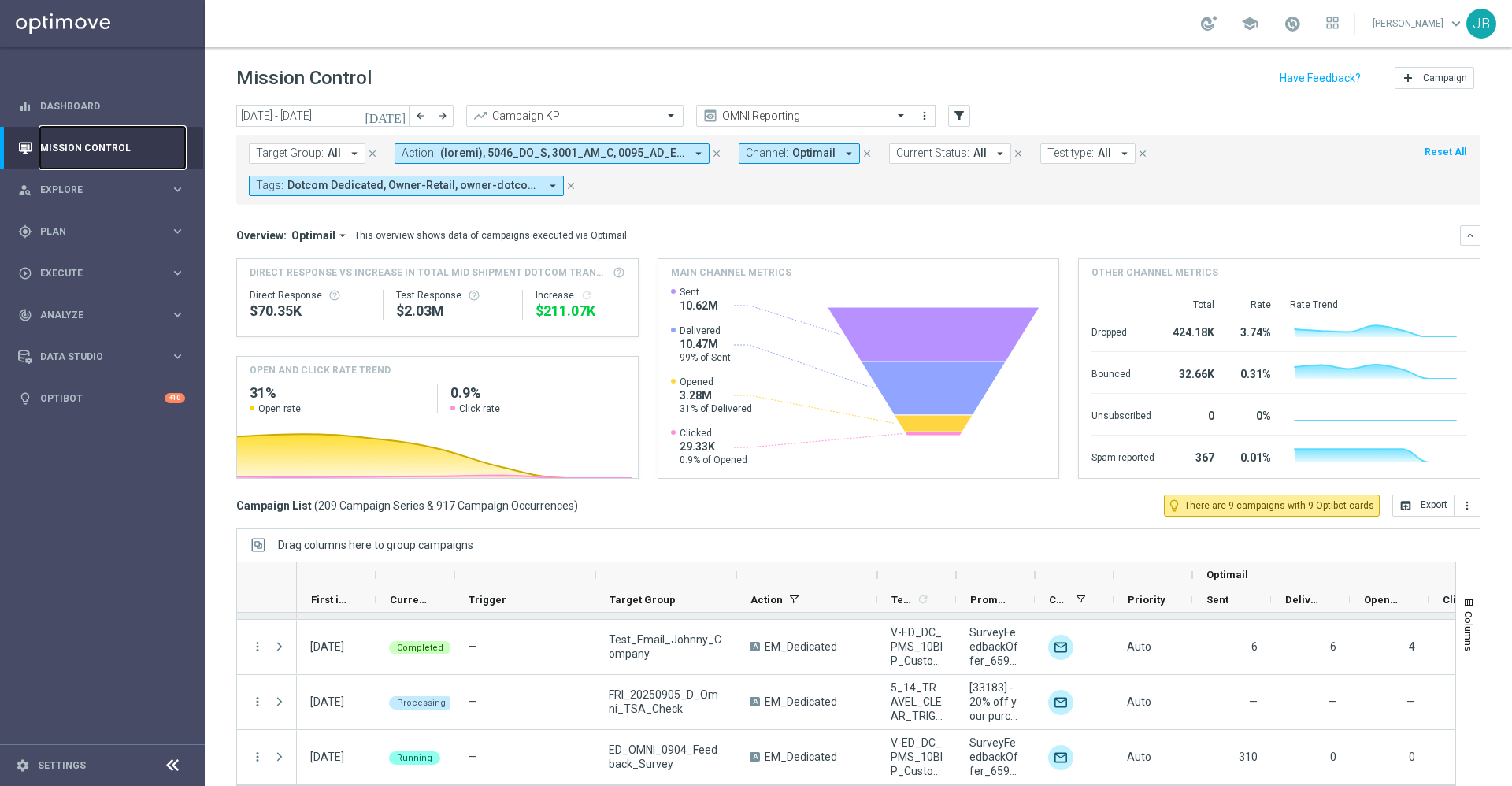
scroll to position [34, 0]
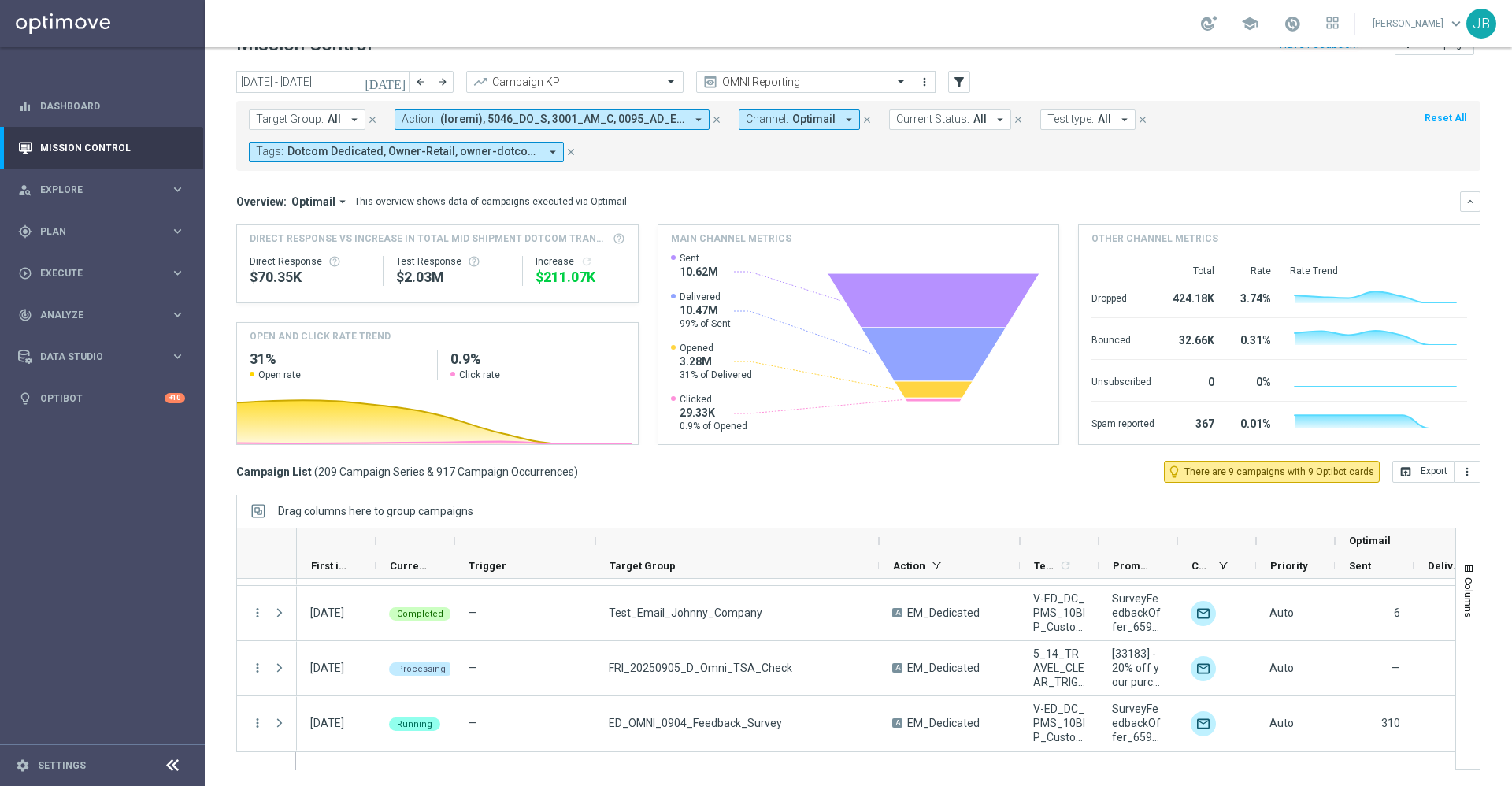
drag, startPoint x: 735, startPoint y: 539, endPoint x: 876, endPoint y: 547, distance: 141.2
click at [876, 547] on div at bounding box center [879, 541] width 7 height 25
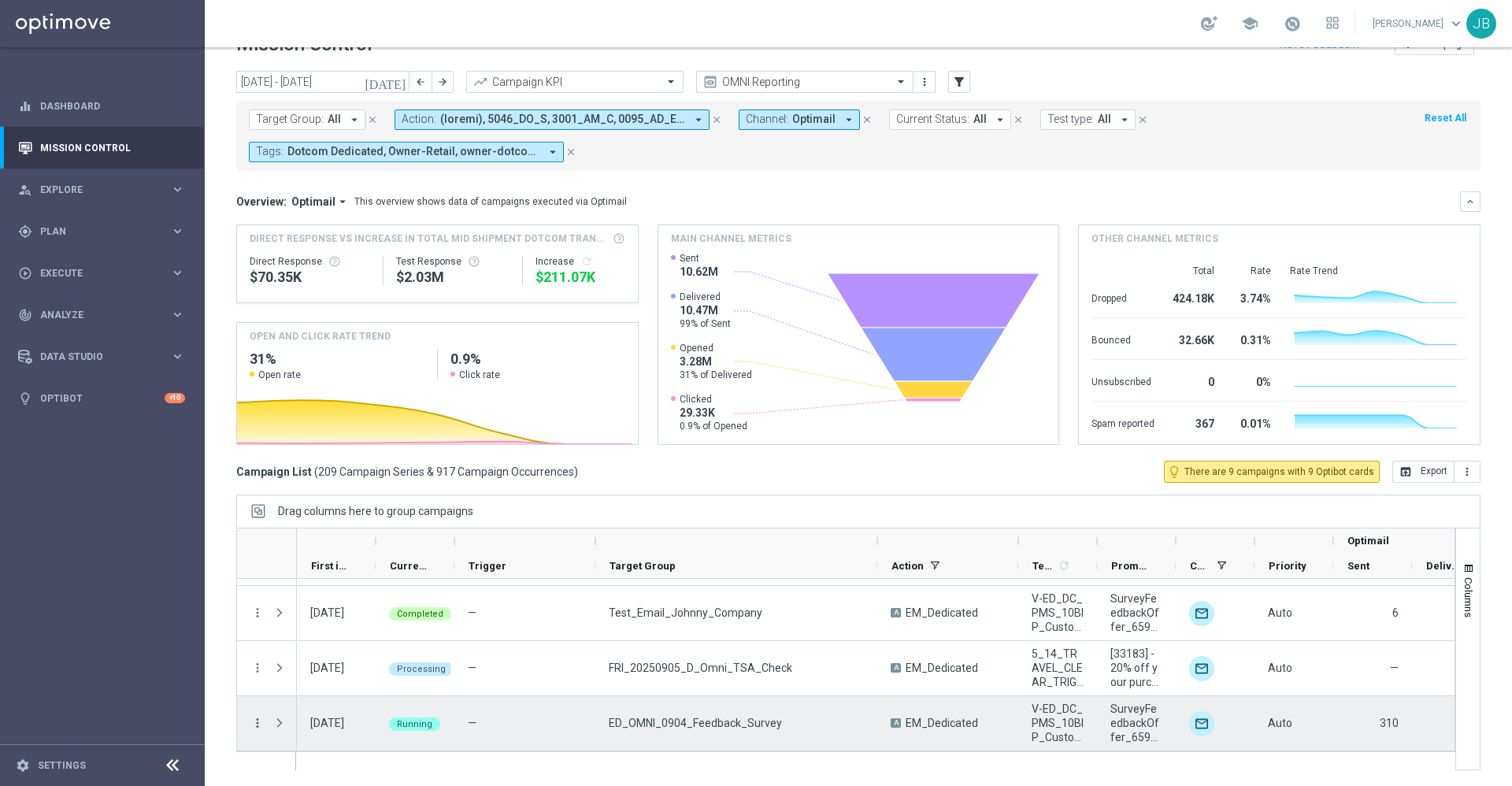
click at [261, 723] on icon "more_vert" at bounding box center [257, 723] width 14 height 14
click at [331, 538] on span "Campaign Details" at bounding box center [328, 536] width 80 height 11
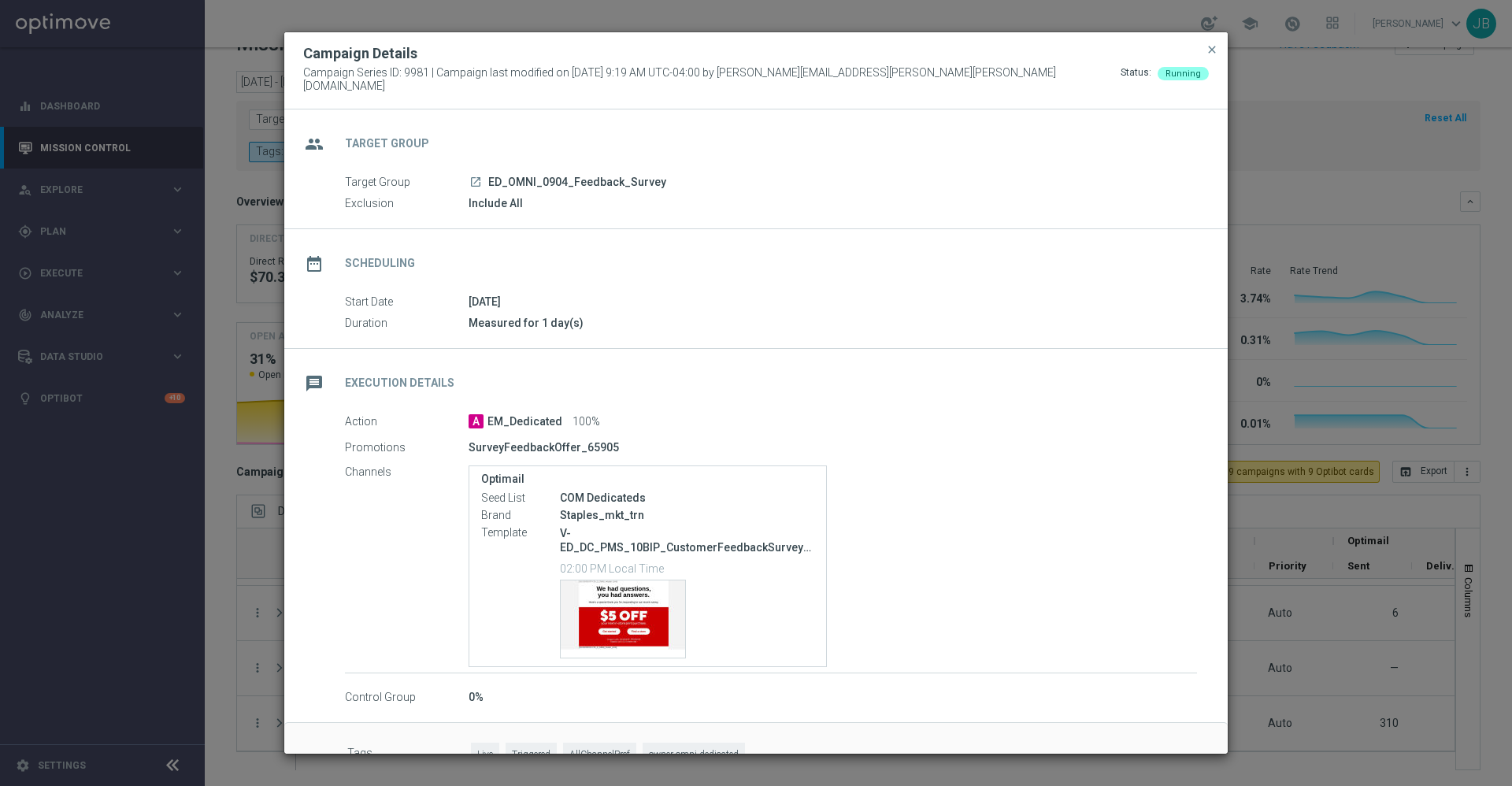
scroll to position [36, 0]
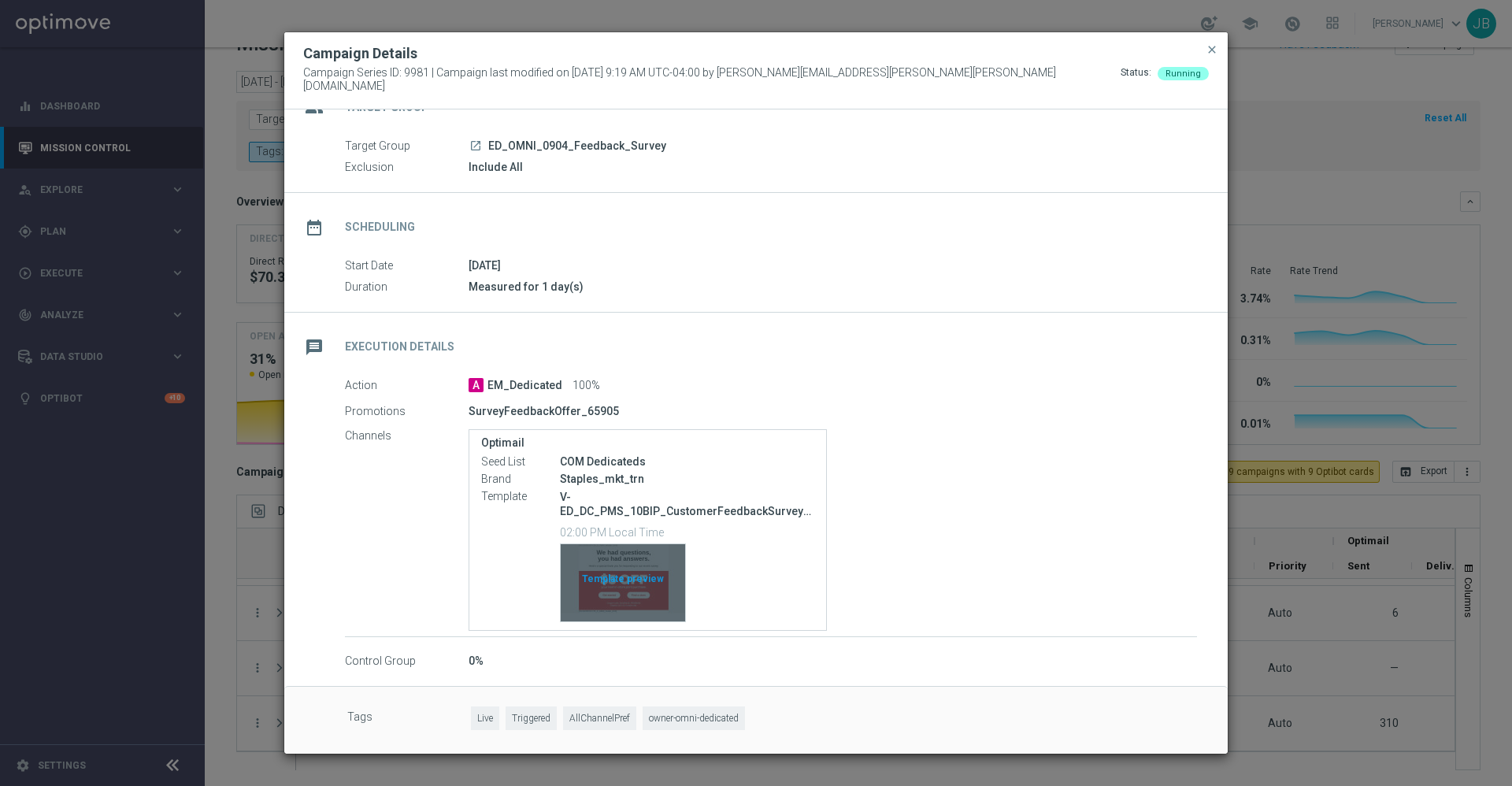
click at [620, 563] on div "Template preview" at bounding box center [623, 583] width 124 height 77
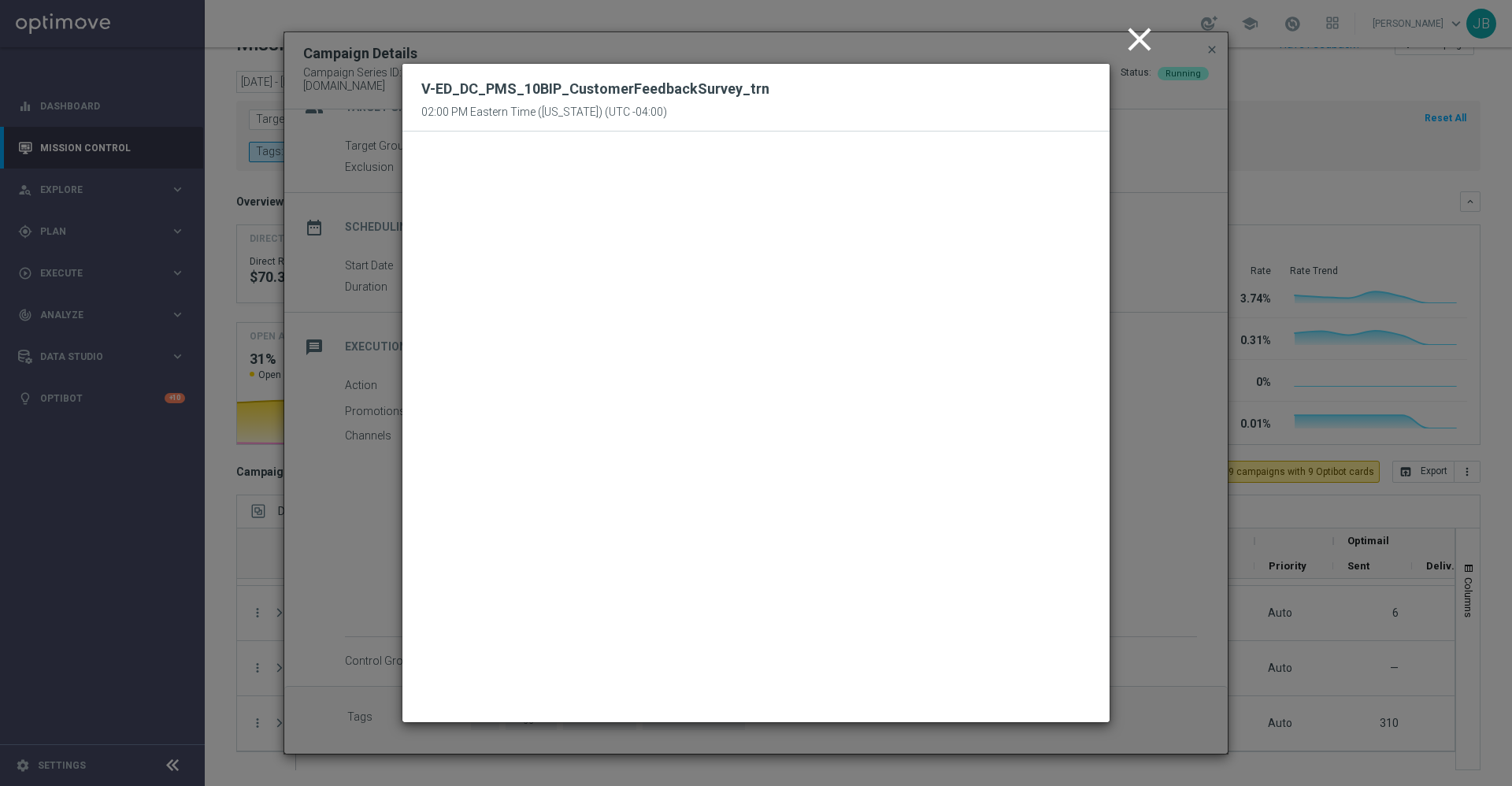
click at [1126, 44] on icon "close" at bounding box center [1140, 39] width 39 height 39
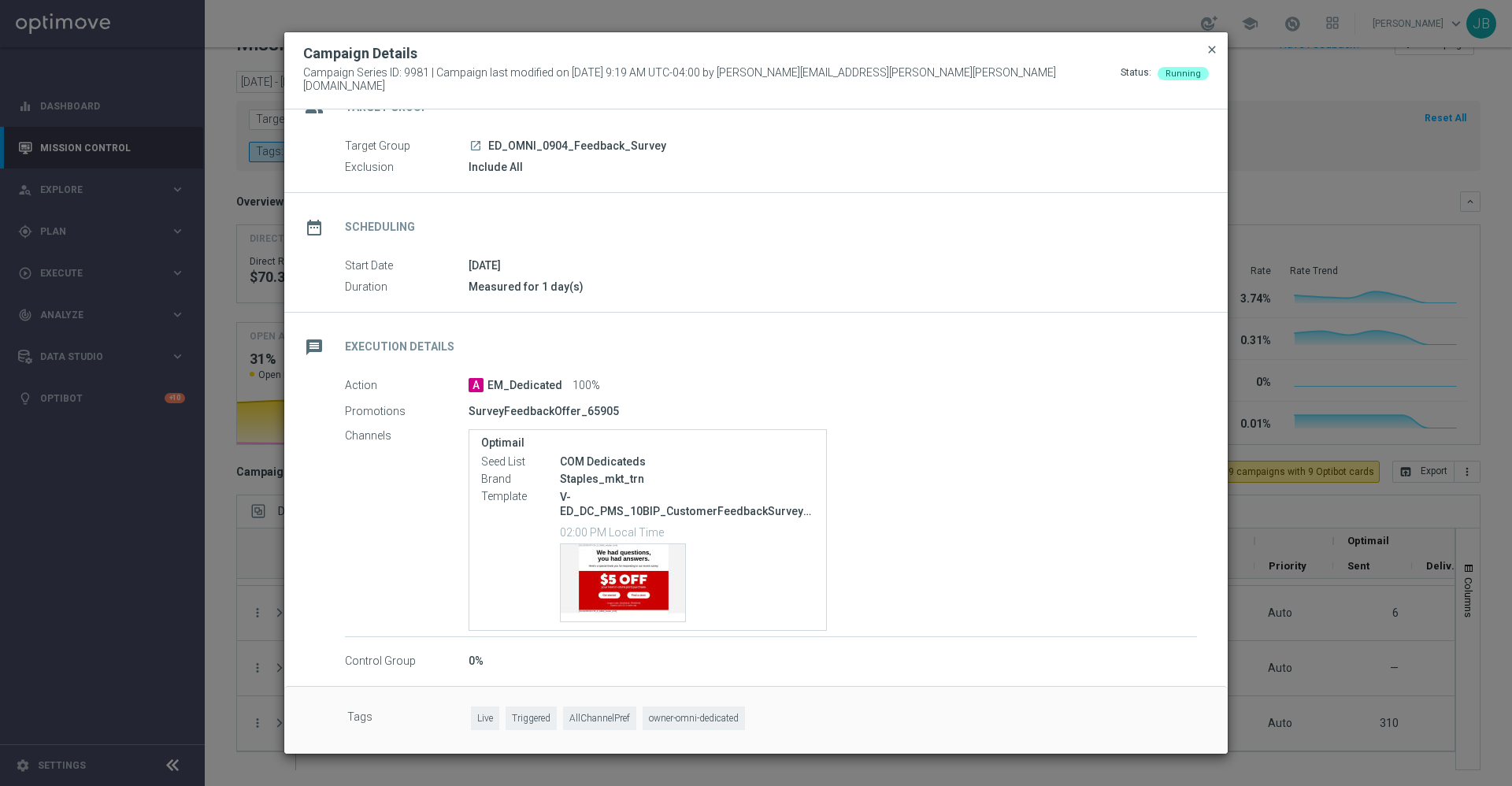
click at [1211, 56] on span "close" at bounding box center [1212, 49] width 13 height 13
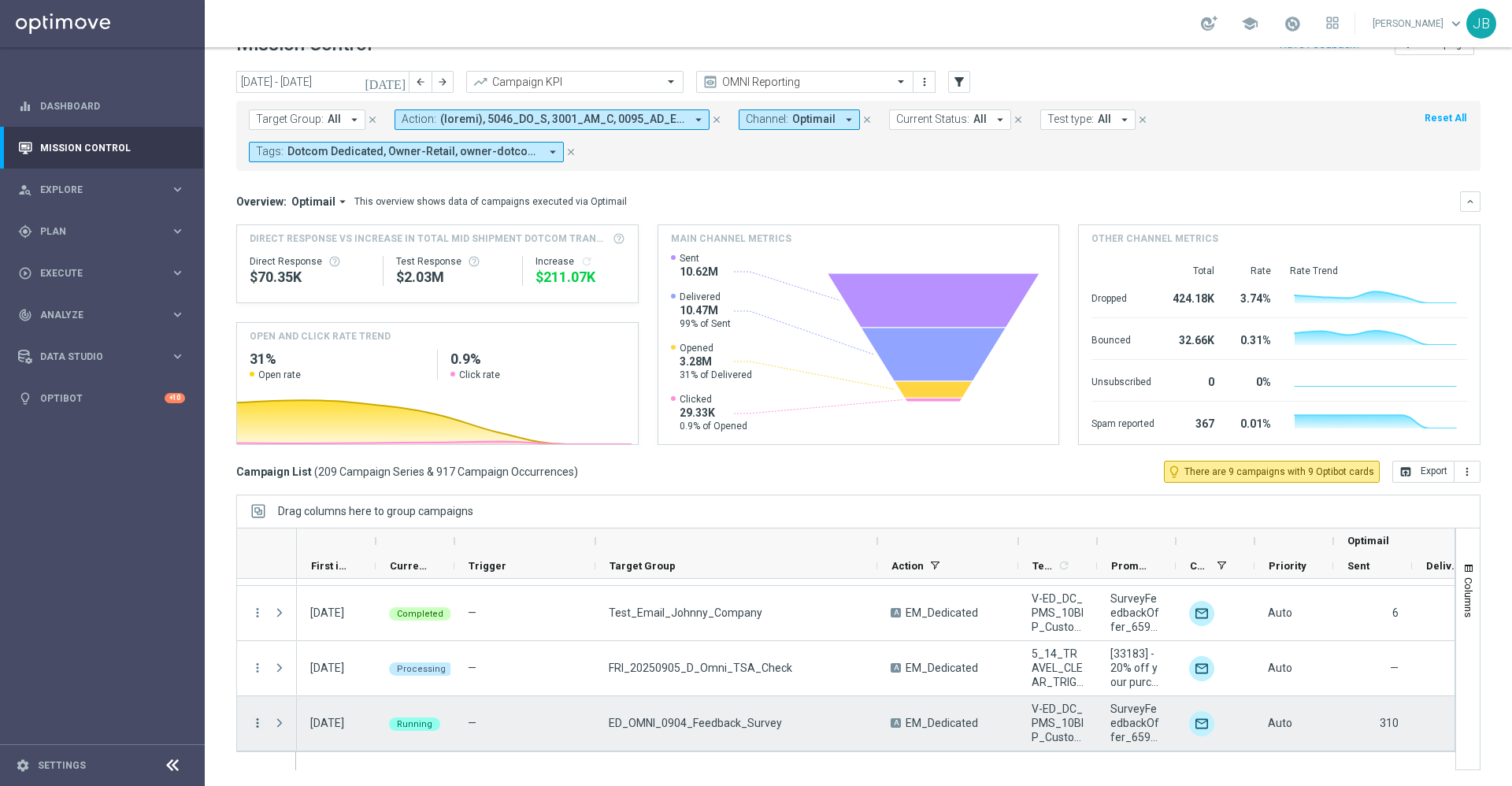
click at [258, 725] on icon "more_vert" at bounding box center [257, 723] width 14 height 14
click at [501, 721] on div "—" at bounding box center [525, 723] width 141 height 55
click at [276, 721] on span "Press SPACE to select this row." at bounding box center [279, 723] width 14 height 13
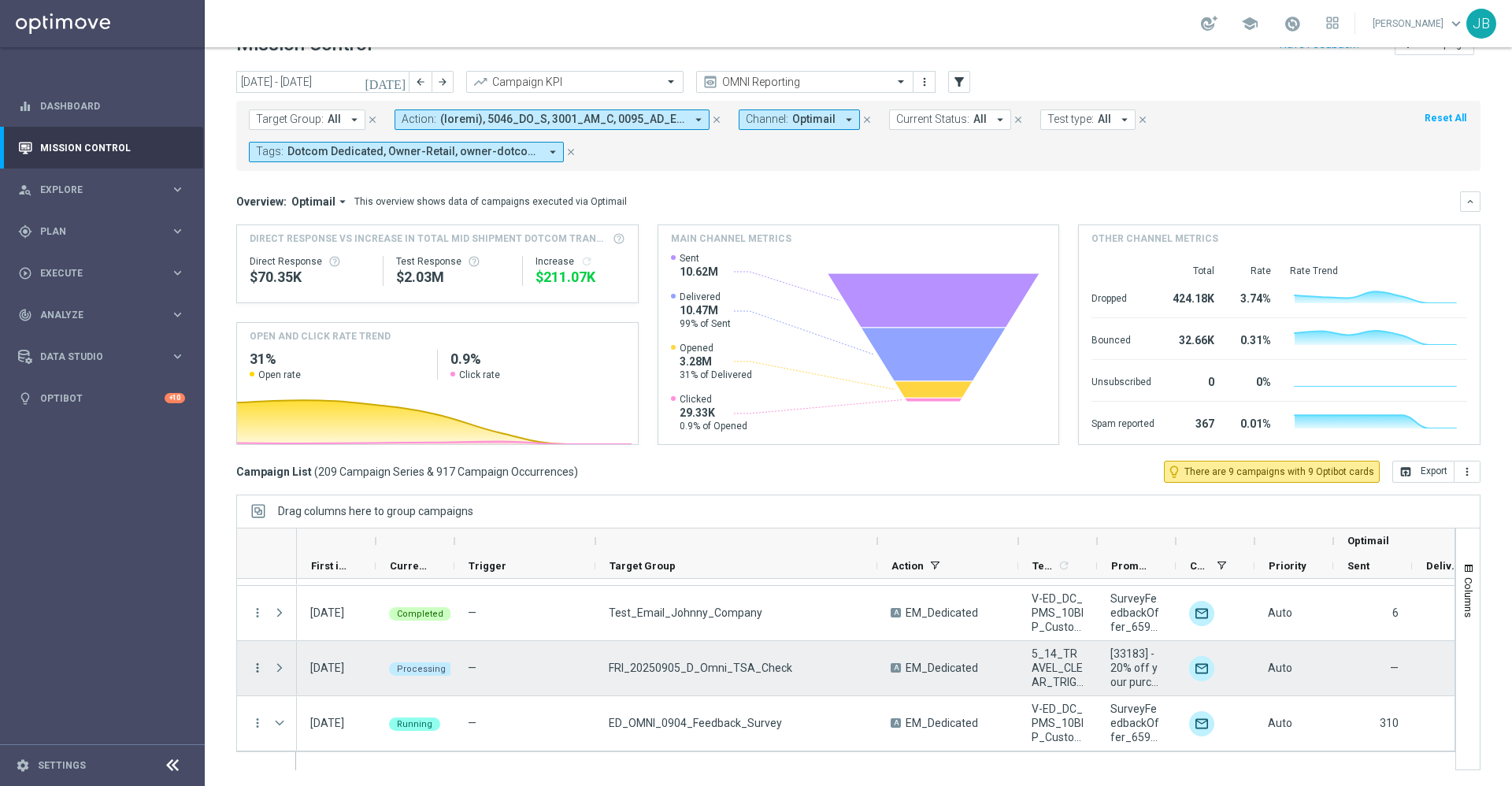
click at [262, 673] on icon "more_vert" at bounding box center [257, 668] width 14 height 14
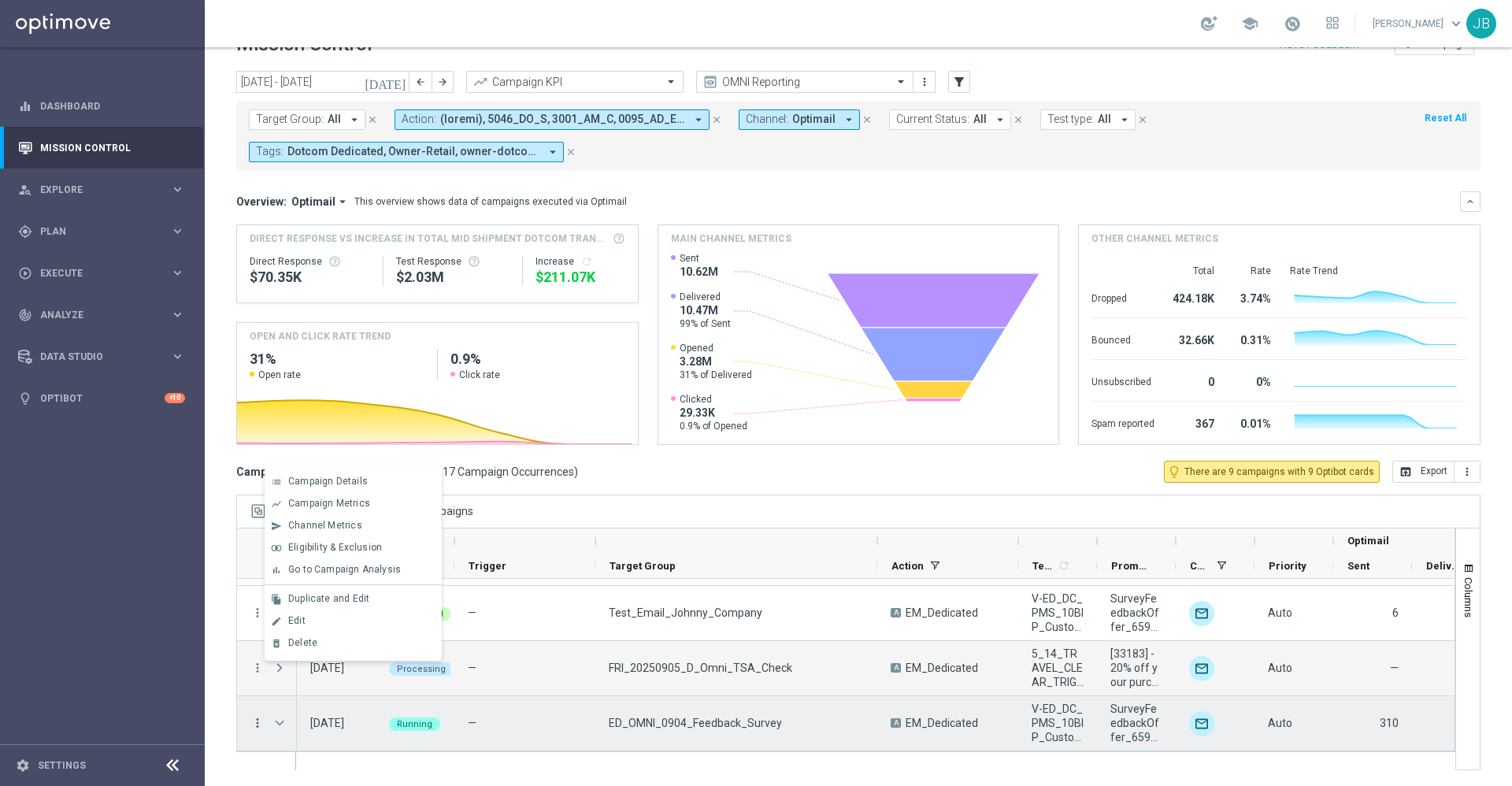
click at [259, 725] on icon "more_vert" at bounding box center [257, 723] width 14 height 14
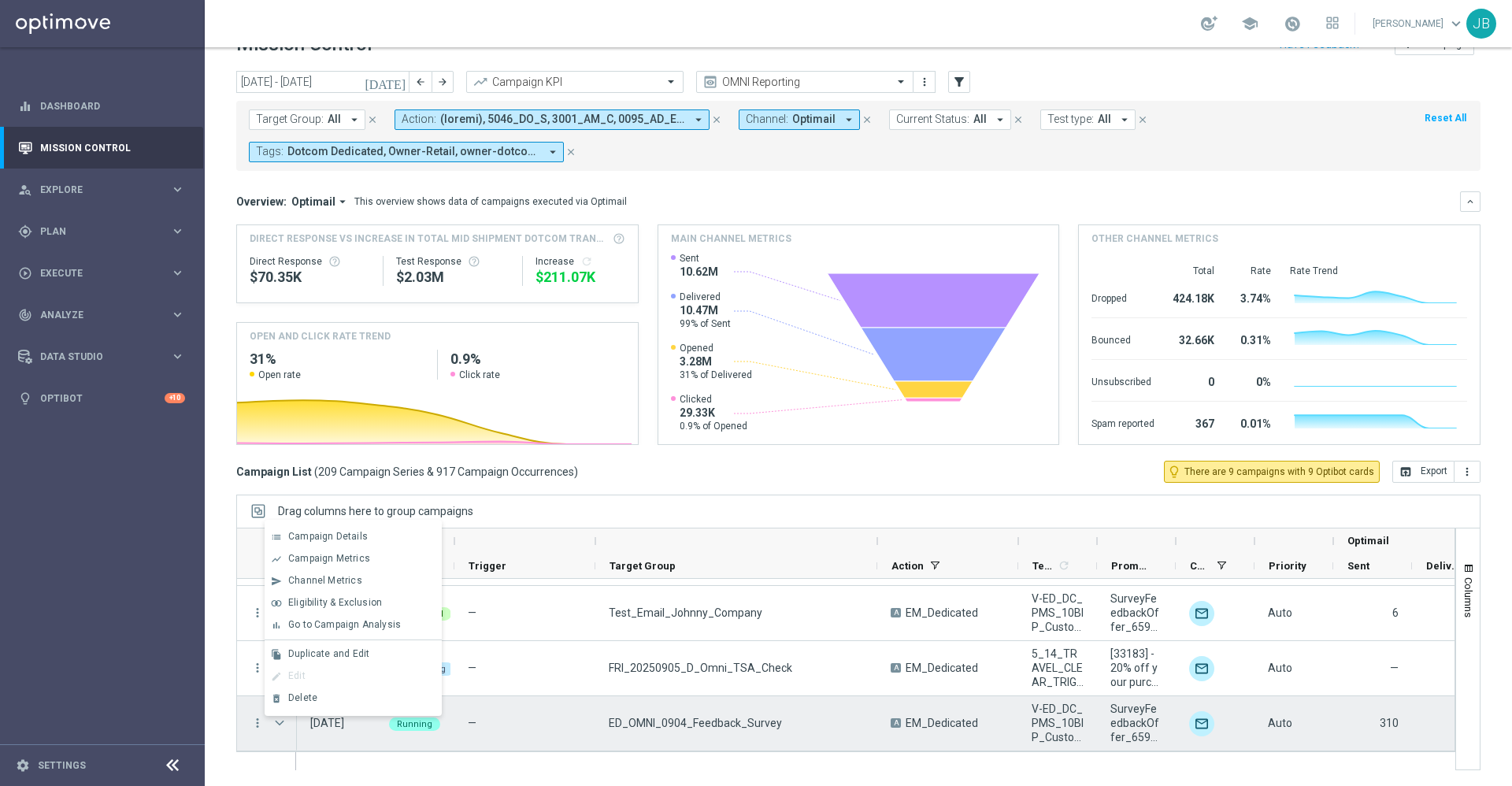
click at [512, 721] on div "—" at bounding box center [525, 723] width 141 height 55
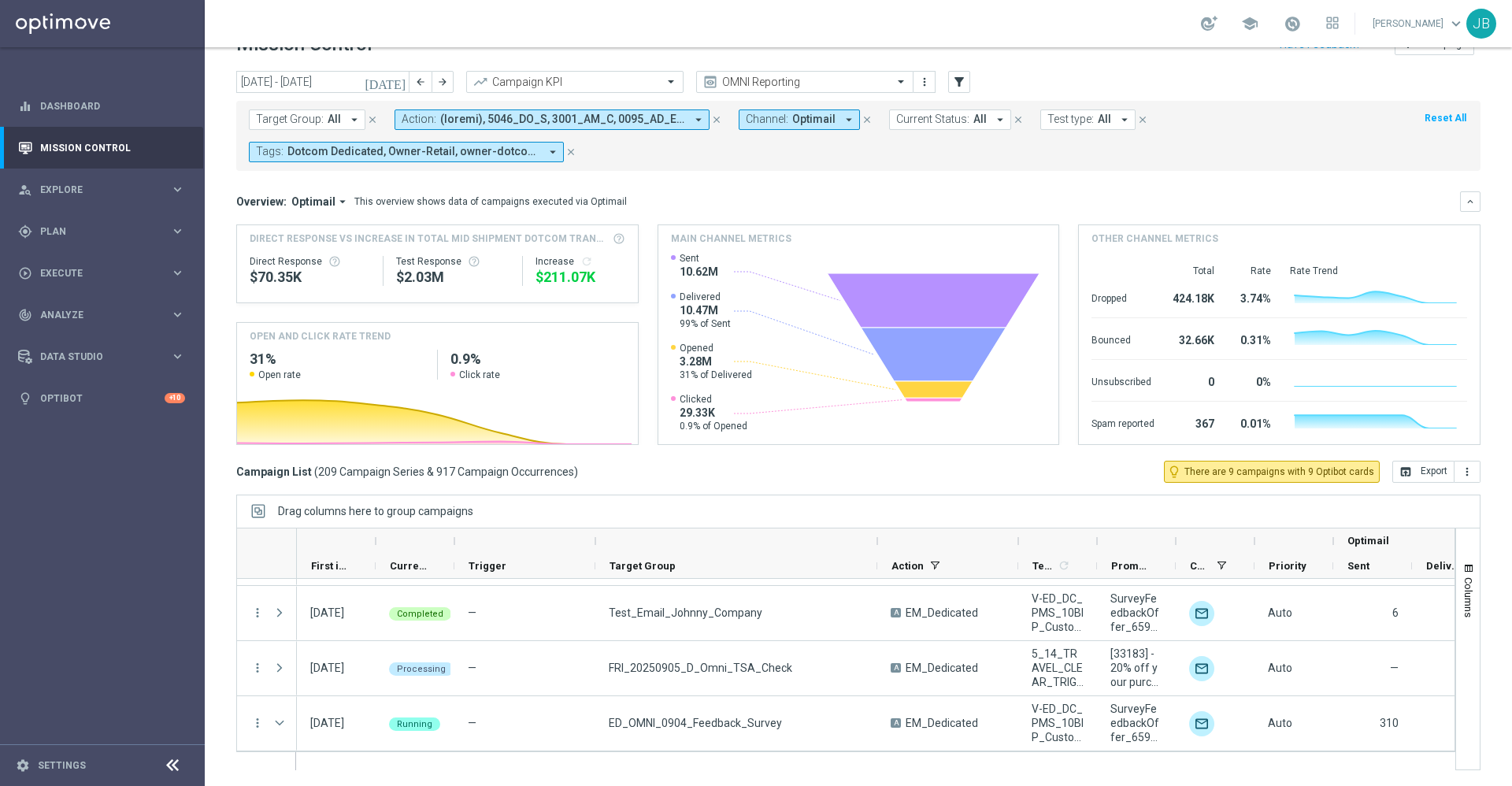
scroll to position [11481, 0]
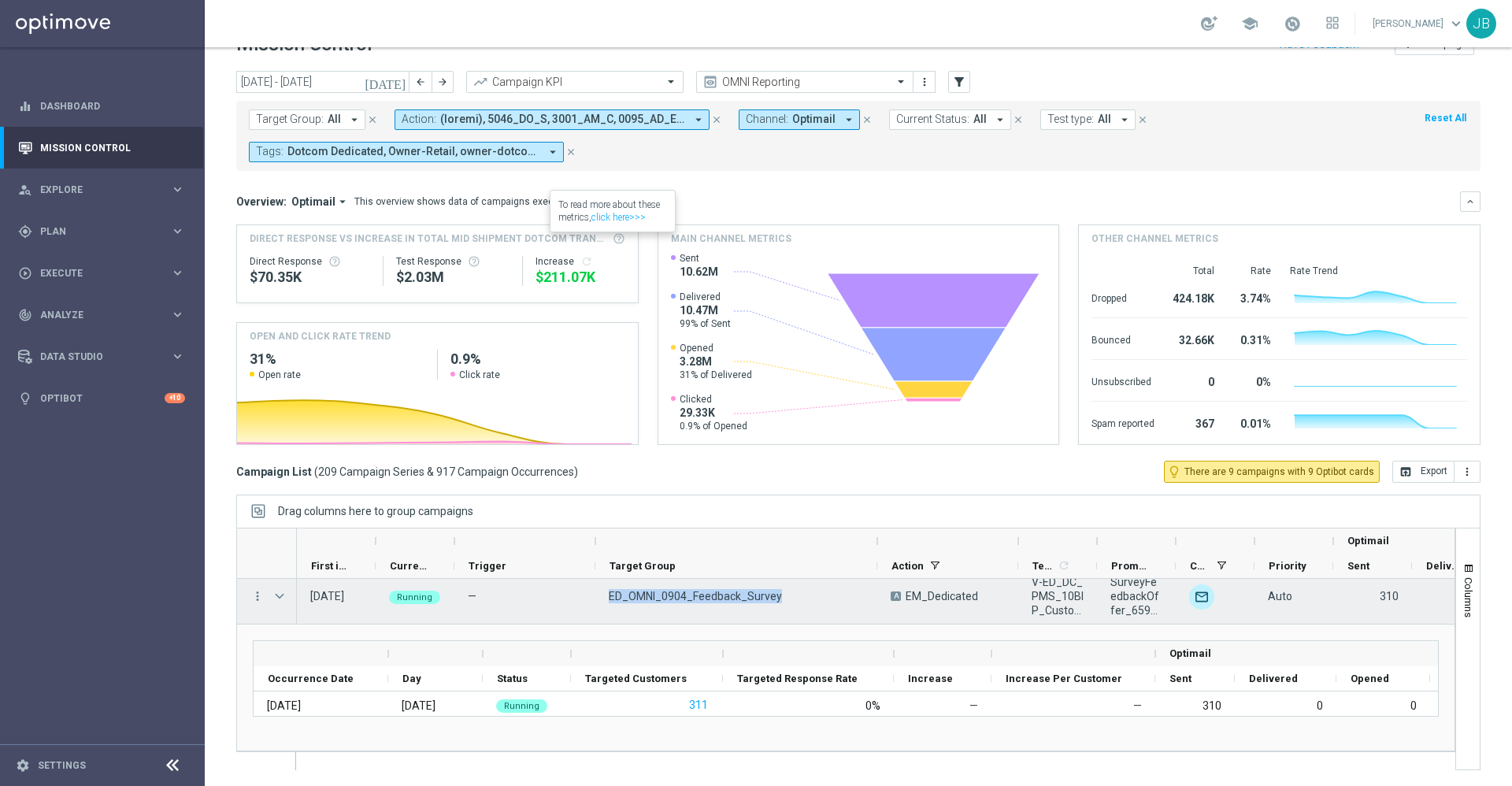
drag, startPoint x: 775, startPoint y: 595, endPoint x: 603, endPoint y: 596, distance: 172.0
click at [603, 596] on div "ED_OMNI_0904_Feedback_Survey" at bounding box center [736, 596] width 282 height 55
click at [801, 599] on div "ED_OMNI_0904_Feedback_Survey" at bounding box center [736, 596] width 282 height 55
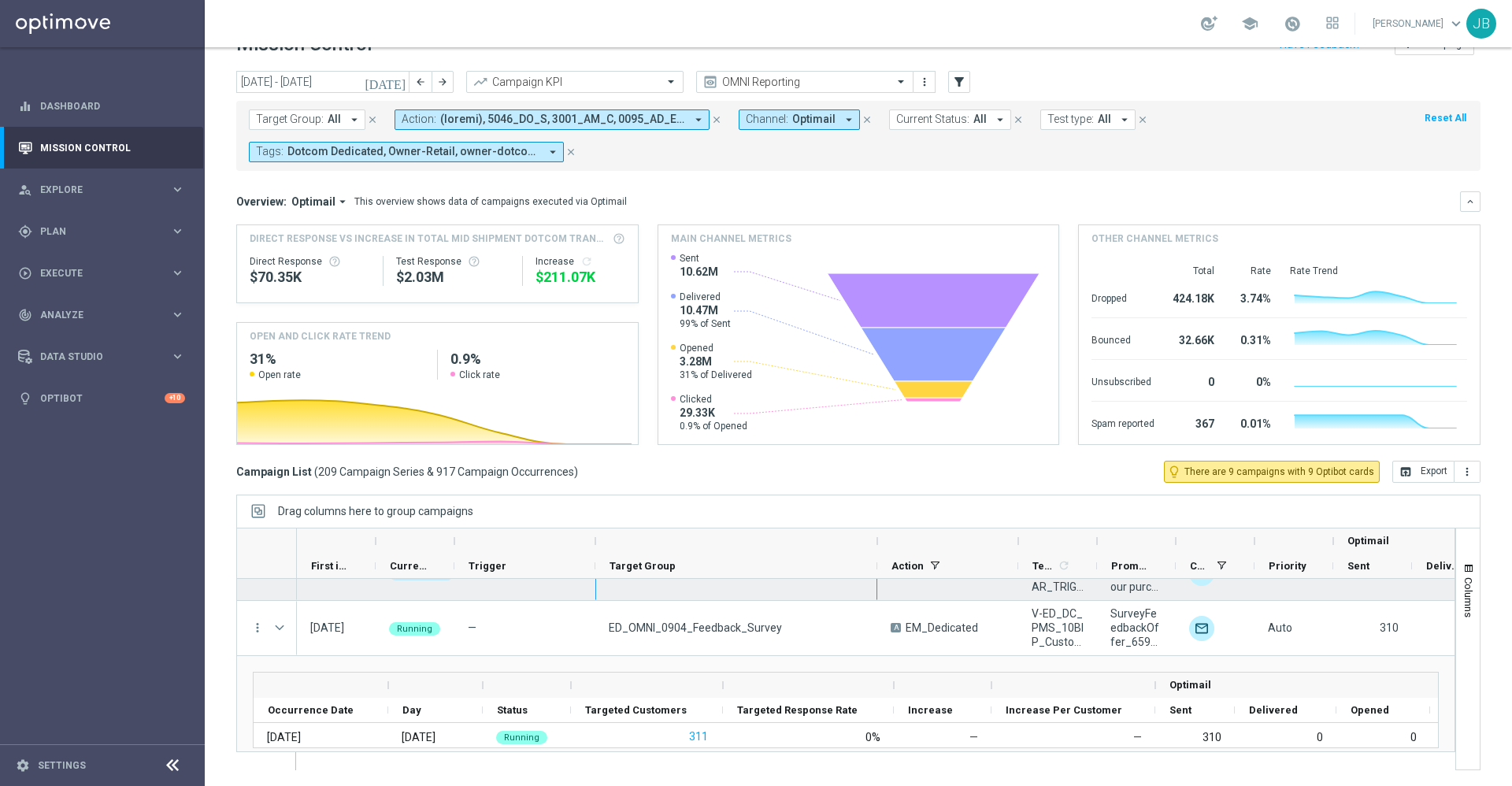
scroll to position [11387, 0]
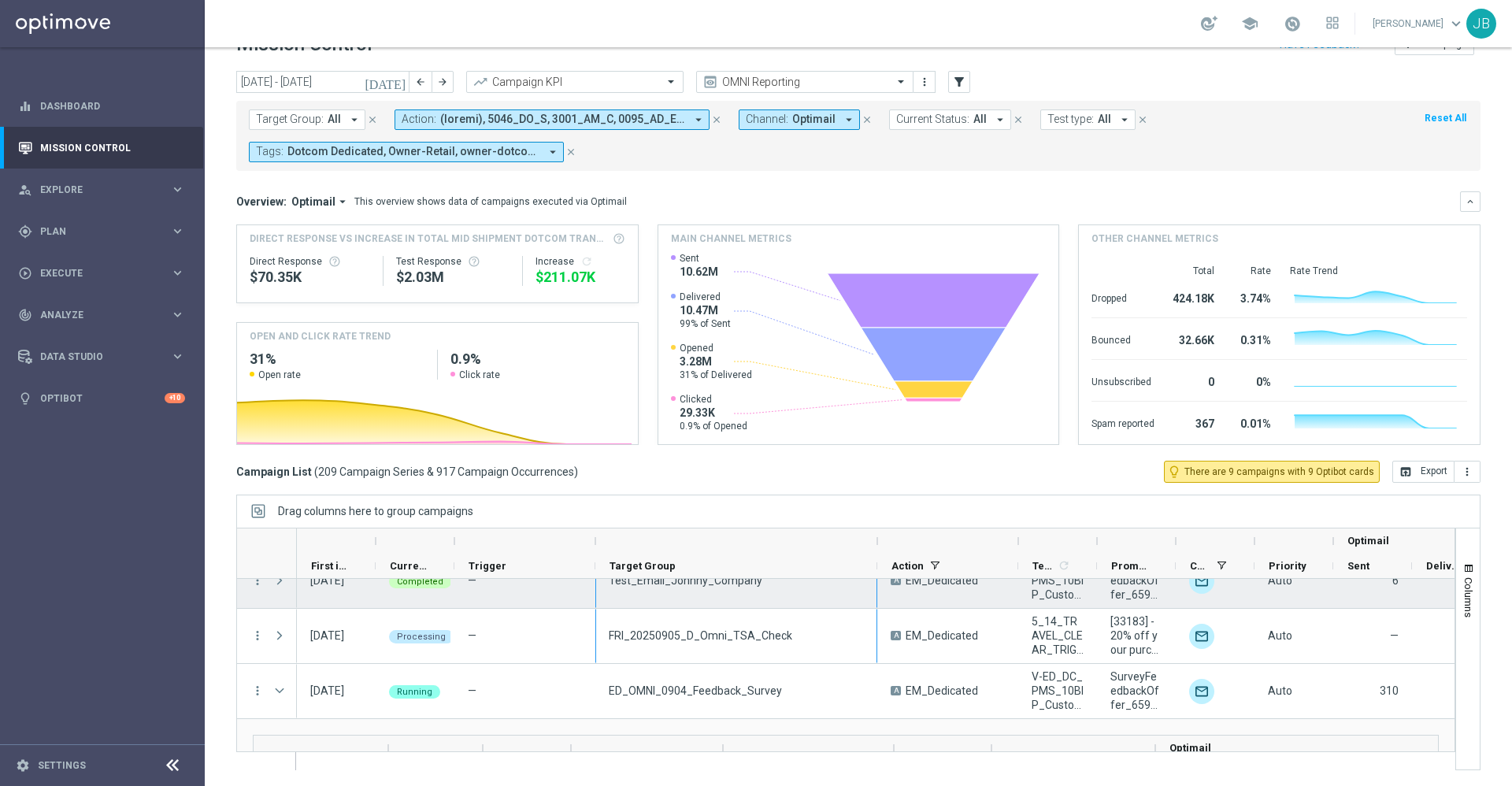
drag, startPoint x: 779, startPoint y: 595, endPoint x: 625, endPoint y: 606, distance: 154.4
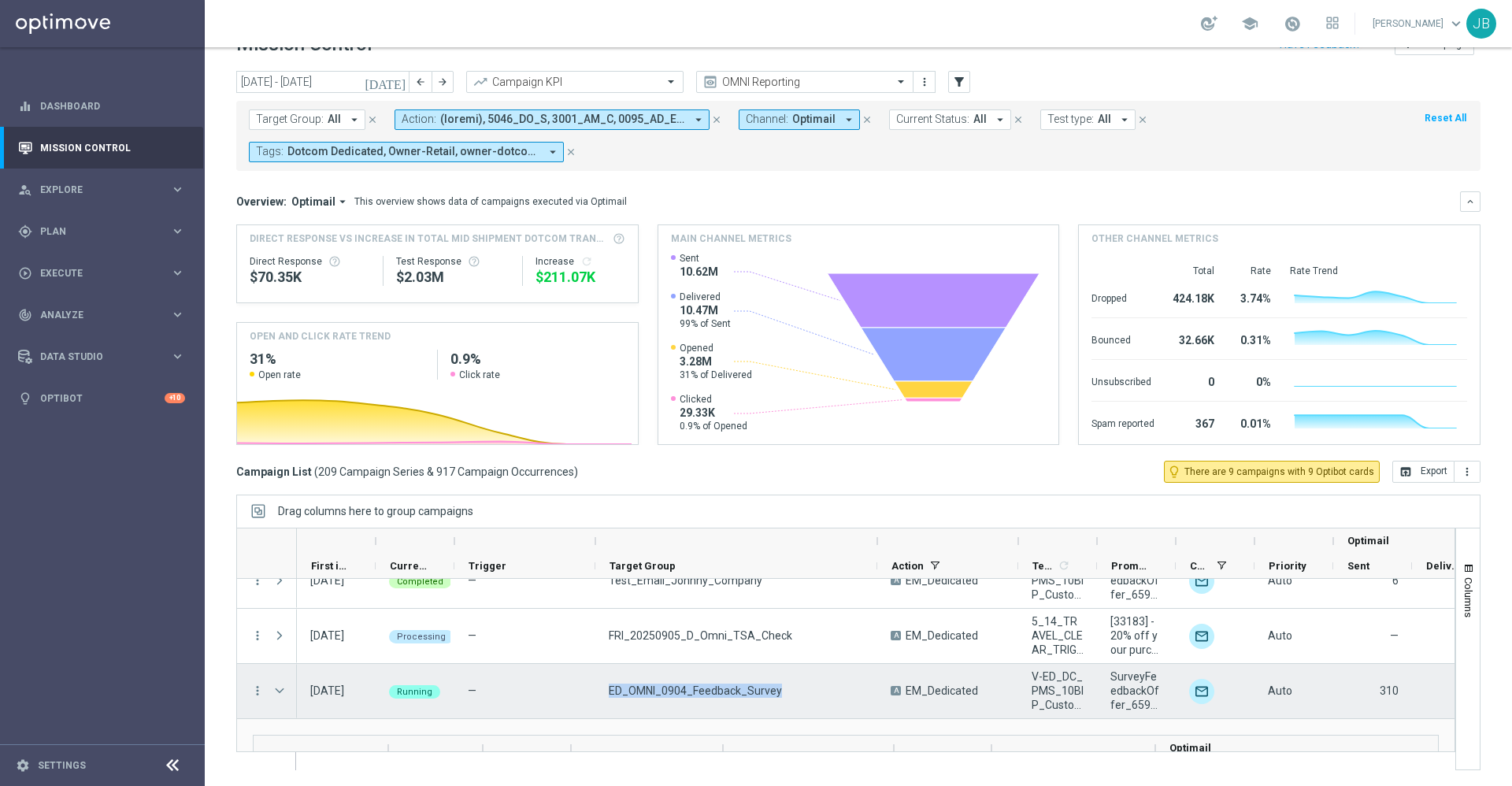
drag, startPoint x: 607, startPoint y: 690, endPoint x: 776, endPoint y: 698, distance: 169.2
click at [776, 698] on div "ED_OMNI_0904_Feedback_Survey" at bounding box center [736, 691] width 282 height 55
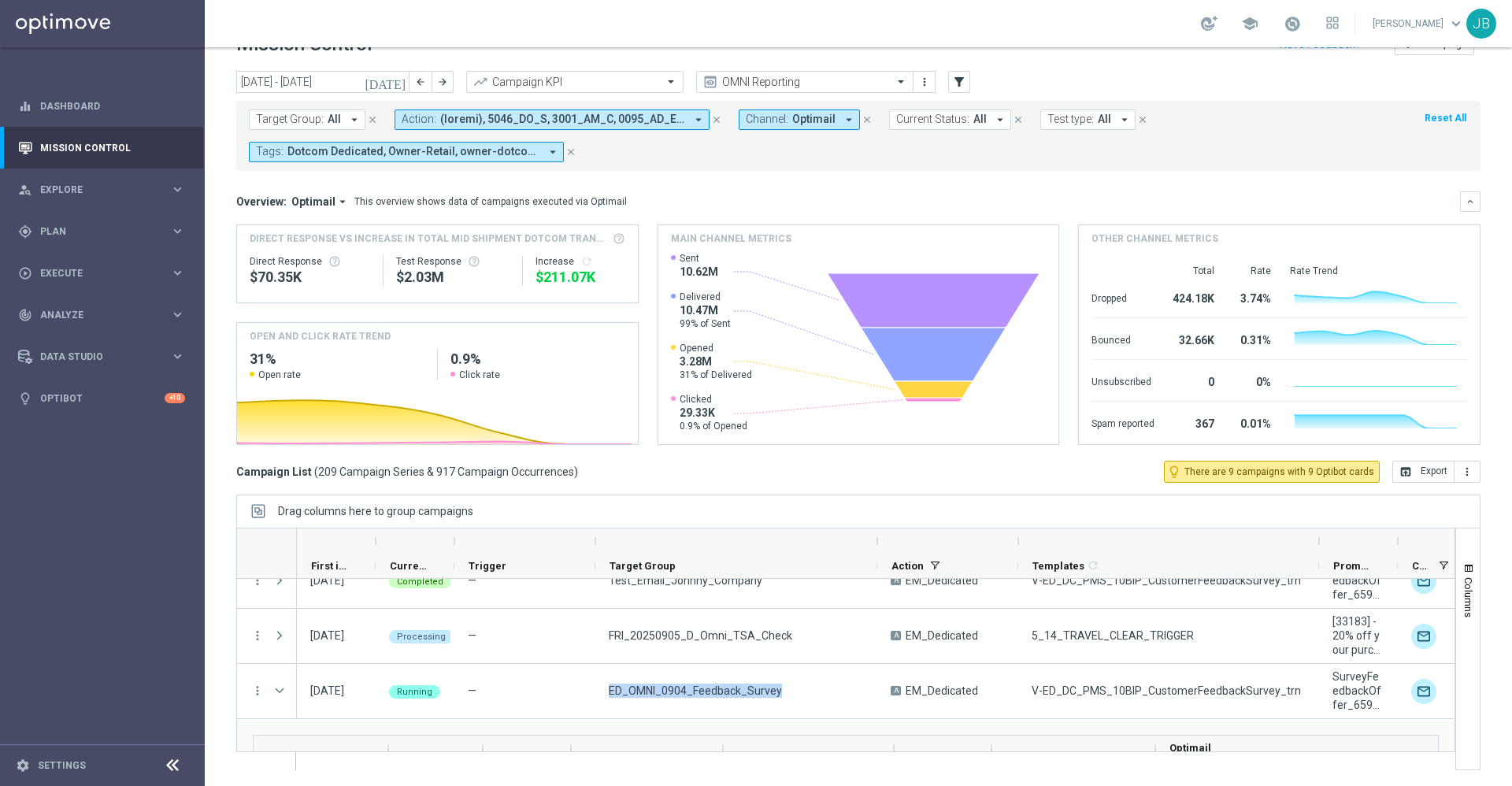
drag, startPoint x: 1096, startPoint y: 541, endPoint x: 1317, endPoint y: 551, distance: 221.2
click at [1317, 551] on div at bounding box center [1320, 541] width 7 height 25
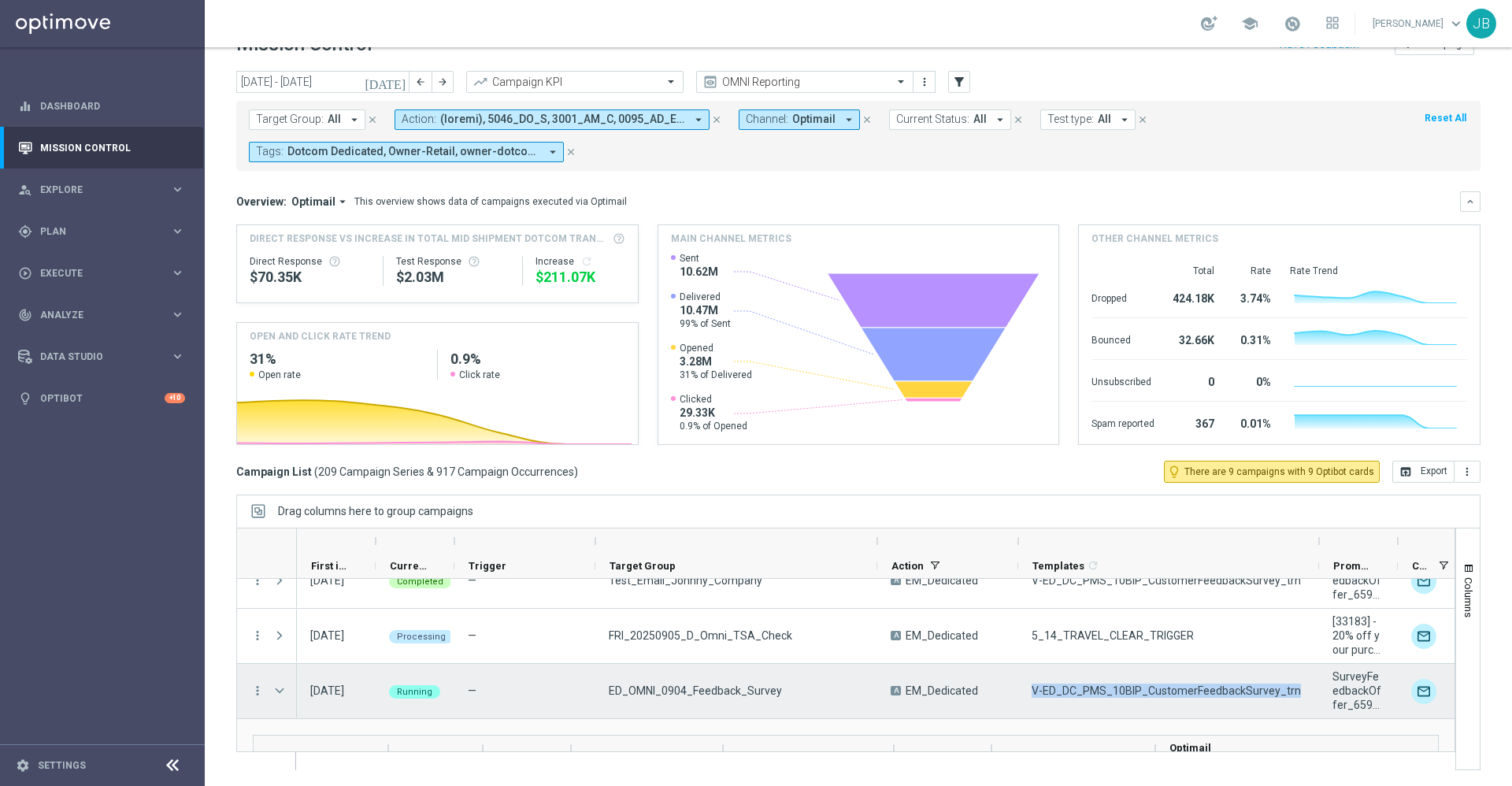
drag, startPoint x: 1031, startPoint y: 690, endPoint x: 1304, endPoint y: 714, distance: 274.1
click at [1304, 714] on div "V-ED_DC_PMS_10BIP_CustomerFeedbackSurvey_trn" at bounding box center [1168, 691] width 301 height 55
click at [261, 690] on icon "more_vert" at bounding box center [257, 690] width 14 height 14
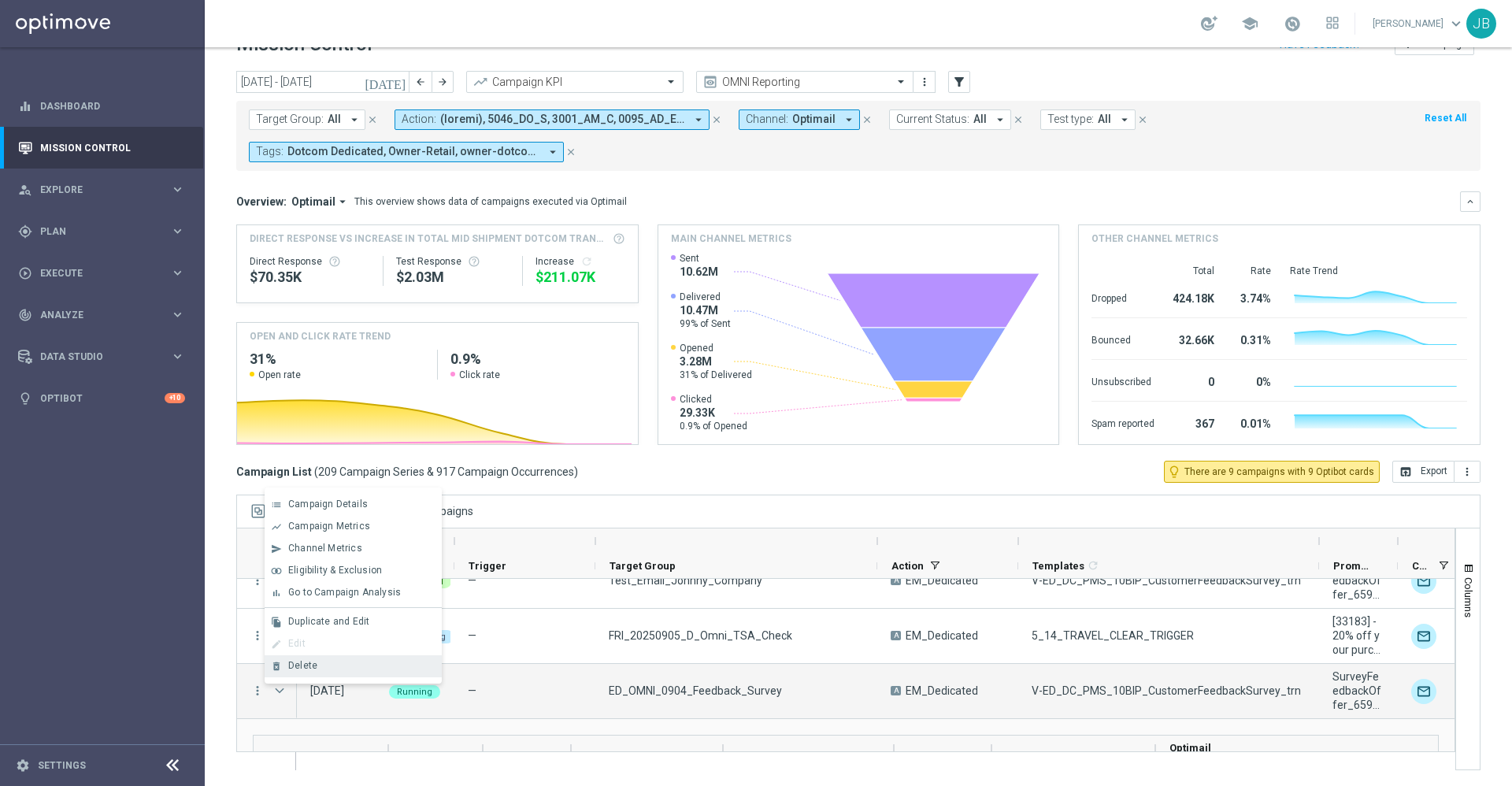
click at [314, 664] on span "Delete" at bounding box center [303, 665] width 29 height 11
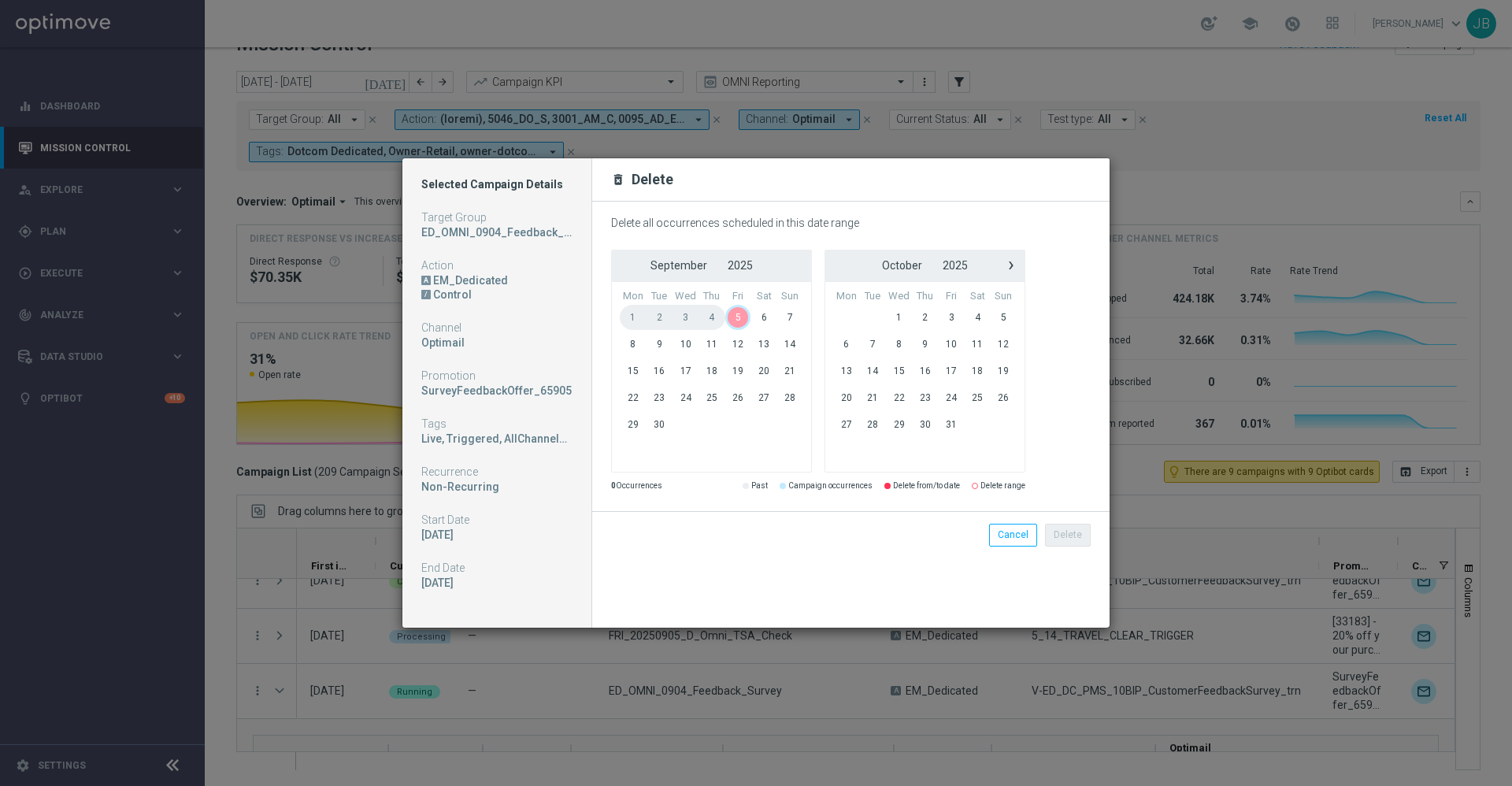
click at [735, 323] on span "5" at bounding box center [738, 317] width 26 height 25
click at [1006, 534] on button "Cancel" at bounding box center [1013, 535] width 48 height 22
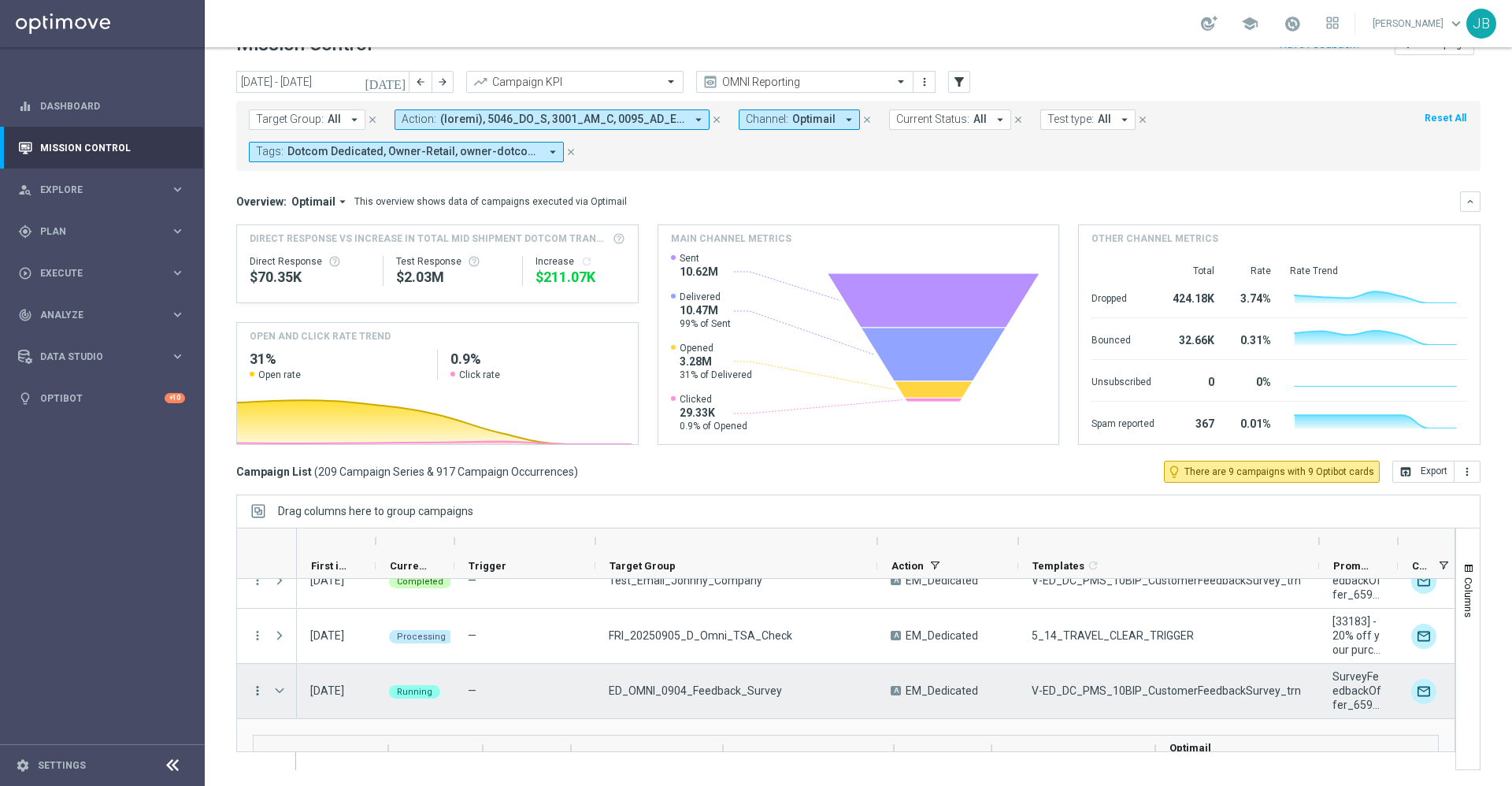
click at [257, 694] on icon "more_vert" at bounding box center [257, 690] width 14 height 14
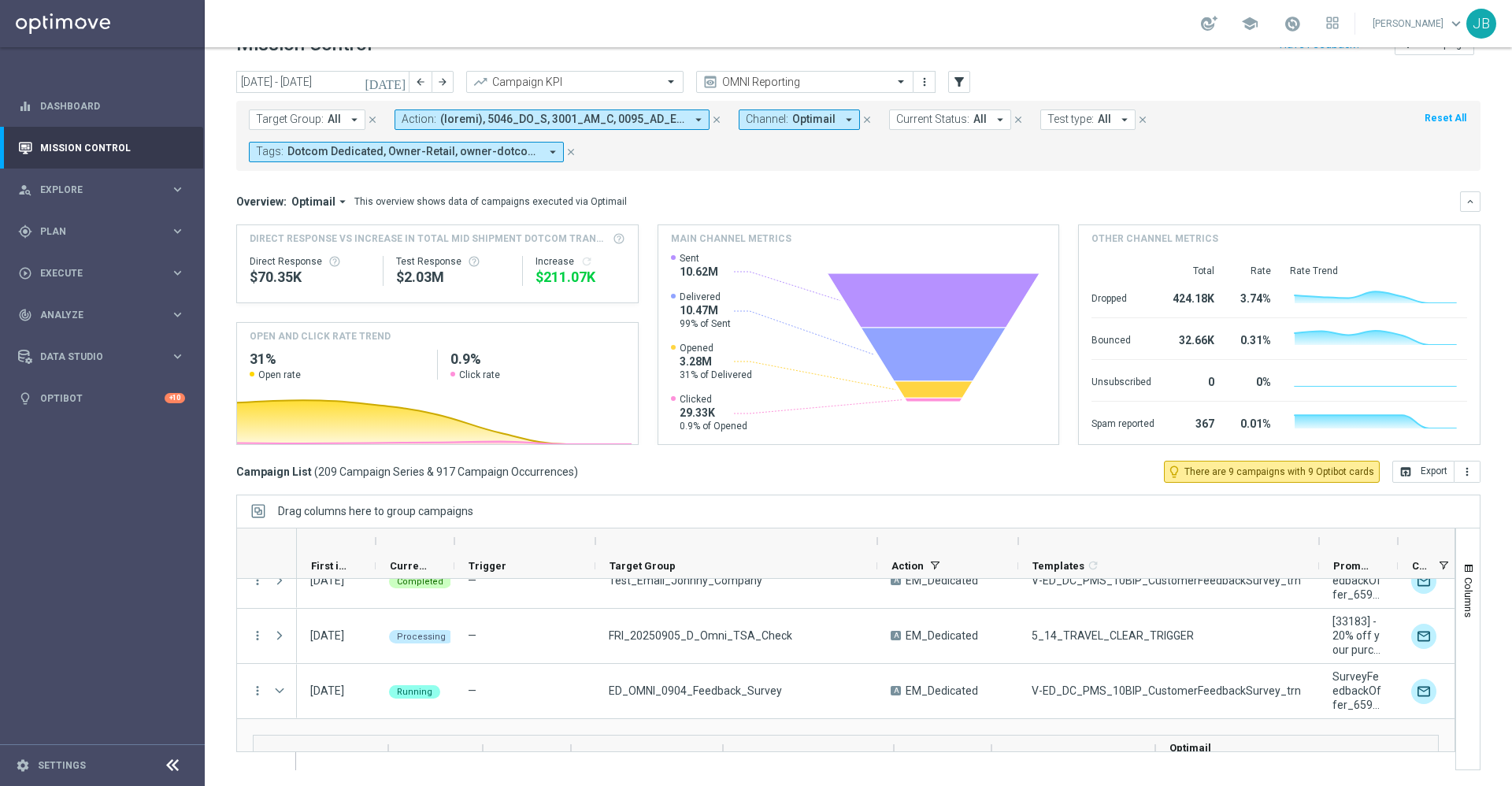
scroll to position [11481, 0]
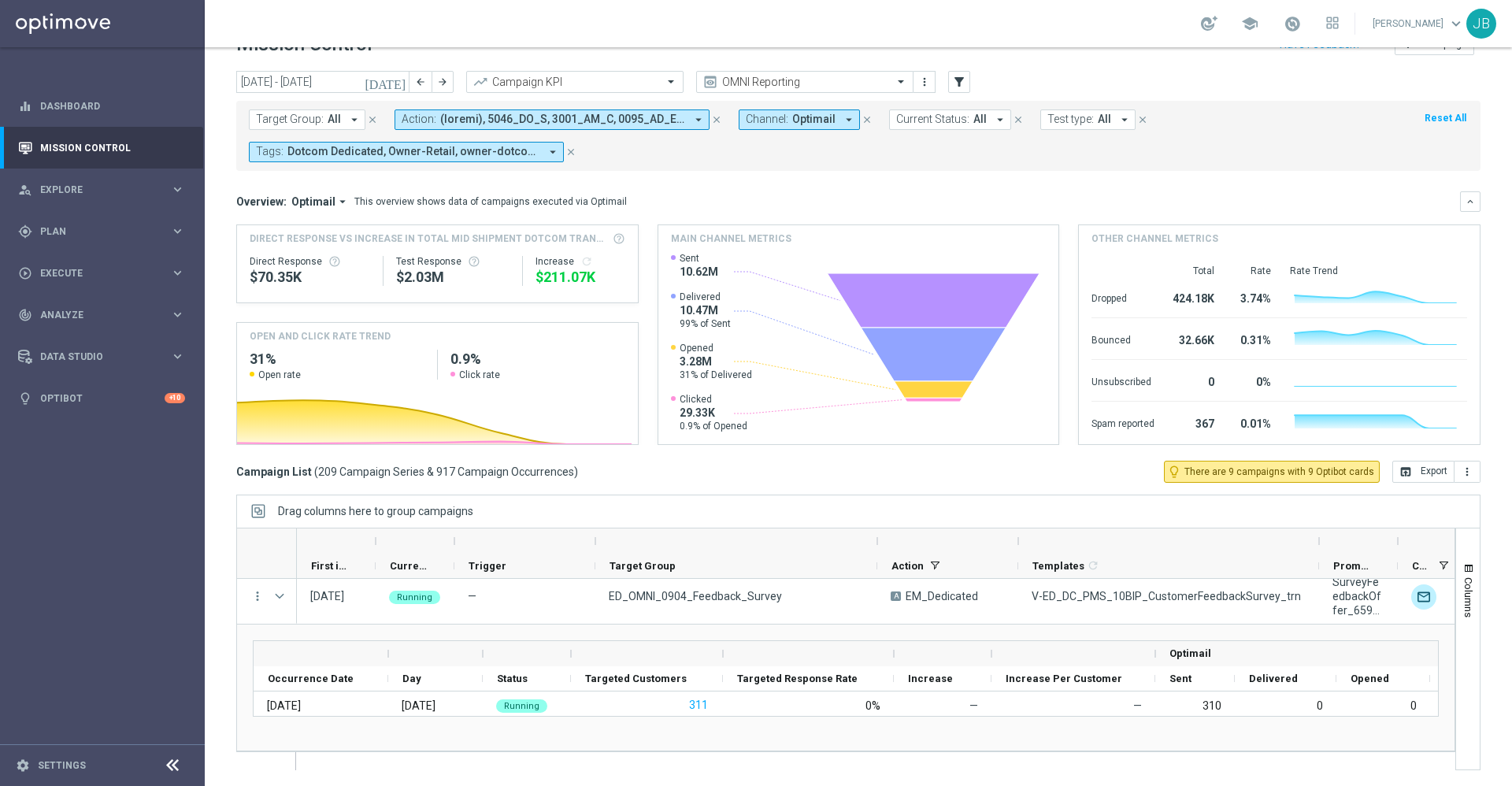
click at [548, 632] on div "Drag here to set row groups Drag here to set column labels Optimail Occurrence …" at bounding box center [846, 688] width 1218 height 126
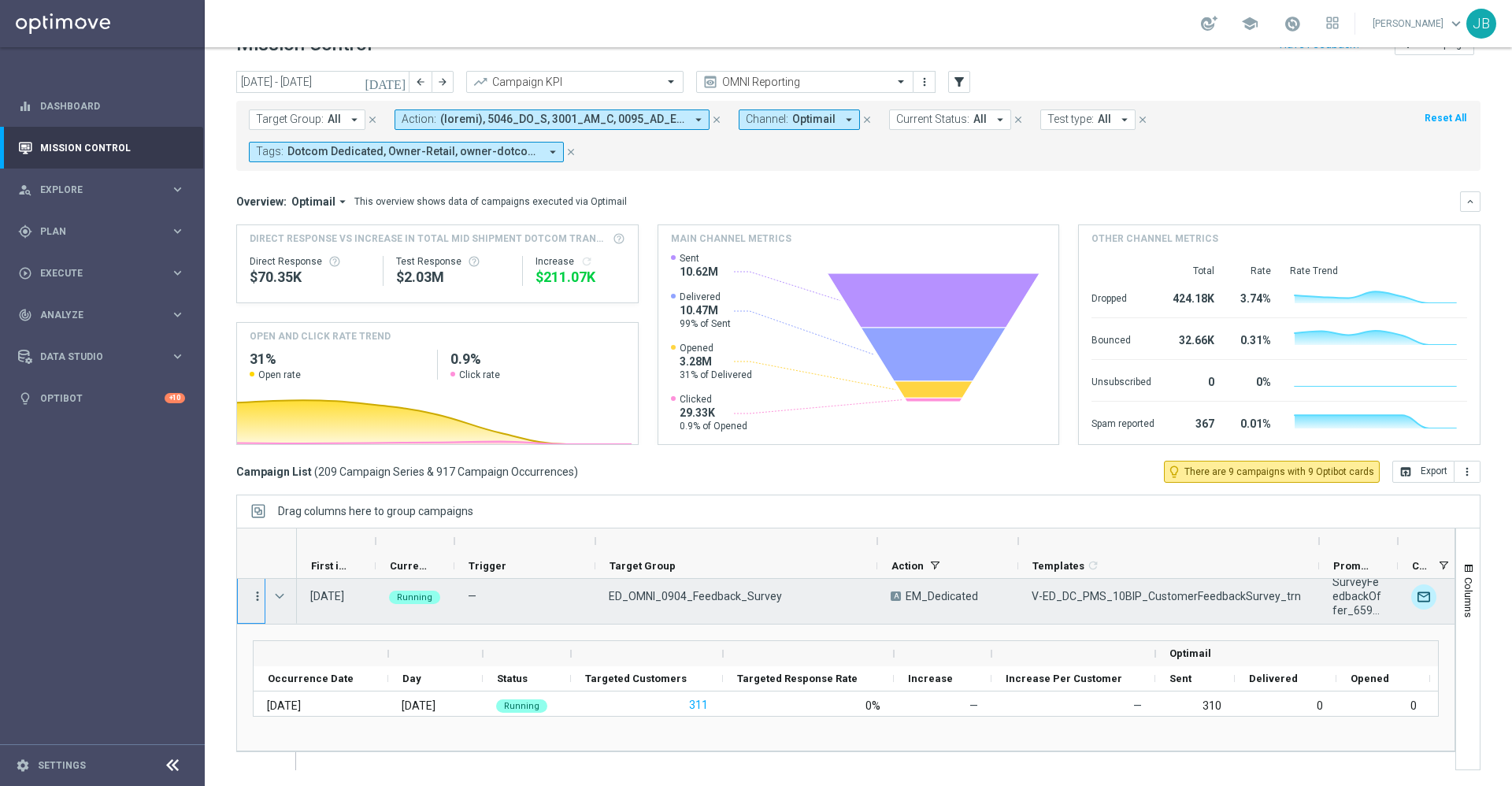
click at [257, 596] on icon "more_vert" at bounding box center [257, 596] width 14 height 14
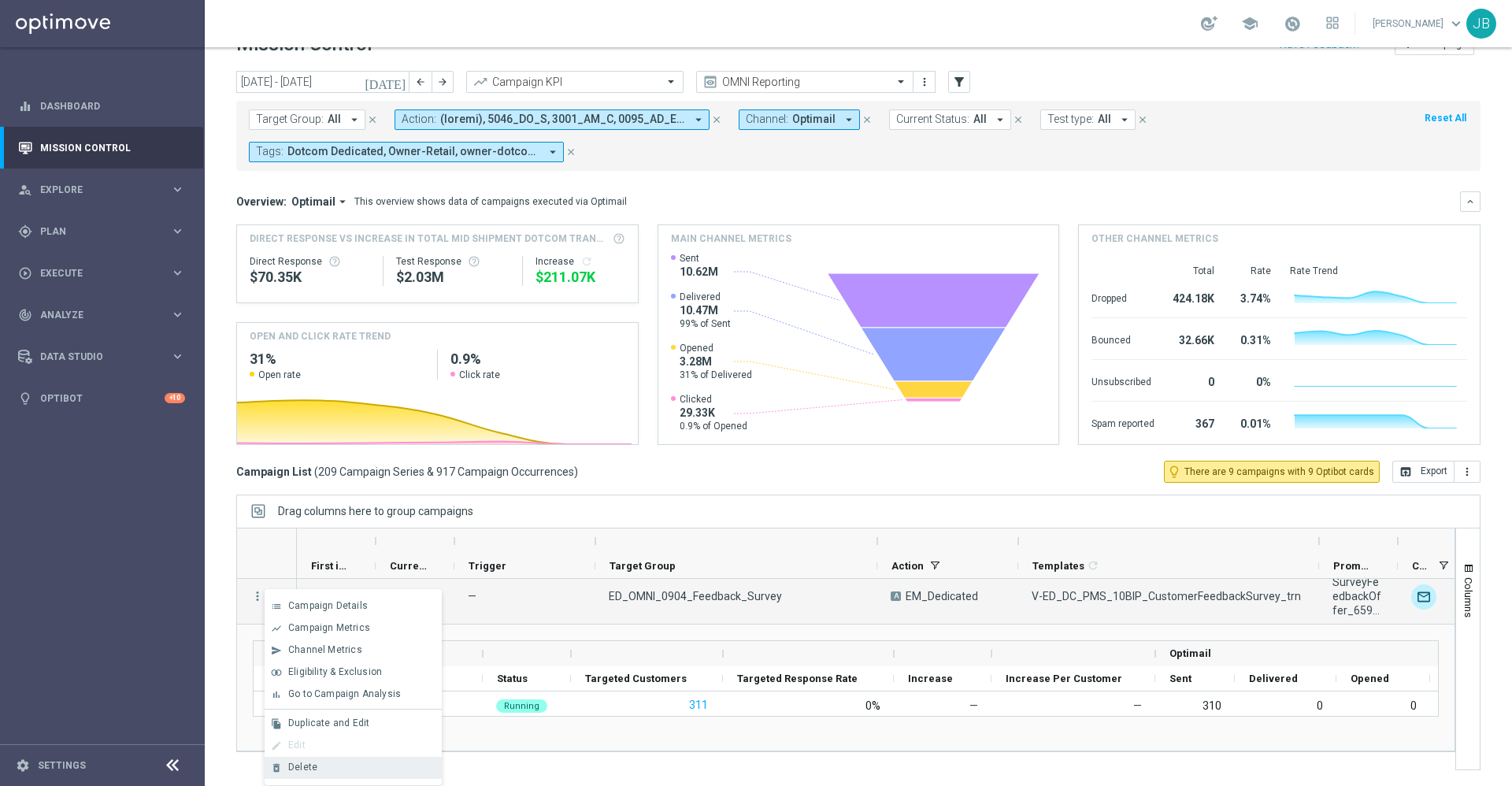
click at [330, 768] on div "Delete" at bounding box center [361, 767] width 147 height 11
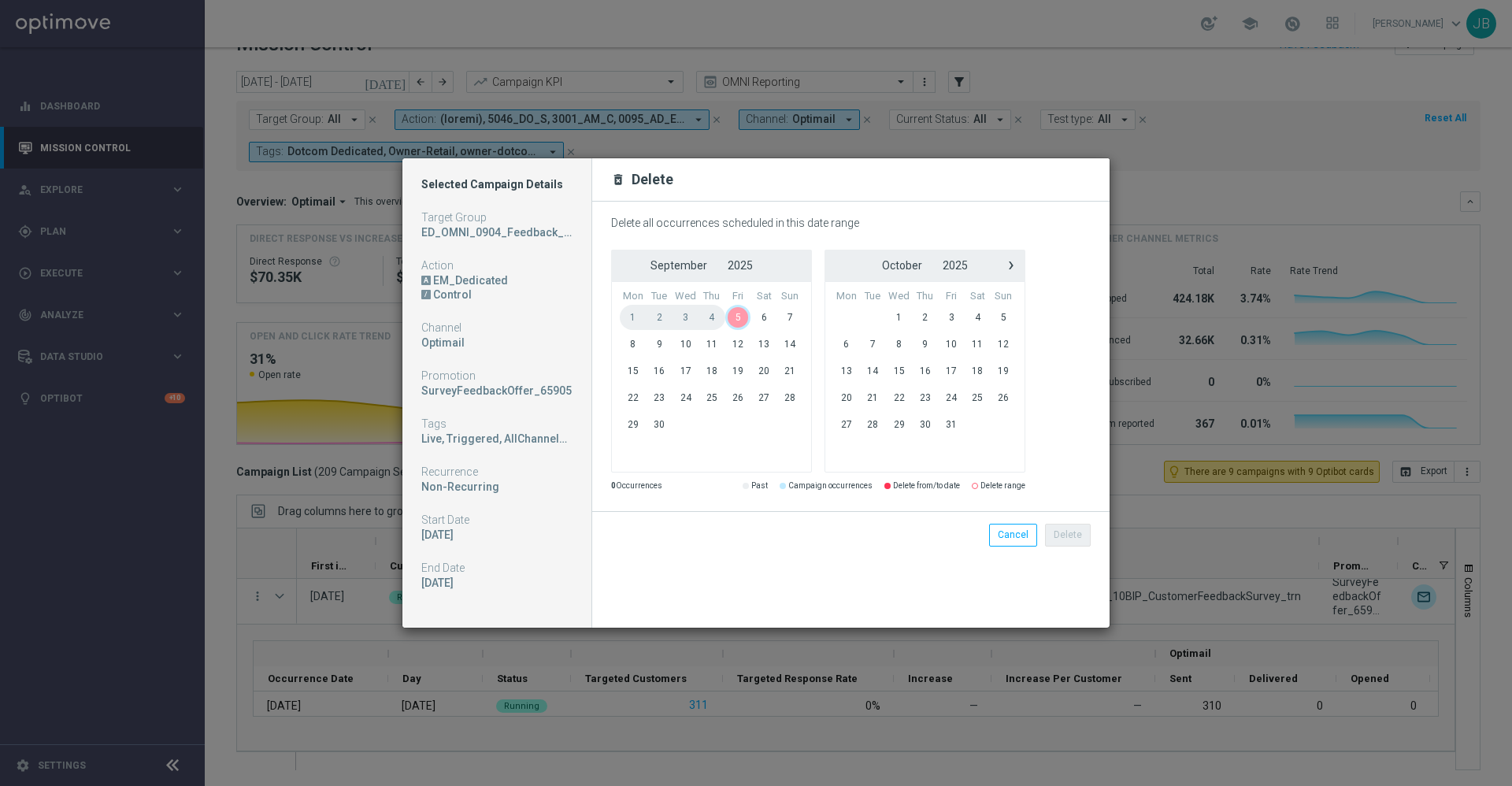
click at [745, 314] on span "5" at bounding box center [738, 317] width 26 height 25
click at [741, 317] on span "5" at bounding box center [738, 317] width 26 height 25
click at [1066, 535] on button "Delete" at bounding box center [1068, 535] width 45 height 22
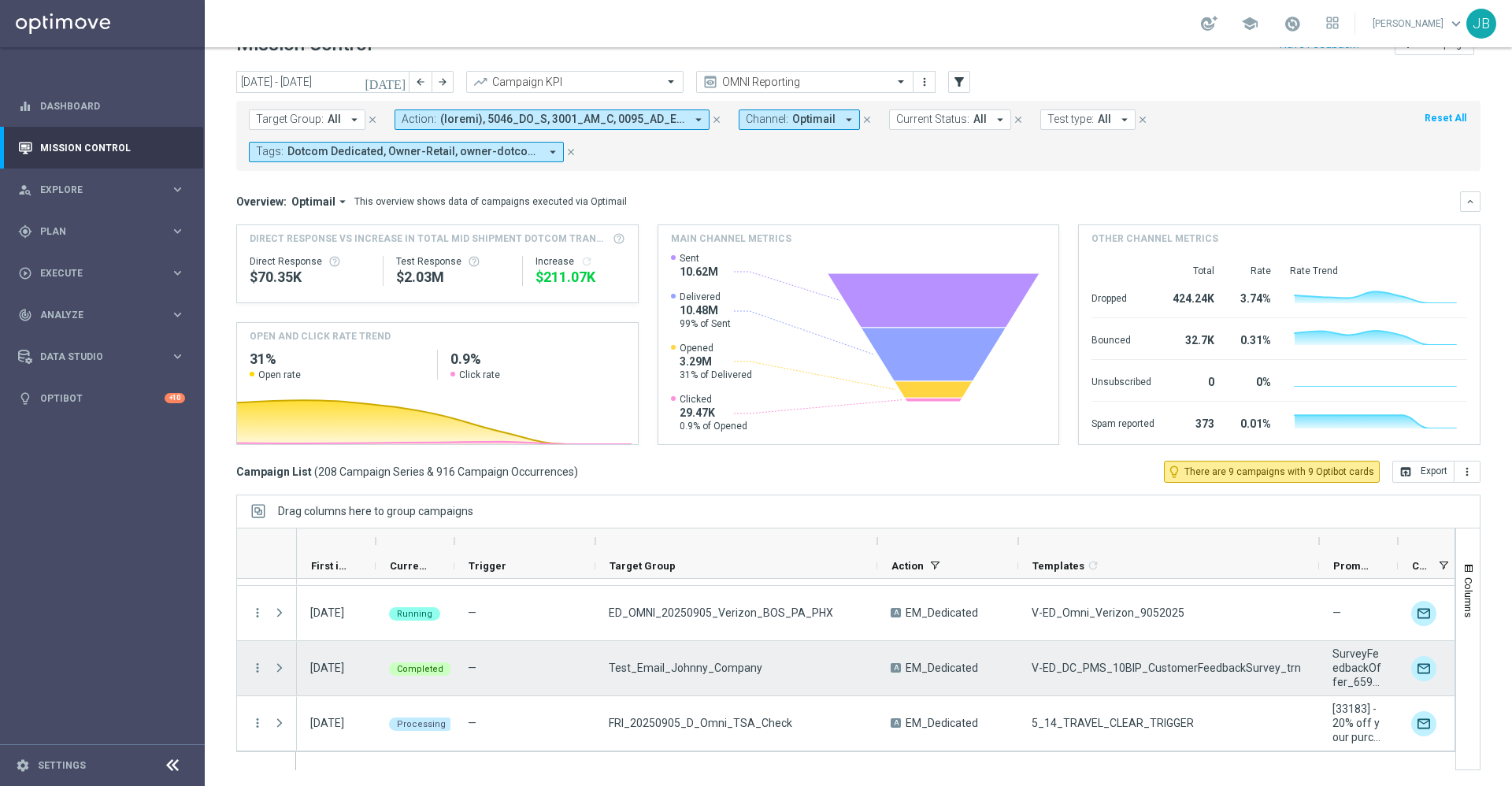
scroll to position [11299, 0]
click at [258, 666] on icon "more_vert" at bounding box center [257, 668] width 14 height 14
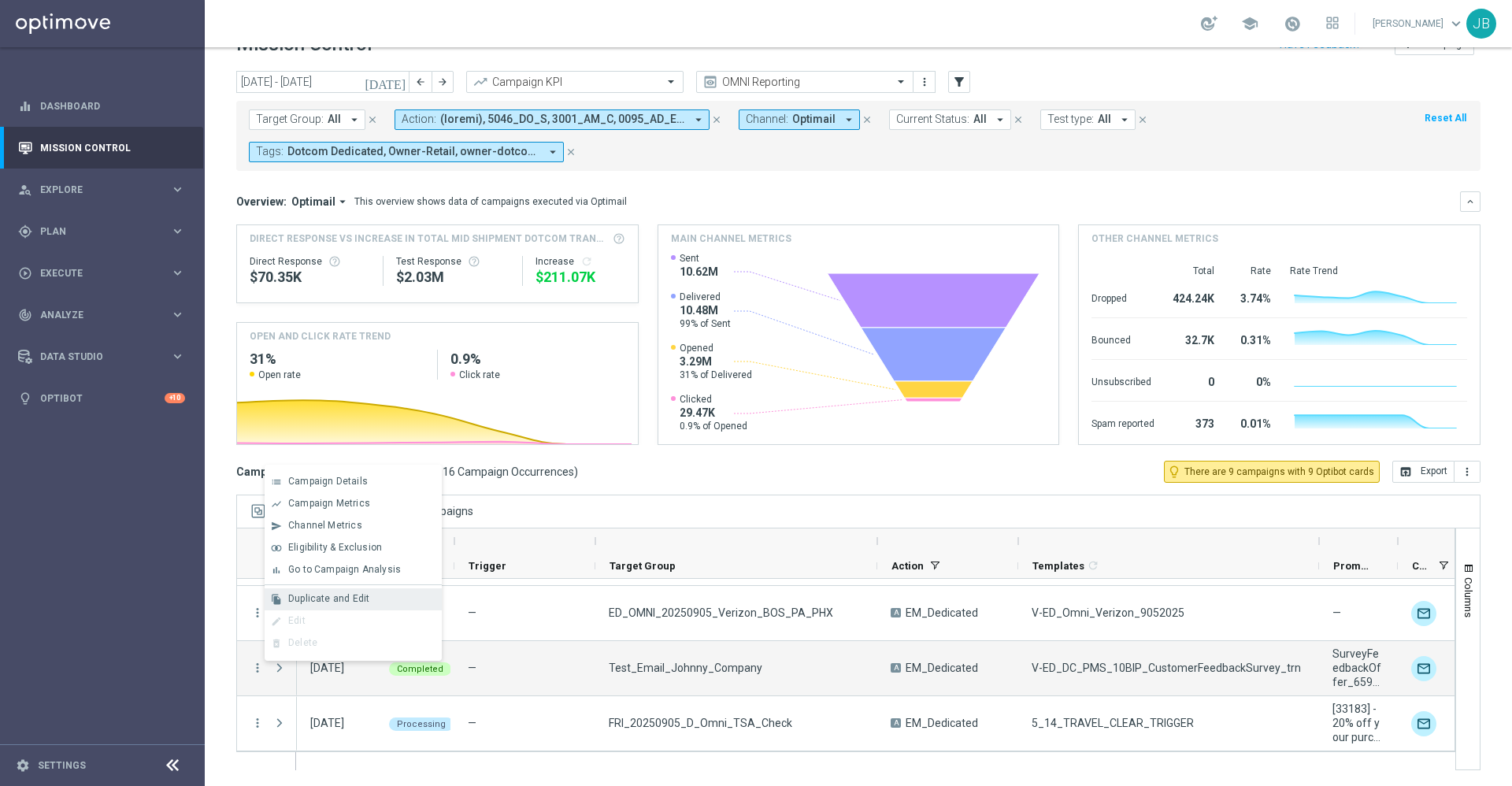
click at [356, 597] on span "Duplicate and Edit" at bounding box center [329, 598] width 81 height 11
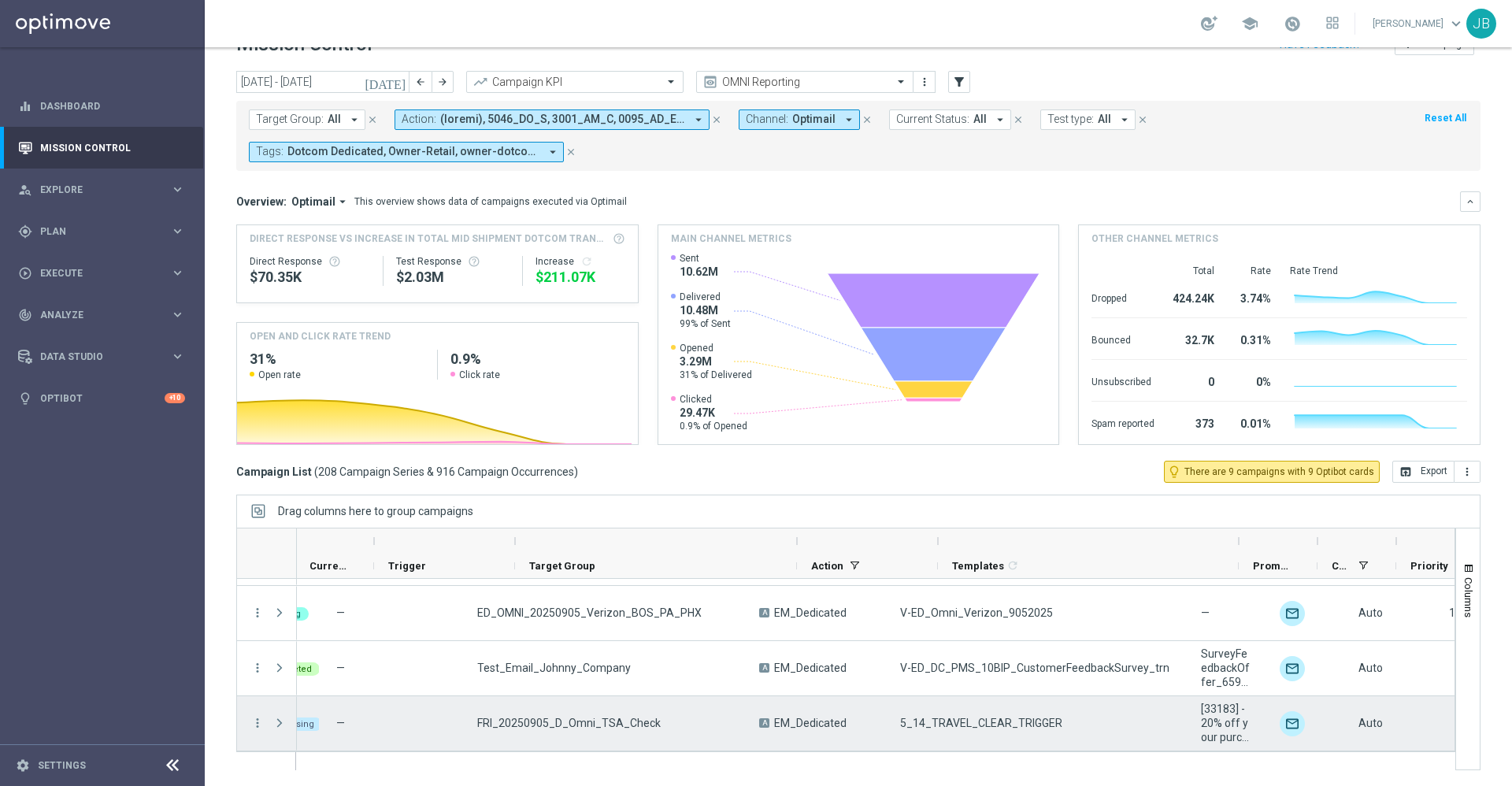
scroll to position [0, 73]
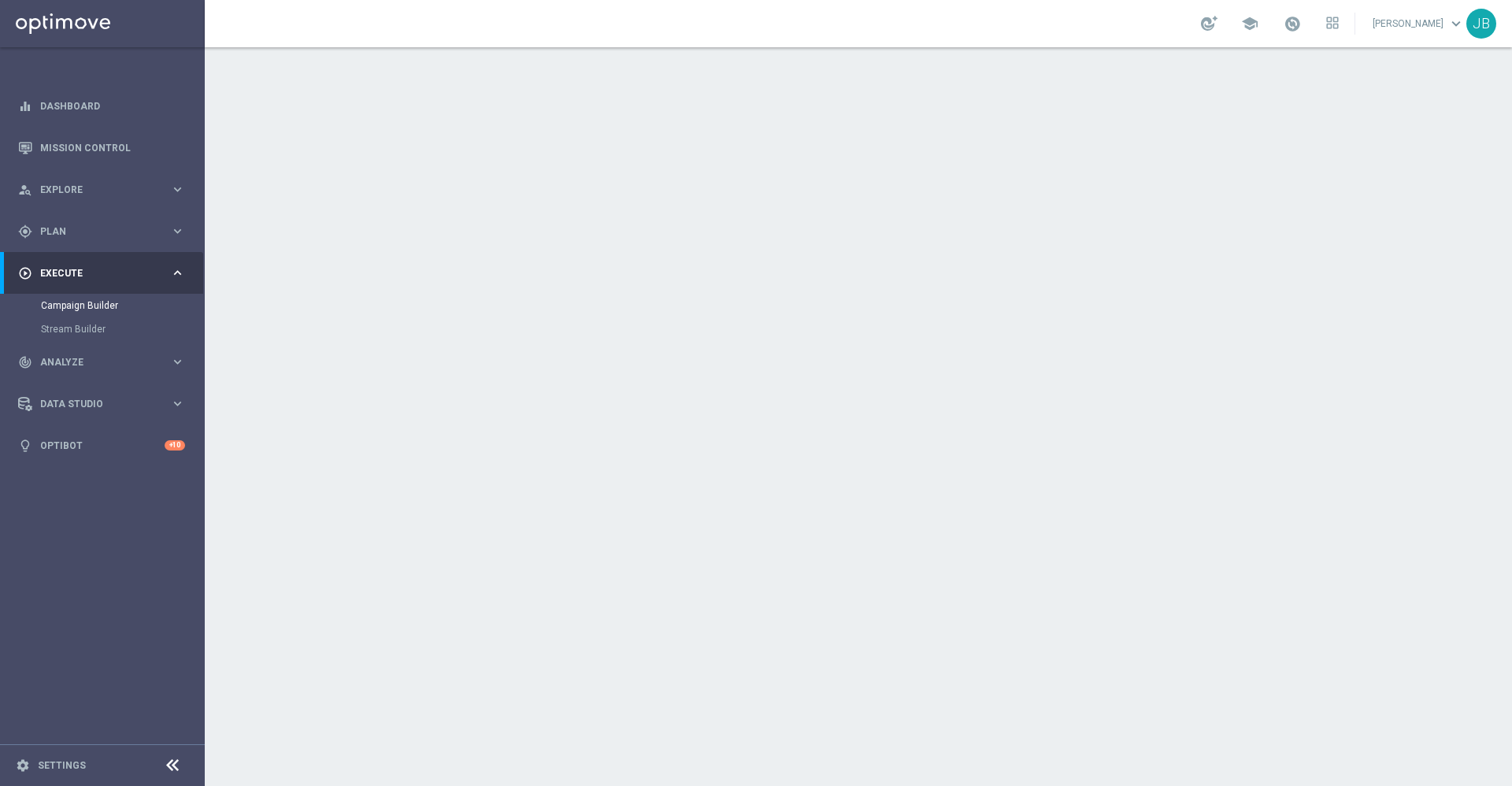
click at [515, 166] on h2 "Target Group" at bounding box center [503, 171] width 85 height 15
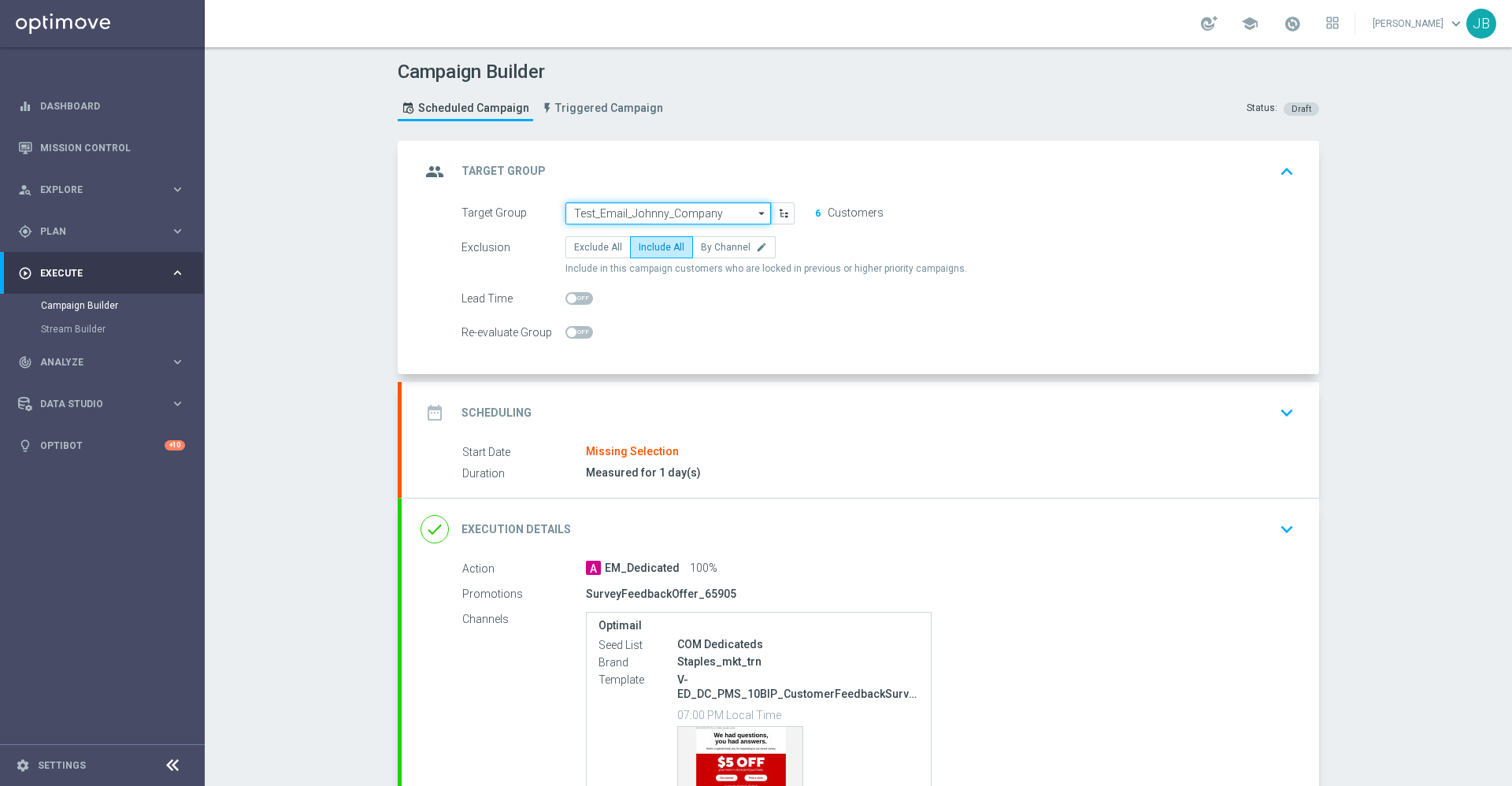
click at [652, 216] on input "Test_Email_Johnny_Company" at bounding box center [668, 213] width 205 height 22
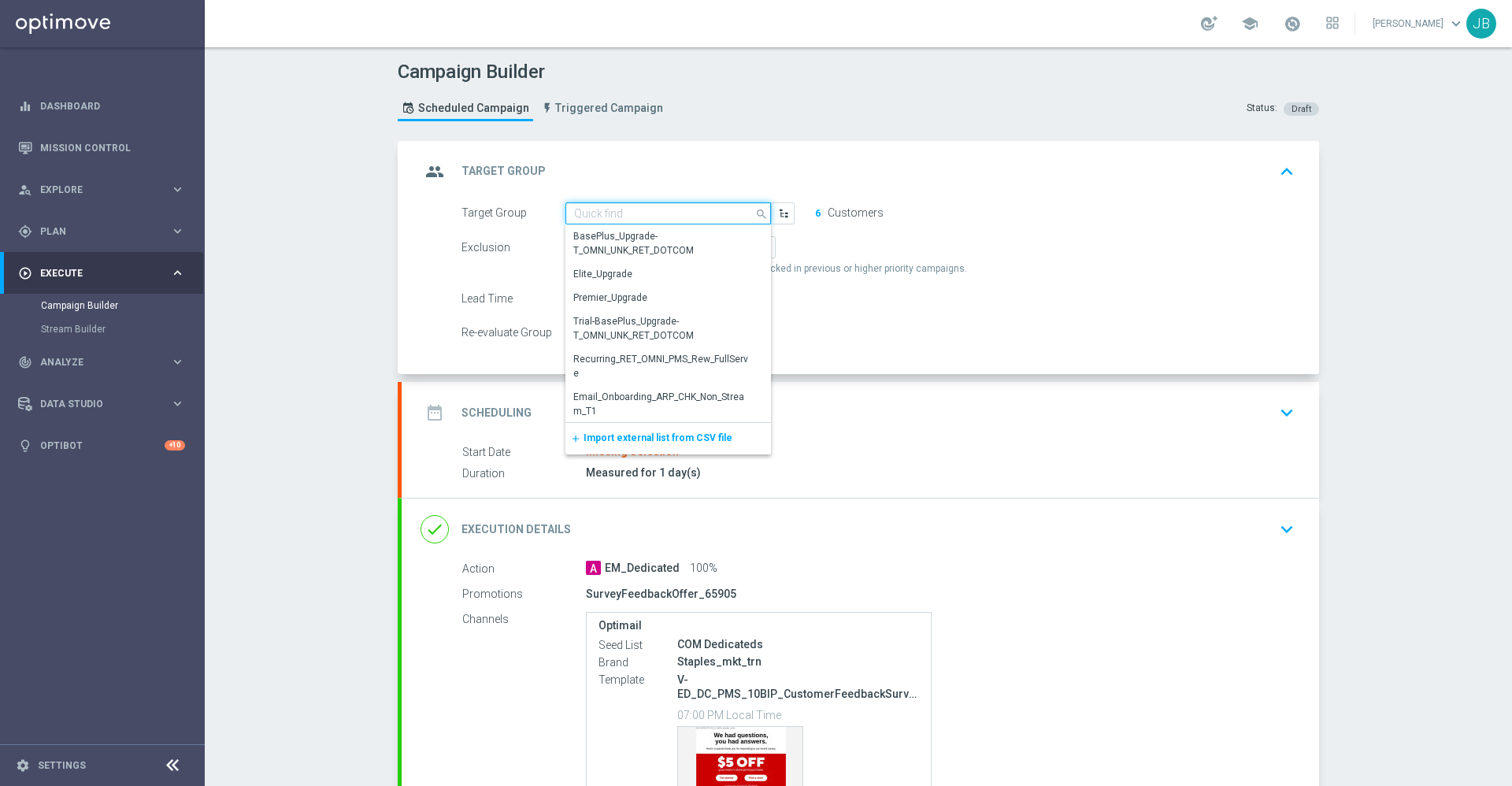
click at [616, 208] on input at bounding box center [668, 213] width 205 height 22
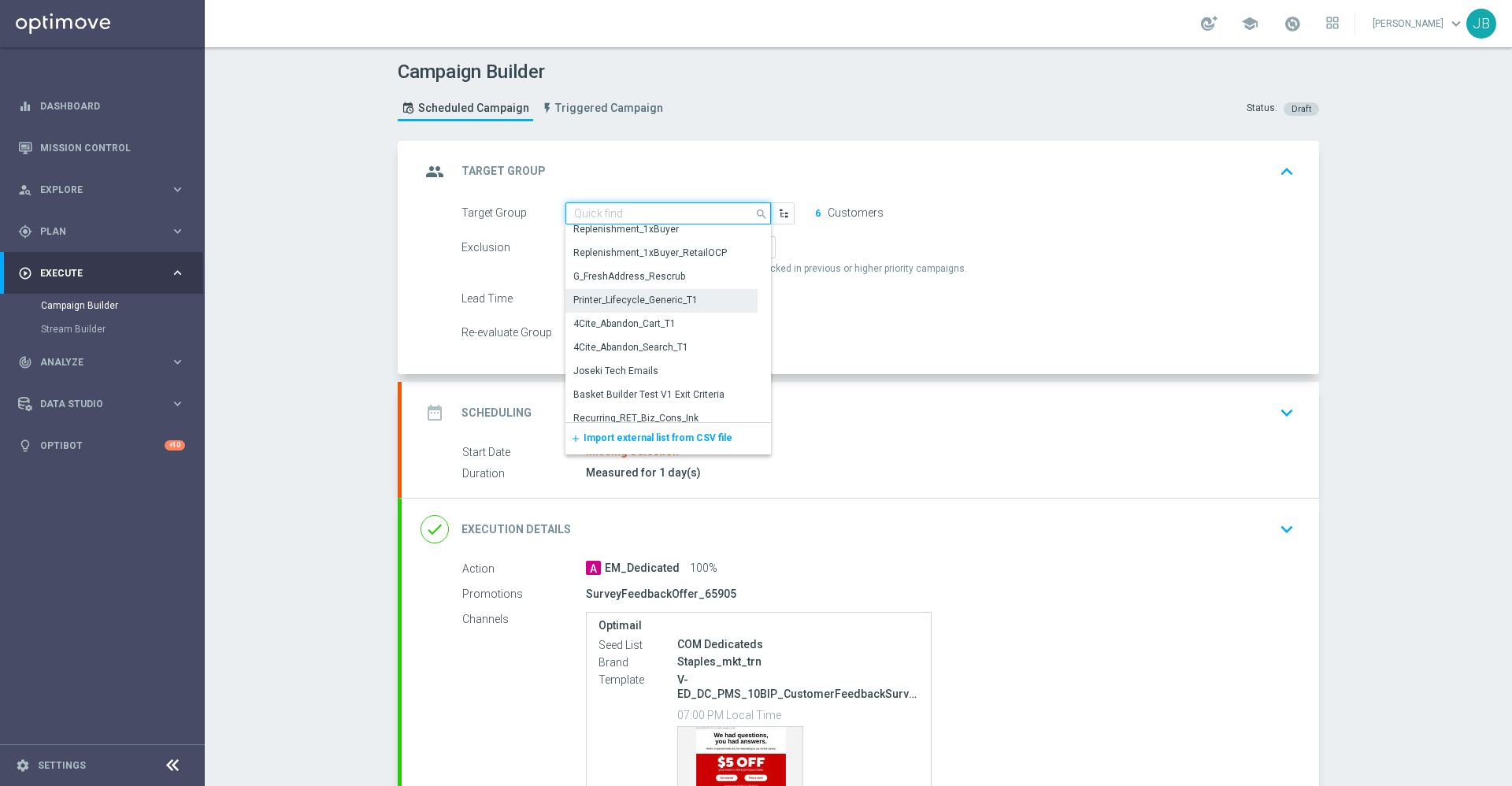
scroll to position [458, 0]
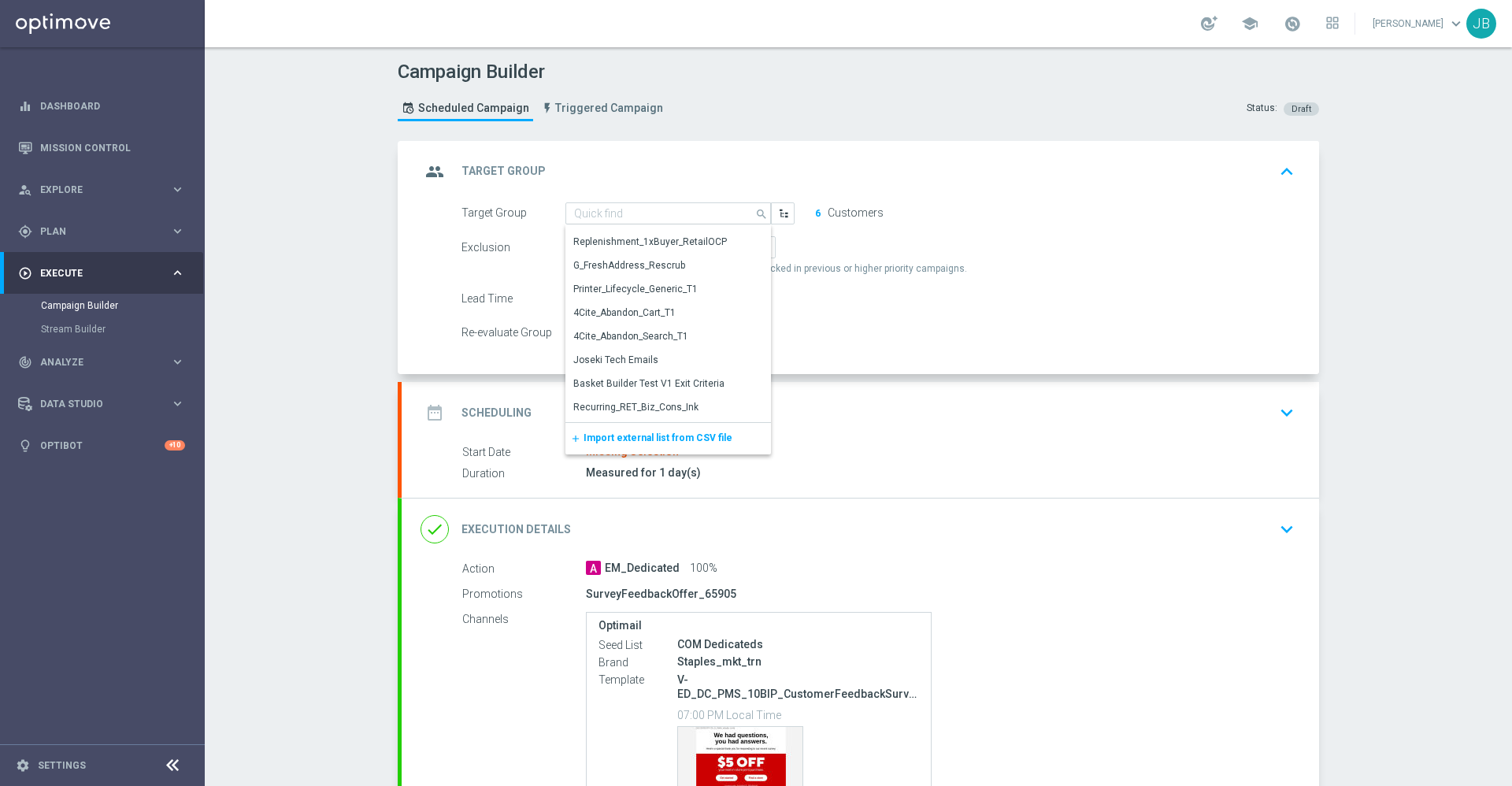
click at [873, 350] on div "Target Group Test_Email_Johnny_Company search Show Selected 0 of NaN Recurring_…" at bounding box center [860, 289] width 917 height 173
type input "Test_Email_Johnny_Company"
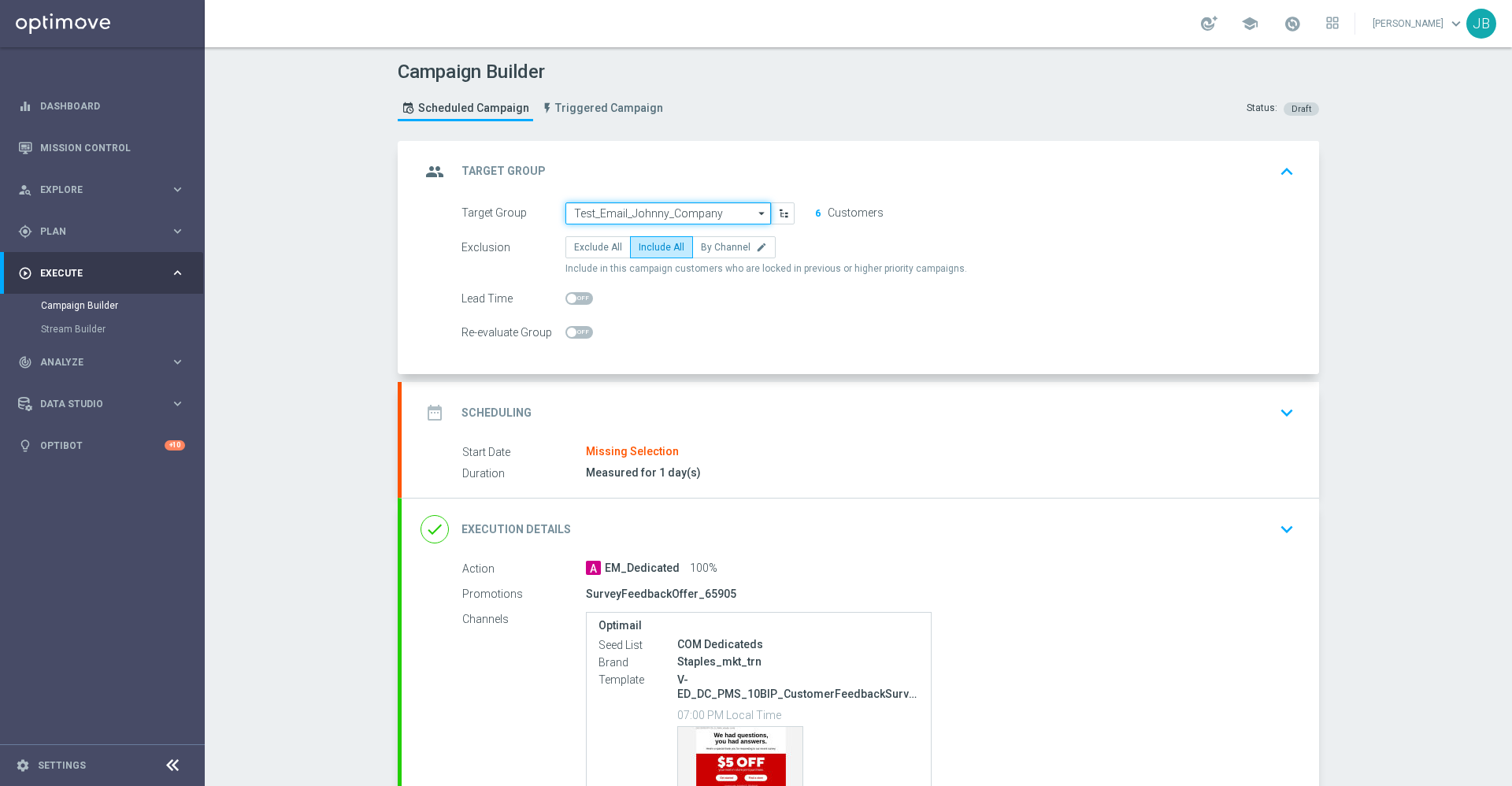
click at [657, 216] on input "Test_Email_Johnny_Company" at bounding box center [668, 213] width 205 height 22
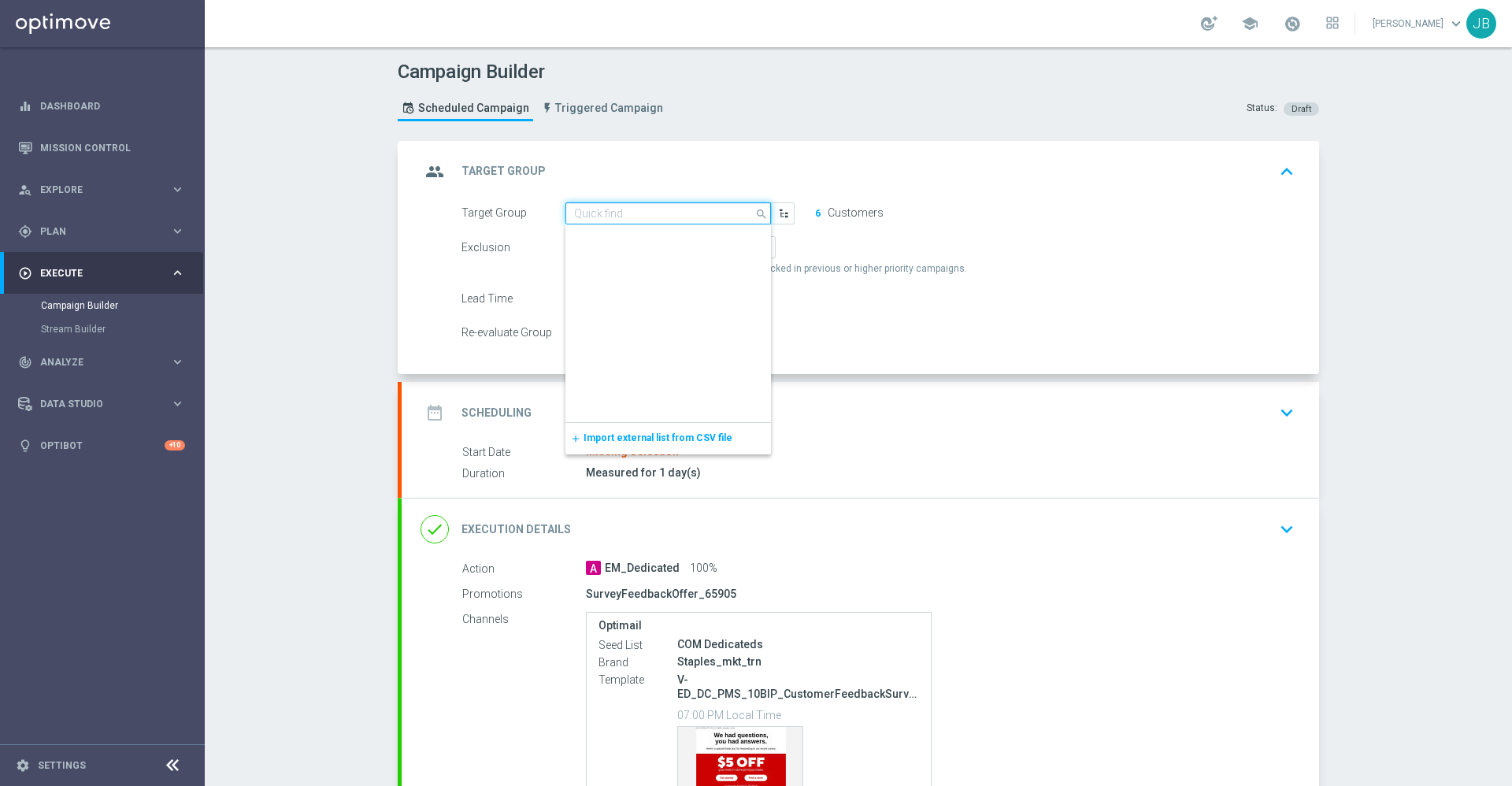
scroll to position [0, 0]
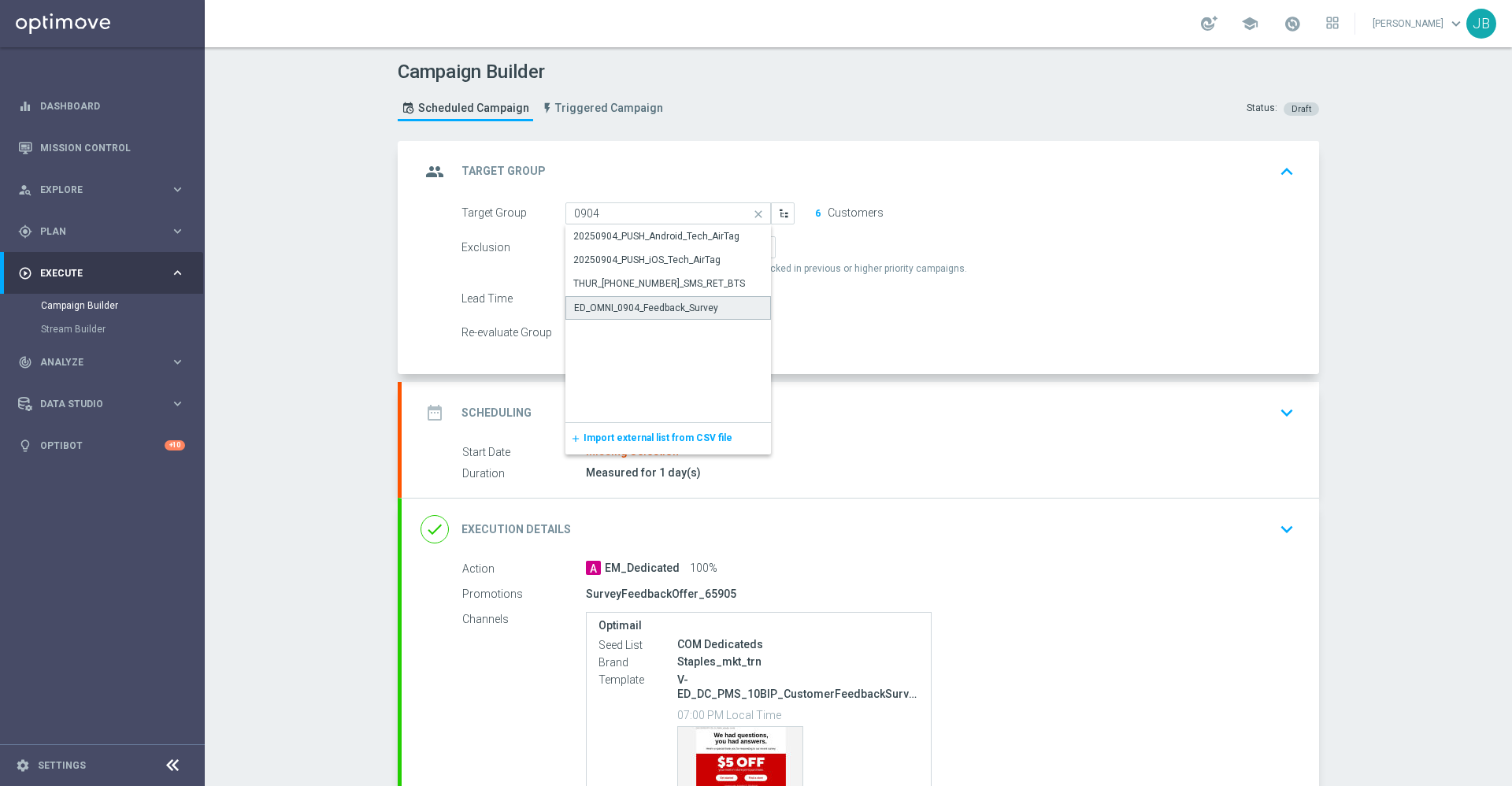
click at [664, 316] on div "ED_OMNI_0904_Feedback_Survey" at bounding box center [668, 308] width 205 height 23
type input "ED_OMNI_0904_Feedback_Survey"
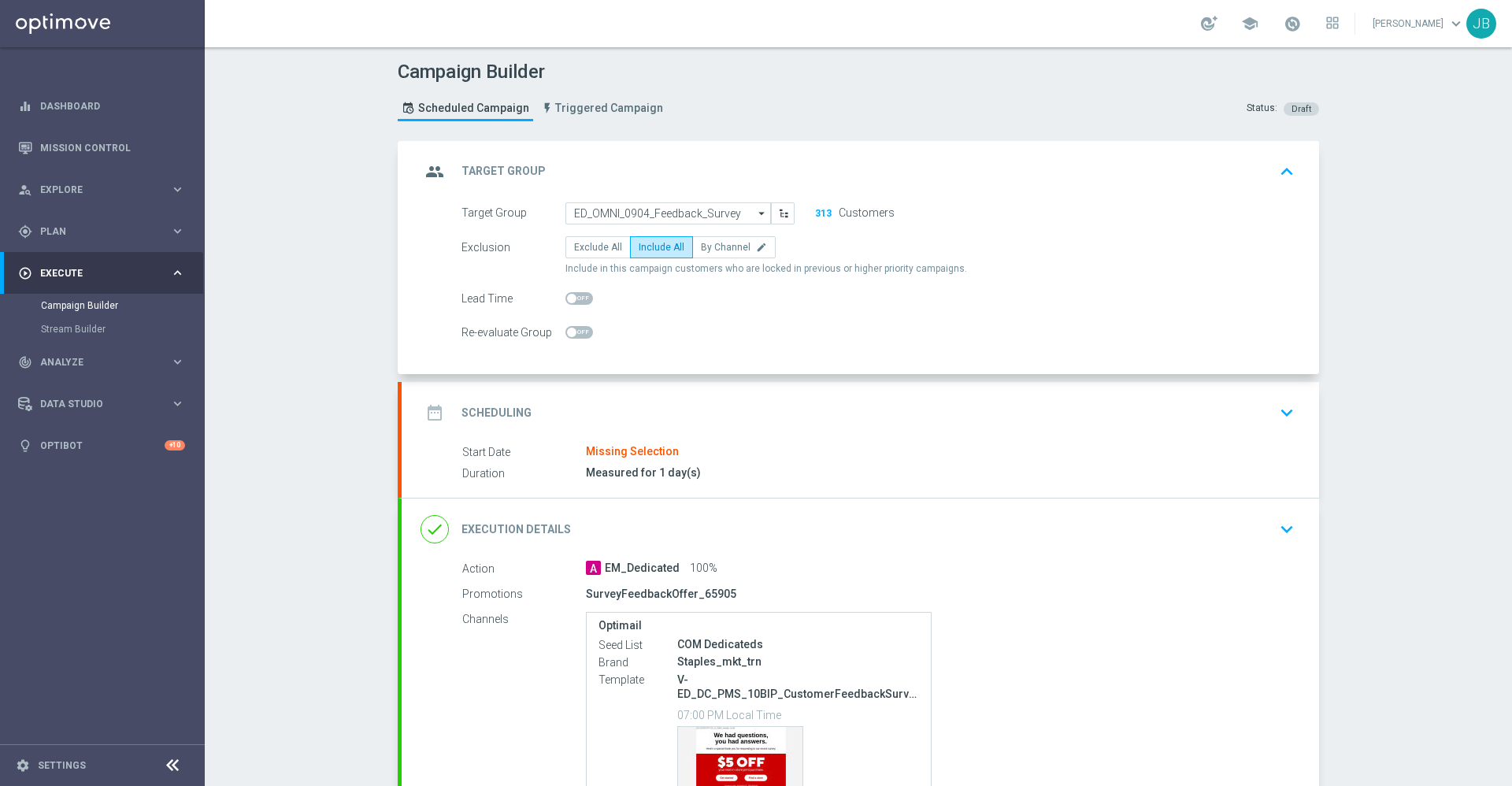
click at [473, 409] on h2 "Scheduling" at bounding box center [496, 414] width 70 height 15
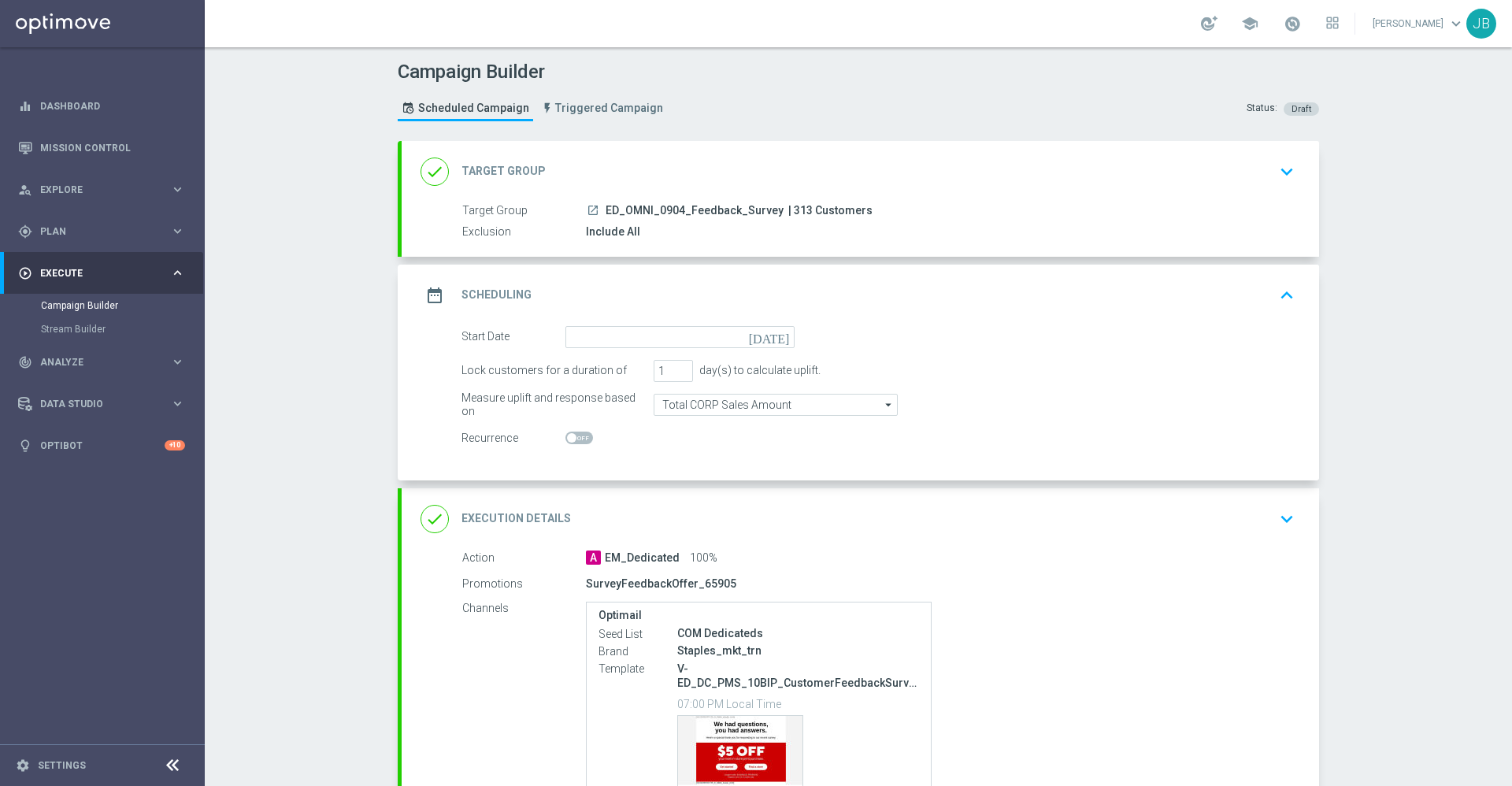
click at [777, 331] on icon "[DATE]" at bounding box center [772, 335] width 46 height 18
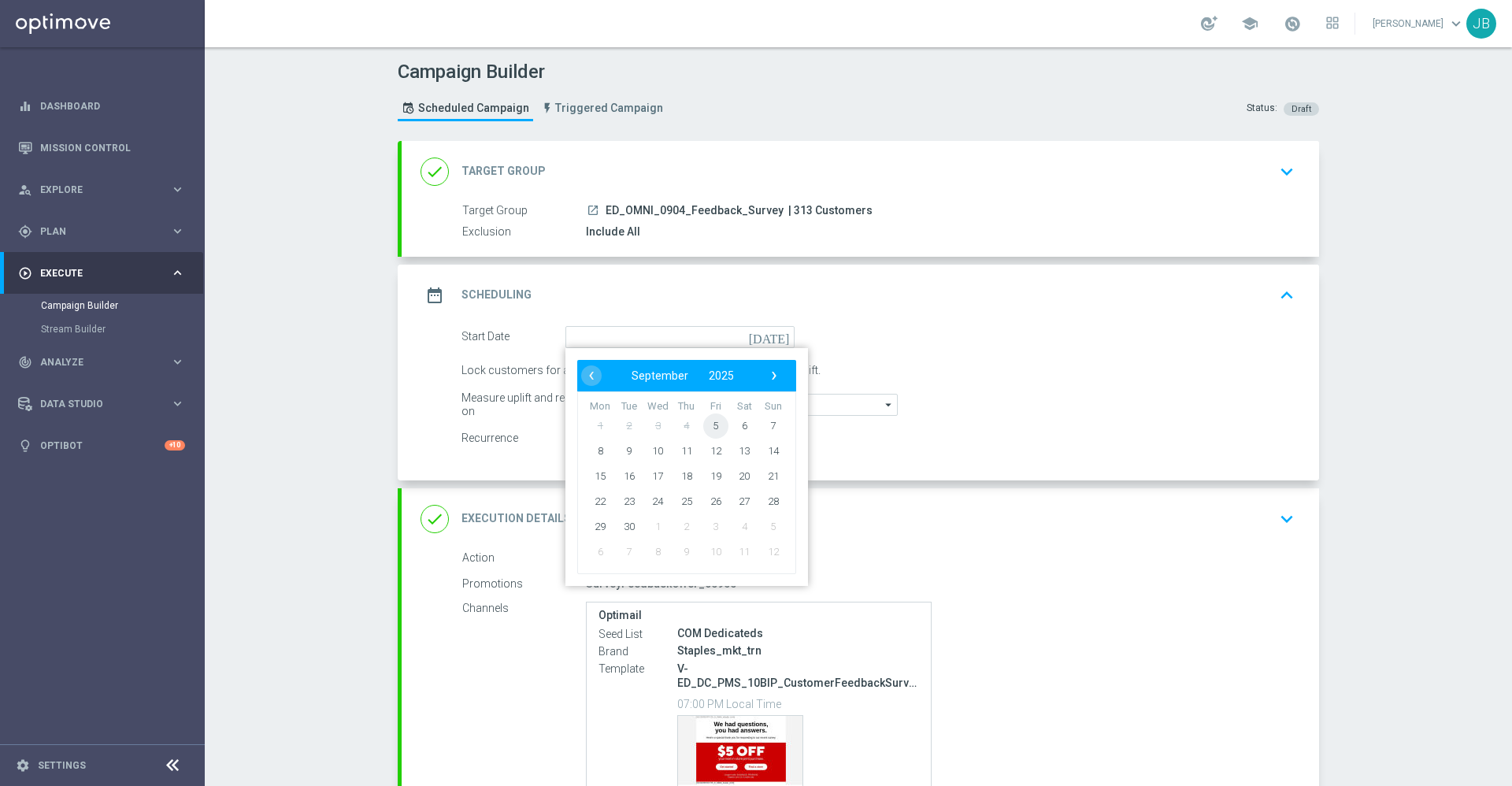
click at [715, 423] on span "5" at bounding box center [716, 425] width 25 height 25
type input "[DATE]"
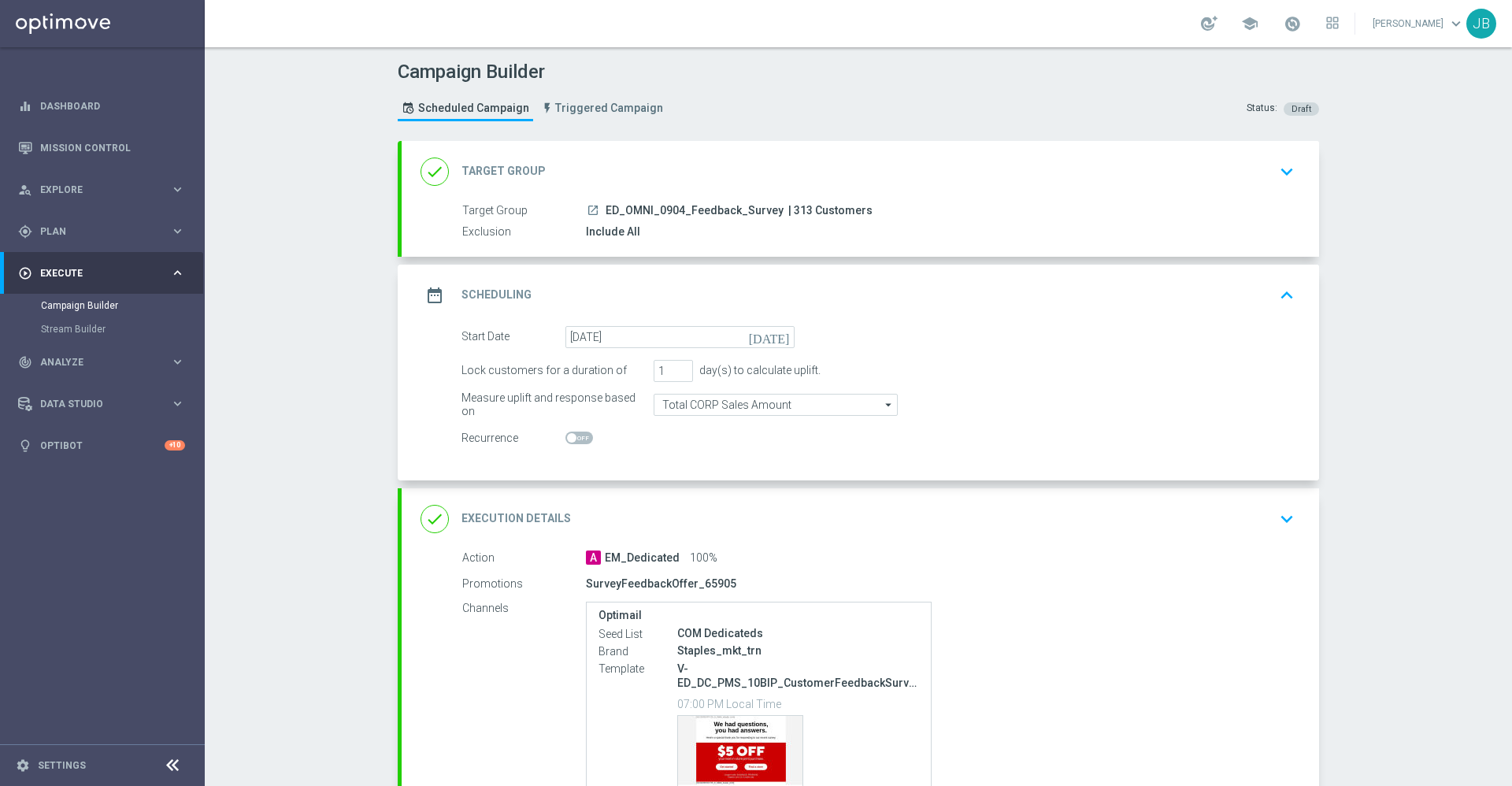
click at [486, 513] on h2 "Execution Details" at bounding box center [516, 519] width 110 height 15
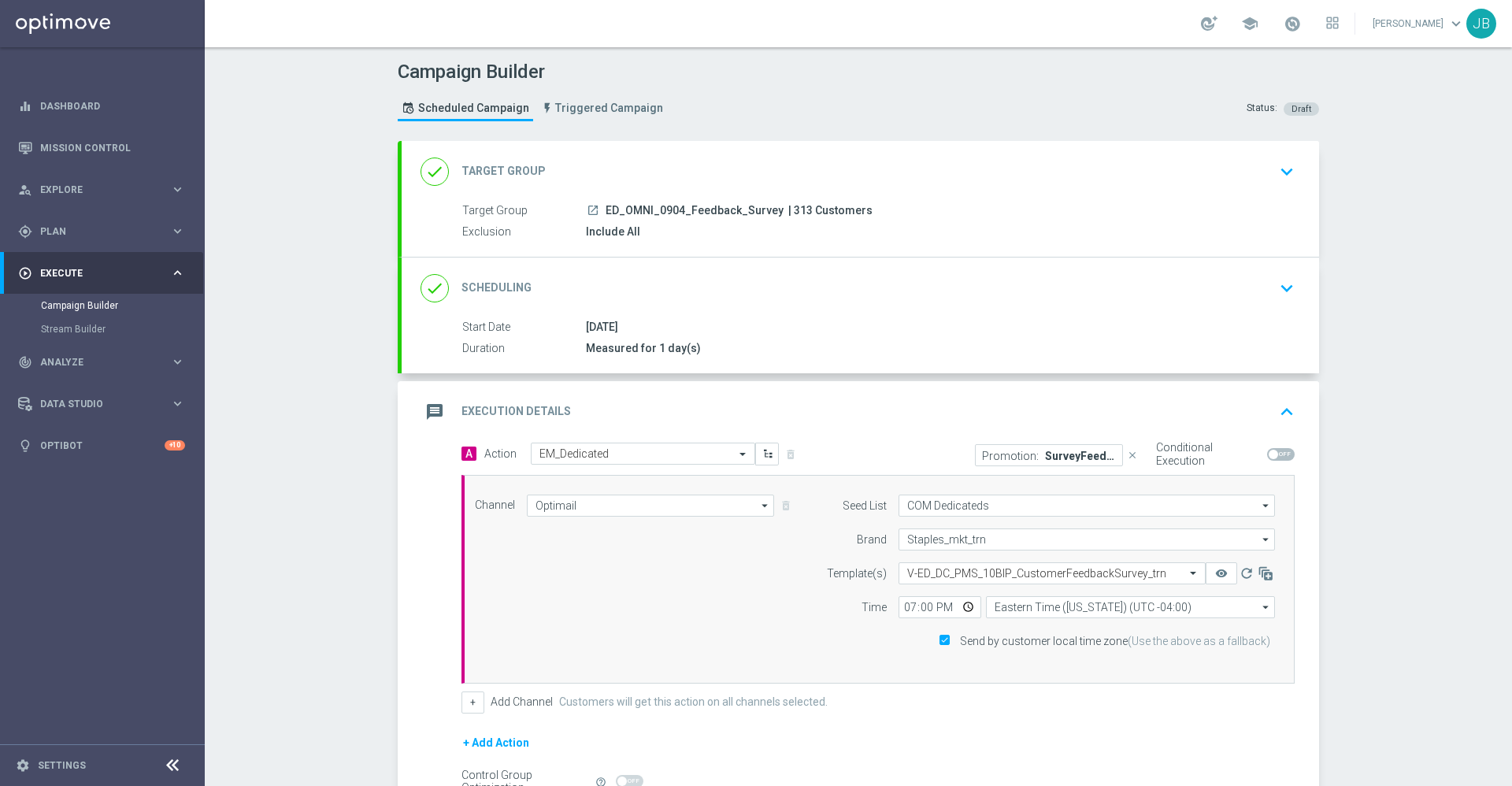
scroll to position [98, 0]
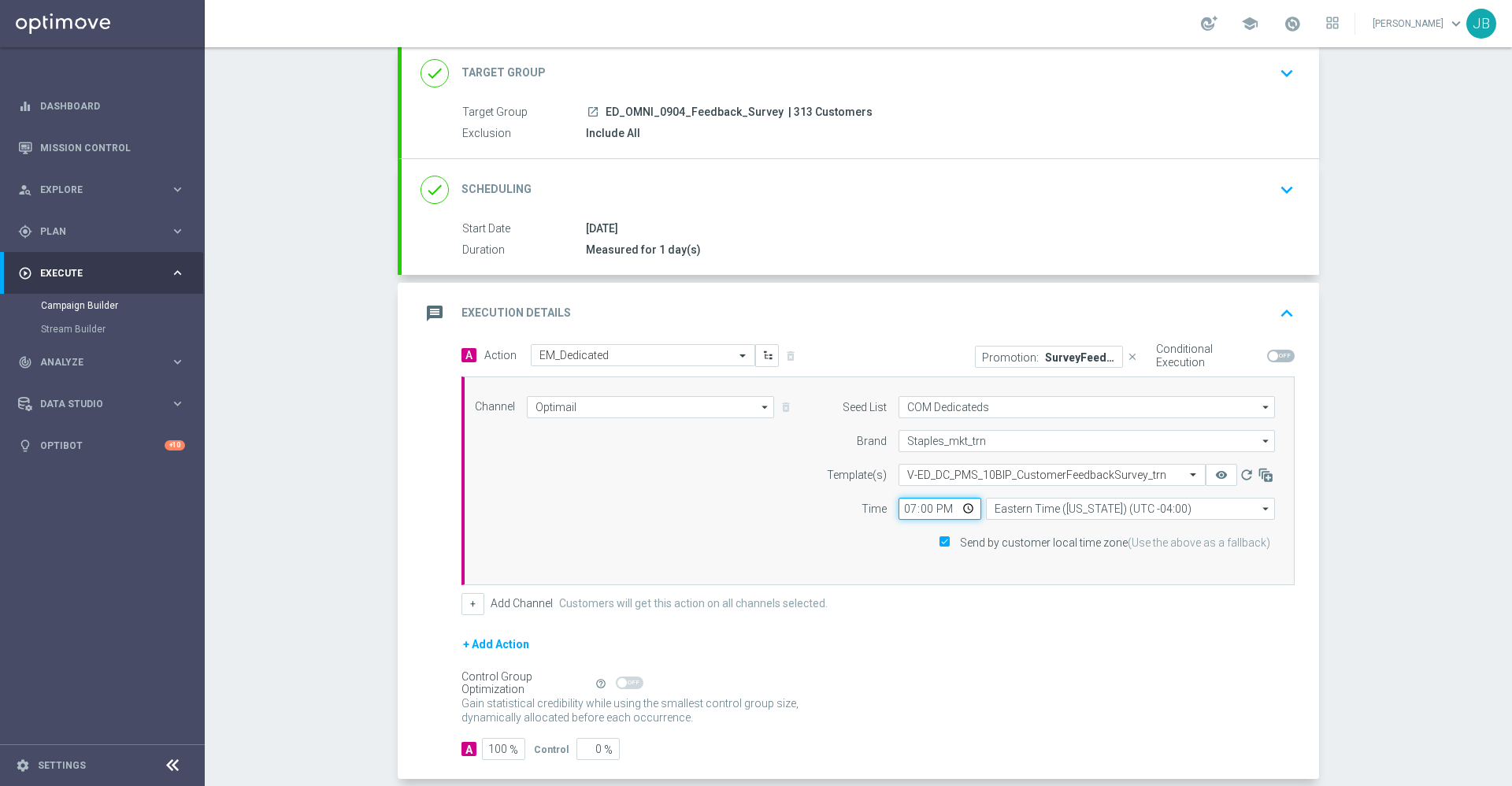
click at [900, 513] on input "19:00" at bounding box center [940, 509] width 83 height 22
type input "15:00"
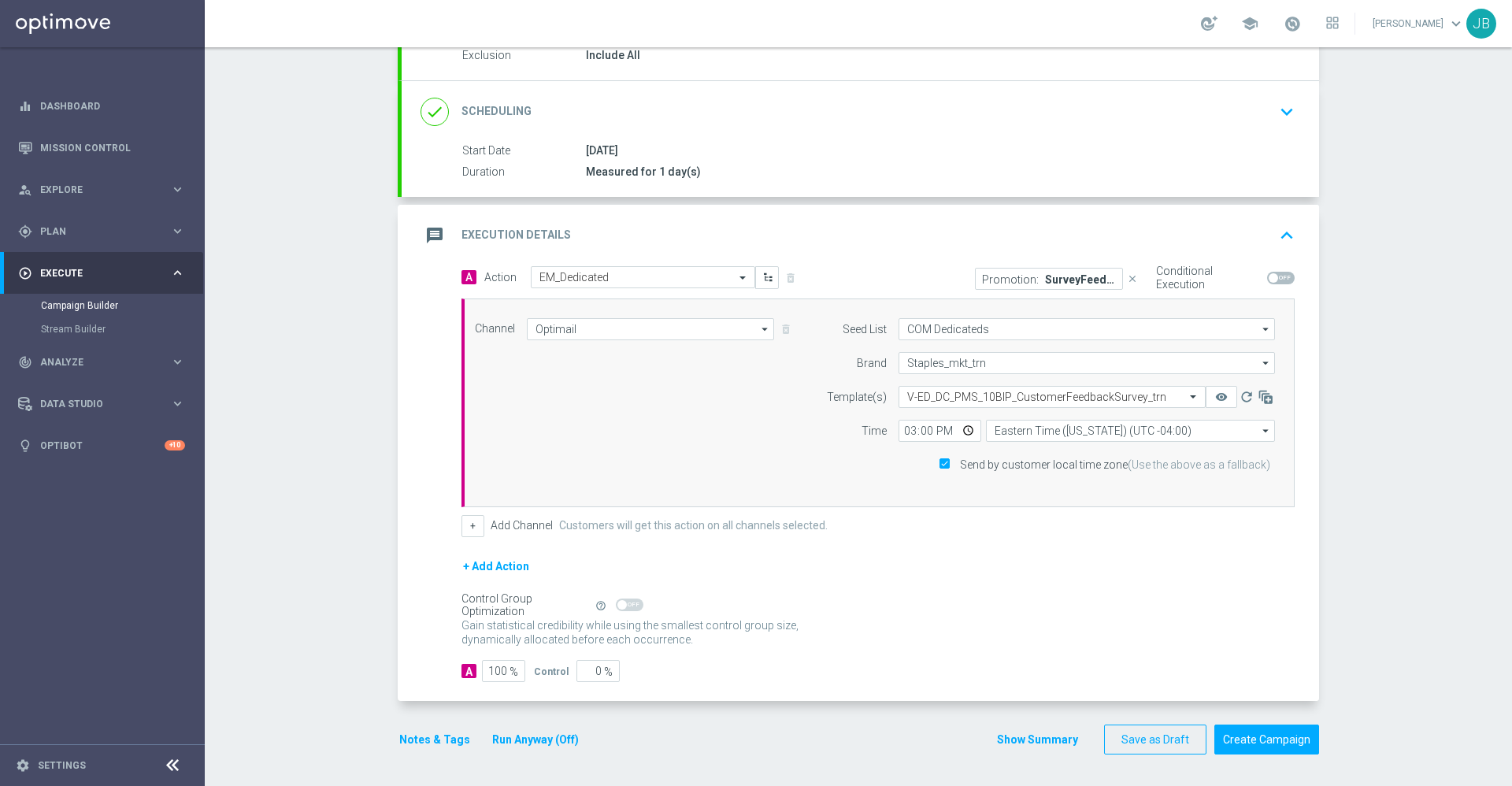
click at [851, 586] on div "+ Add Action" at bounding box center [878, 576] width 834 height 39
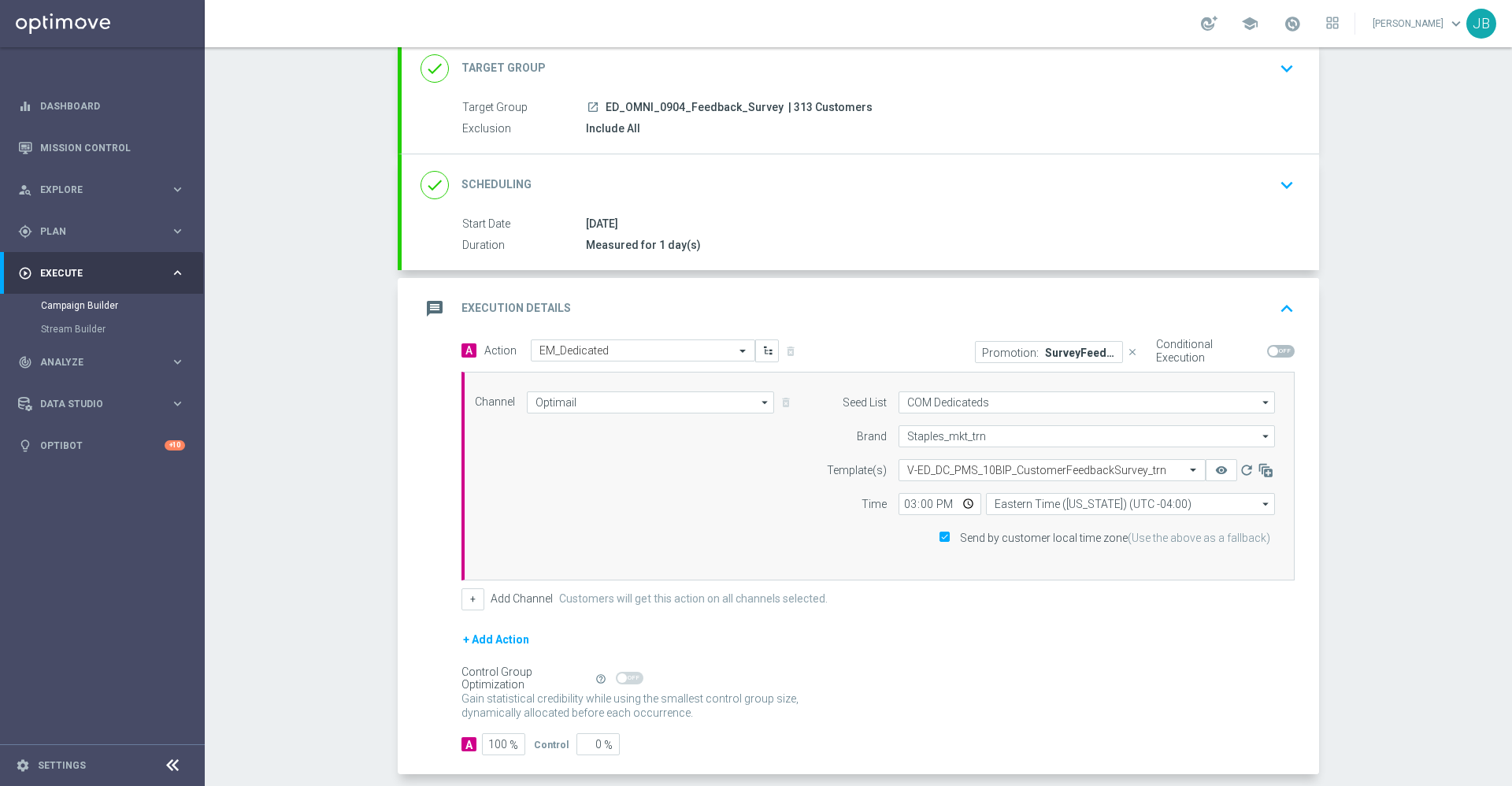
scroll to position [0, 0]
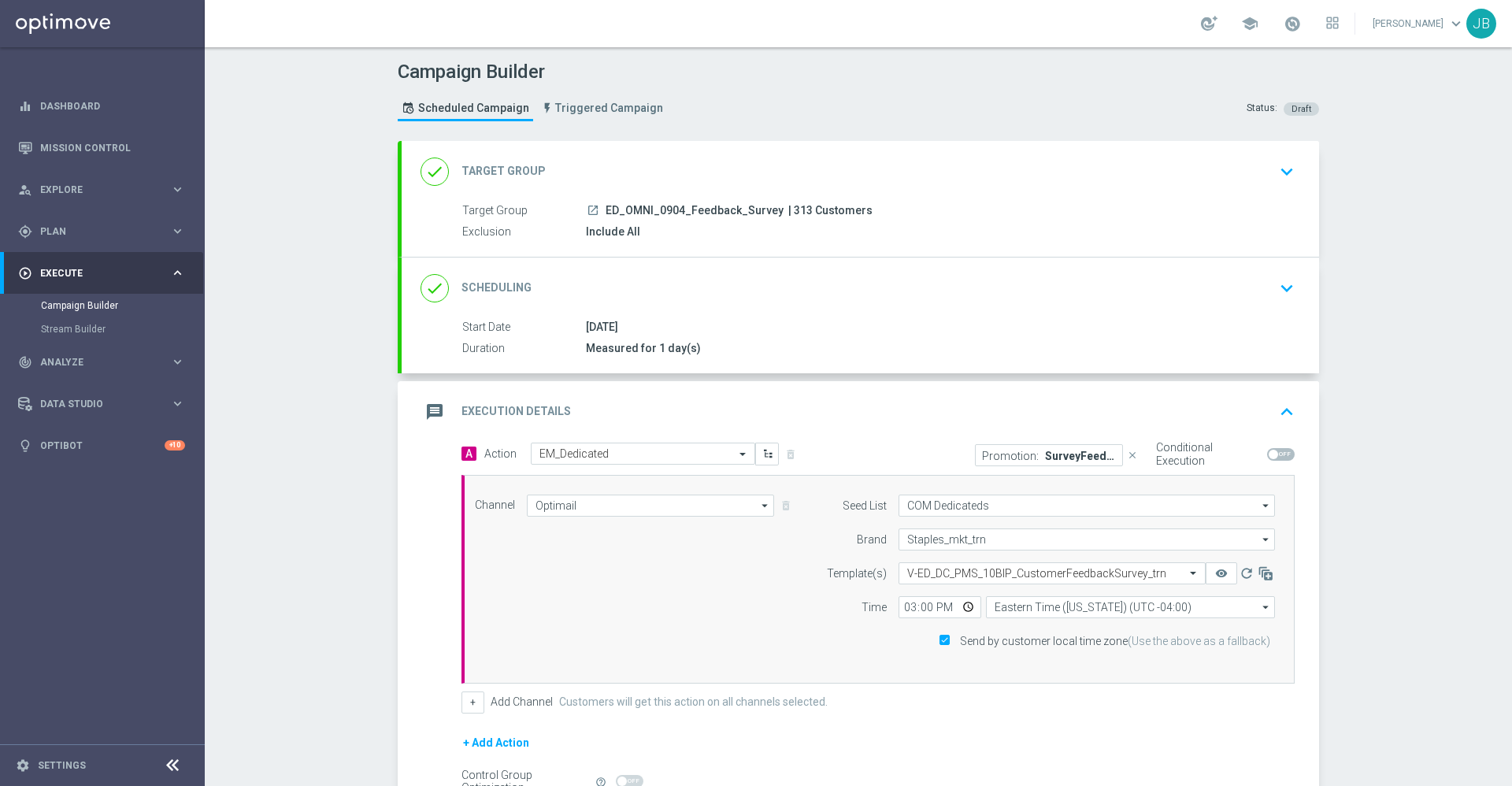
click at [499, 175] on h2 "Target Group" at bounding box center [503, 171] width 85 height 15
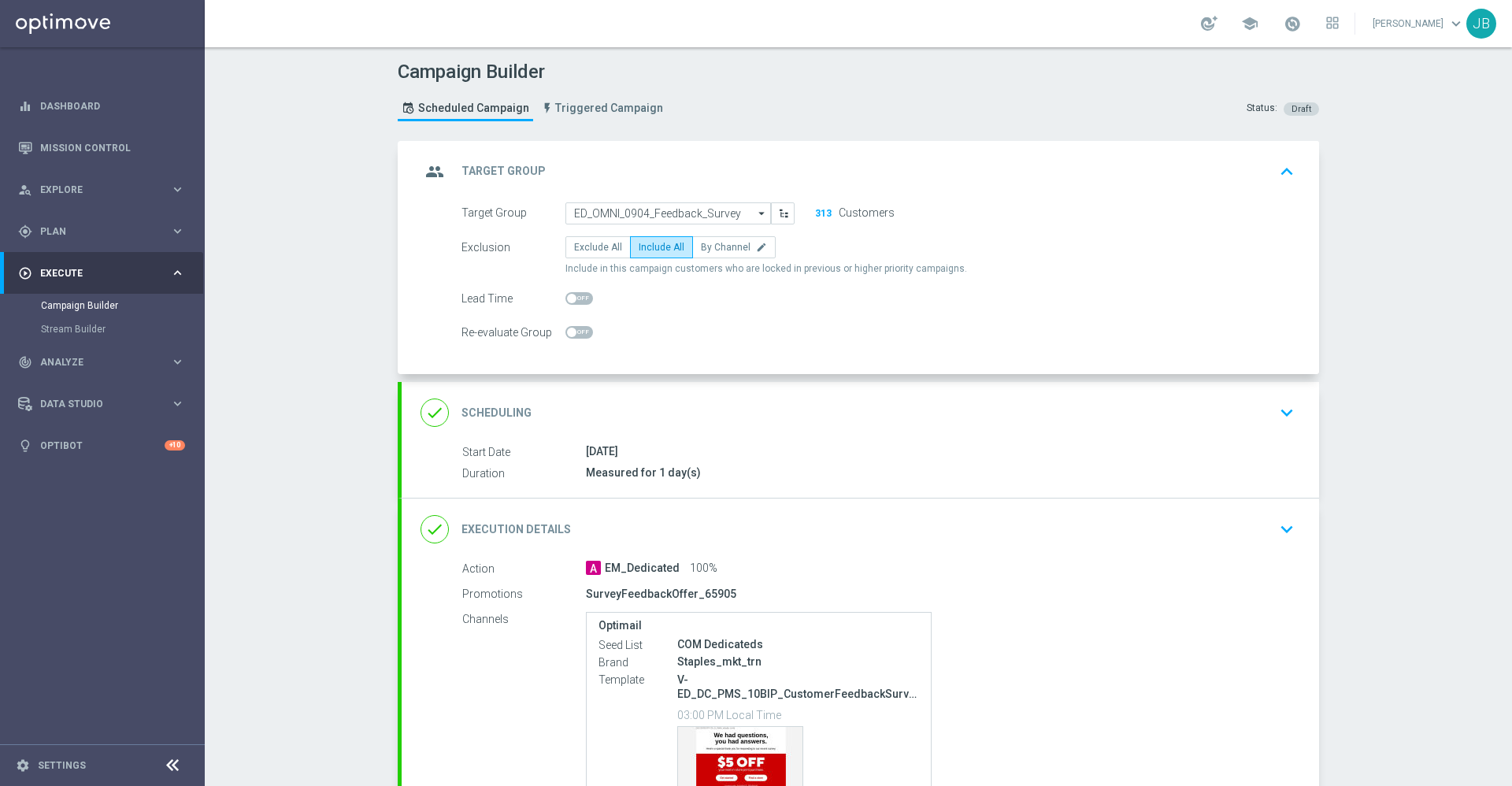
click at [756, 214] on icon "arrow_drop_down" at bounding box center [762, 213] width 16 height 20
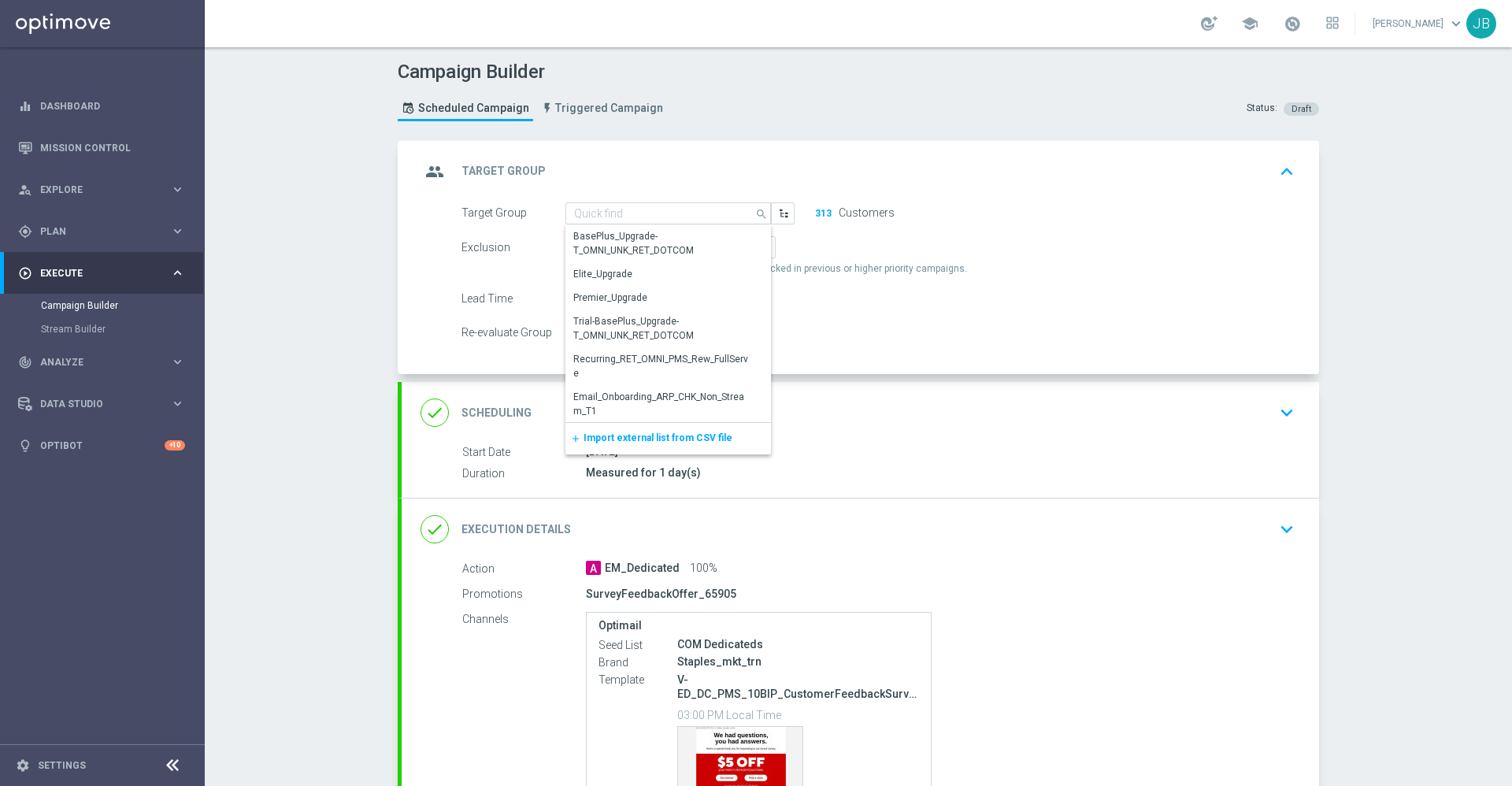
click at [971, 315] on form "Target Group ED_OMNI_0904_Feedback_Survey search Show Selected 0 of NaN BasePlu…" at bounding box center [878, 273] width 834 height 142
type input "ED_OMNI_0904_Feedback_Survey"
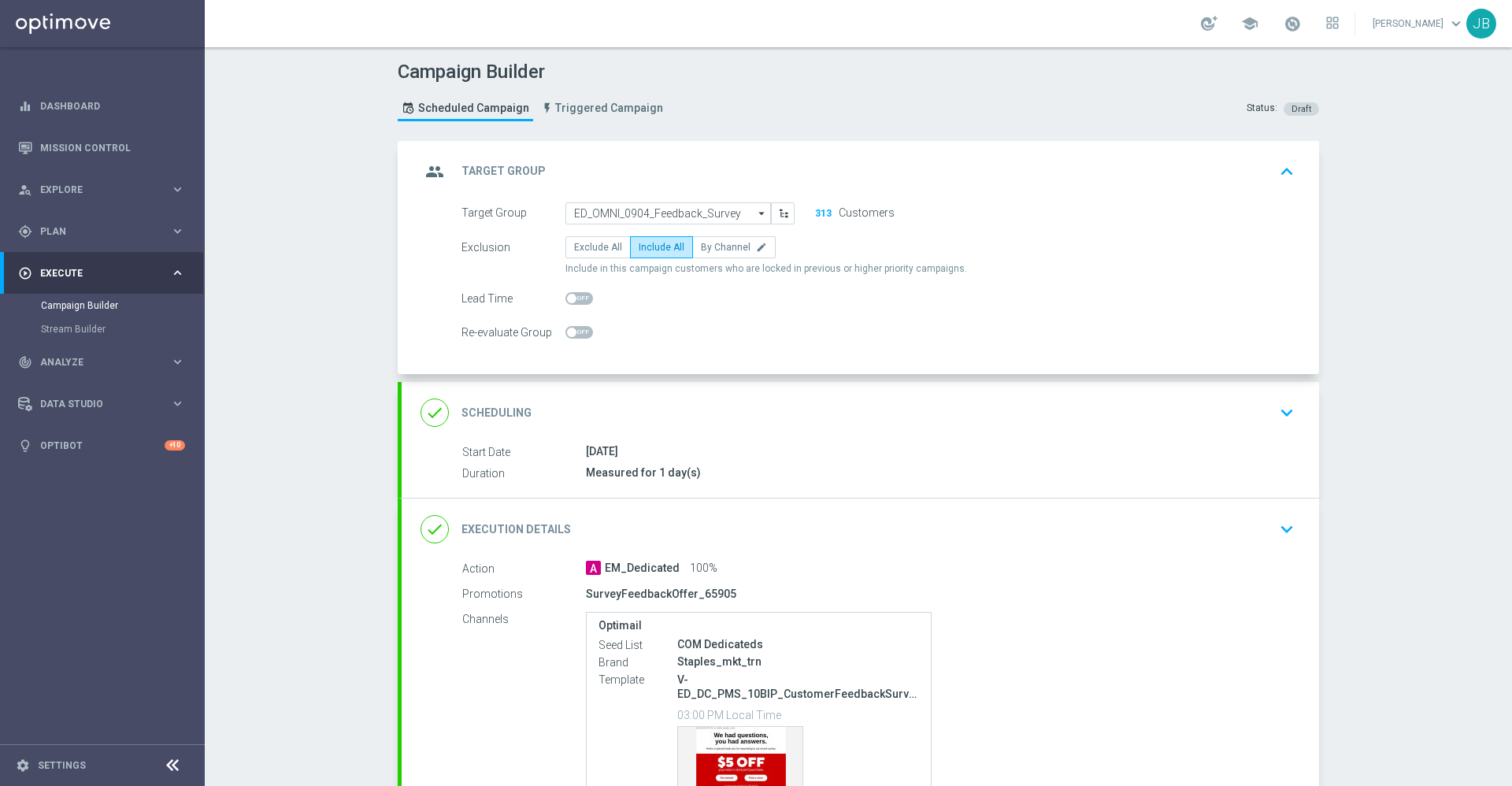
click at [503, 169] on h2 "Target Group" at bounding box center [503, 171] width 85 height 15
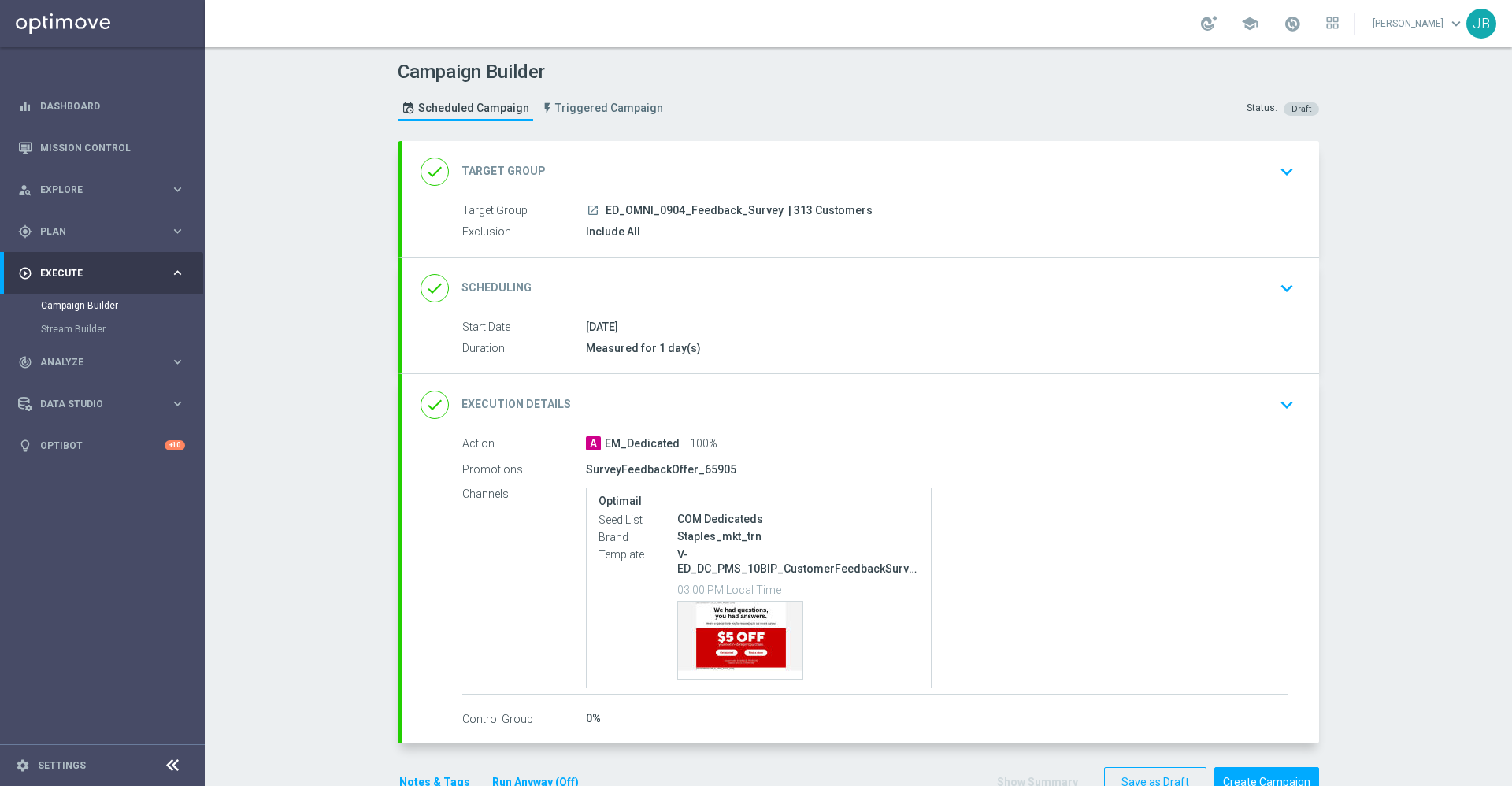
click at [505, 284] on h2 "Scheduling" at bounding box center [496, 288] width 70 height 15
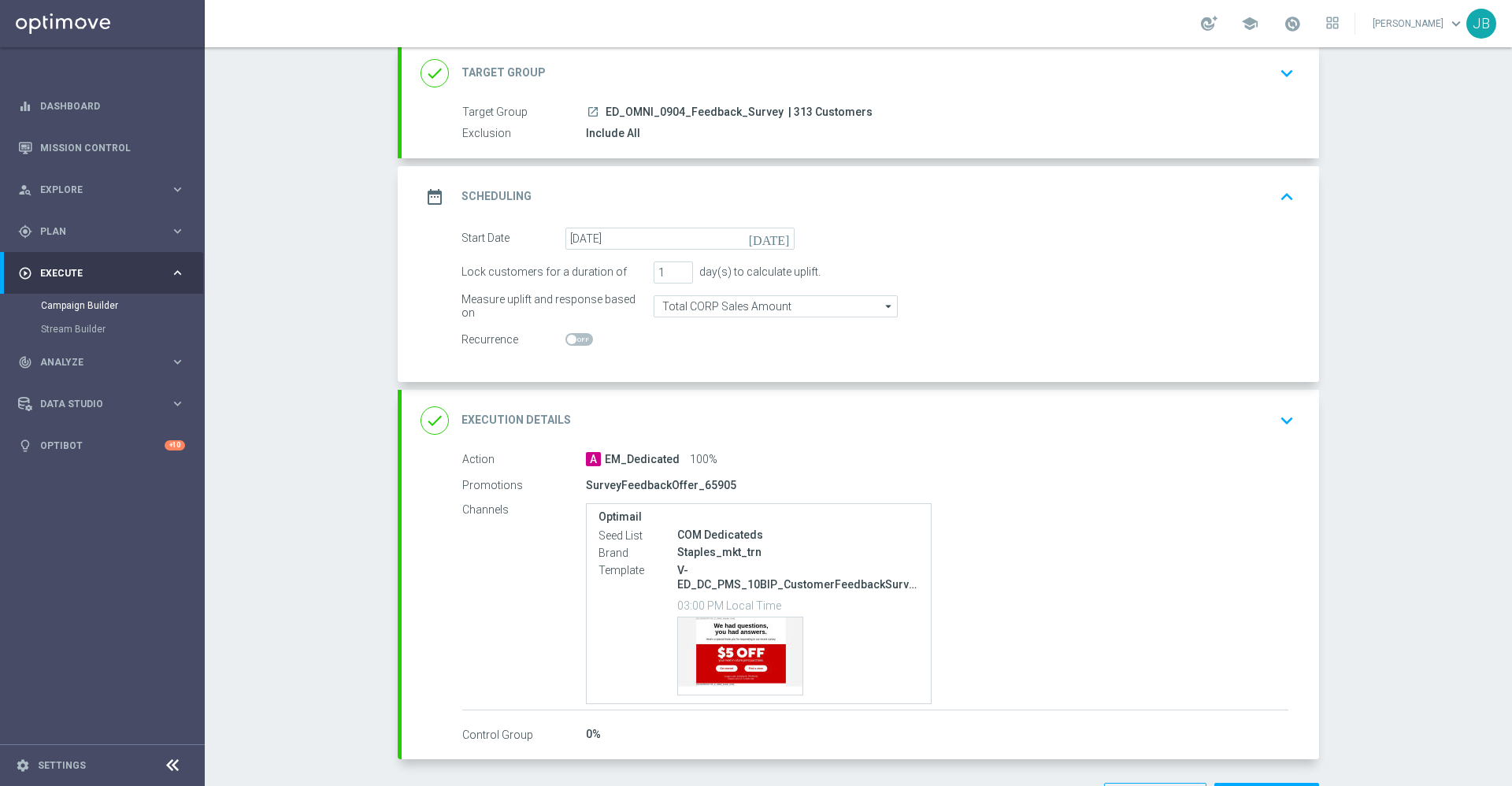
scroll to position [99, 0]
click at [530, 410] on div "done Execution Details" at bounding box center [496, 420] width 150 height 29
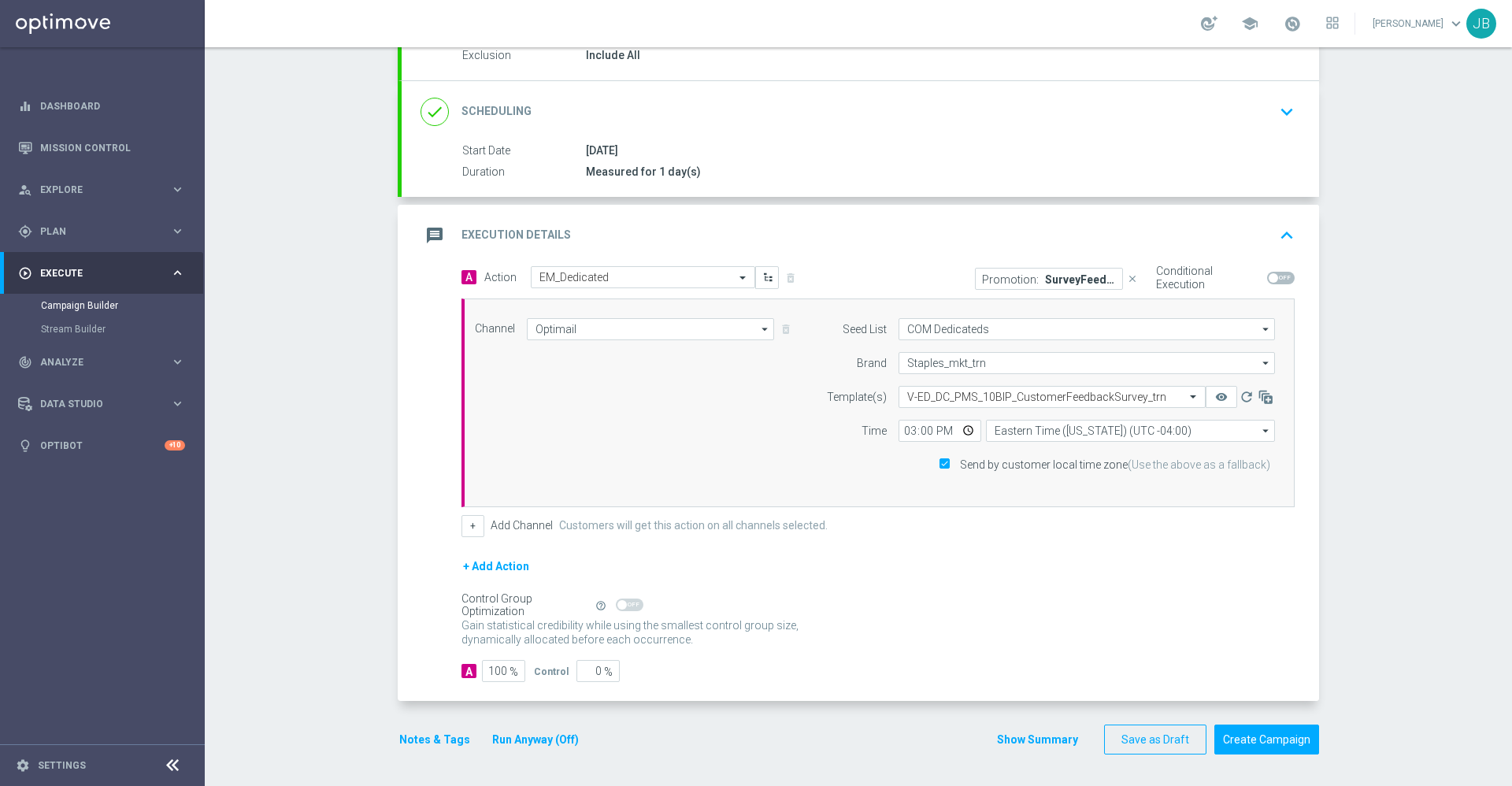
scroll to position [0, 0]
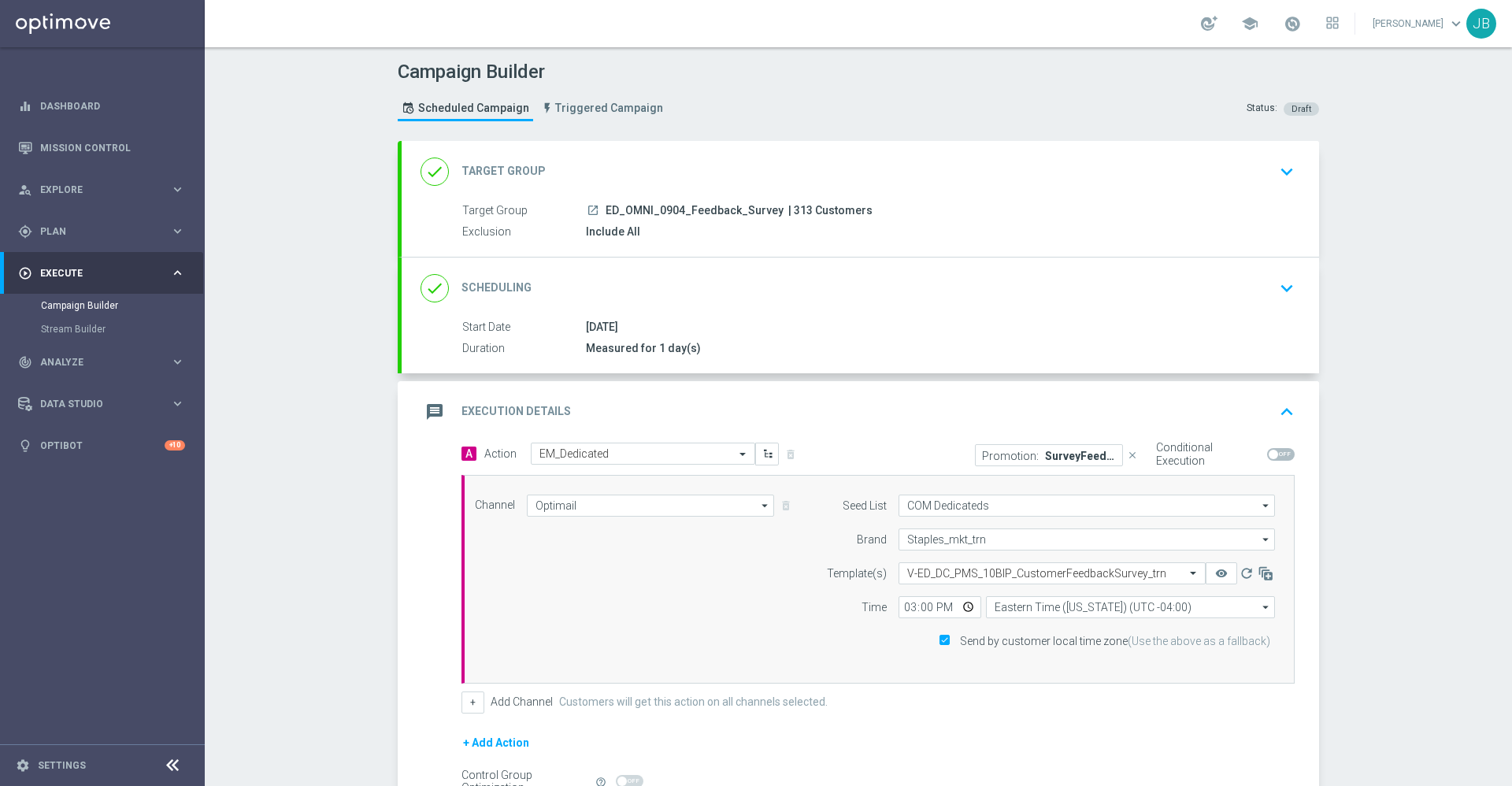
click at [517, 165] on h2 "Target Group" at bounding box center [503, 171] width 85 height 15
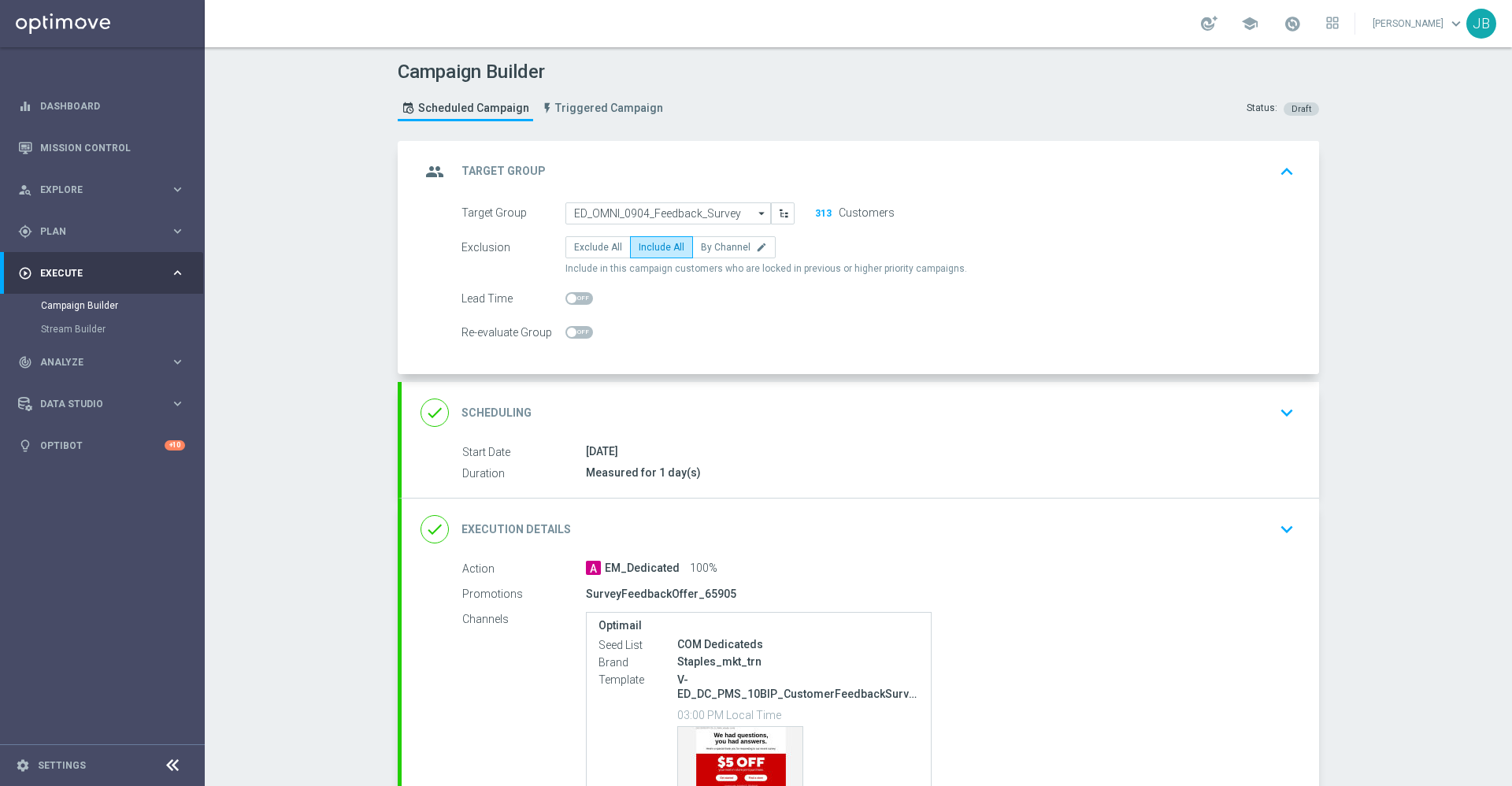
click at [516, 174] on h2 "Target Group" at bounding box center [503, 171] width 85 height 15
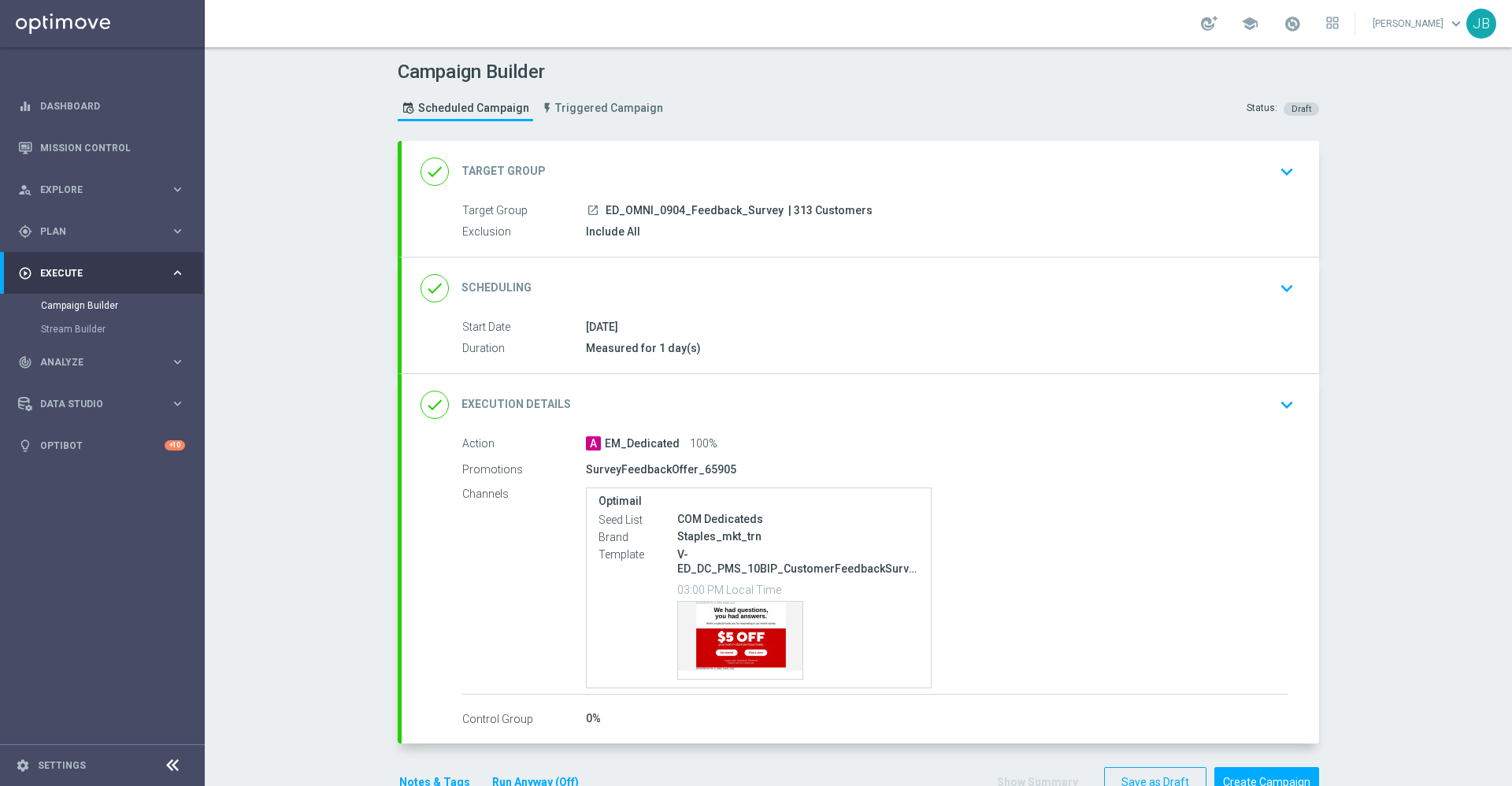
click at [516, 174] on h2 "Target Group" at bounding box center [503, 171] width 85 height 15
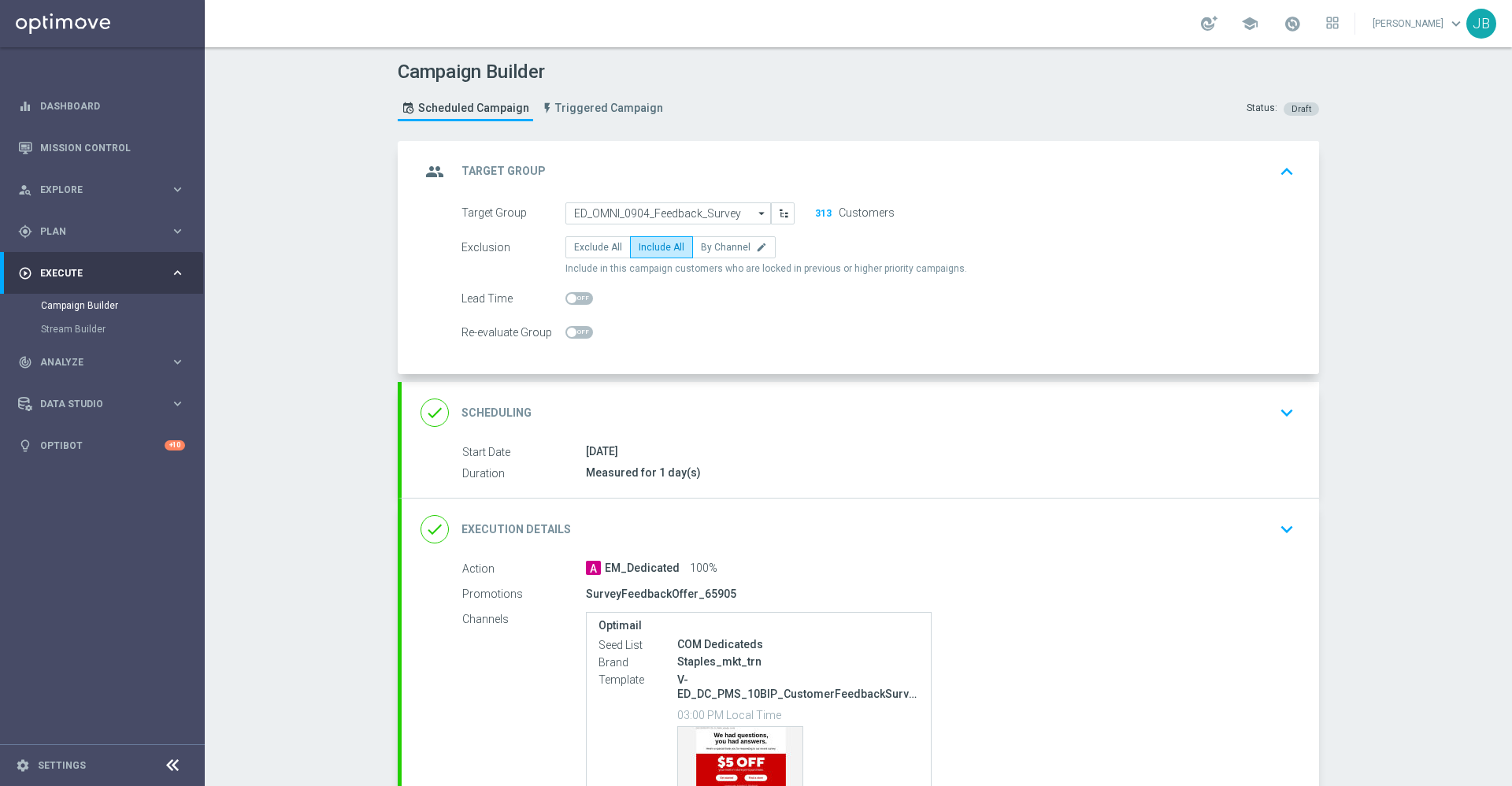
click at [499, 407] on h2 "Scheduling" at bounding box center [496, 414] width 70 height 15
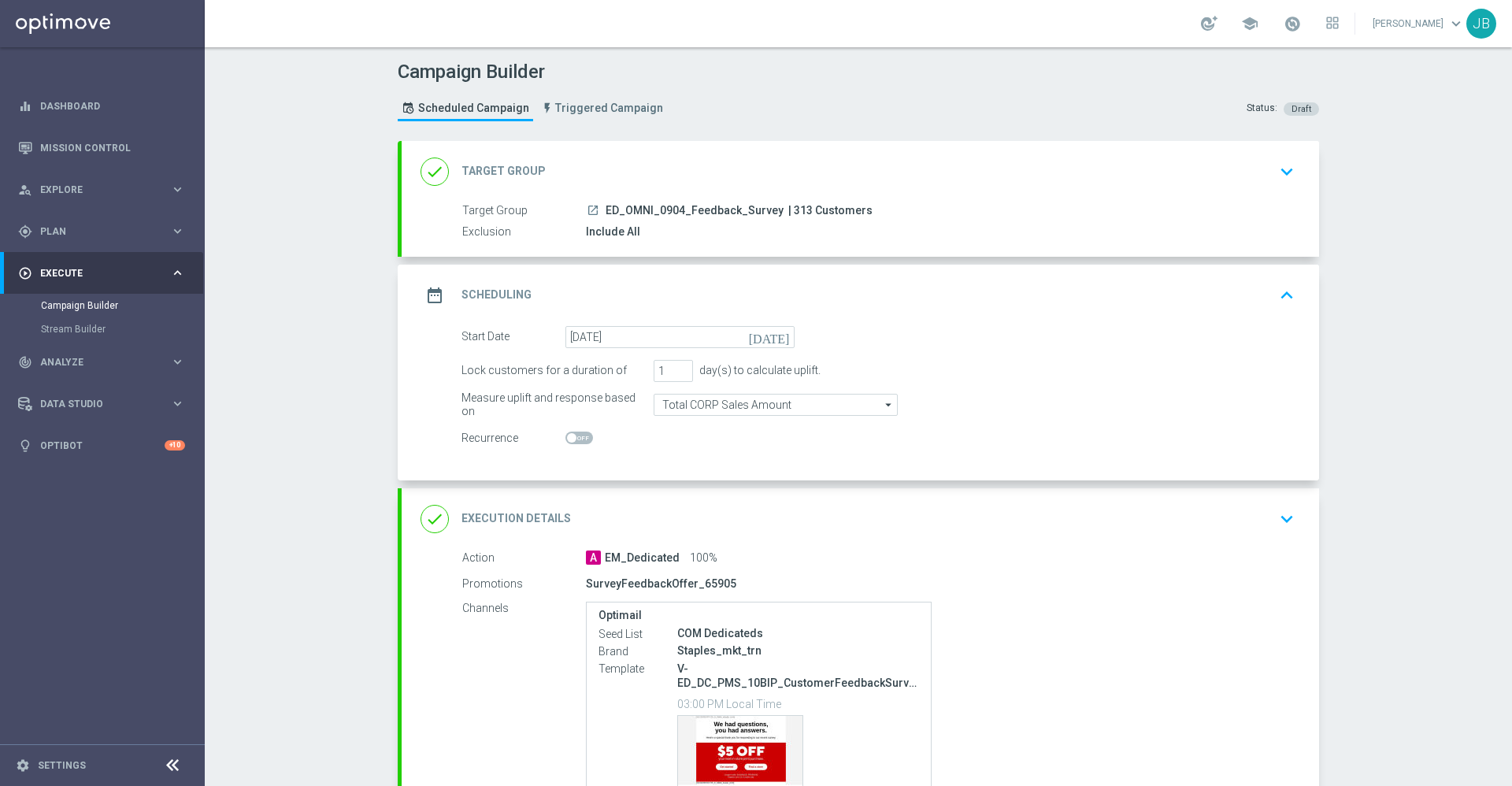
click at [529, 506] on div "done Execution Details" at bounding box center [496, 519] width 150 height 29
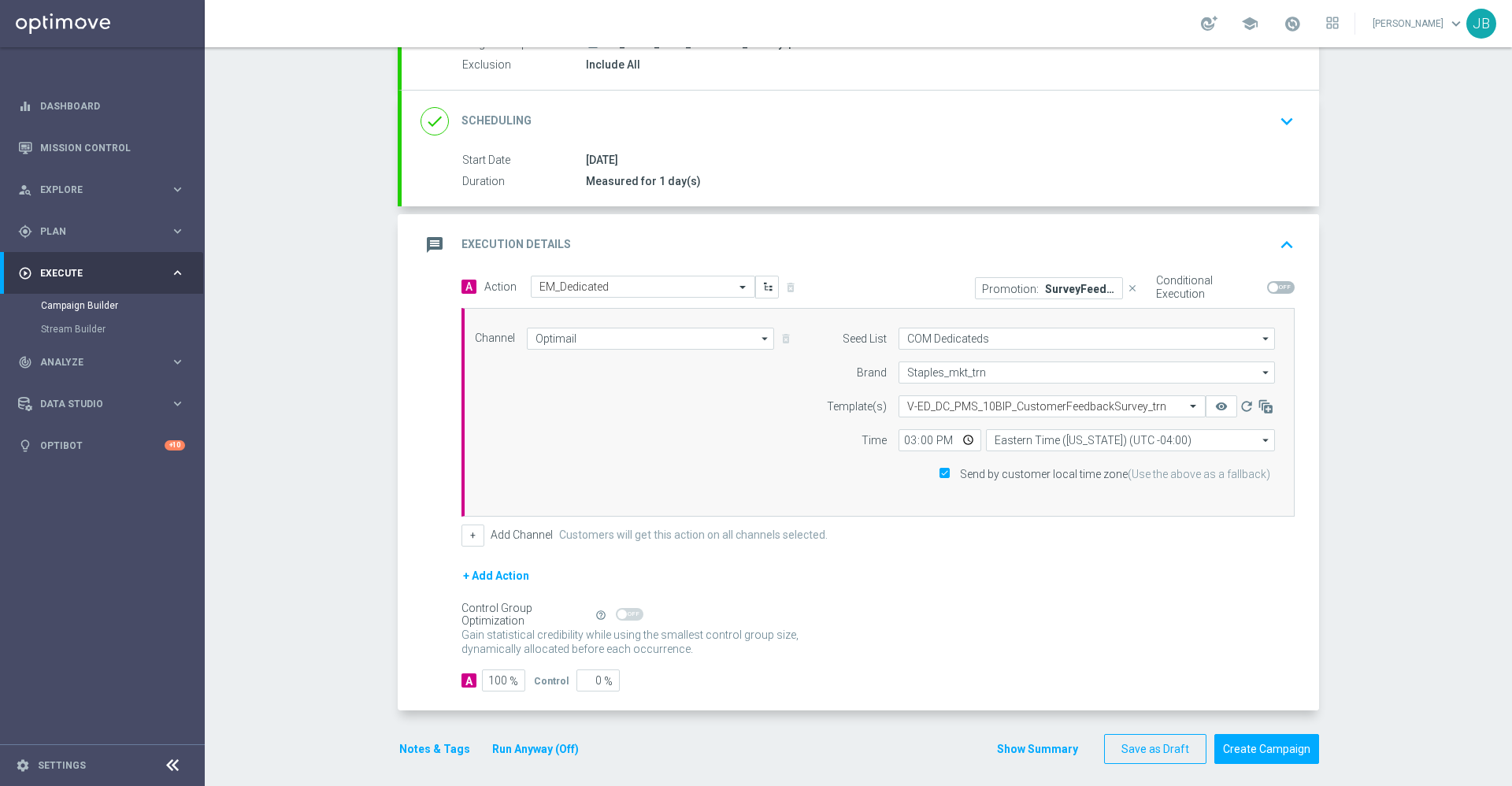
scroll to position [176, 0]
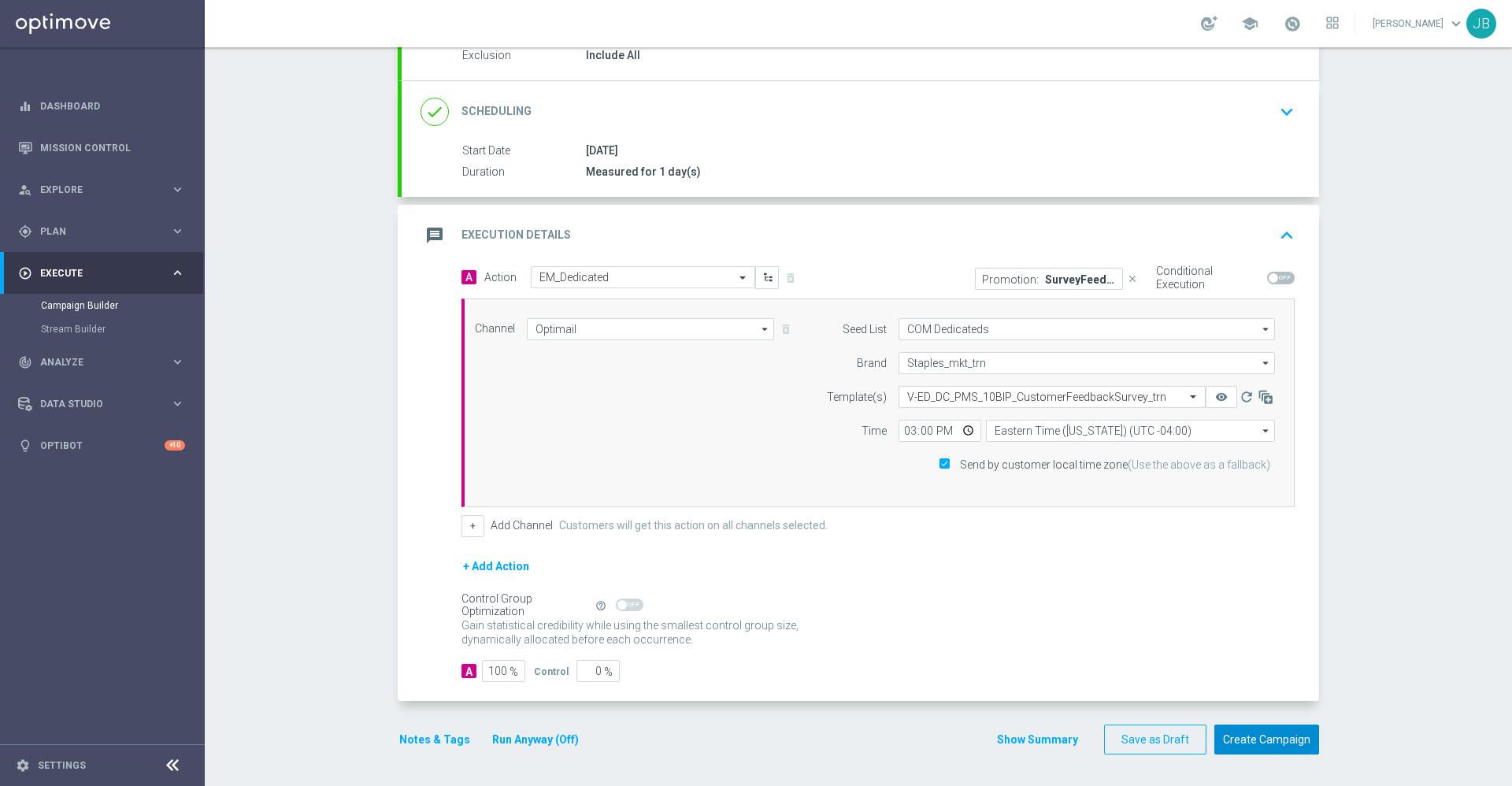
click at [1233, 734] on button "Create Campaign" at bounding box center [1266, 740] width 105 height 31
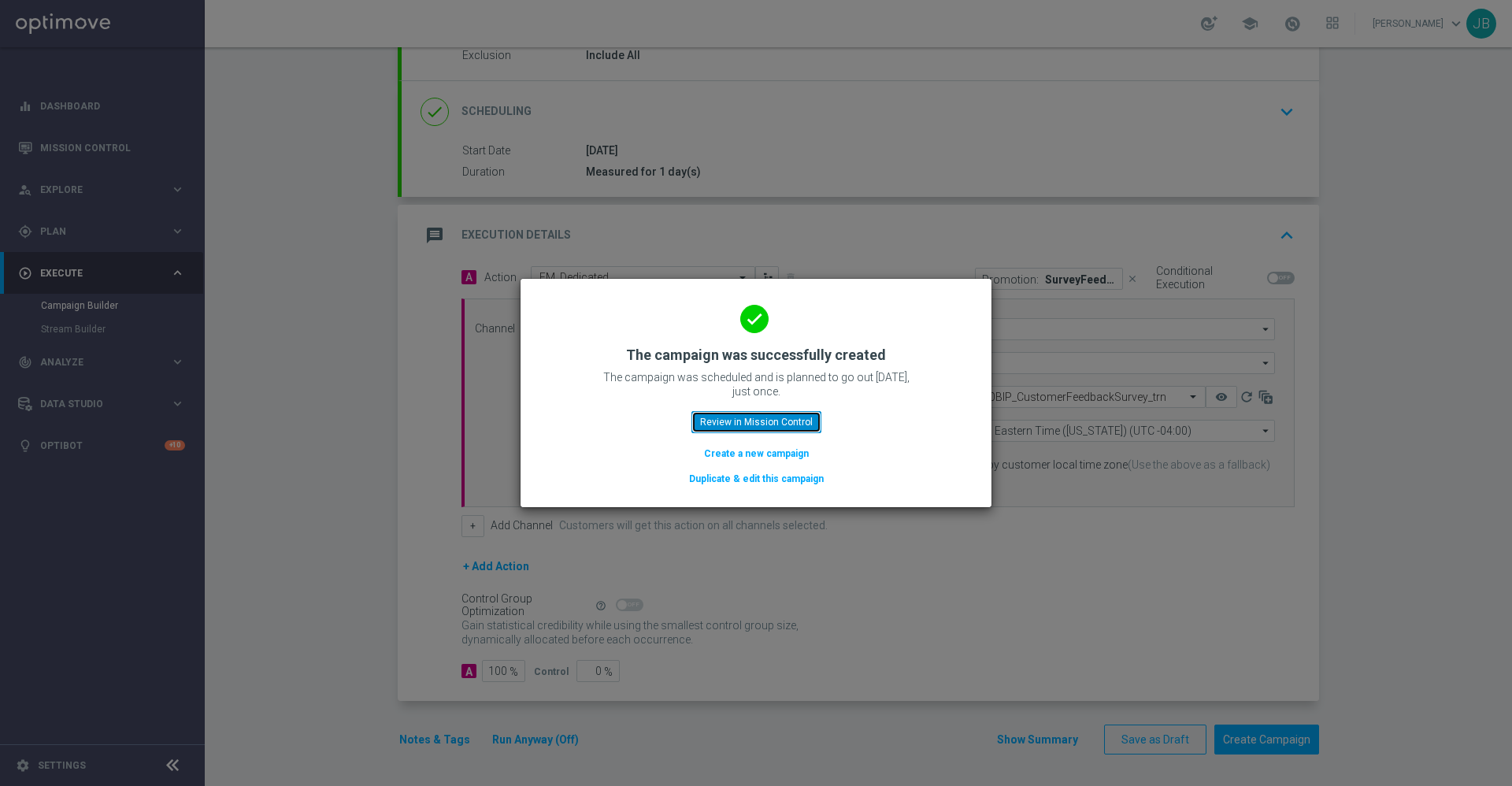
click at [752, 424] on button "Review in Mission Control" at bounding box center [756, 422] width 130 height 22
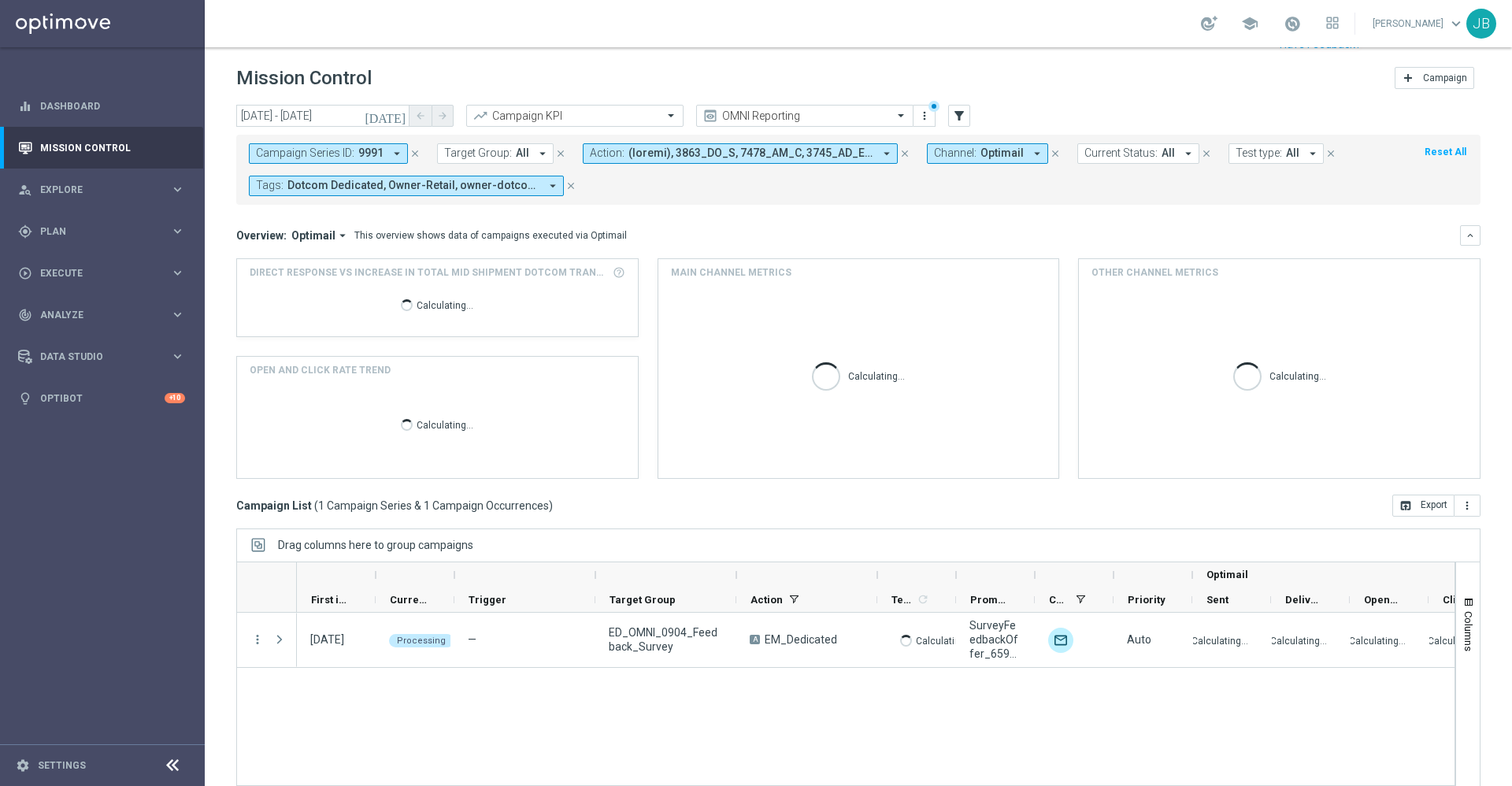
scroll to position [34, 0]
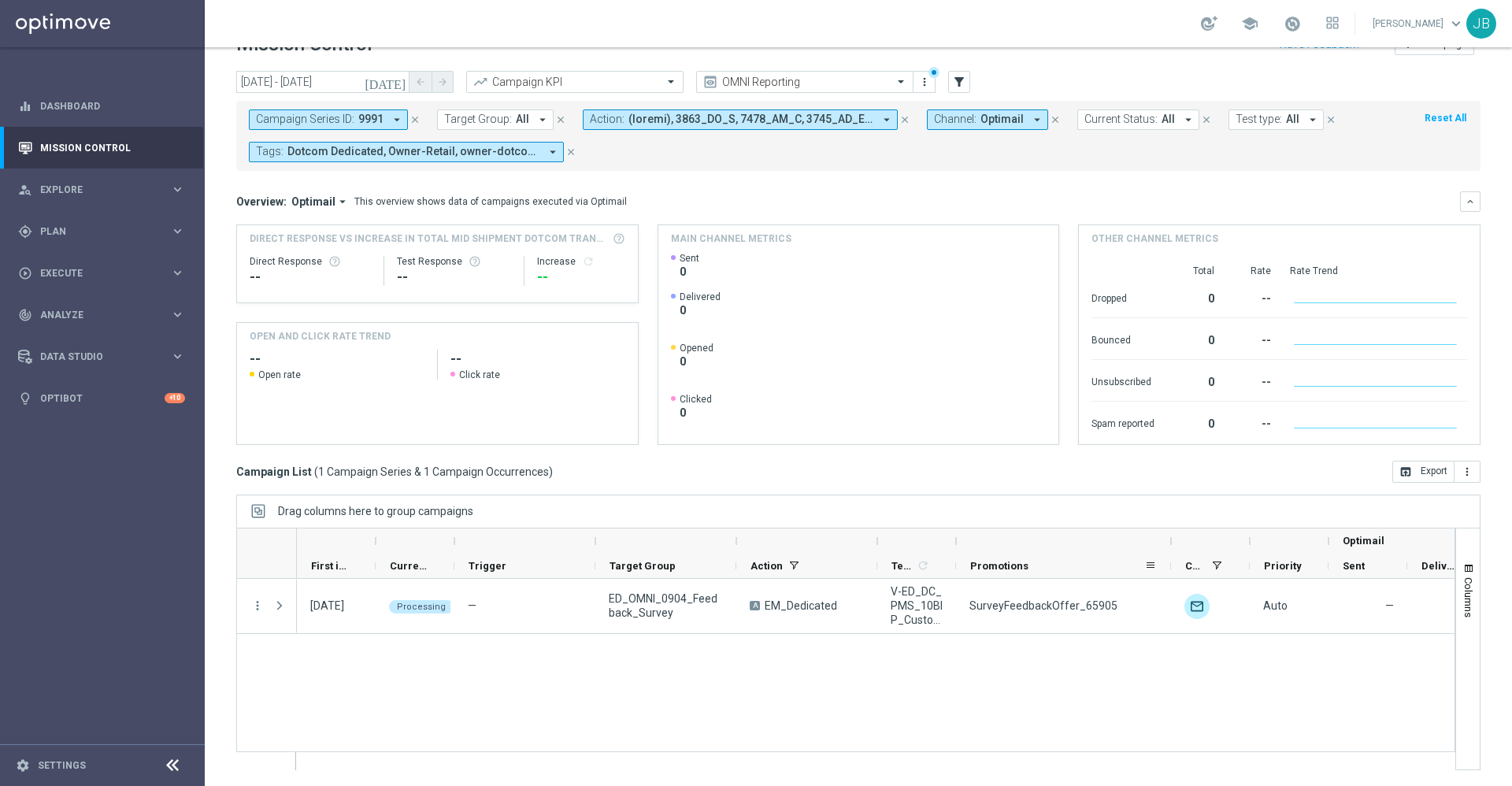
drag, startPoint x: 1033, startPoint y: 544, endPoint x: 1182, endPoint y: 554, distance: 149.3
click at [1182, 554] on div "Optimail First in Range" at bounding box center [1011, 554] width 1430 height 50
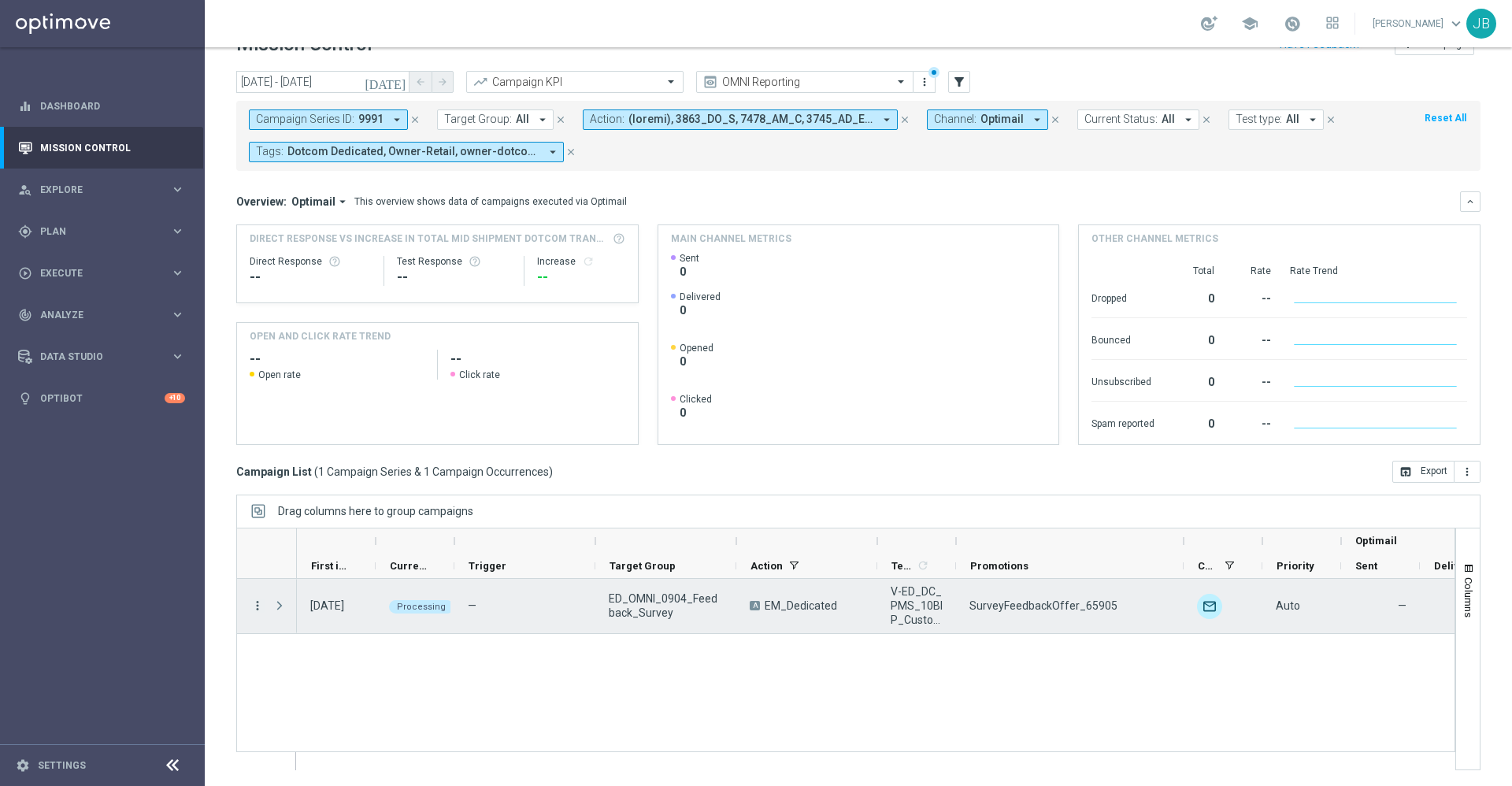
click at [258, 606] on icon "more_vert" at bounding box center [257, 606] width 14 height 14
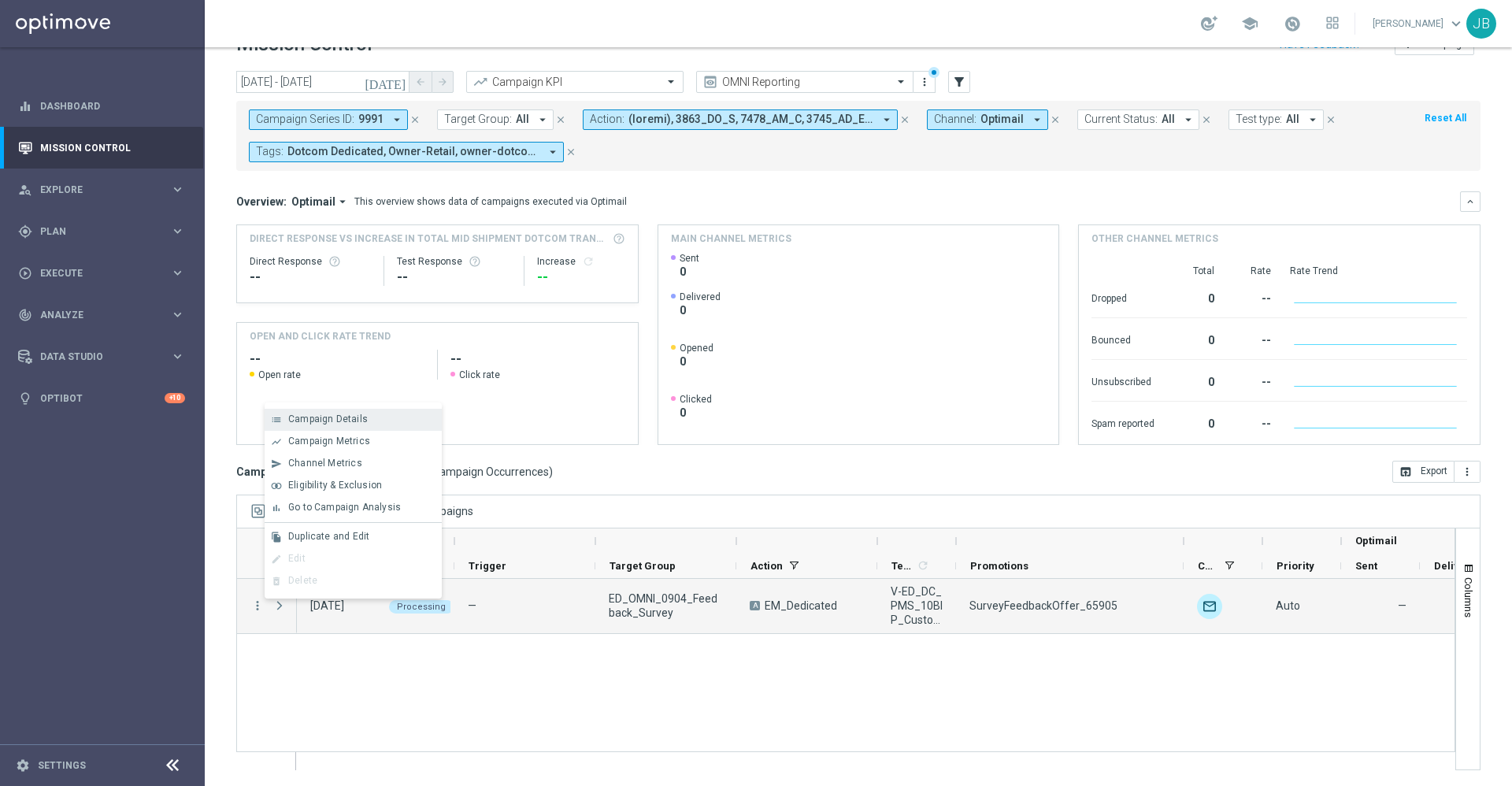
click at [347, 424] on span "Campaign Details" at bounding box center [328, 419] width 80 height 11
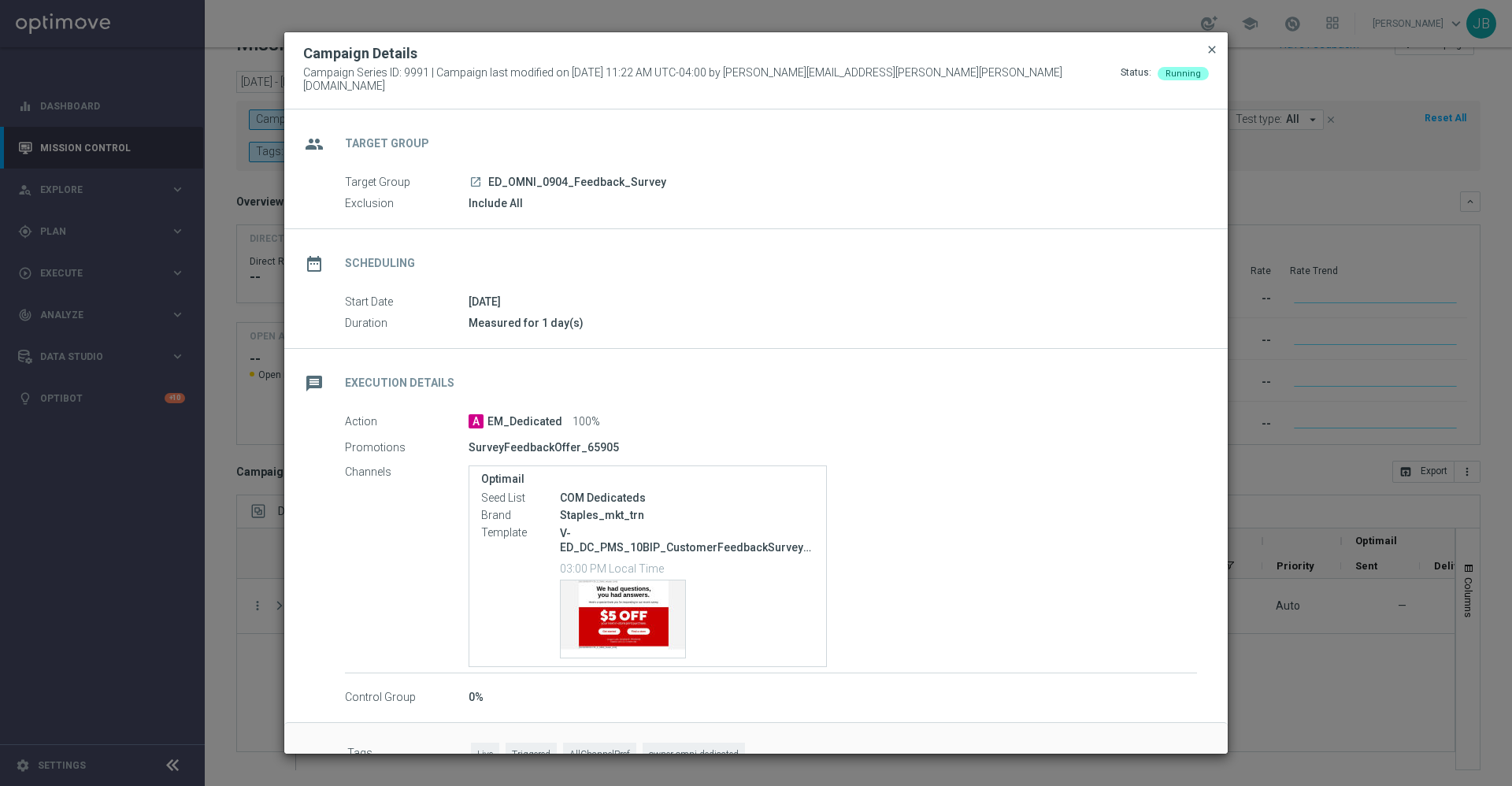
click at [1214, 55] on span "close" at bounding box center [1212, 49] width 13 height 13
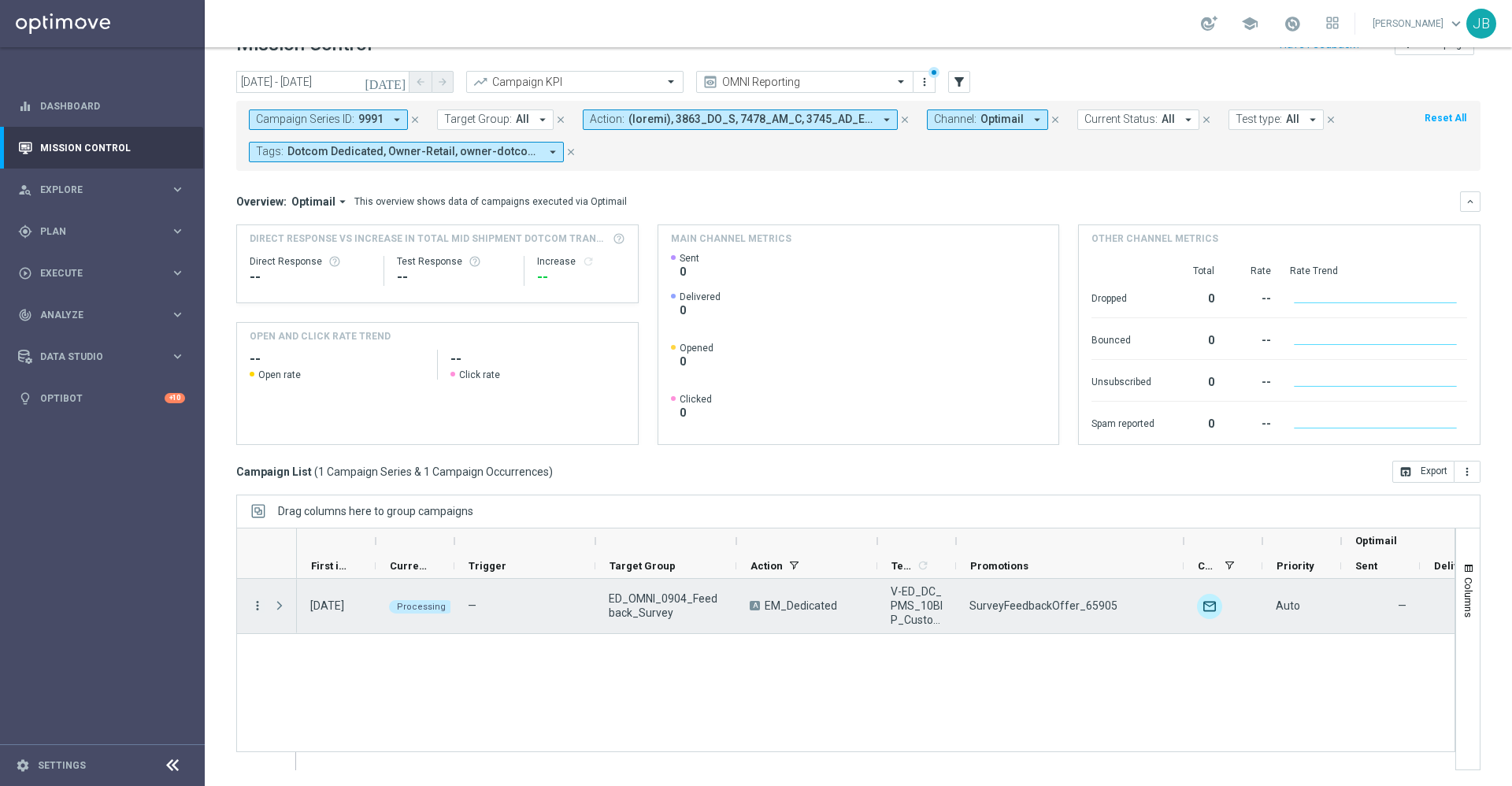
click at [254, 605] on icon "more_vert" at bounding box center [257, 606] width 14 height 14
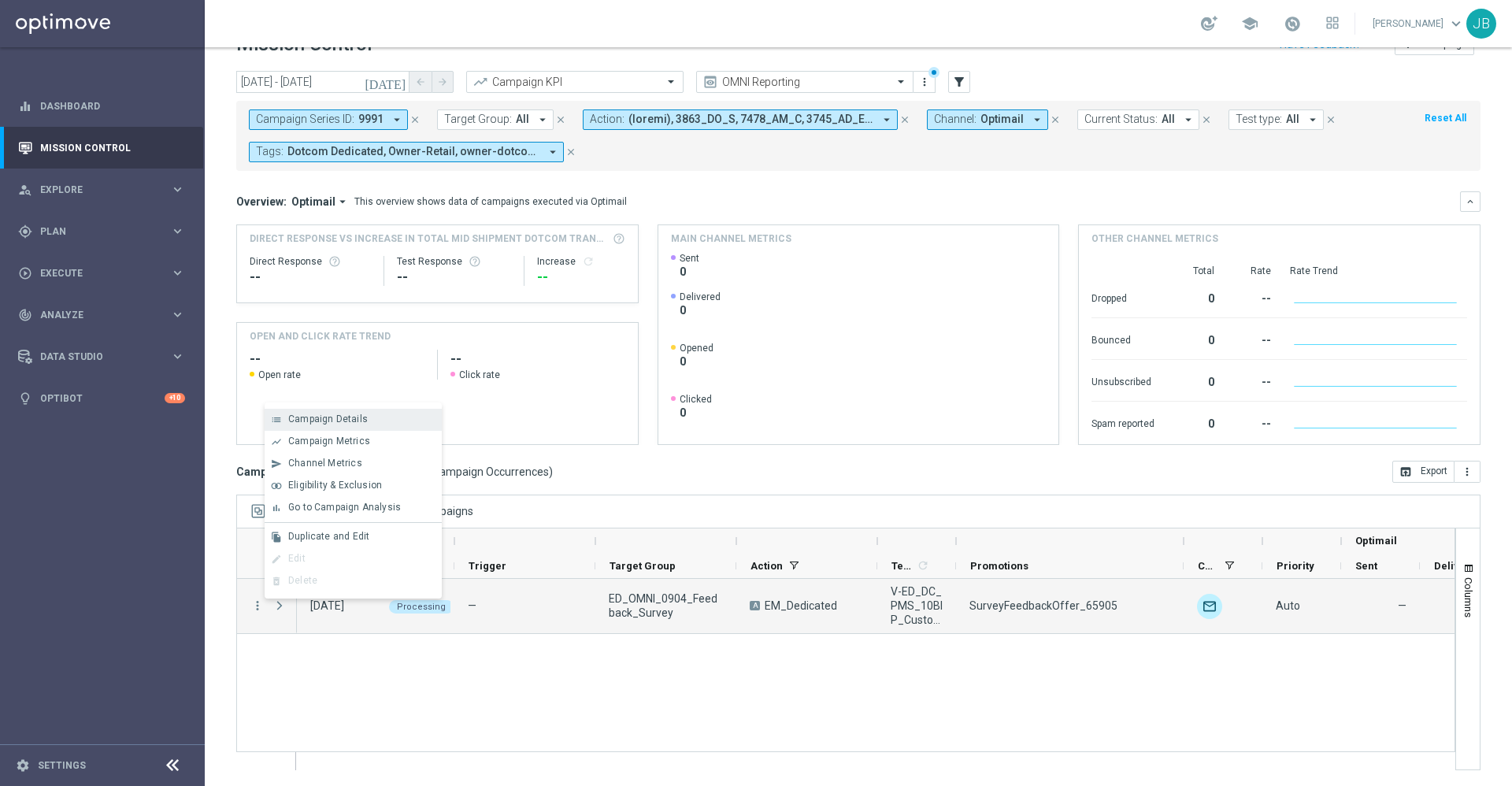
click at [351, 418] on span "Campaign Details" at bounding box center [328, 419] width 80 height 11
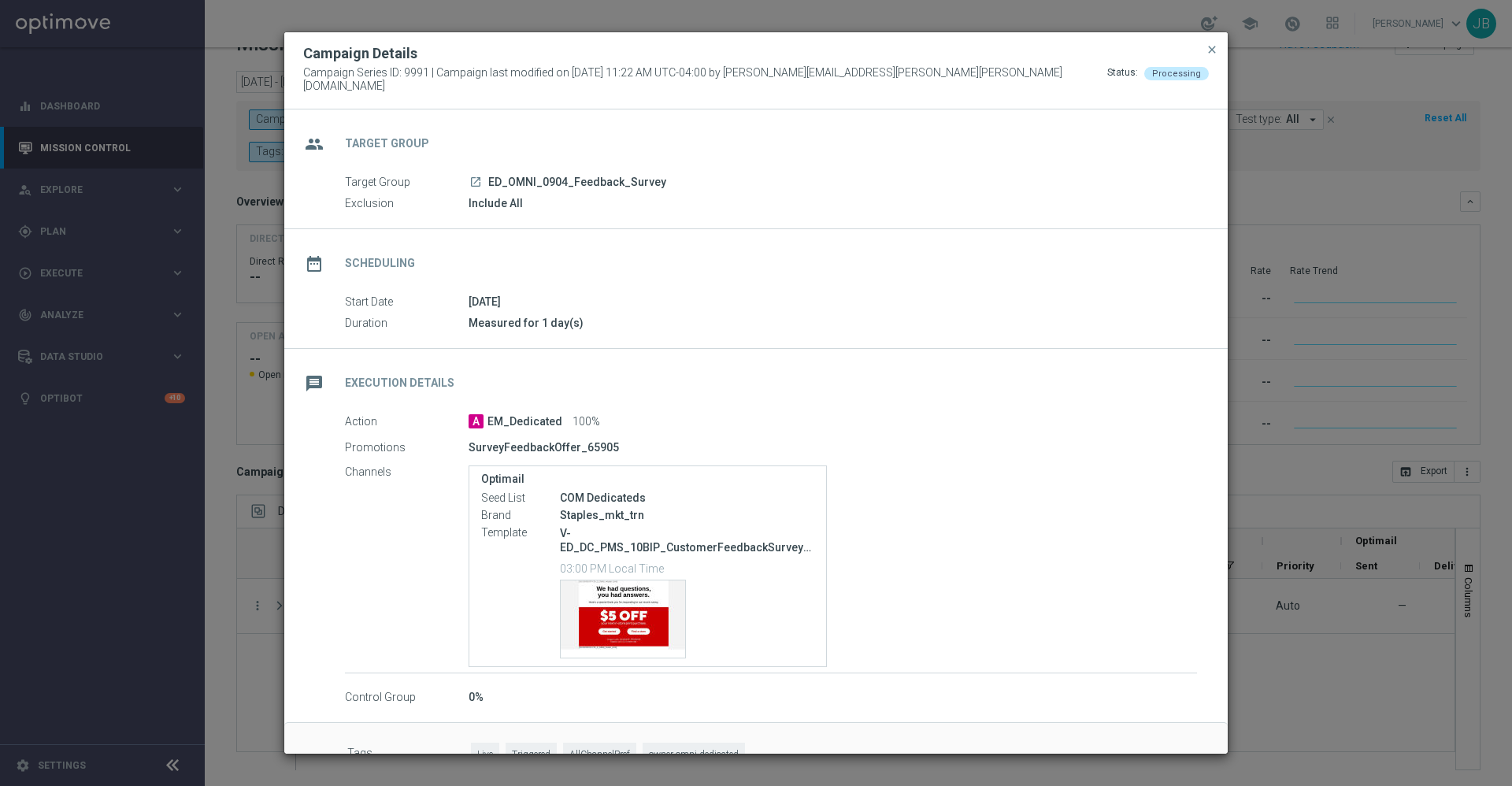
scroll to position [36, 0]
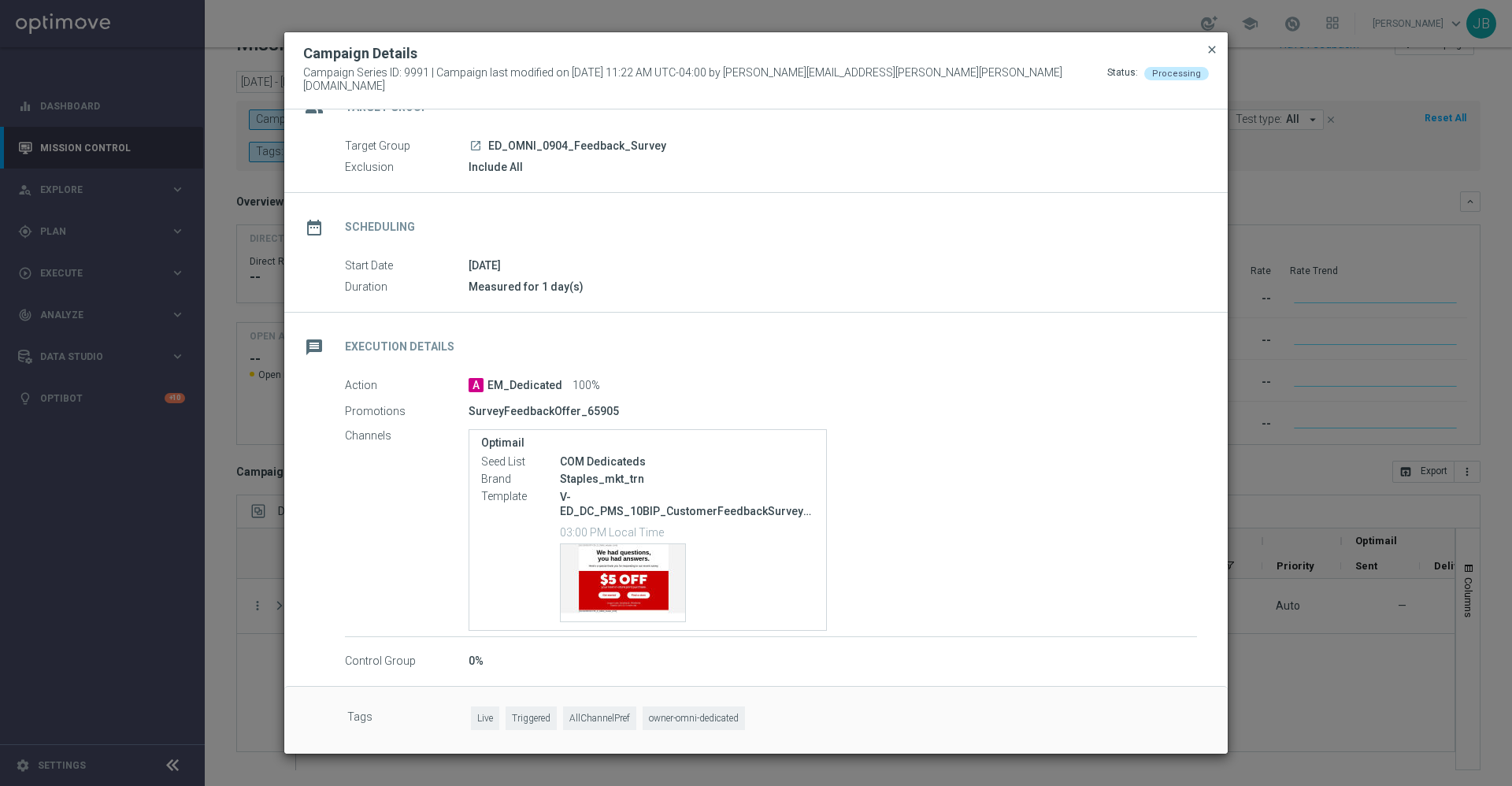
click at [1209, 55] on span "close" at bounding box center [1212, 49] width 13 height 13
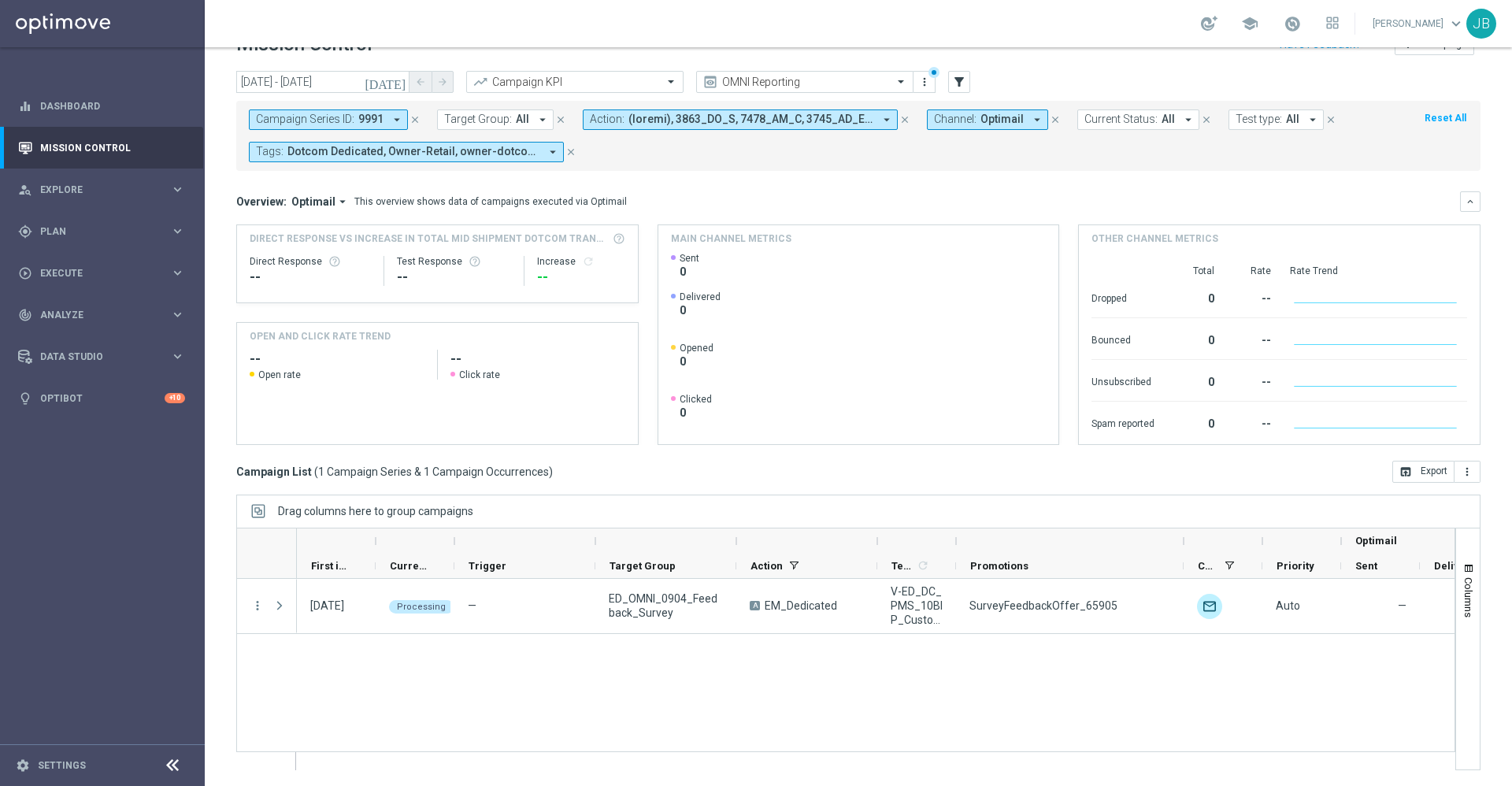
click at [843, 667] on div "[DATE] Processing — ED_OMNI_0904_Feedback_Survey A EM_Dedicated V-ED_DC_PMS_10B…" at bounding box center [876, 674] width 1158 height 190
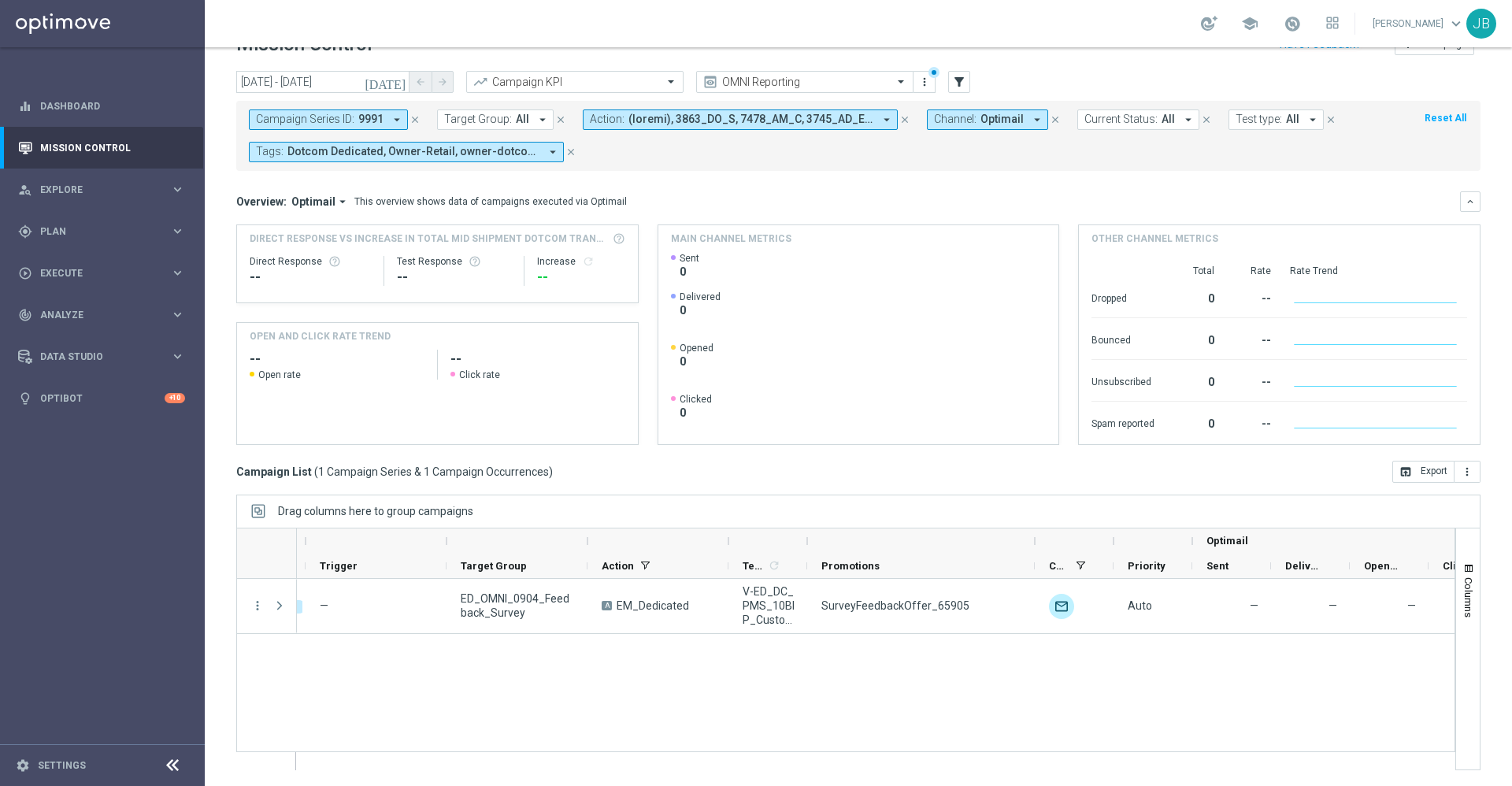
scroll to position [0, 149]
drag, startPoint x: 806, startPoint y: 543, endPoint x: 1121, endPoint y: 570, distance: 316.2
click at [1121, 570] on div "Optimail First in Range" at bounding box center [1025, 554] width 1754 height 50
click at [533, 663] on div "[DATE] Processing — ED_OMNI_0904_Feedback_Survey A EM_Dedicated V-ED_DC_PMS_10B…" at bounding box center [876, 674] width 1158 height 190
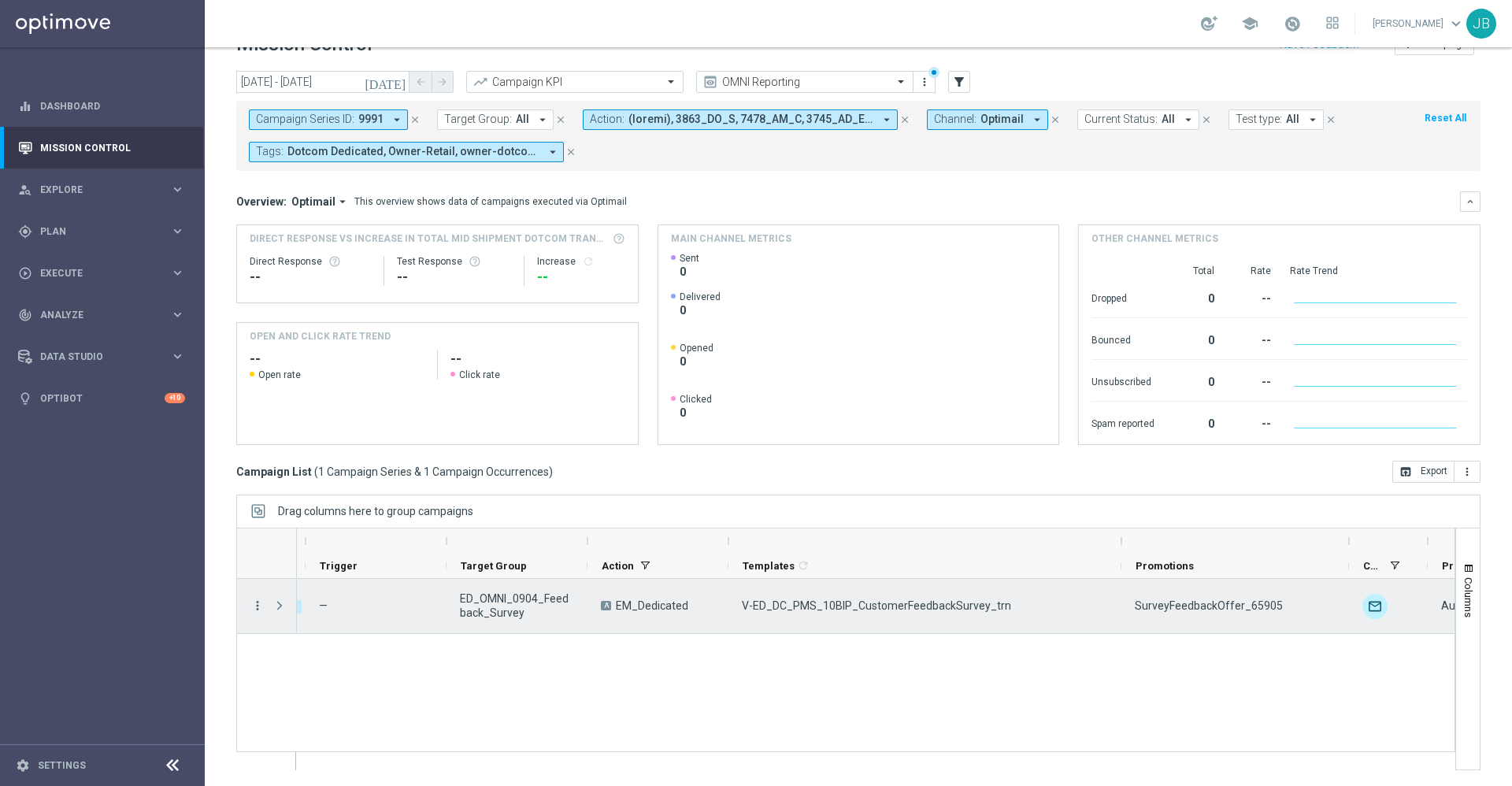
click at [255, 606] on icon "more_vert" at bounding box center [257, 606] width 14 height 14
click at [344, 419] on span "Campaign Details" at bounding box center [328, 419] width 80 height 11
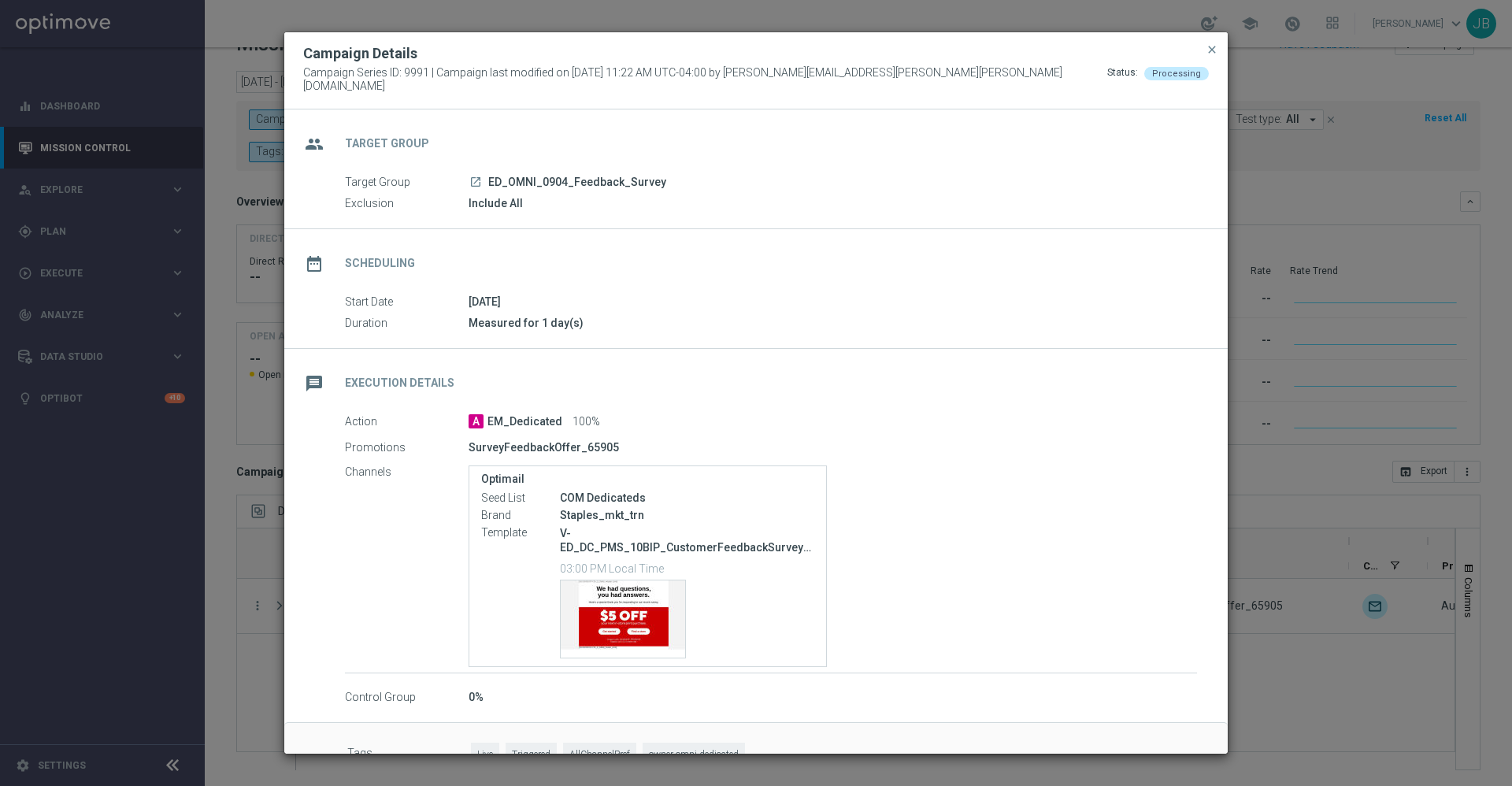
scroll to position [36, 0]
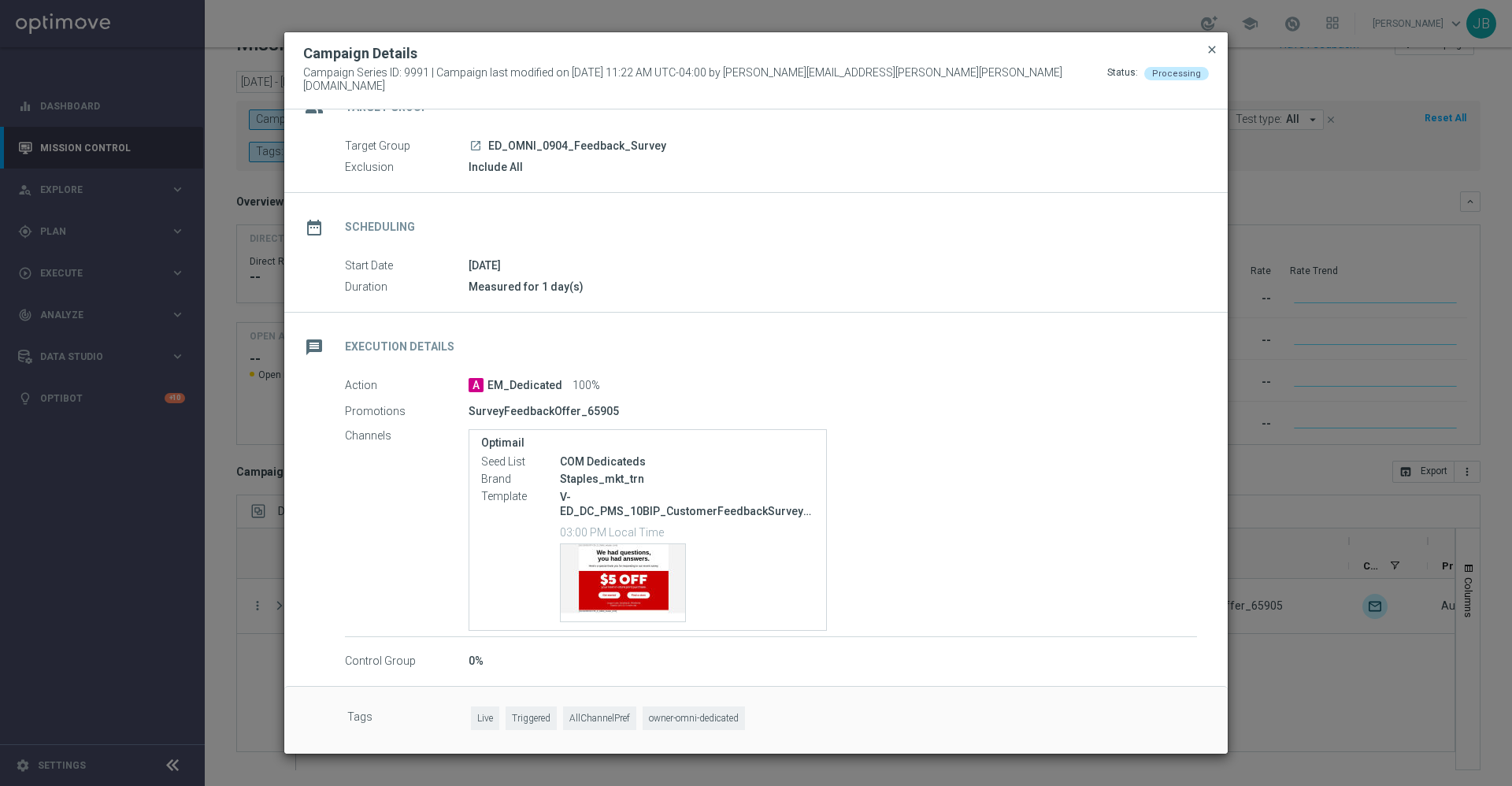
click at [1212, 56] on span "close" at bounding box center [1212, 49] width 13 height 13
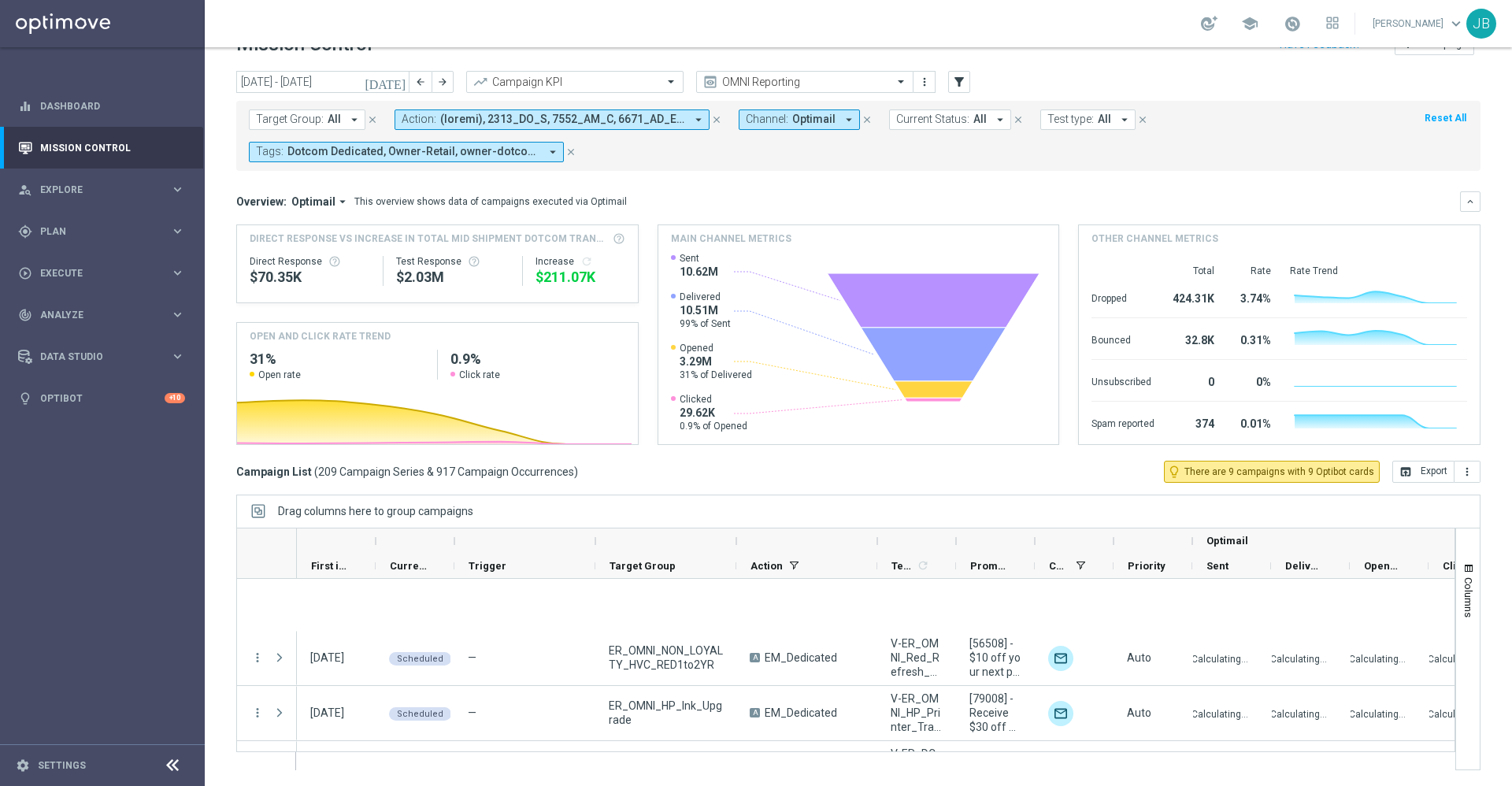
scroll to position [11355, 0]
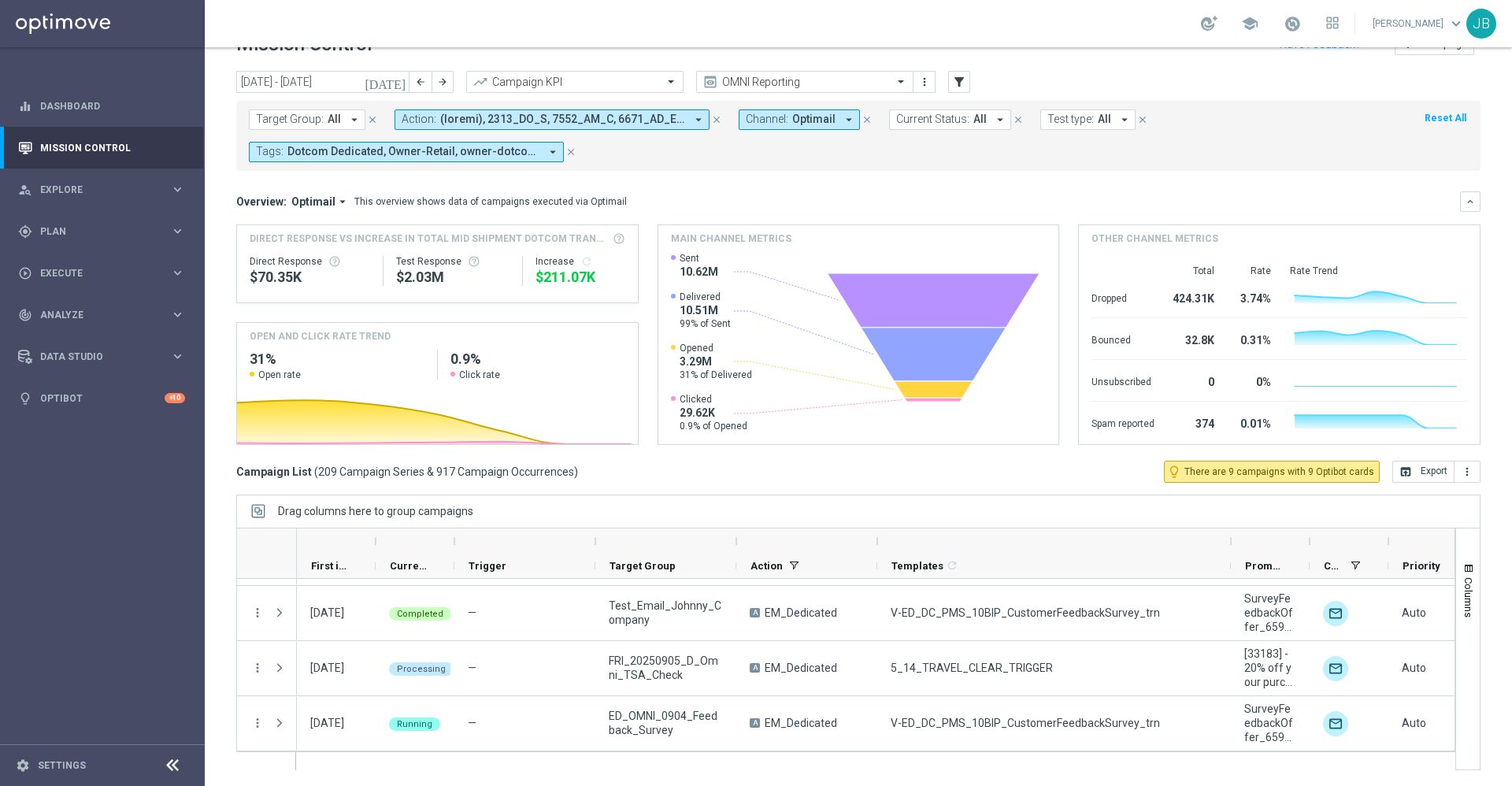
drag, startPoint x: 959, startPoint y: 540, endPoint x: 1234, endPoint y: 542, distance: 275.0
click at [1234, 542] on div at bounding box center [1231, 541] width 7 height 25
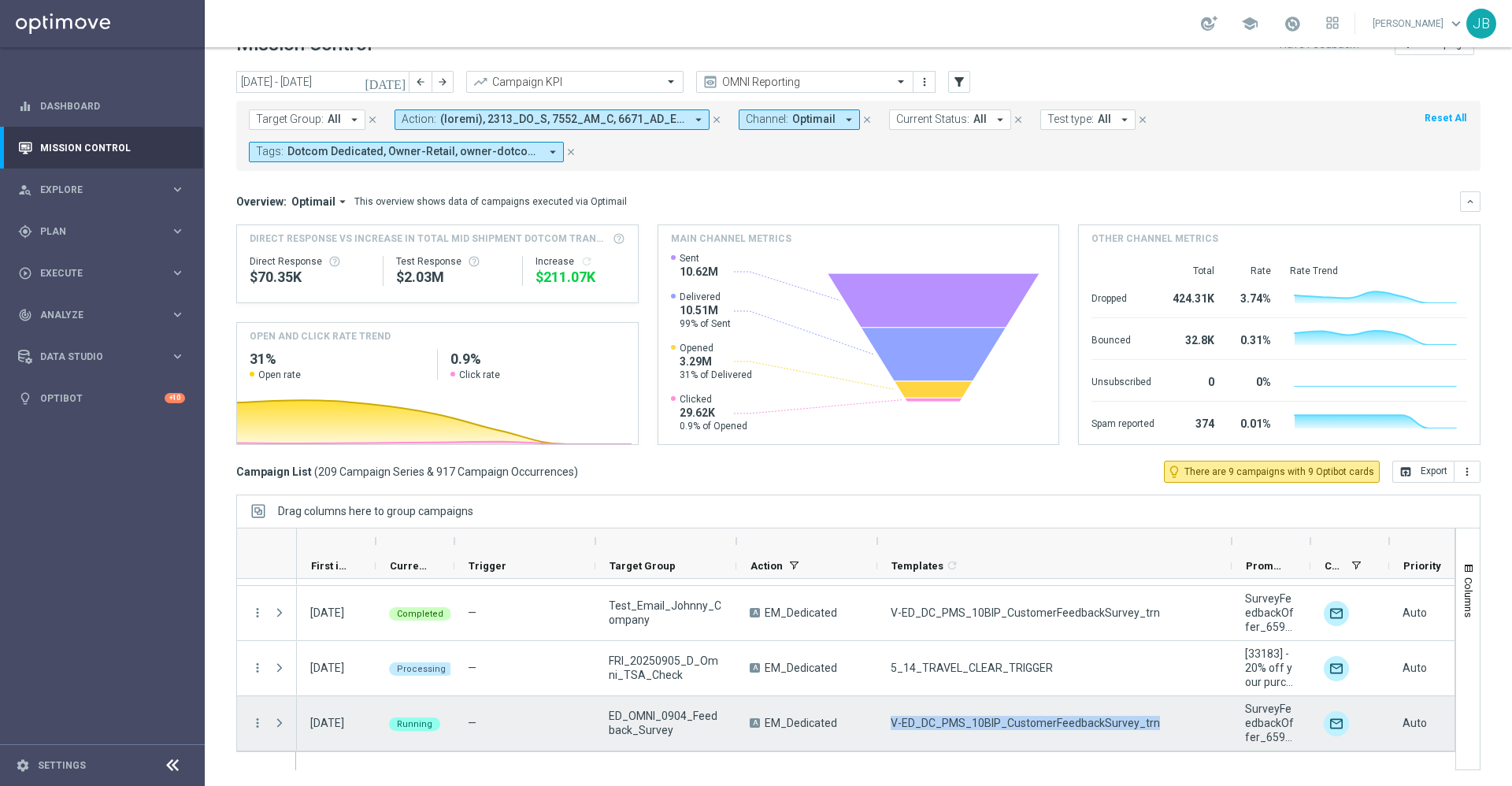
drag, startPoint x: 1151, startPoint y: 727, endPoint x: 886, endPoint y: 717, distance: 265.2
click at [886, 717] on div "V-ED_DC_PMS_10BIP_CustomerFeedbackSurvey_trn" at bounding box center [1054, 723] width 355 height 55
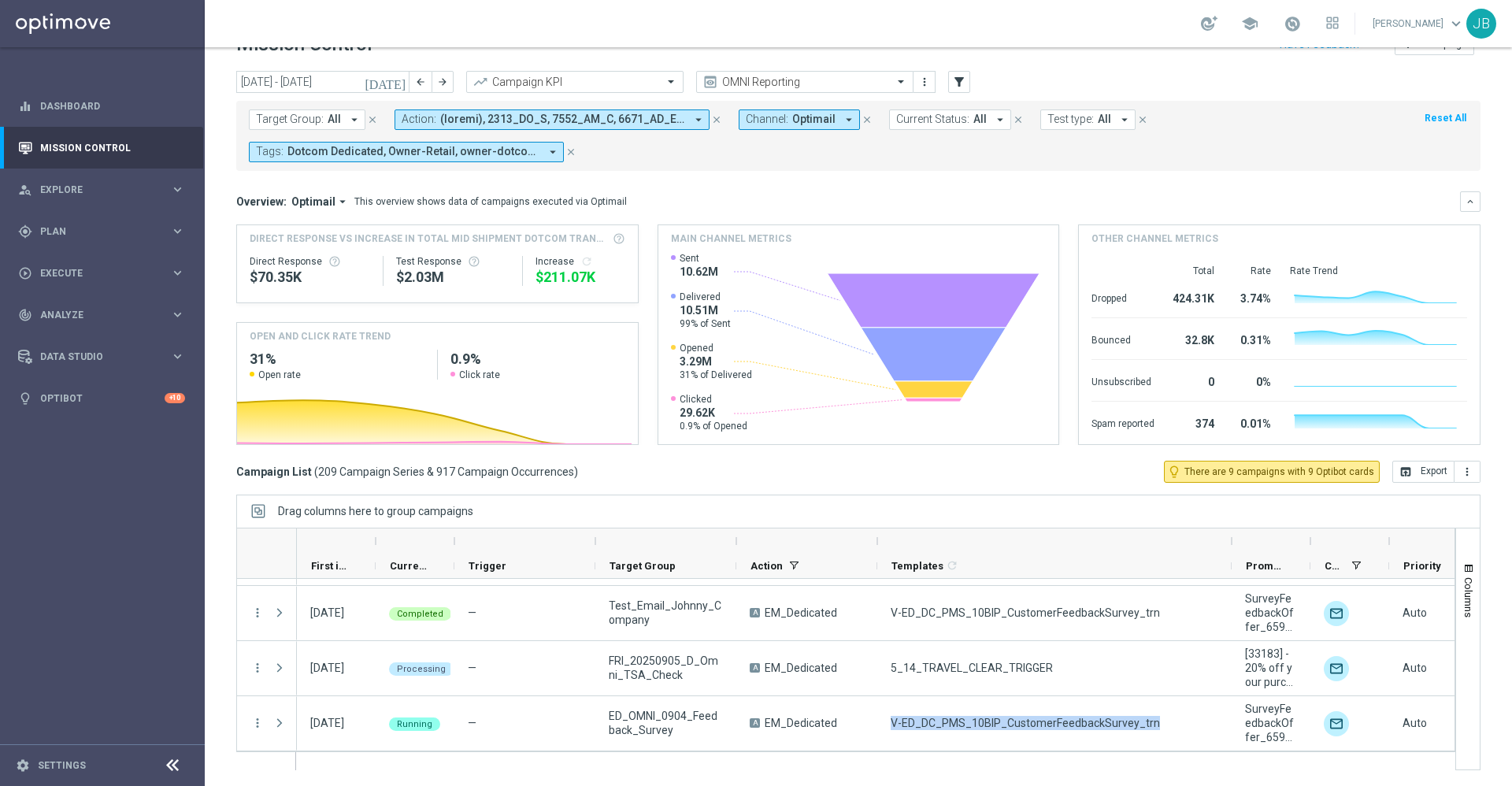
click at [397, 86] on icon "[DATE]" at bounding box center [386, 81] width 43 height 14
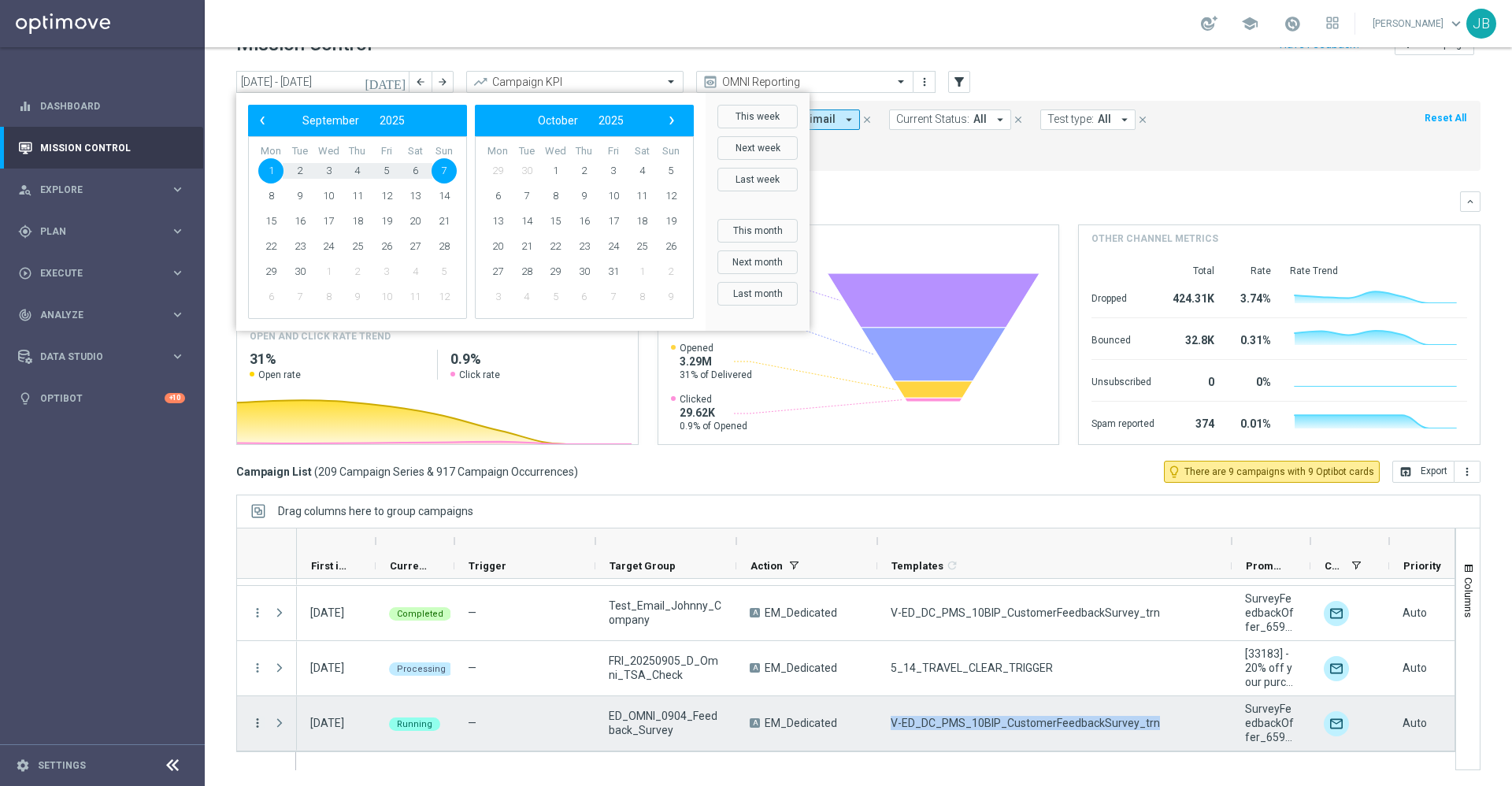
click at [252, 725] on icon "more_vert" at bounding box center [257, 723] width 14 height 14
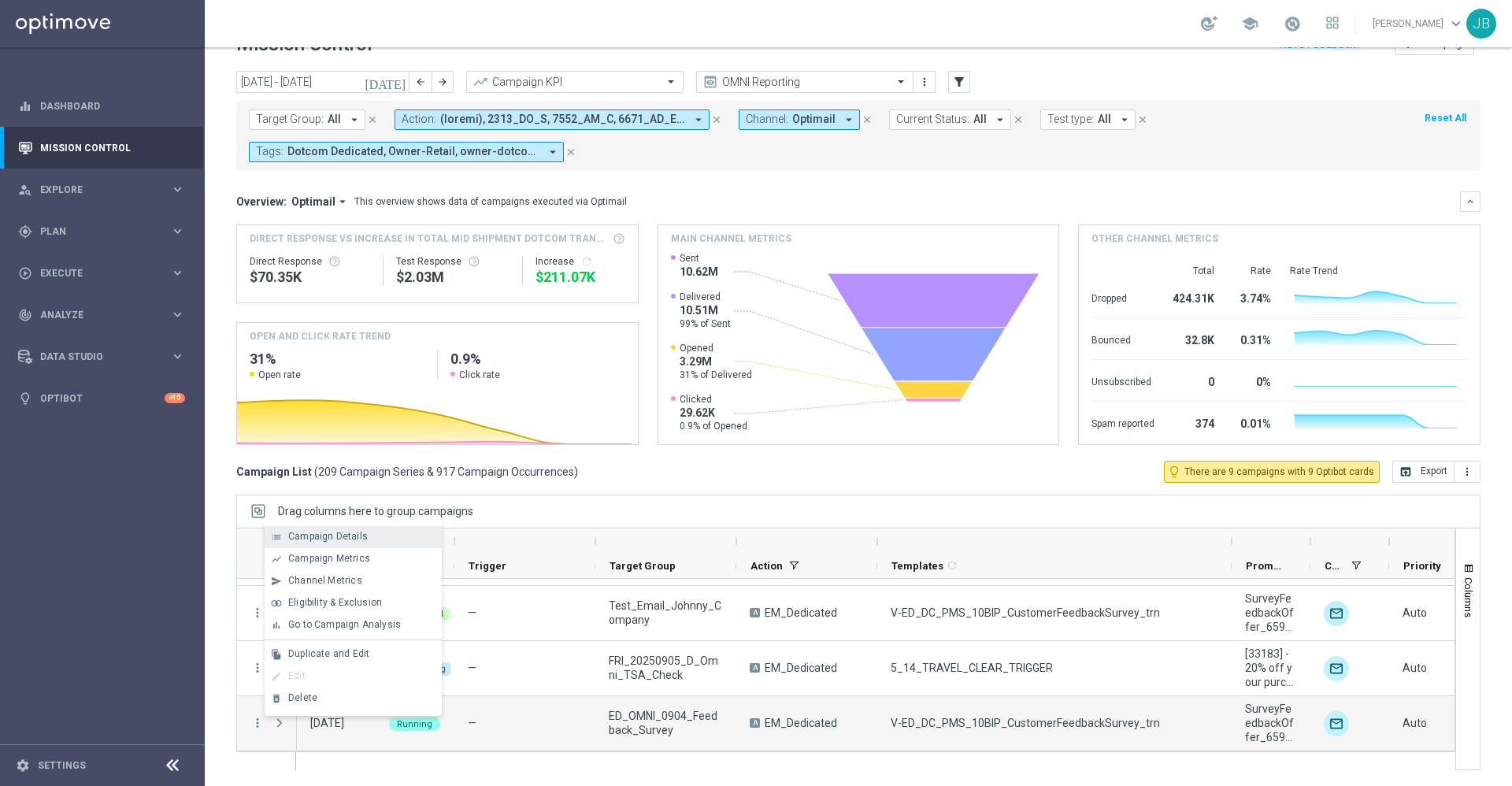
click at [340, 536] on span "Campaign Details" at bounding box center [328, 536] width 80 height 11
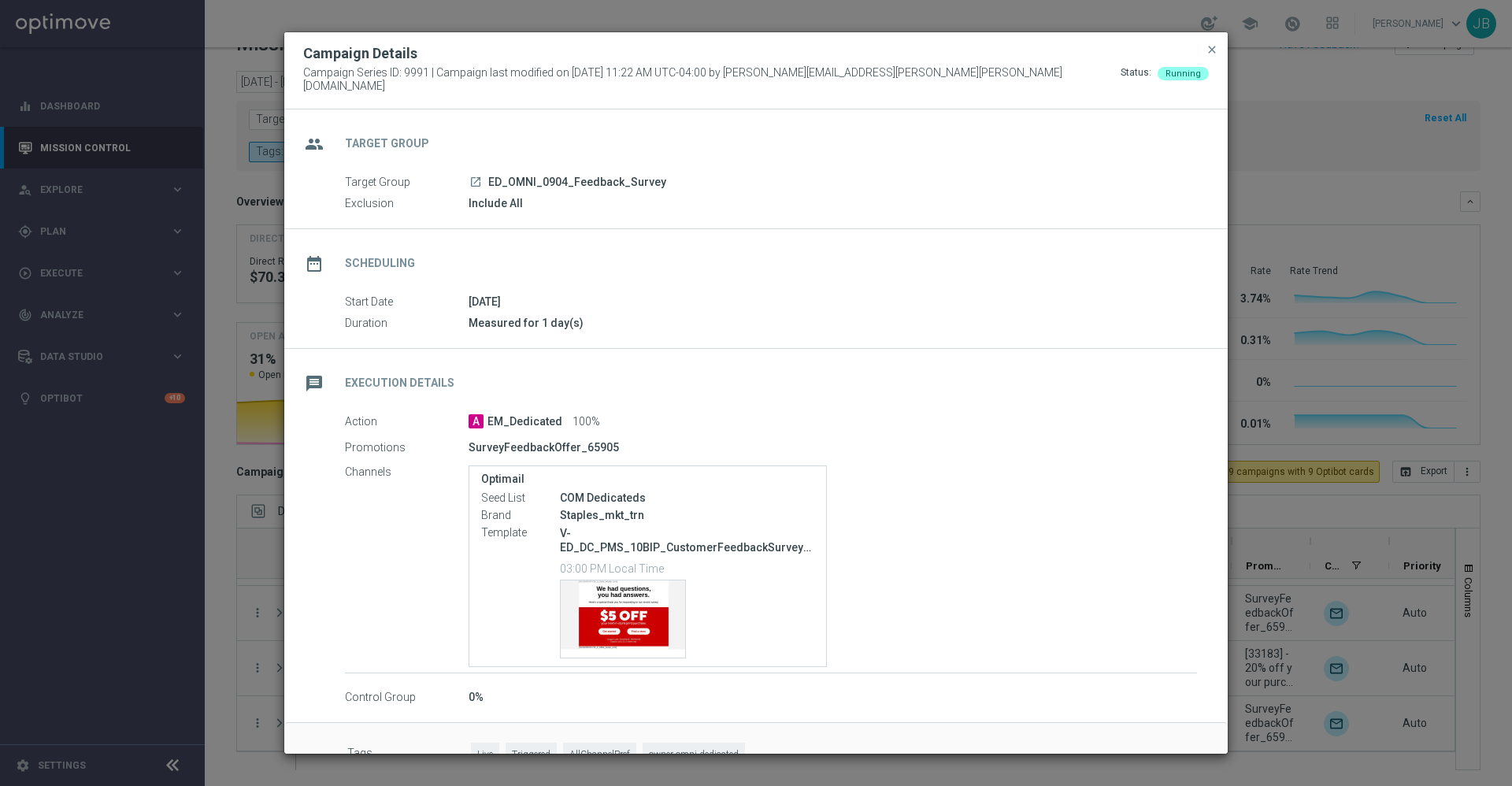
scroll to position [36, 0]
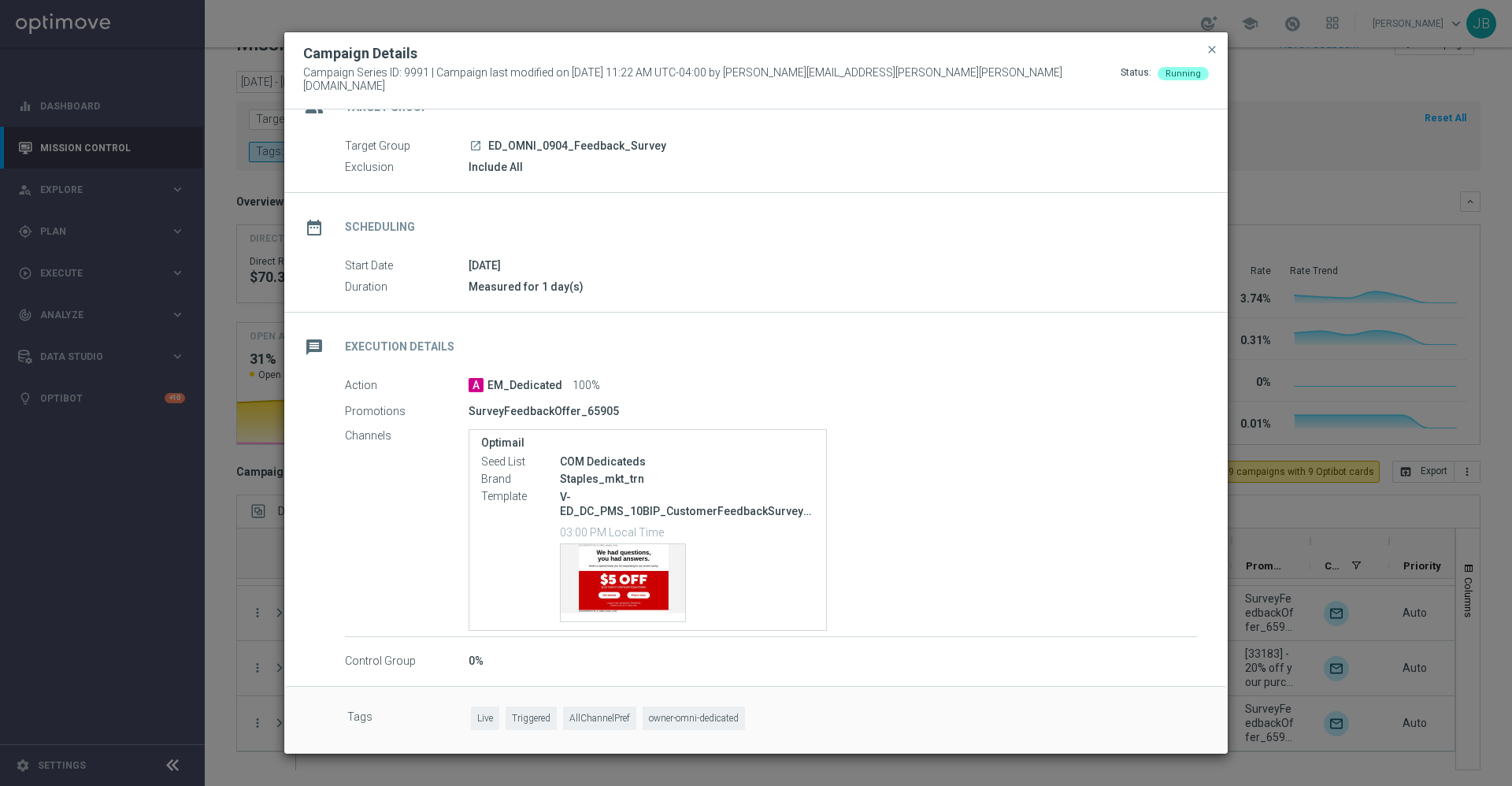
drag, startPoint x: 488, startPoint y: 655, endPoint x: 454, endPoint y: 655, distance: 34.0
click at [454, 655] on div "Control Group 0%" at bounding box center [771, 662] width 852 height 18
